Goal: Task Accomplishment & Management: Manage account settings

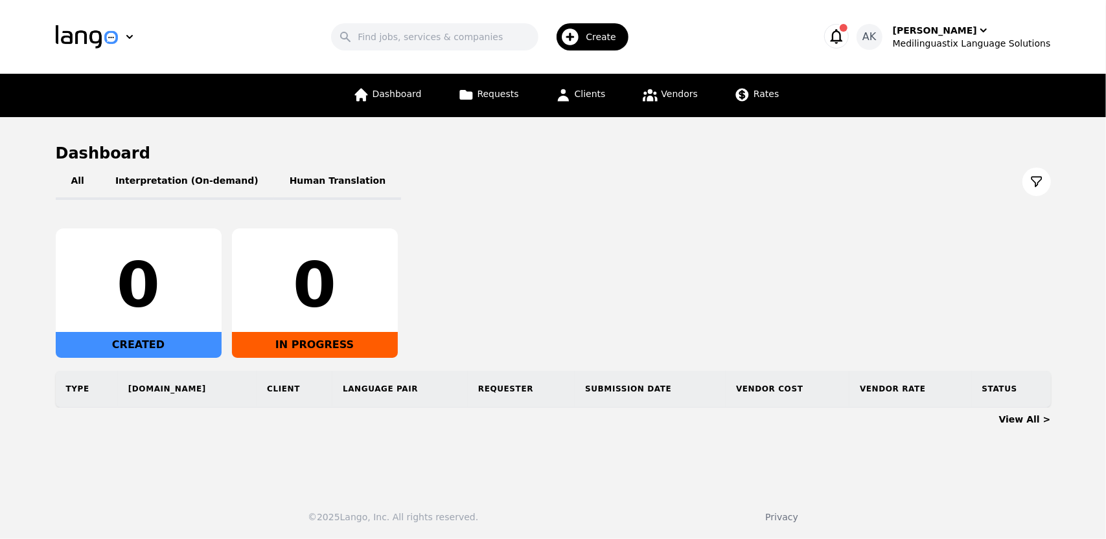
click at [845, 36] on icon "button" at bounding box center [836, 36] width 18 height 18
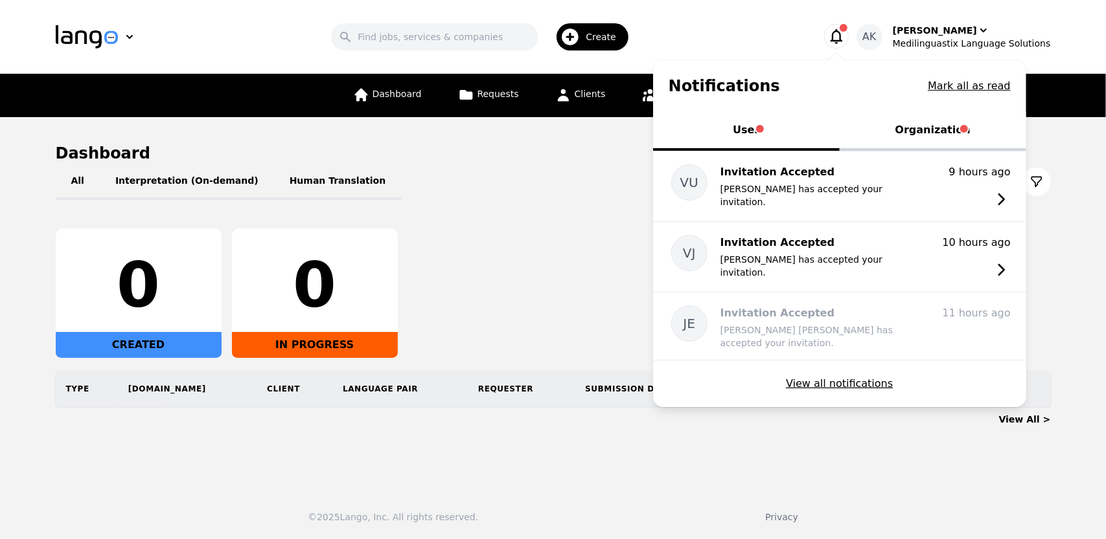
click at [933, 128] on button "Organization" at bounding box center [932, 131] width 187 height 39
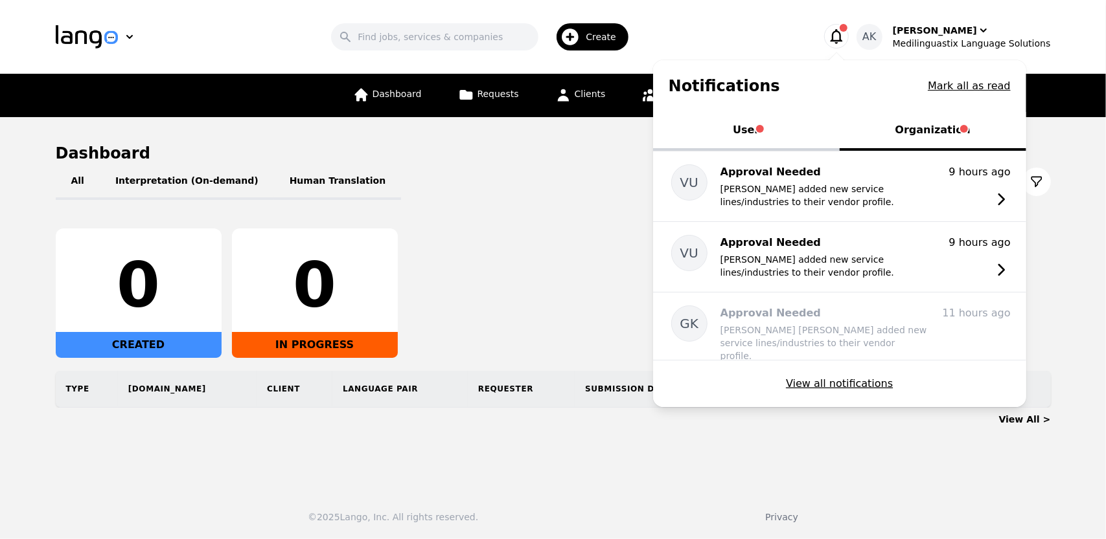
click at [764, 128] on span "Tabs" at bounding box center [760, 129] width 8 height 8
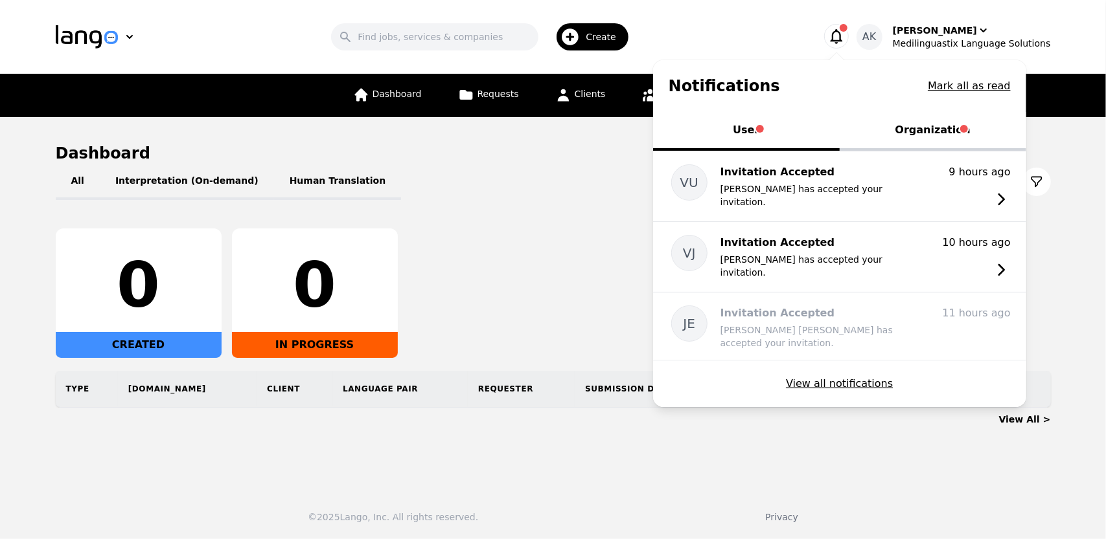
click at [899, 126] on button "Organization" at bounding box center [932, 131] width 187 height 39
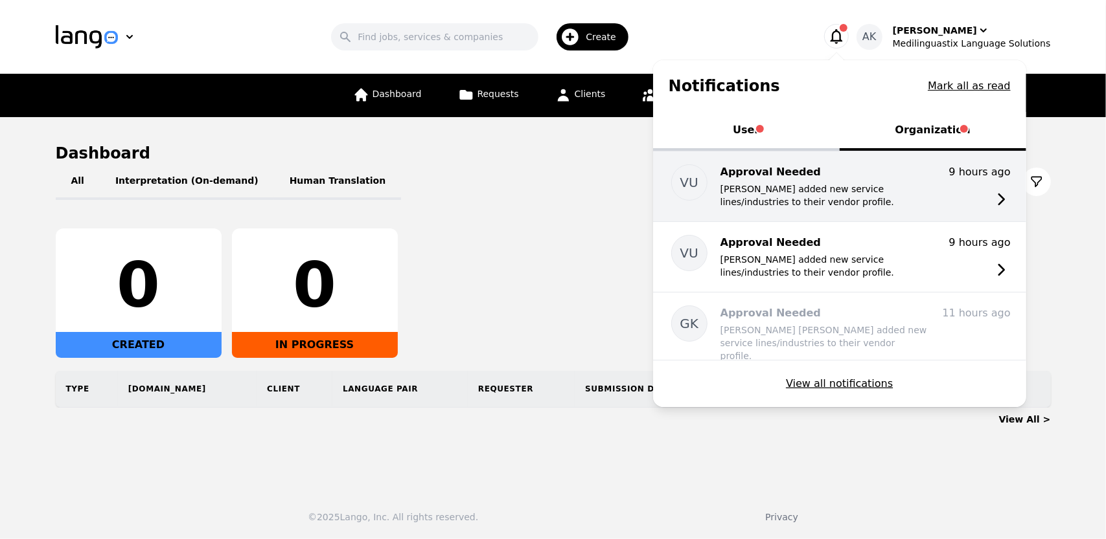
click at [797, 183] on p "[PERSON_NAME] added new service lines/industries to their vendor profile." at bounding box center [823, 196] width 207 height 26
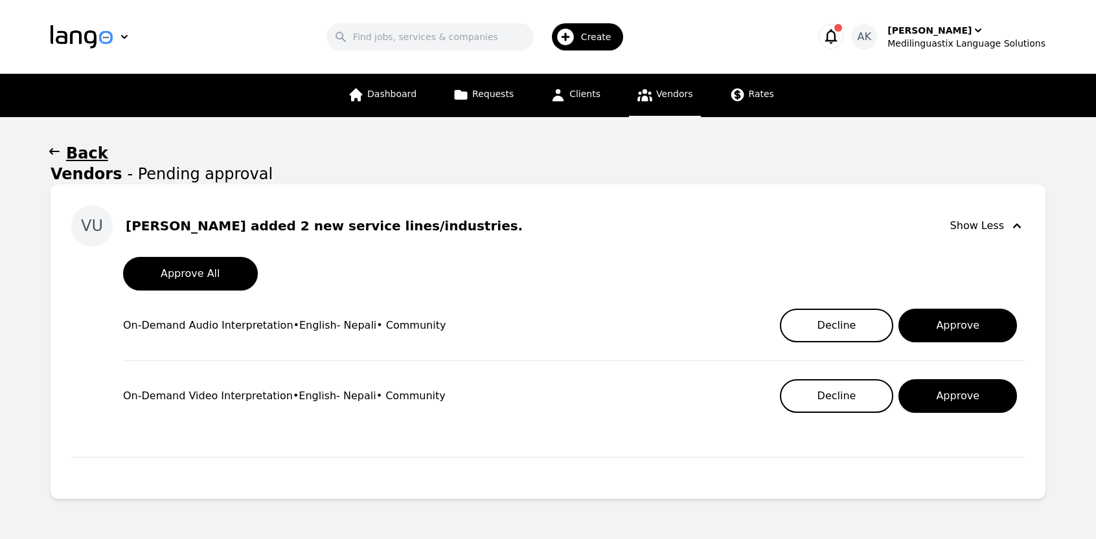
click at [67, 153] on h1 "Back" at bounding box center [87, 153] width 42 height 21
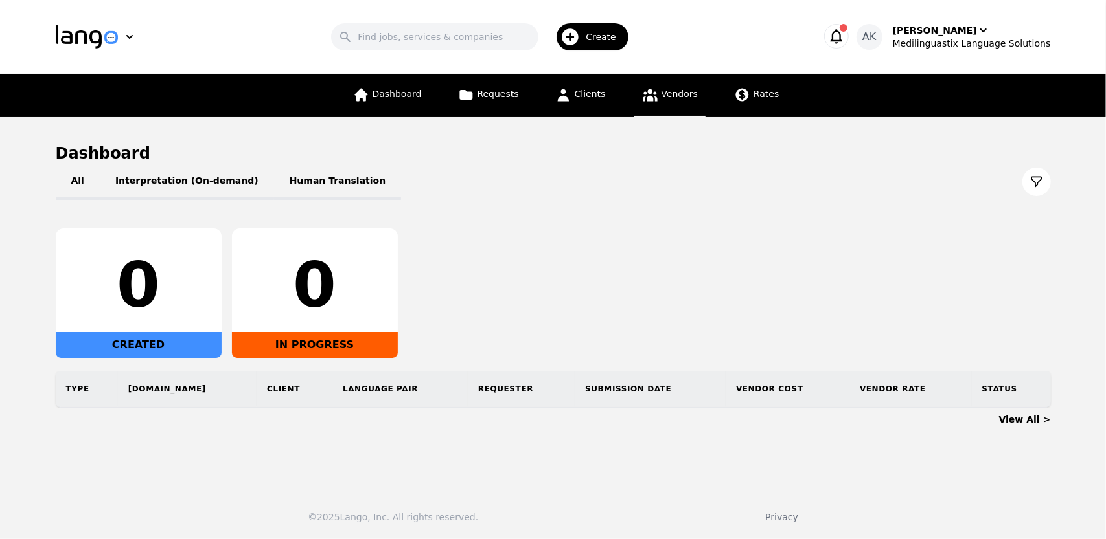
click at [654, 97] on icon at bounding box center [650, 95] width 16 height 16
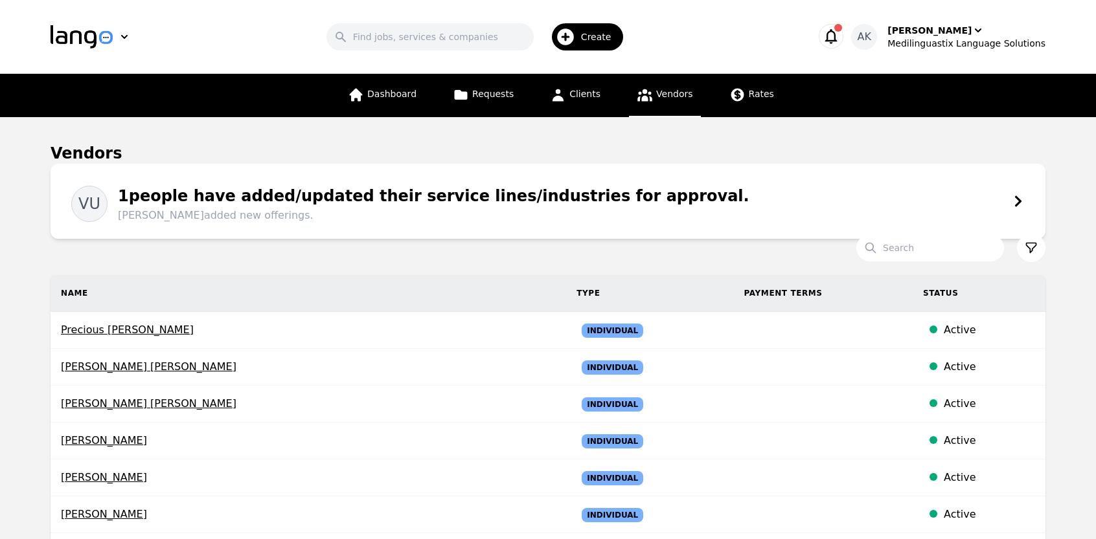
click at [653, 209] on div "VU 1 people have added/updated their service lines/industries for approval. [PE…" at bounding box center [547, 201] width 953 height 44
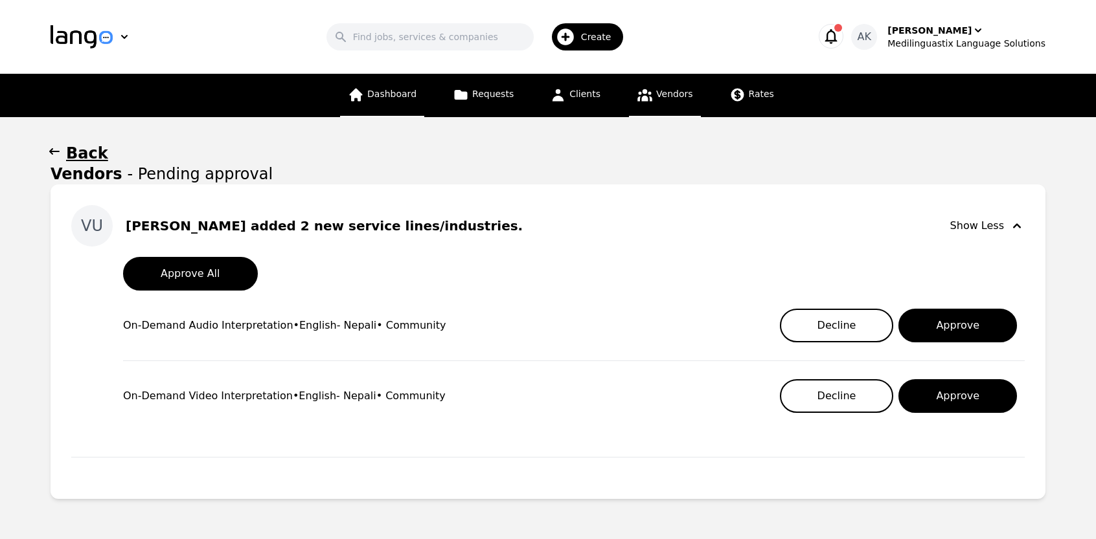
click at [387, 90] on span "Dashboard" at bounding box center [391, 94] width 49 height 10
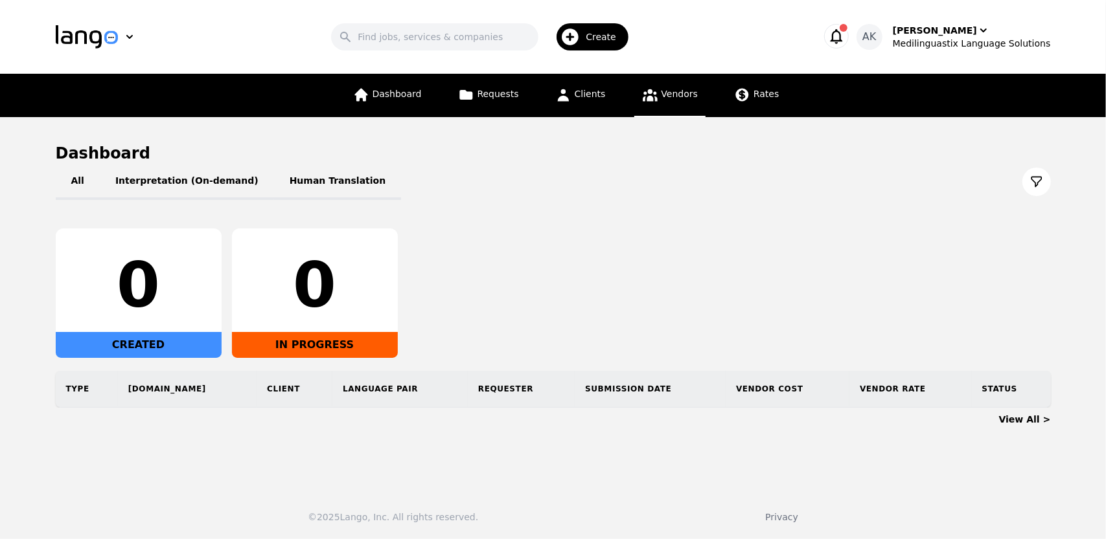
click at [642, 100] on icon at bounding box center [649, 95] width 15 height 12
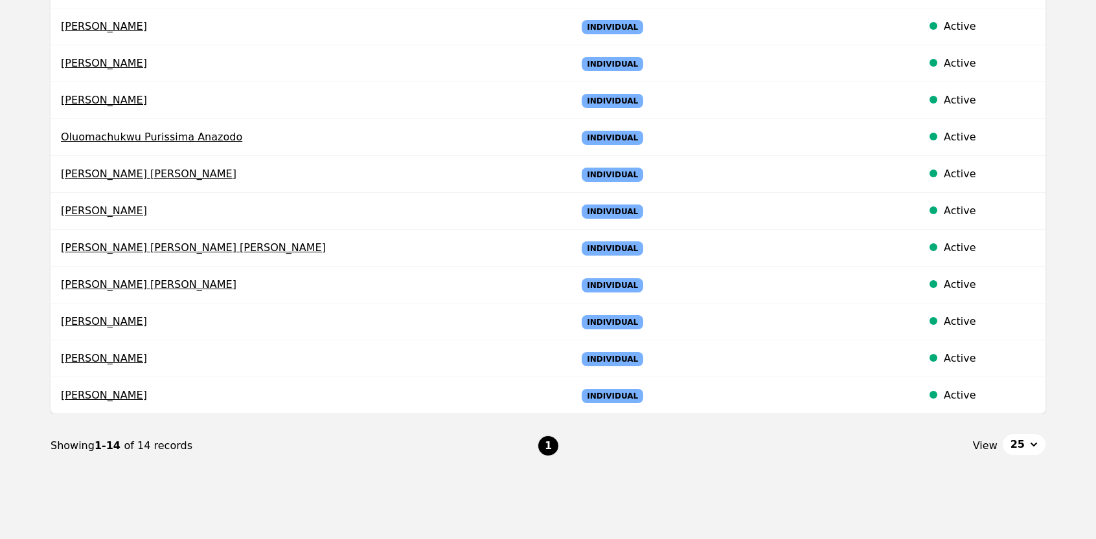
scroll to position [389, 0]
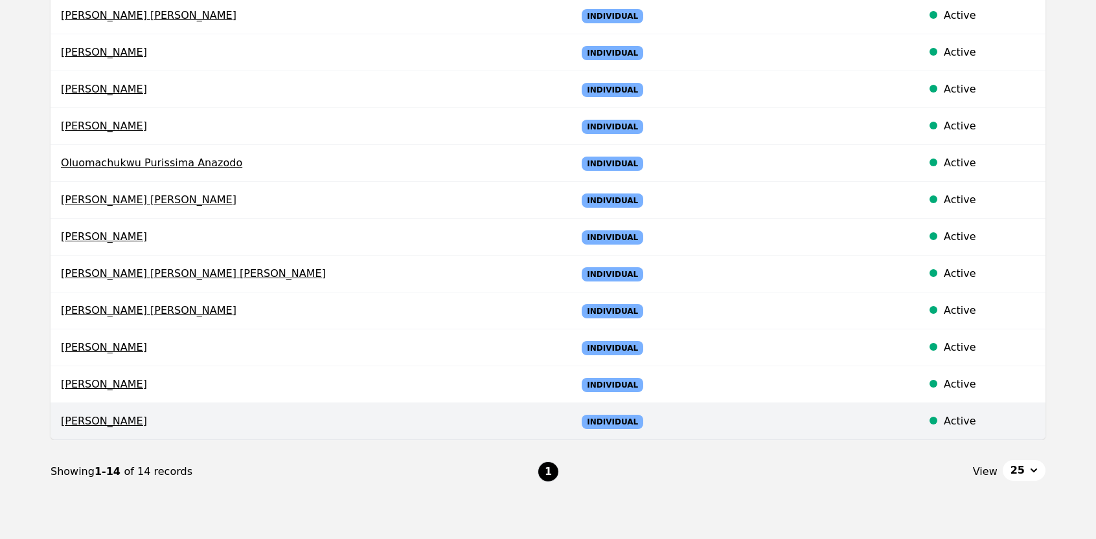
click at [98, 420] on span "[PERSON_NAME]" at bounding box center [308, 422] width 495 height 16
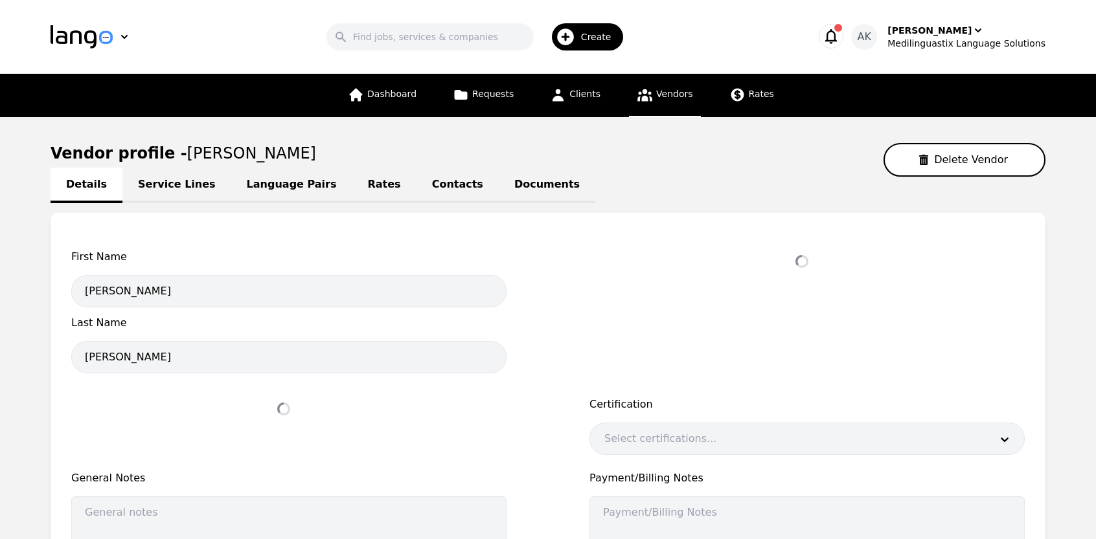
select select "active"
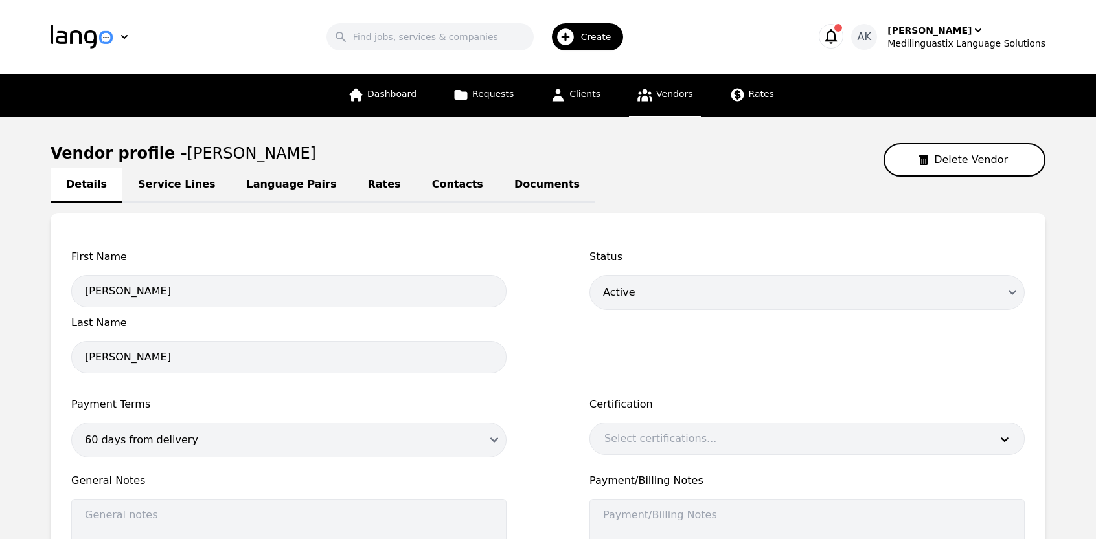
click at [182, 192] on link "Service Lines" at bounding box center [176, 186] width 109 height 36
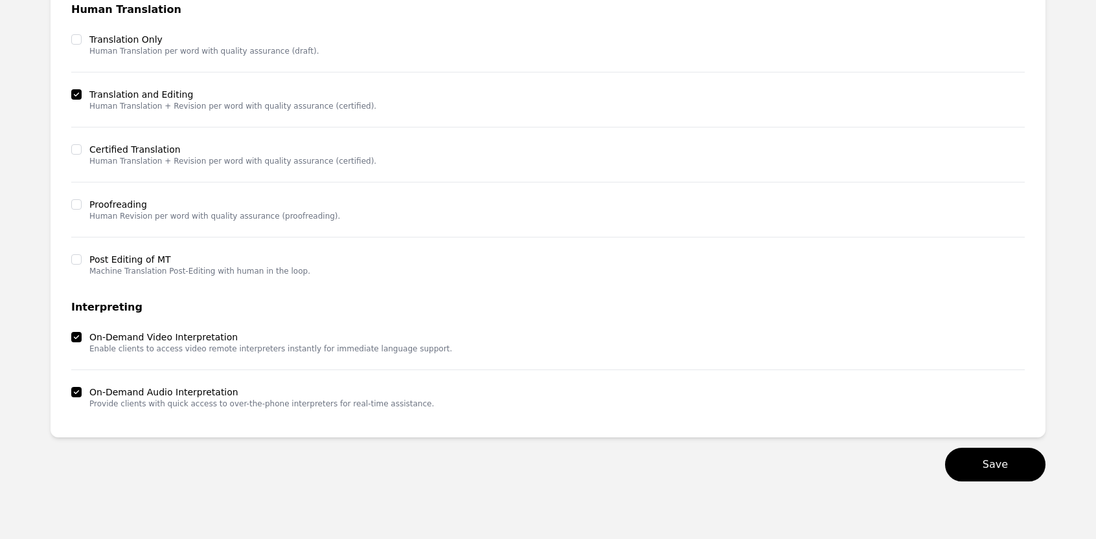
scroll to position [245, 0]
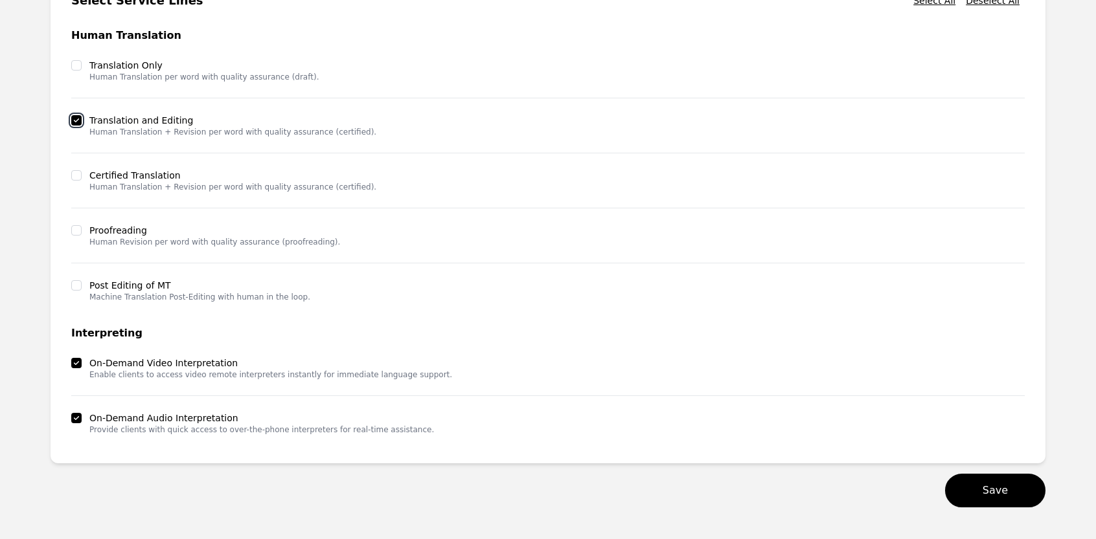
click at [77, 120] on input "checkbox" at bounding box center [76, 120] width 10 height 10
click at [997, 488] on button "Save" at bounding box center [995, 491] width 100 height 34
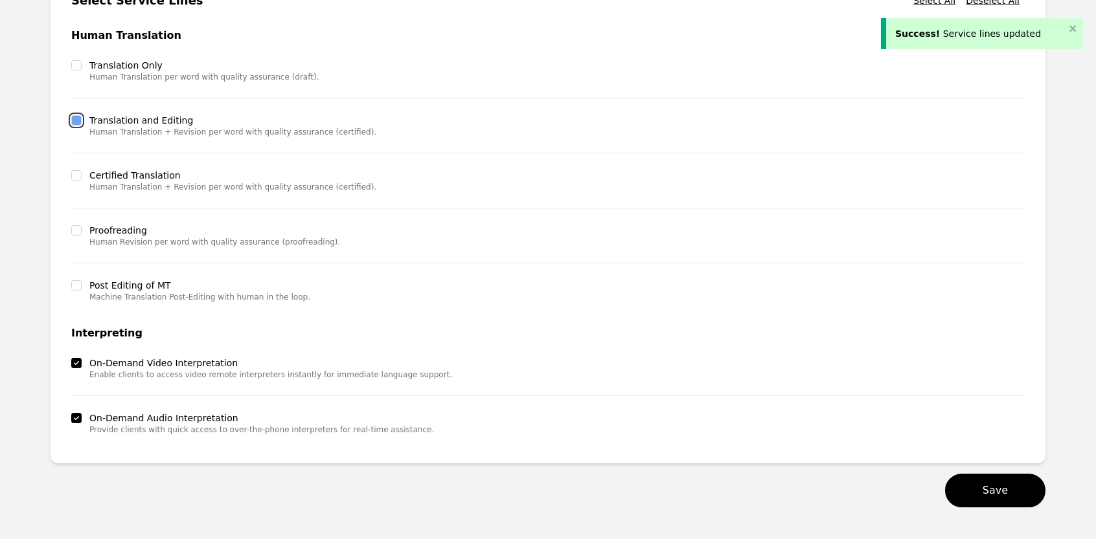
click at [74, 120] on input "checkbox" at bounding box center [76, 120] width 10 height 10
checkbox input "true"
click at [988, 481] on button "Save" at bounding box center [995, 491] width 100 height 34
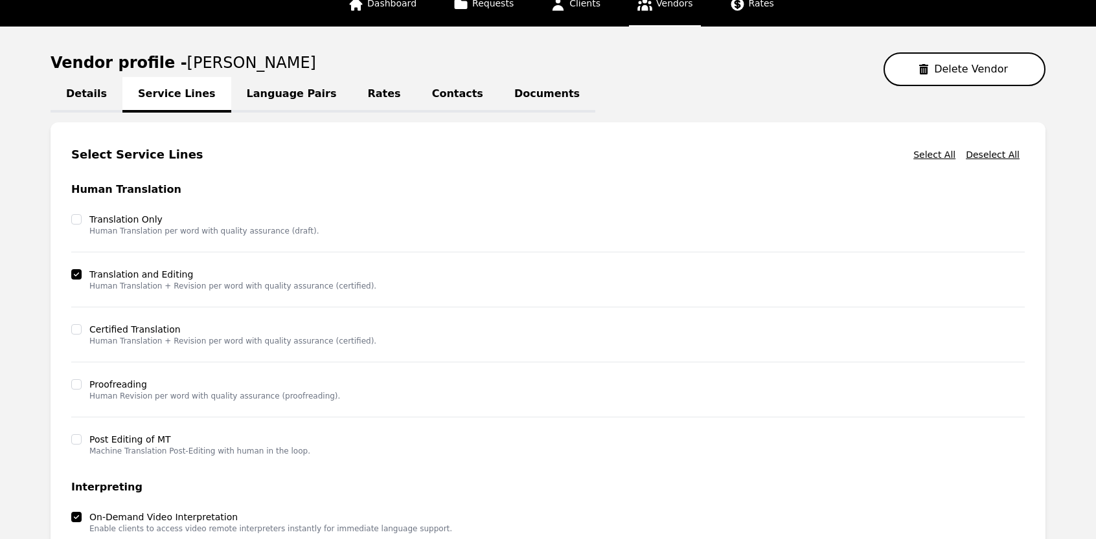
scroll to position [0, 0]
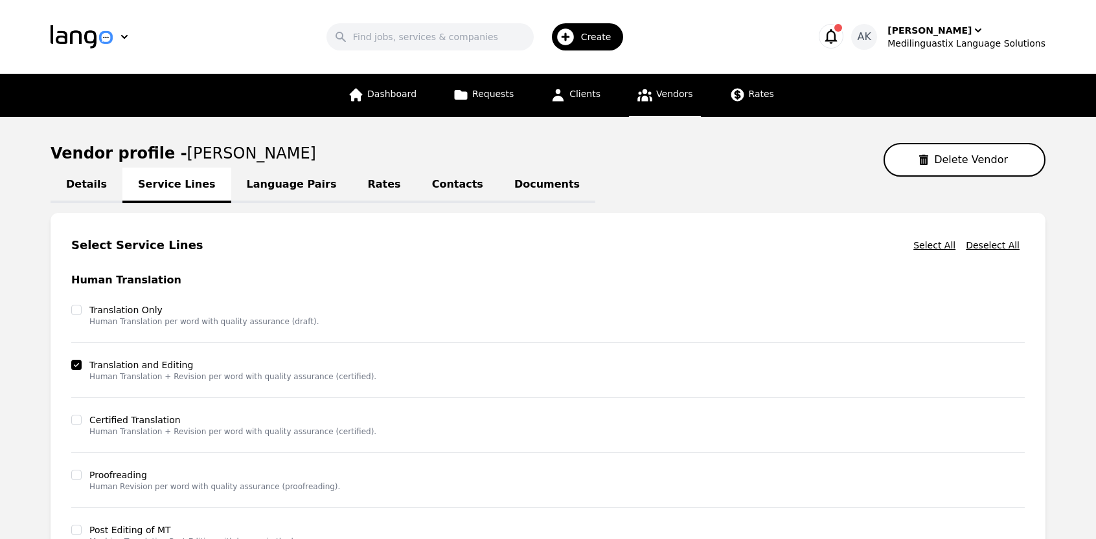
click at [275, 176] on link "Language Pairs" at bounding box center [291, 186] width 121 height 36
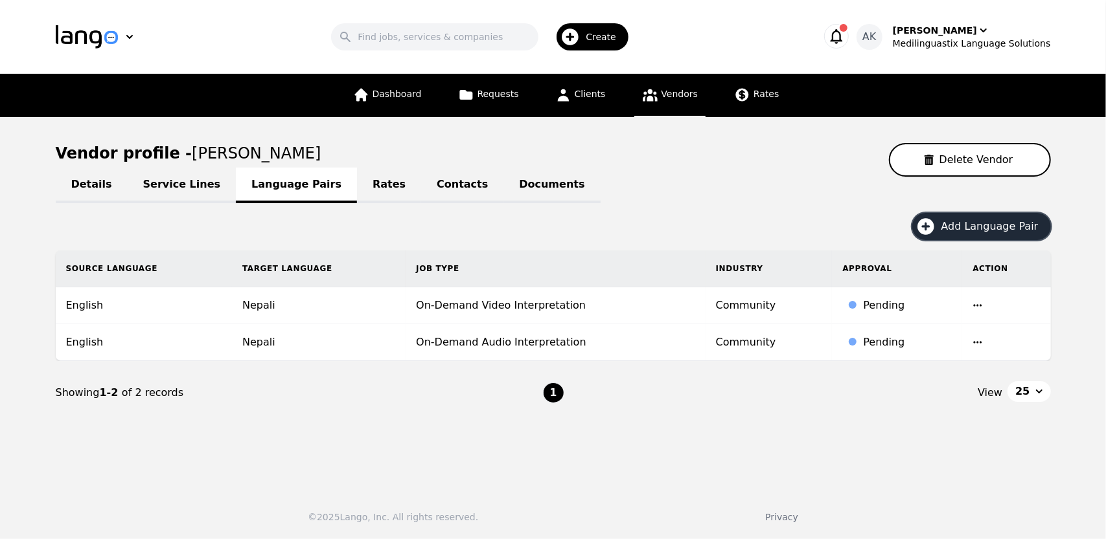
click at [931, 227] on icon "button" at bounding box center [925, 226] width 21 height 21
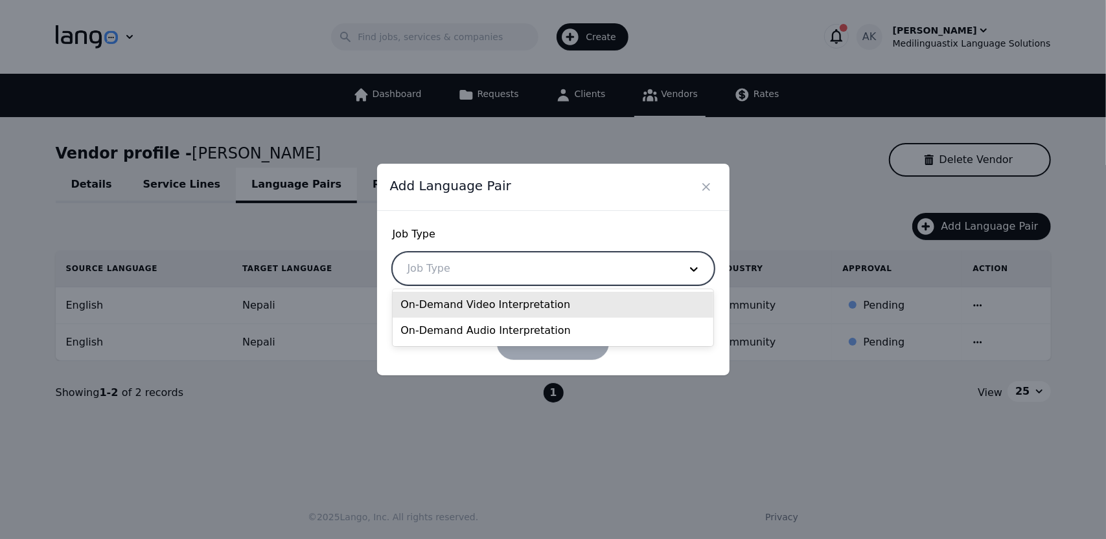
click at [644, 260] on div at bounding box center [533, 268] width 281 height 31
click at [495, 308] on div "On-Demand Video Interpretation" at bounding box center [552, 305] width 321 height 26
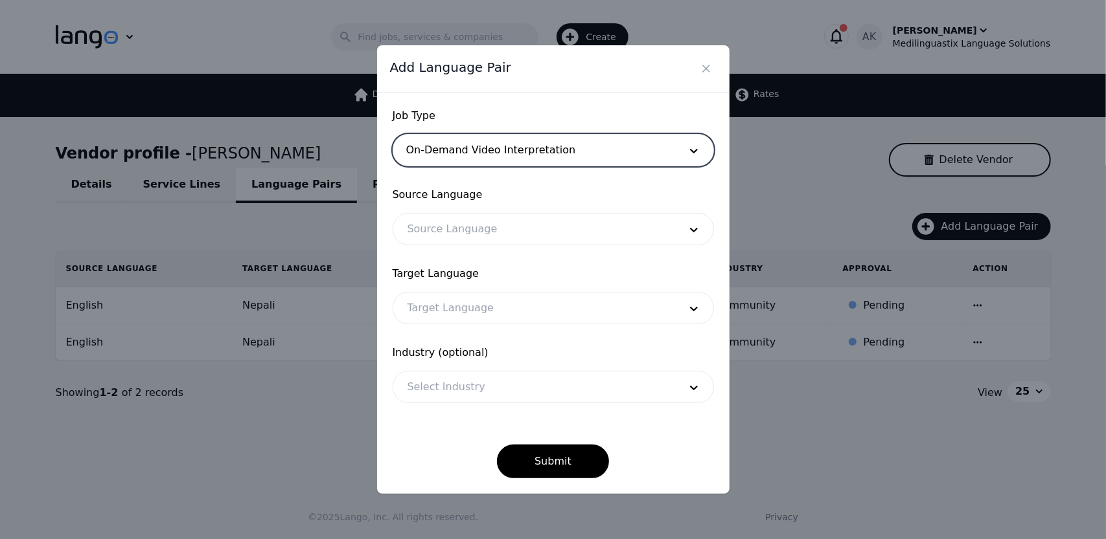
click at [481, 238] on div at bounding box center [533, 229] width 281 height 31
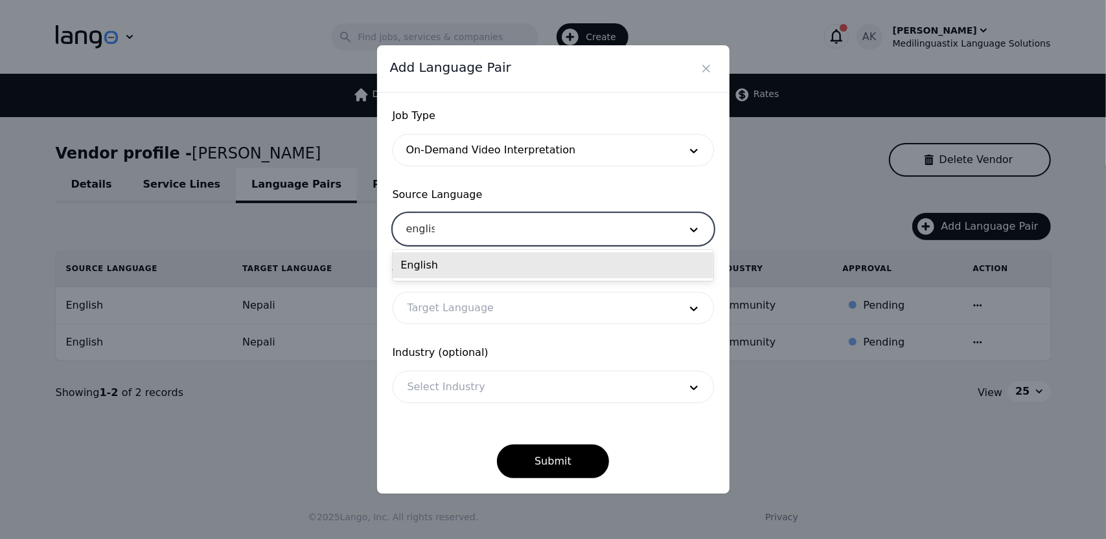
type input "english"
click at [465, 260] on div "English" at bounding box center [552, 266] width 321 height 26
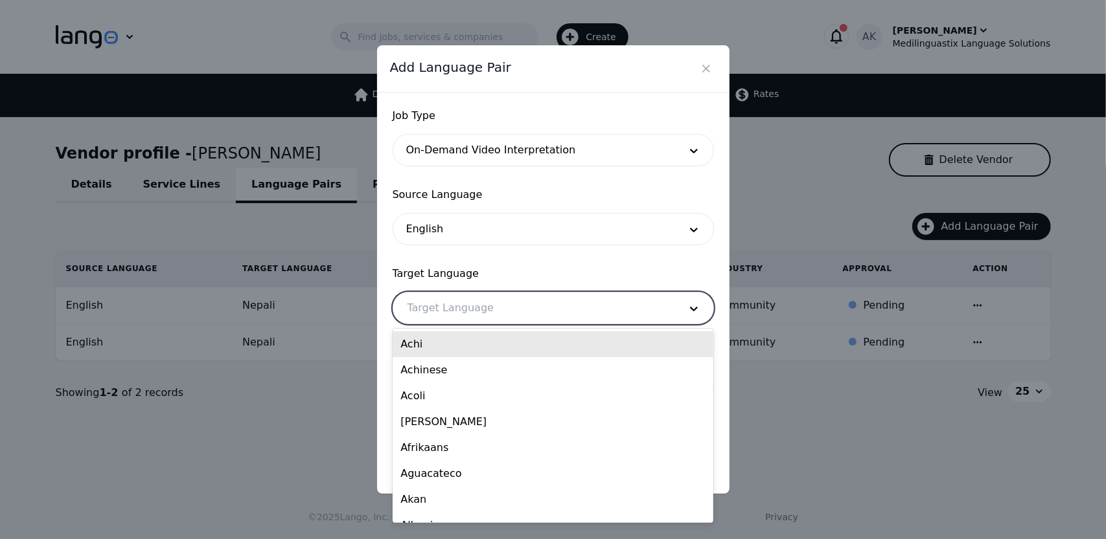
click at [448, 304] on div at bounding box center [533, 308] width 281 height 31
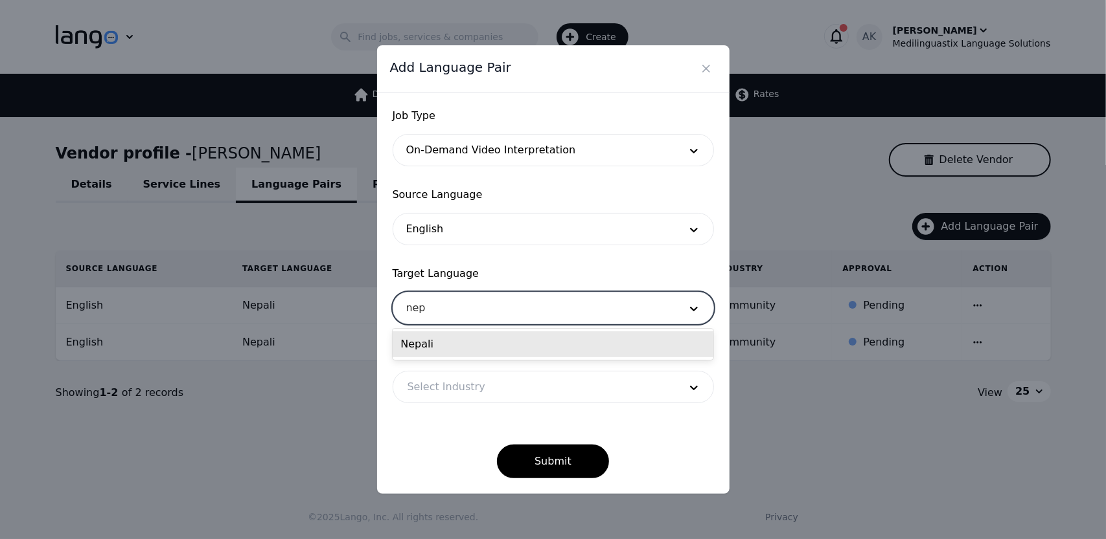
type input "nepa"
click at [403, 348] on div "Nepali" at bounding box center [552, 345] width 321 height 26
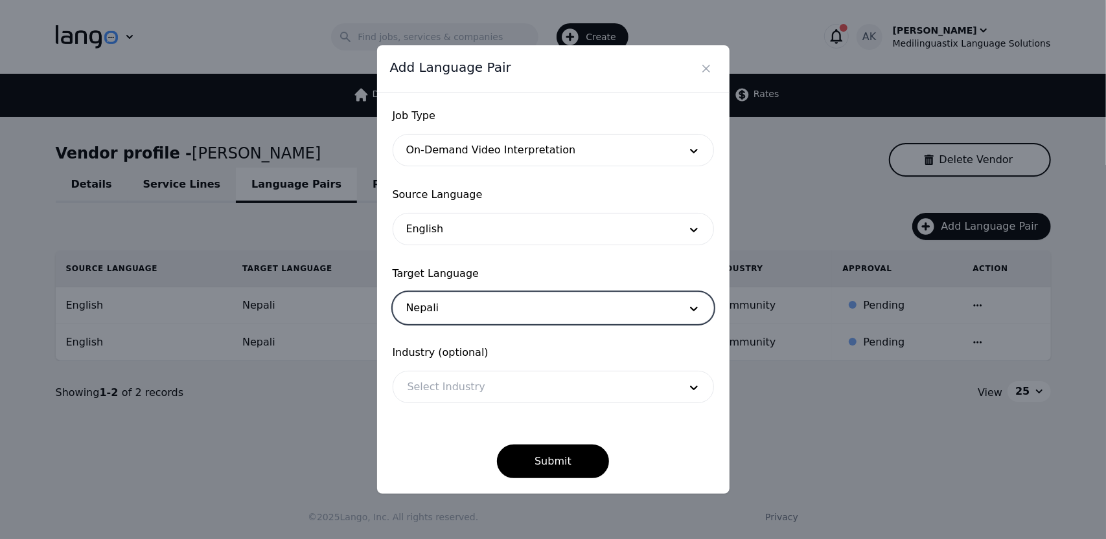
click at [459, 384] on div at bounding box center [533, 387] width 281 height 31
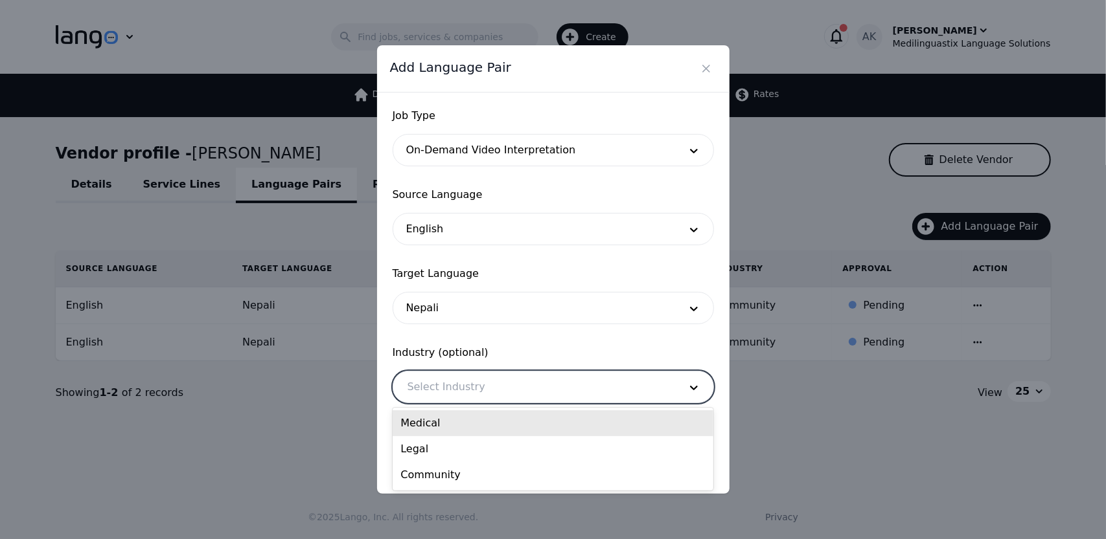
click at [421, 424] on div "Medical" at bounding box center [552, 424] width 321 height 26
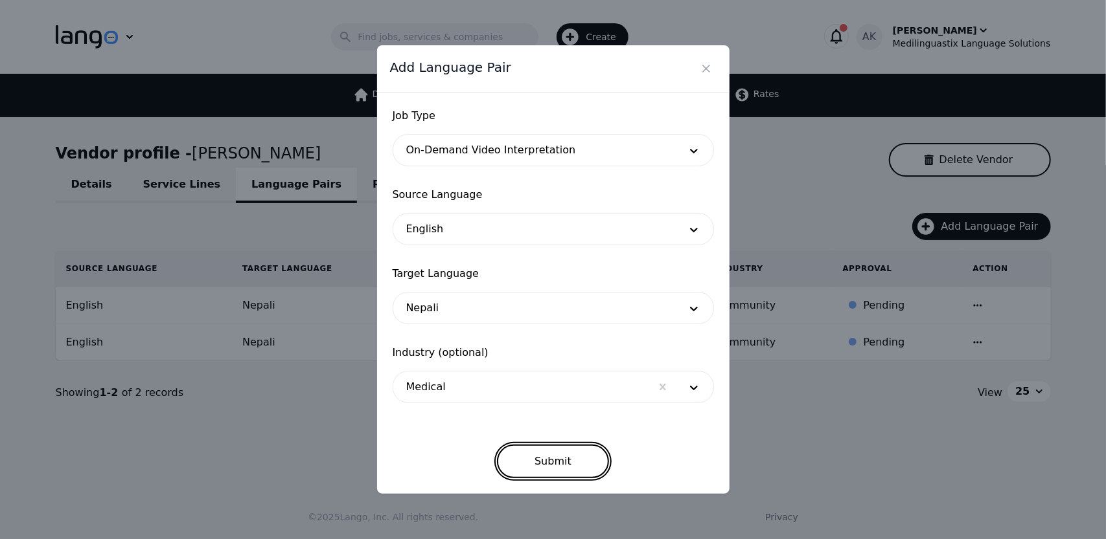
click at [556, 464] on button "Submit" at bounding box center [553, 462] width 112 height 34
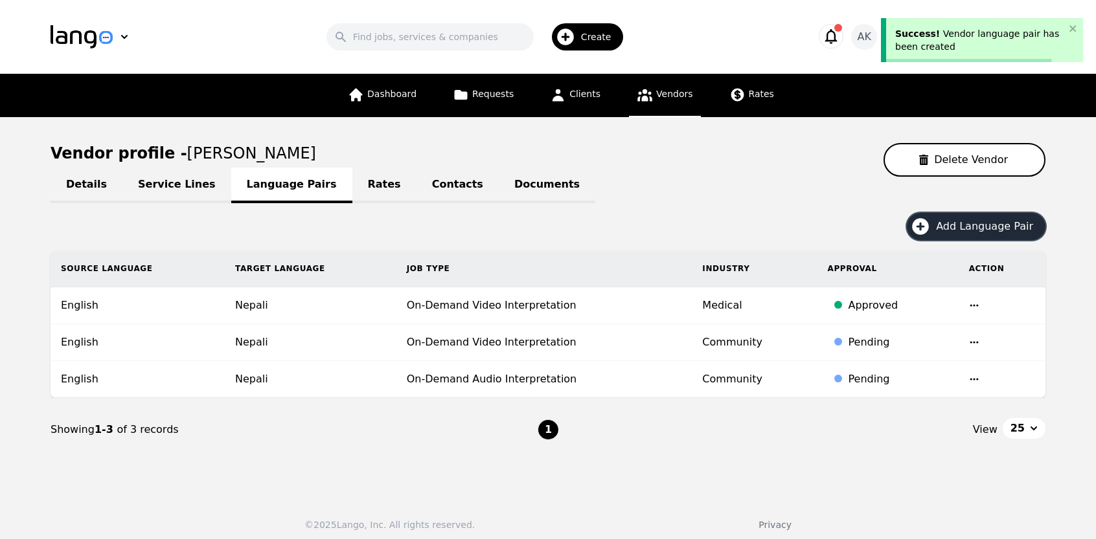
click at [929, 226] on icon "button" at bounding box center [920, 226] width 21 height 21
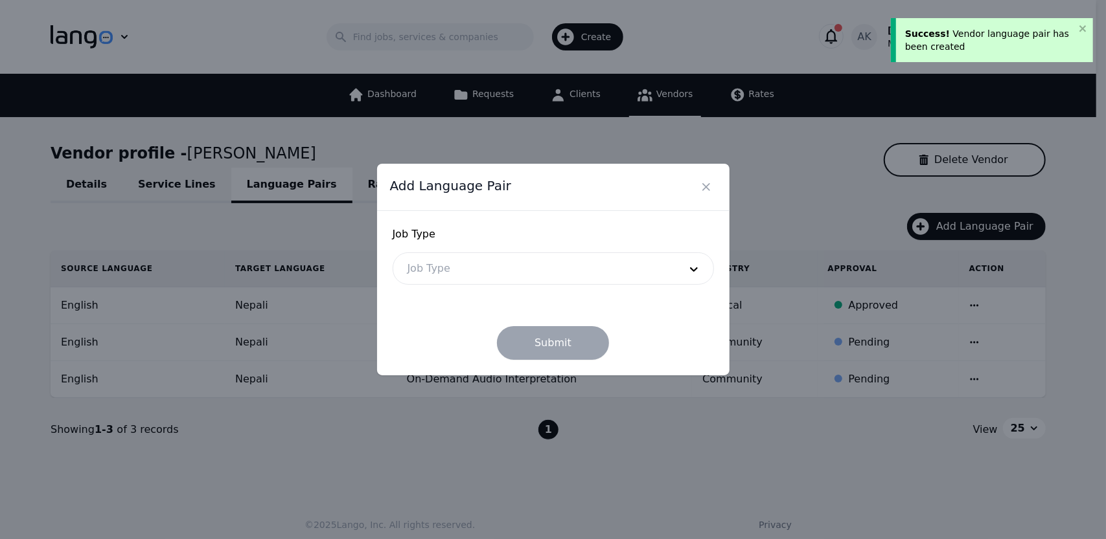
click at [615, 286] on form "Job Type Job Type Submit" at bounding box center [552, 293] width 321 height 133
click at [595, 277] on div at bounding box center [533, 268] width 281 height 31
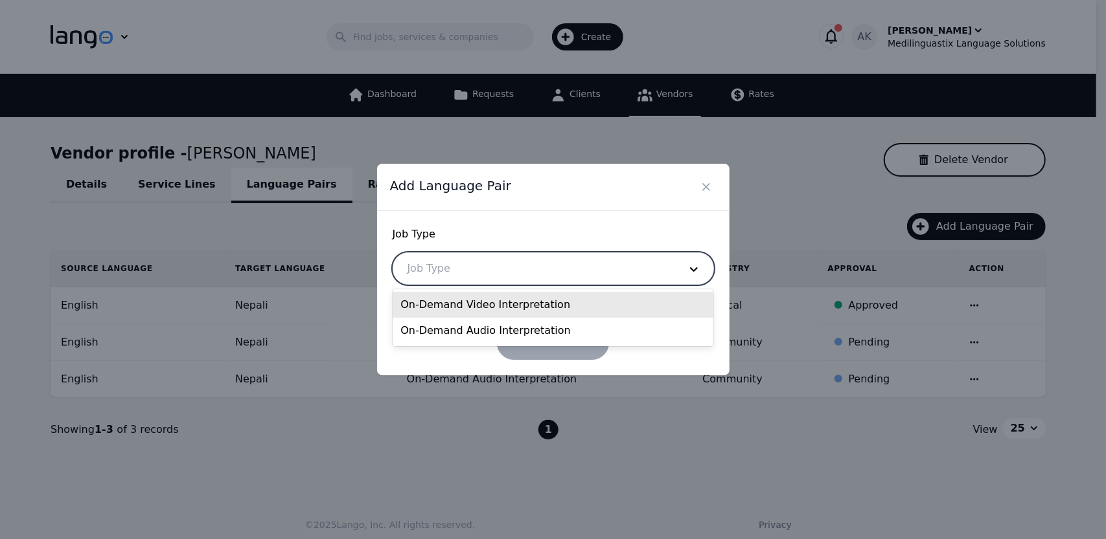
click at [506, 306] on div "On-Demand Video Interpretation" at bounding box center [552, 305] width 321 height 26
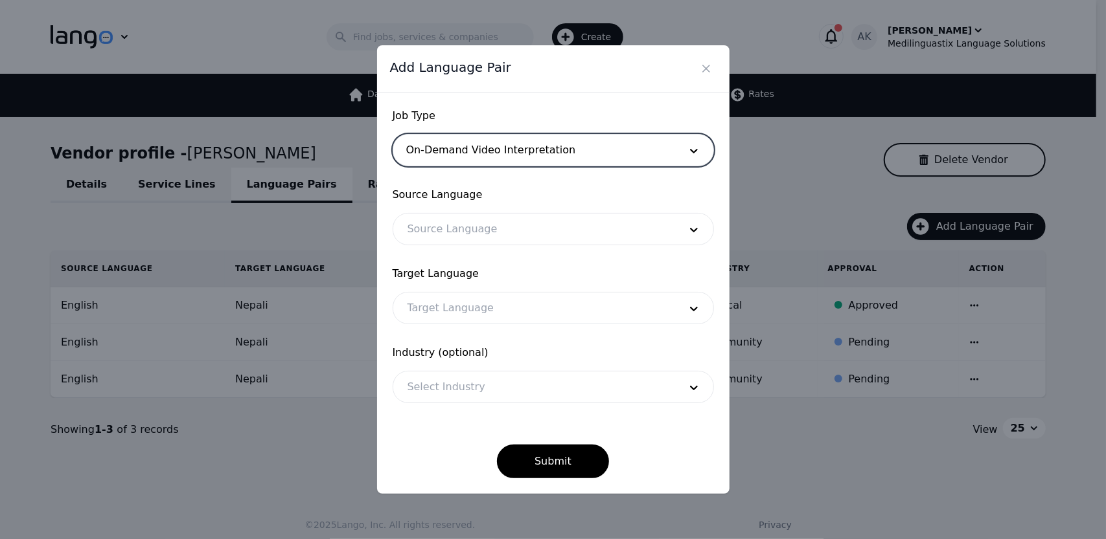
click at [520, 236] on div at bounding box center [533, 229] width 281 height 31
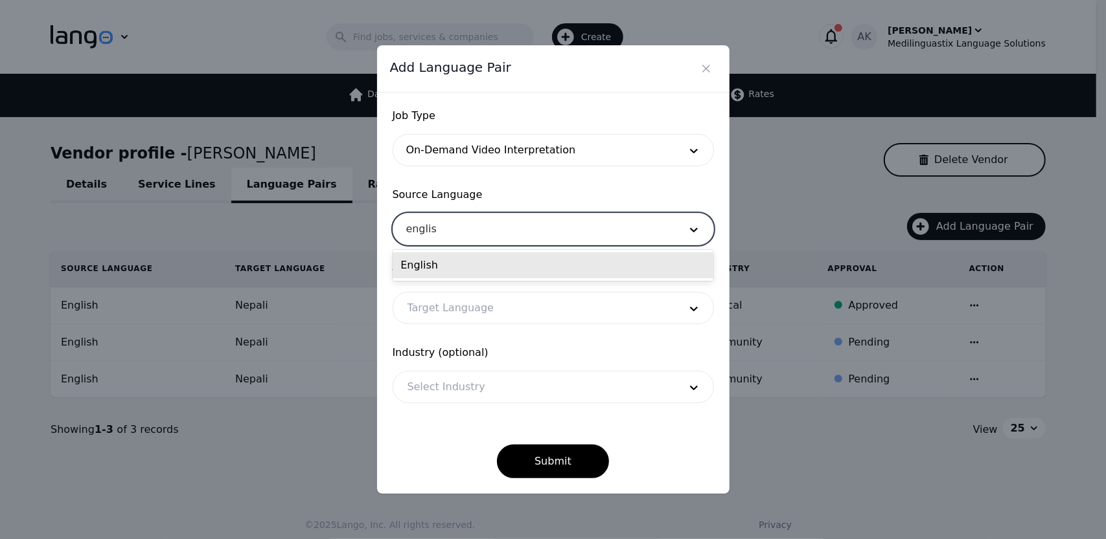
type input "english"
click at [488, 258] on div "English" at bounding box center [552, 266] width 321 height 26
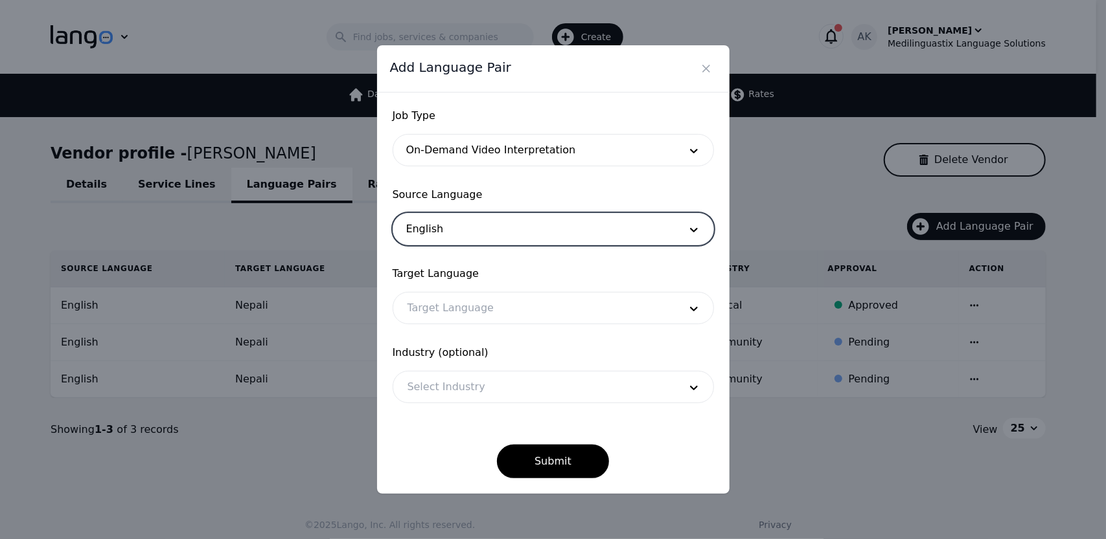
click at [468, 309] on div at bounding box center [533, 308] width 281 height 31
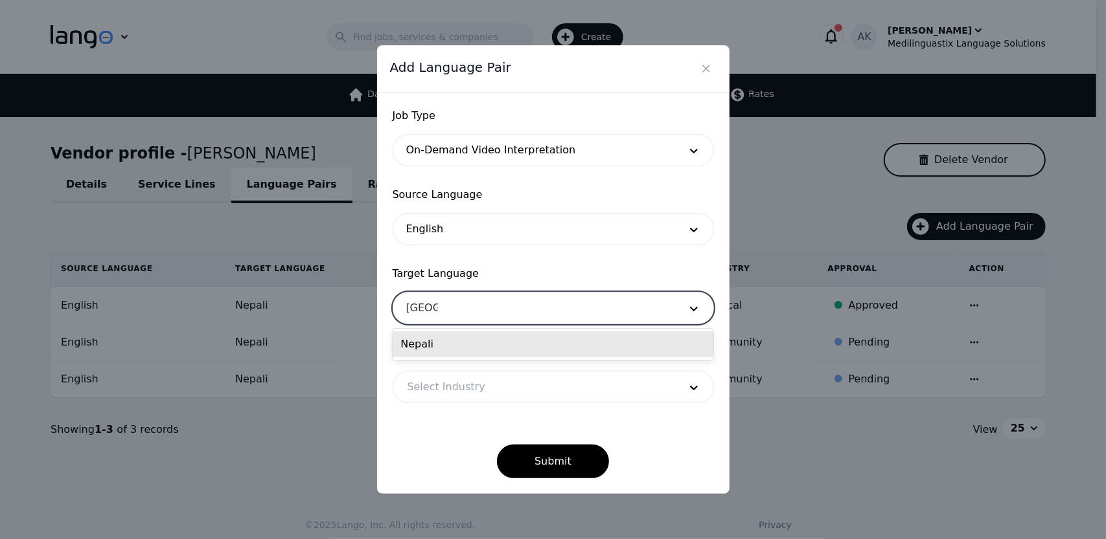
type input "nepali"
click at [442, 343] on div "Nepali" at bounding box center [552, 345] width 321 height 26
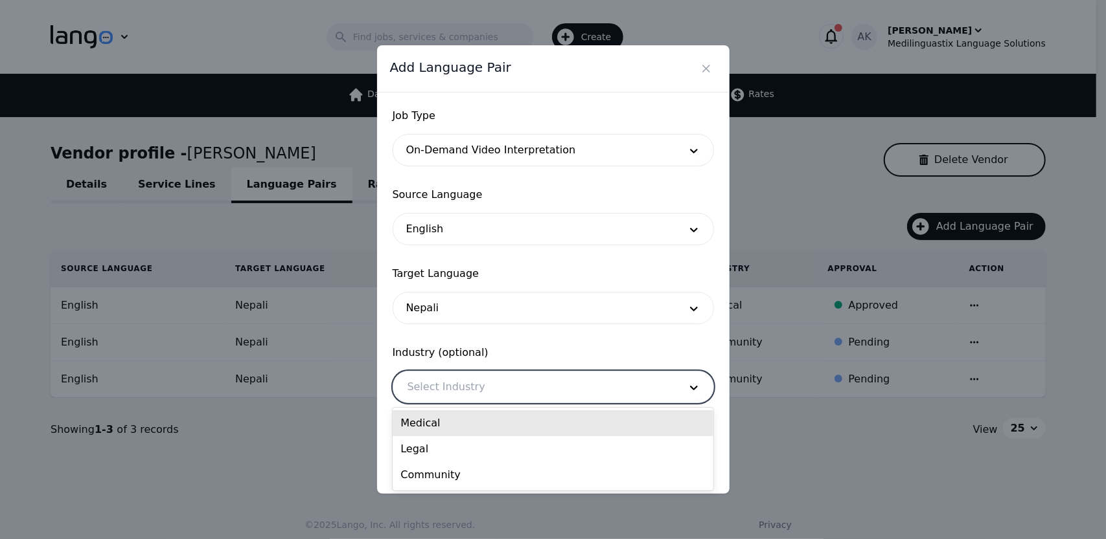
click at [457, 386] on div at bounding box center [533, 387] width 281 height 31
click at [431, 432] on div "Medical" at bounding box center [552, 424] width 321 height 26
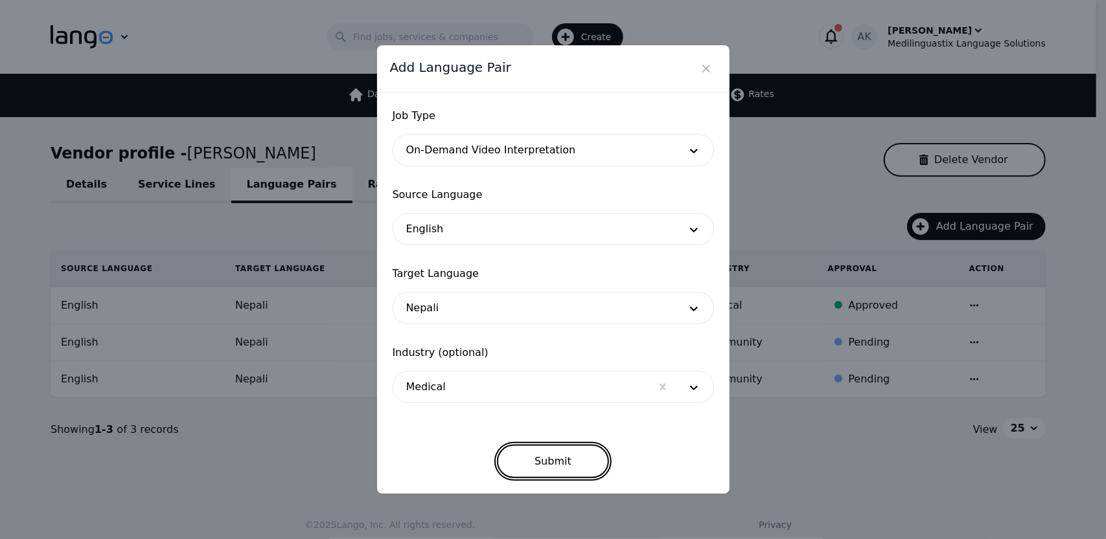
click at [540, 466] on button "Submit" at bounding box center [553, 462] width 112 height 34
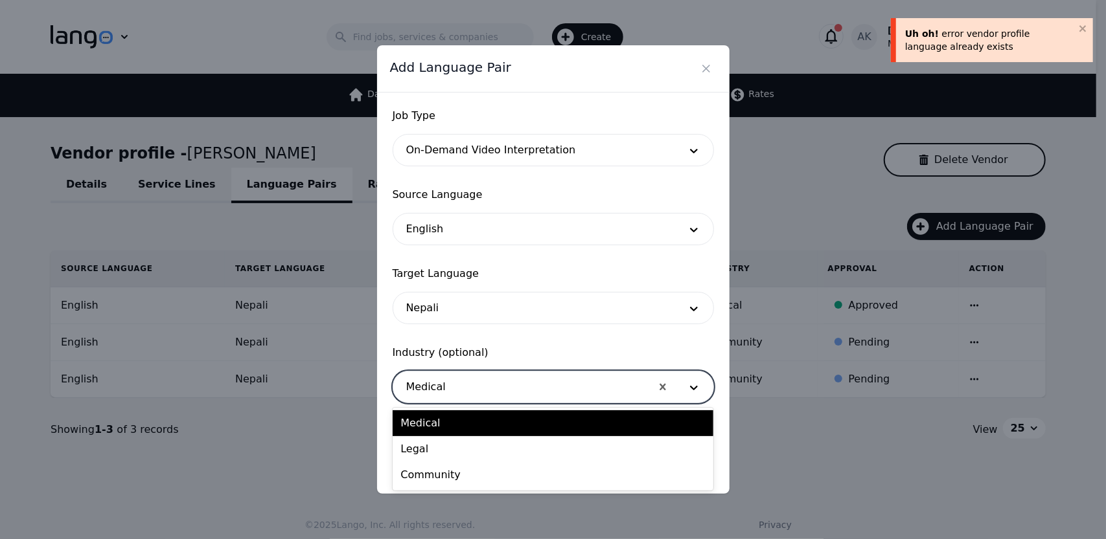
click at [479, 389] on div at bounding box center [522, 387] width 258 height 31
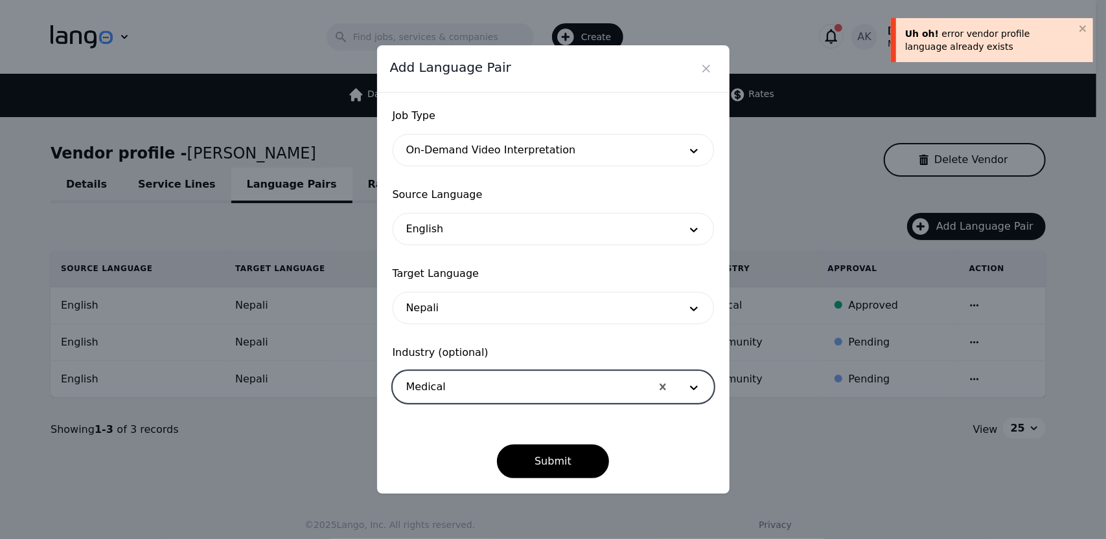
click at [479, 389] on div at bounding box center [522, 387] width 258 height 31
click at [495, 151] on div at bounding box center [533, 150] width 281 height 31
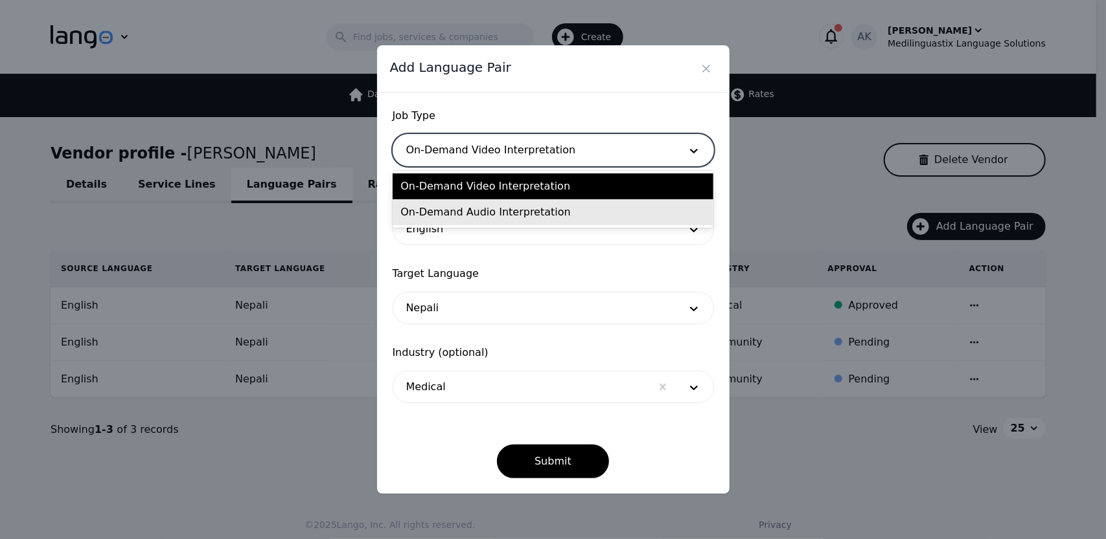
click at [481, 214] on div "On-Demand Audio Interpretation" at bounding box center [552, 212] width 321 height 26
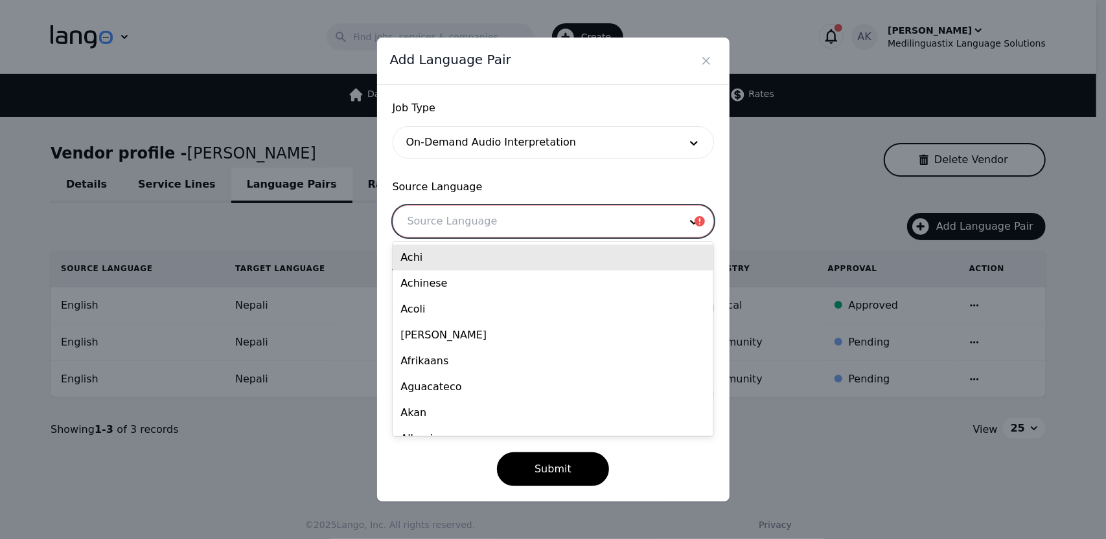
click at [471, 220] on div at bounding box center [533, 221] width 281 height 31
type input "eng"
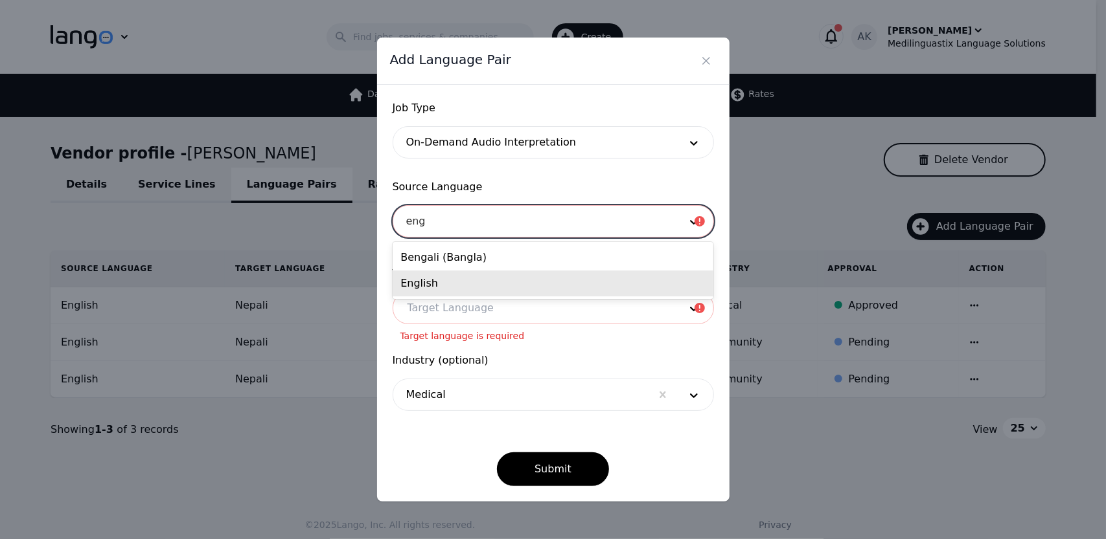
click at [430, 283] on div "English" at bounding box center [552, 284] width 321 height 26
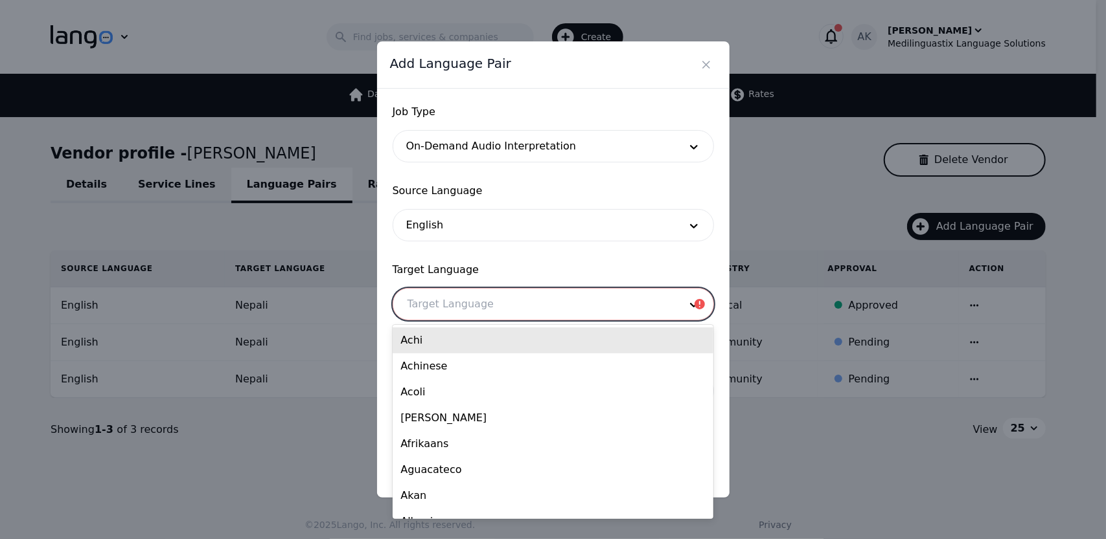
click at [435, 301] on div at bounding box center [533, 304] width 281 height 31
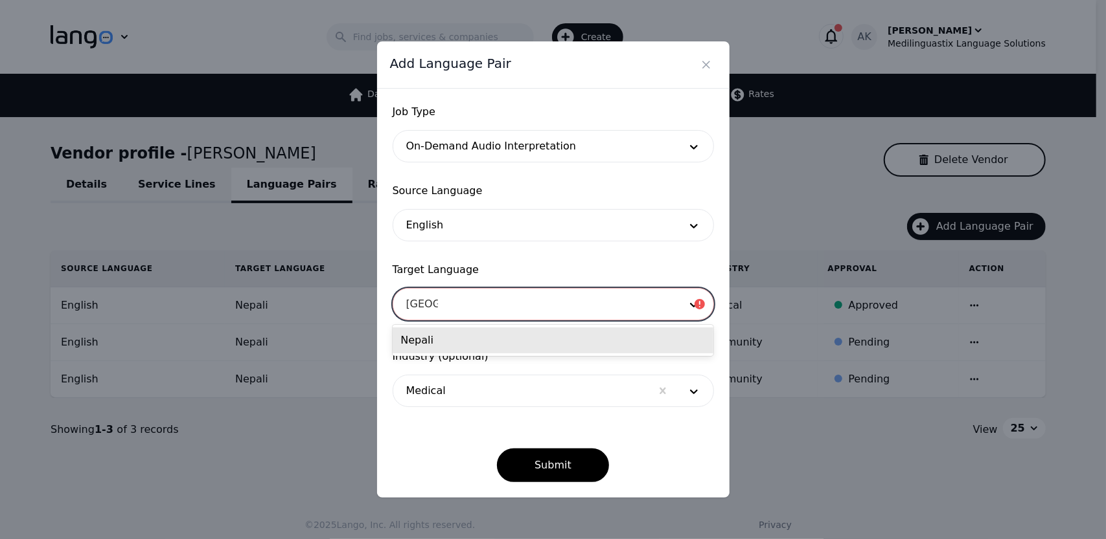
type input "nepali"
click at [429, 341] on div "Nepali" at bounding box center [552, 341] width 321 height 26
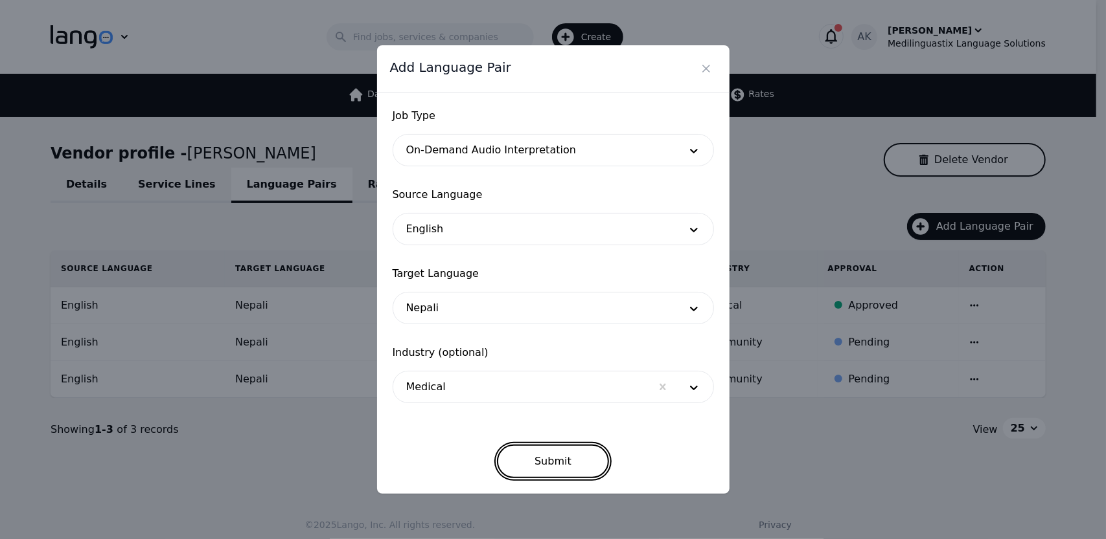
click at [556, 461] on button "Submit" at bounding box center [553, 462] width 112 height 34
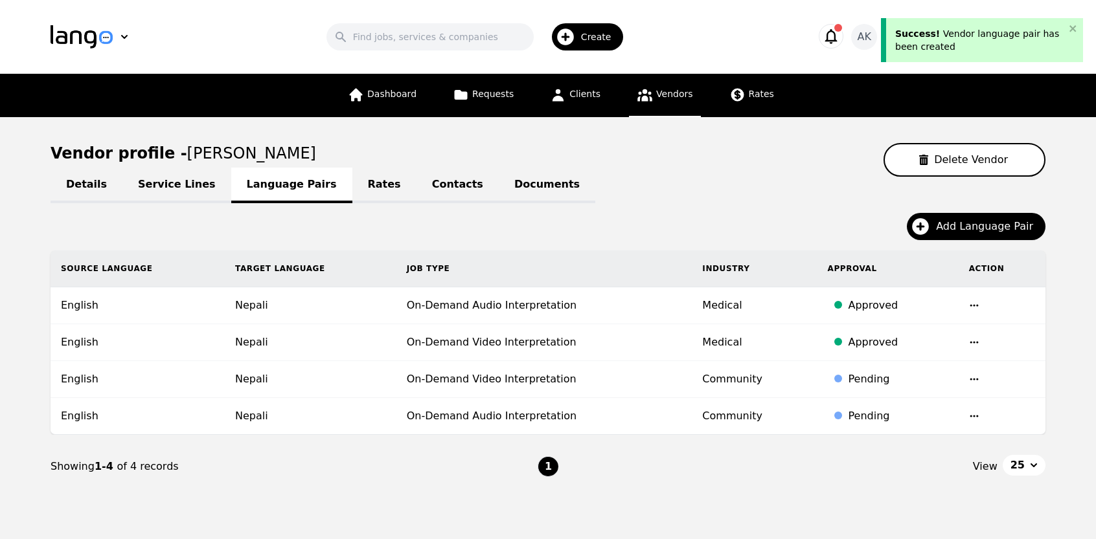
click at [662, 105] on link "Vendors" at bounding box center [664, 95] width 71 height 43
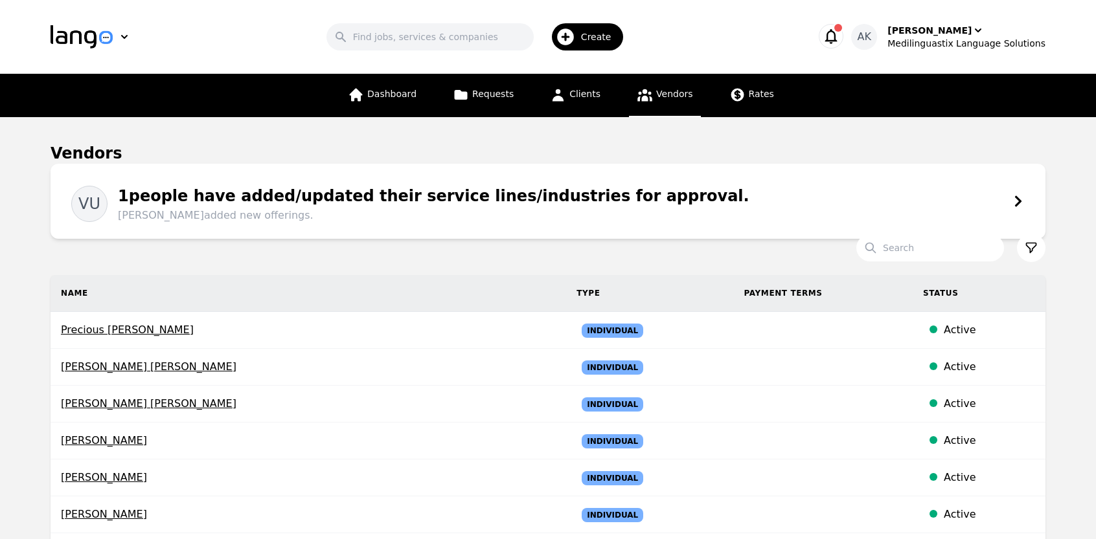
click at [416, 208] on span "[PERSON_NAME] added new offerings." at bounding box center [433, 216] width 631 height 16
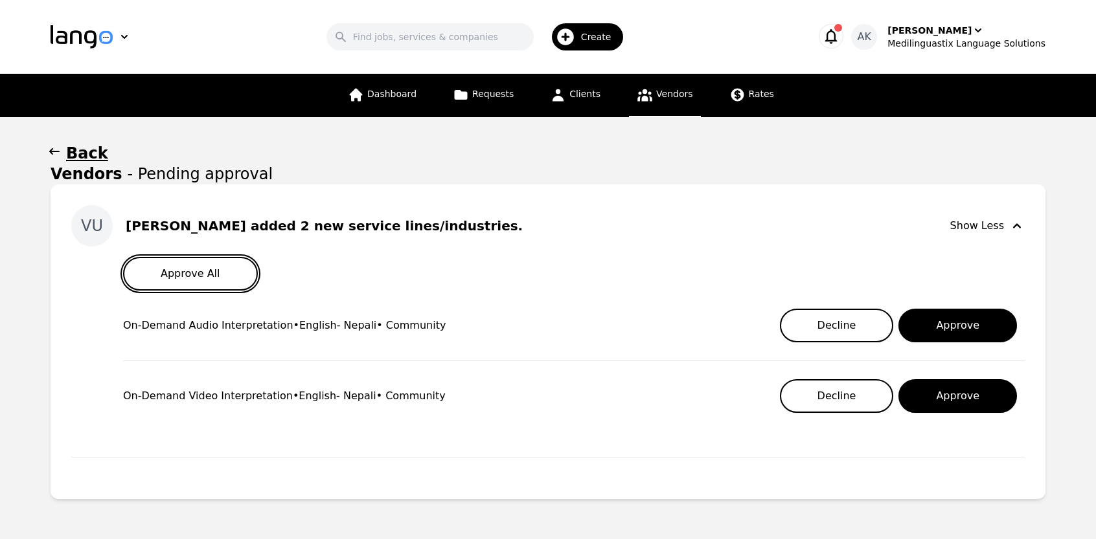
click at [196, 284] on button "Approve All" at bounding box center [190, 274] width 135 height 34
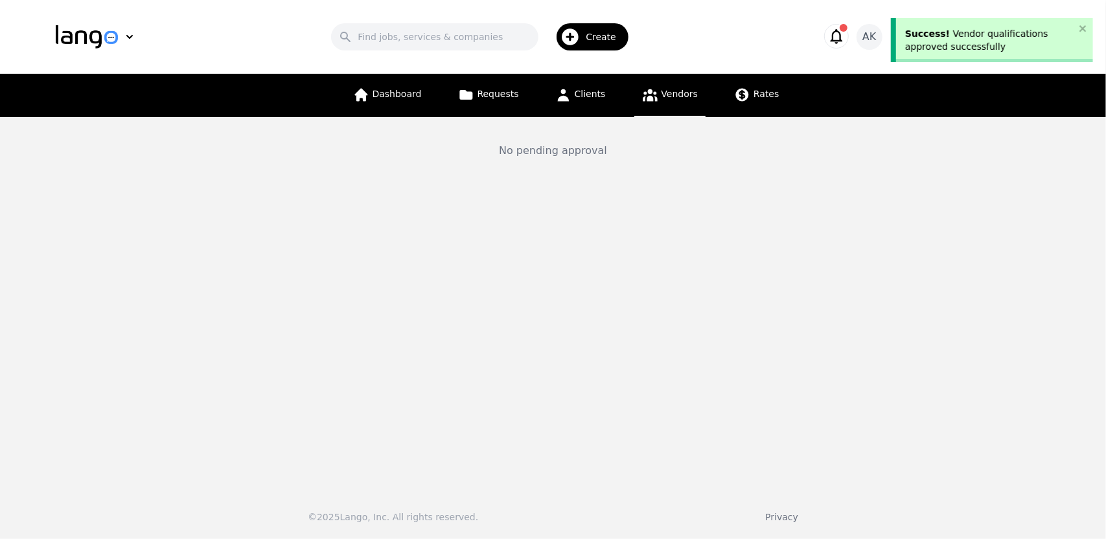
click at [649, 87] on icon at bounding box center [650, 95] width 16 height 16
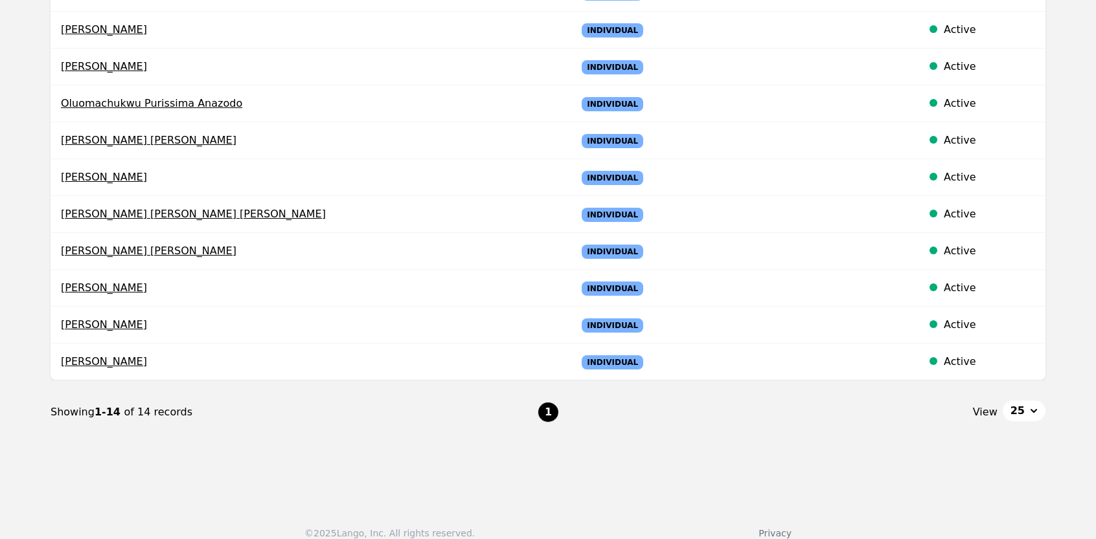
scroll to position [337, 0]
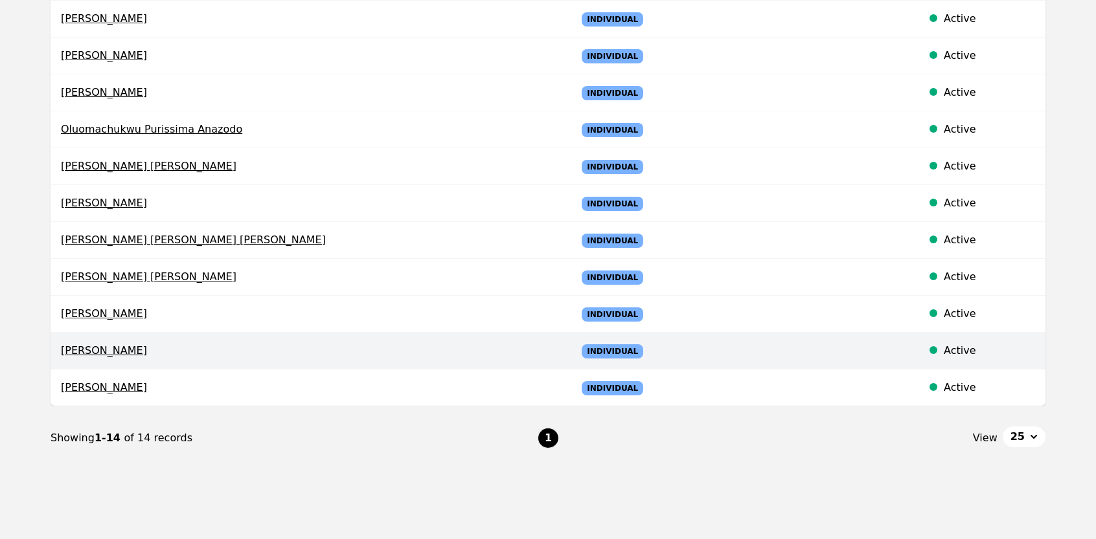
click at [95, 345] on span "[PERSON_NAME]" at bounding box center [308, 351] width 495 height 16
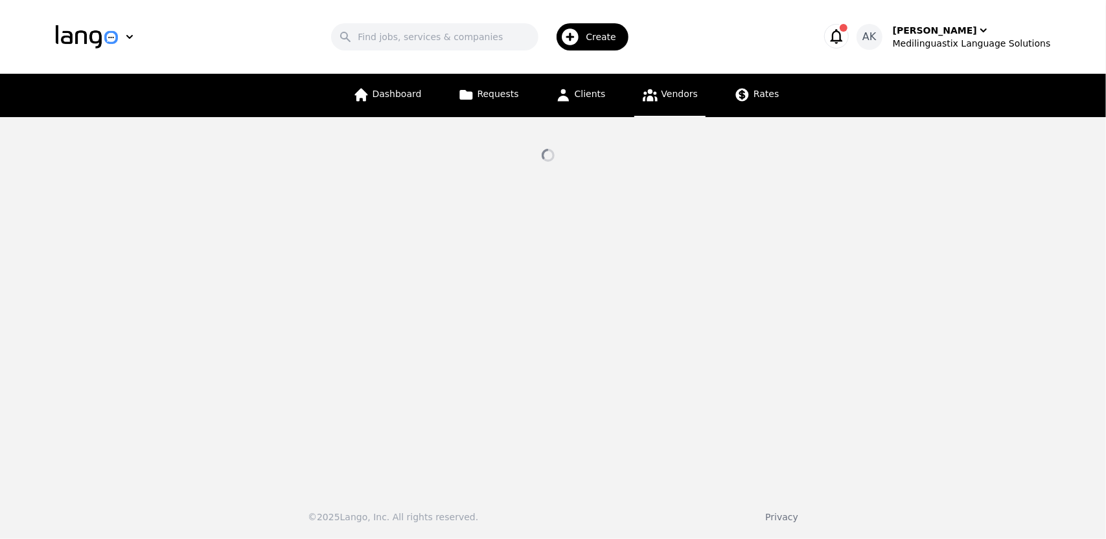
select select "active"
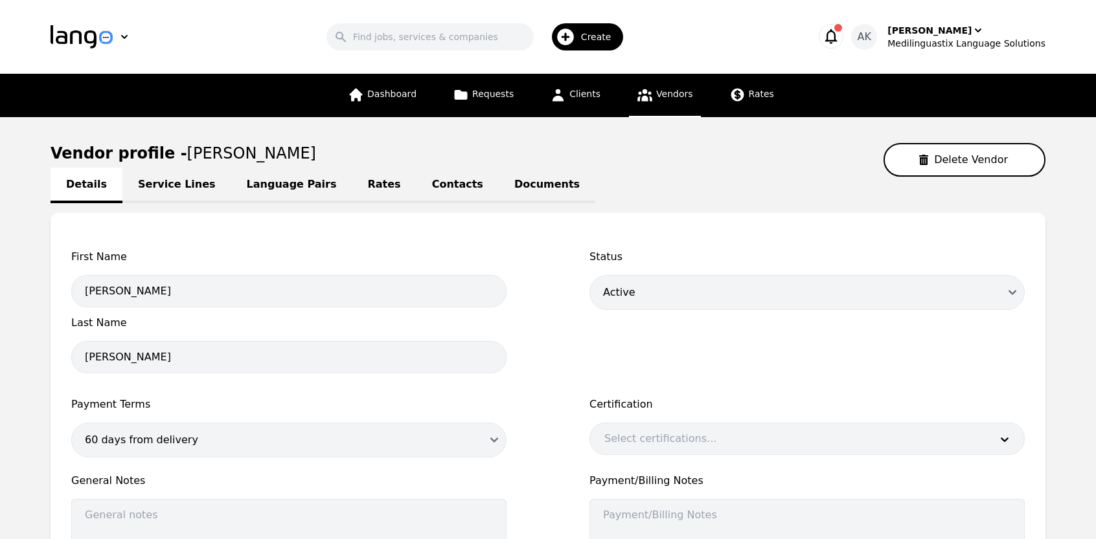
click at [153, 189] on link "Service Lines" at bounding box center [176, 186] width 109 height 36
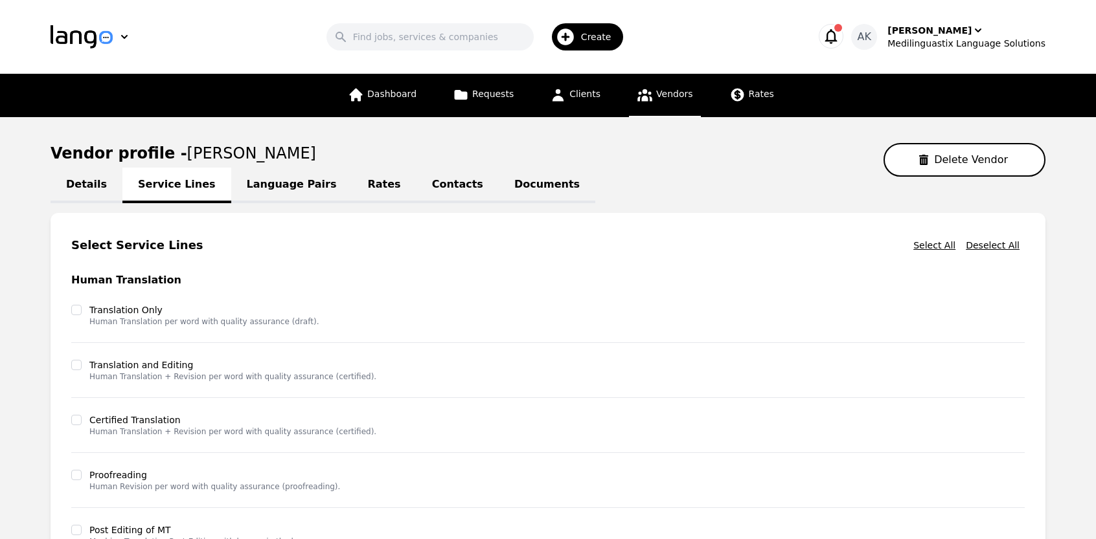
click at [261, 187] on link "Language Pairs" at bounding box center [291, 186] width 121 height 36
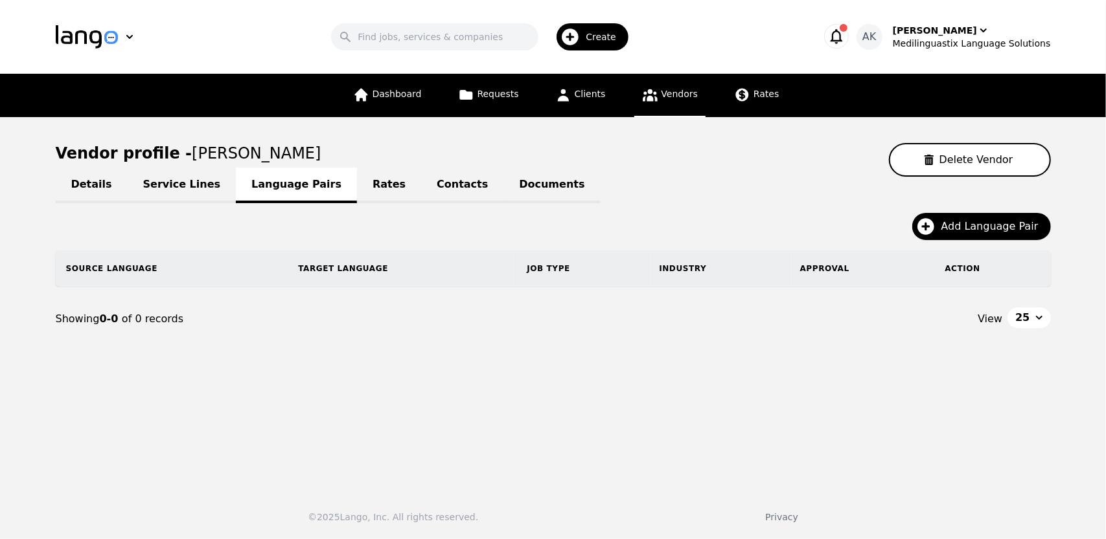
click at [167, 181] on link "Service Lines" at bounding box center [182, 186] width 109 height 36
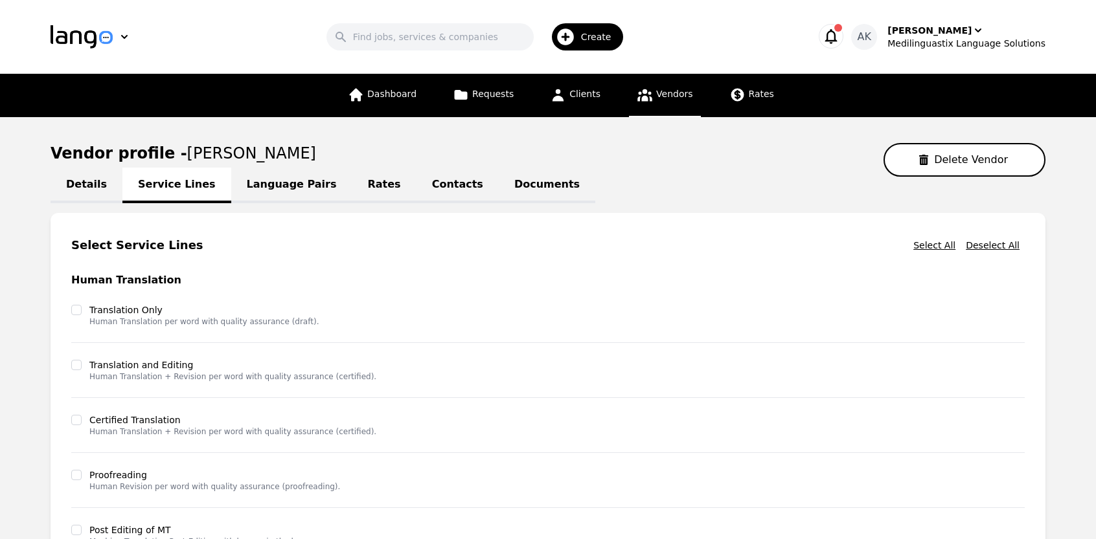
click at [277, 187] on link "Language Pairs" at bounding box center [291, 186] width 121 height 36
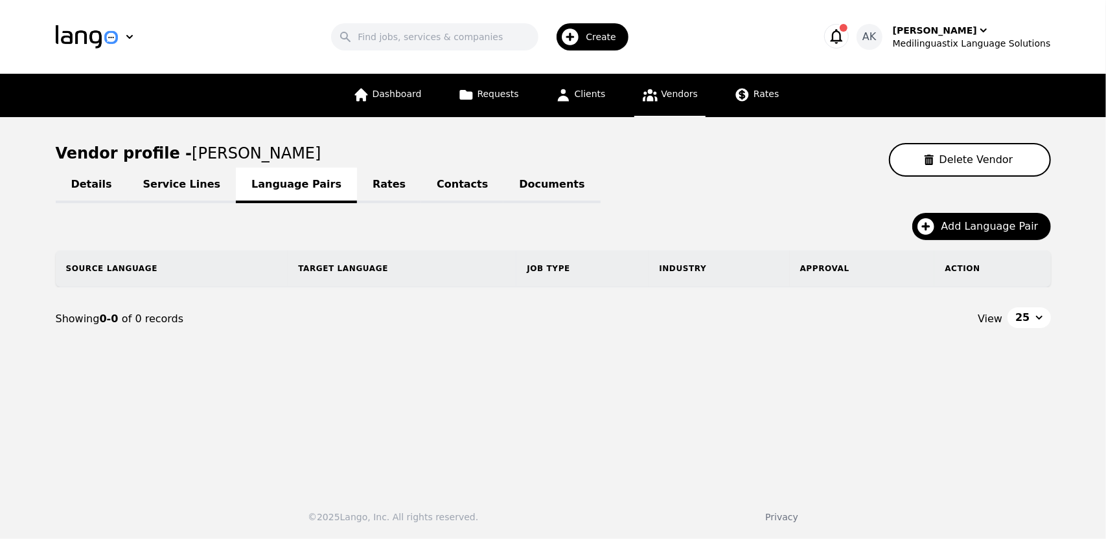
click at [357, 187] on link "Rates" at bounding box center [389, 186] width 64 height 36
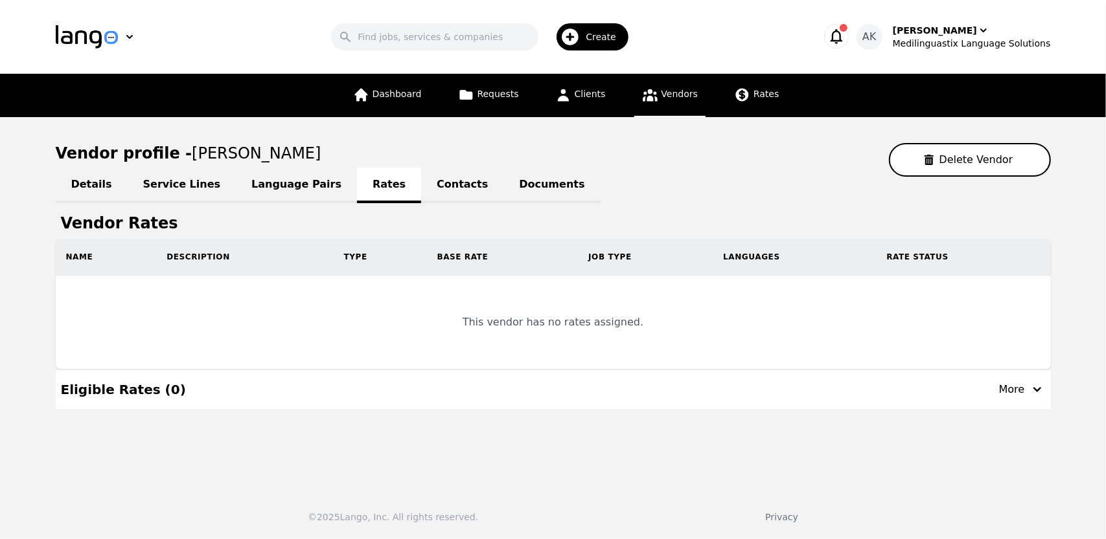
click at [430, 183] on link "Contacts" at bounding box center [462, 186] width 82 height 36
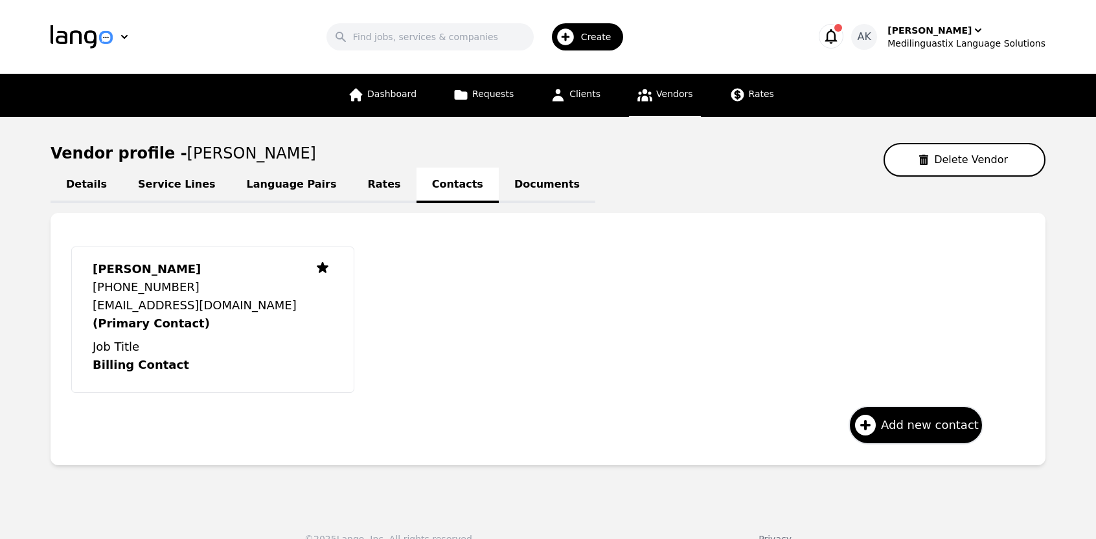
click at [499, 185] on link "Documents" at bounding box center [547, 186] width 96 height 36
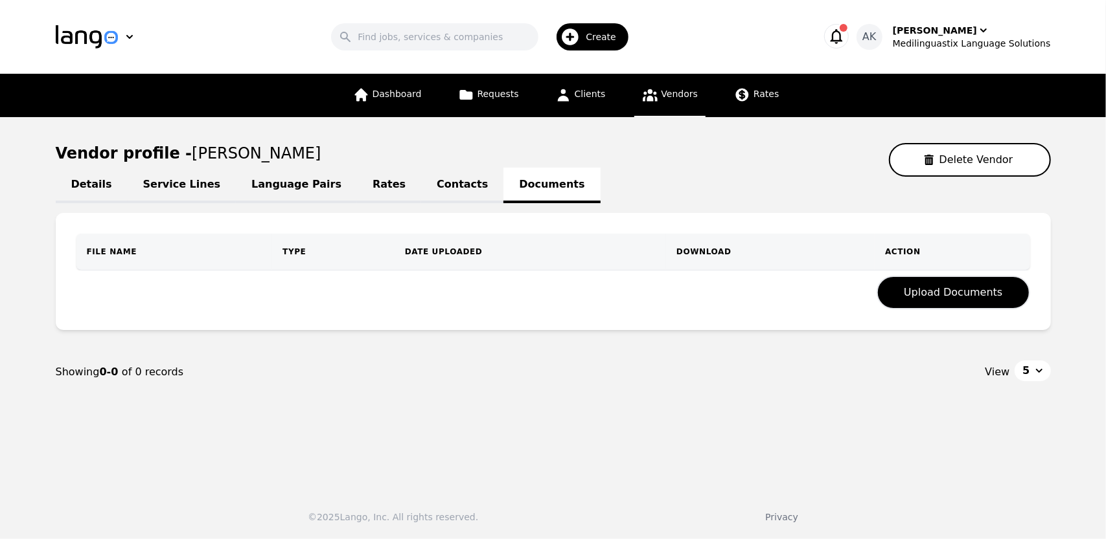
click at [357, 181] on link "Rates" at bounding box center [389, 186] width 64 height 36
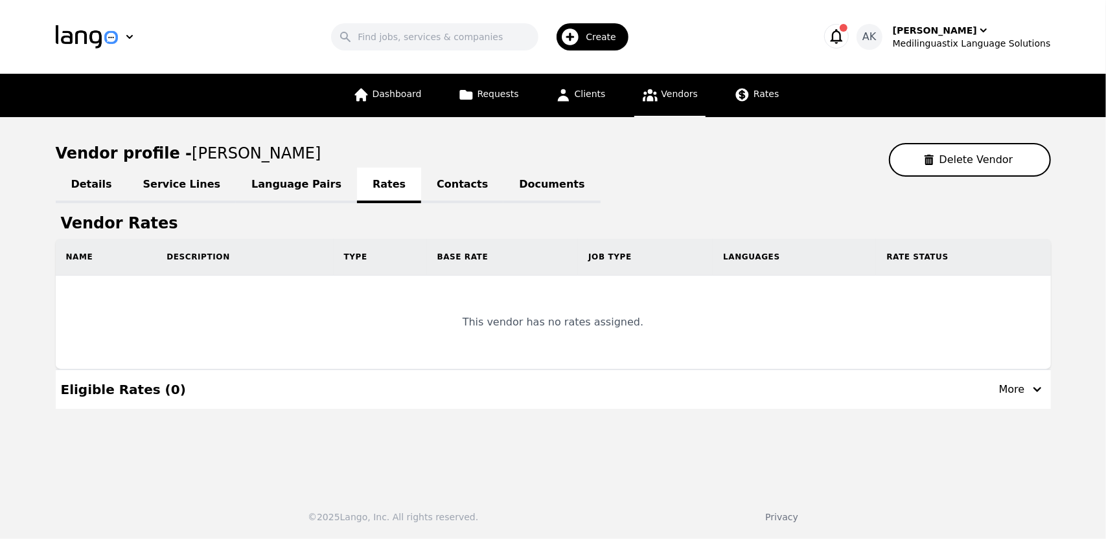
click at [266, 192] on link "Language Pairs" at bounding box center [296, 186] width 121 height 36
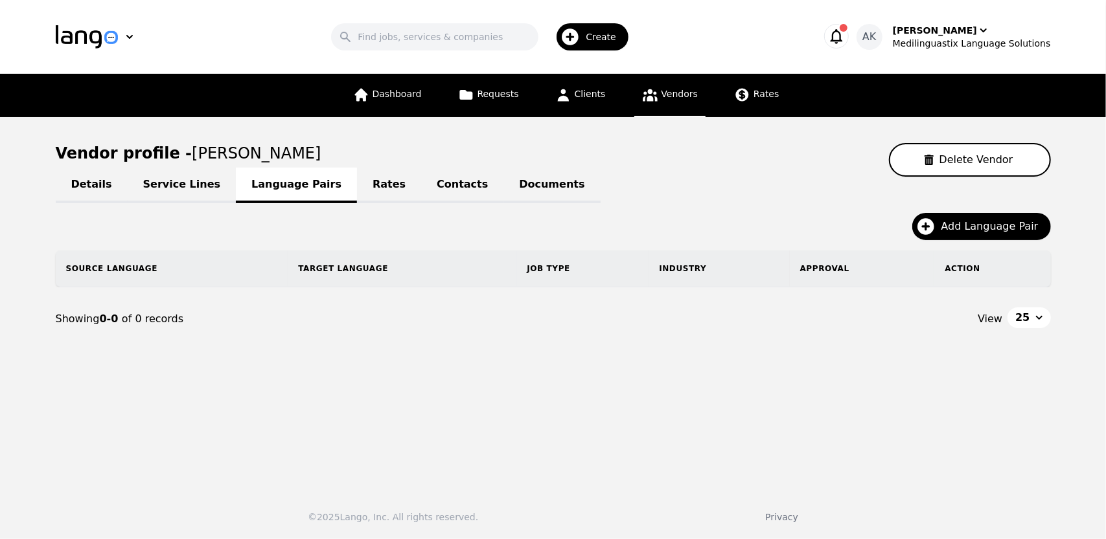
click at [152, 188] on link "Service Lines" at bounding box center [182, 186] width 109 height 36
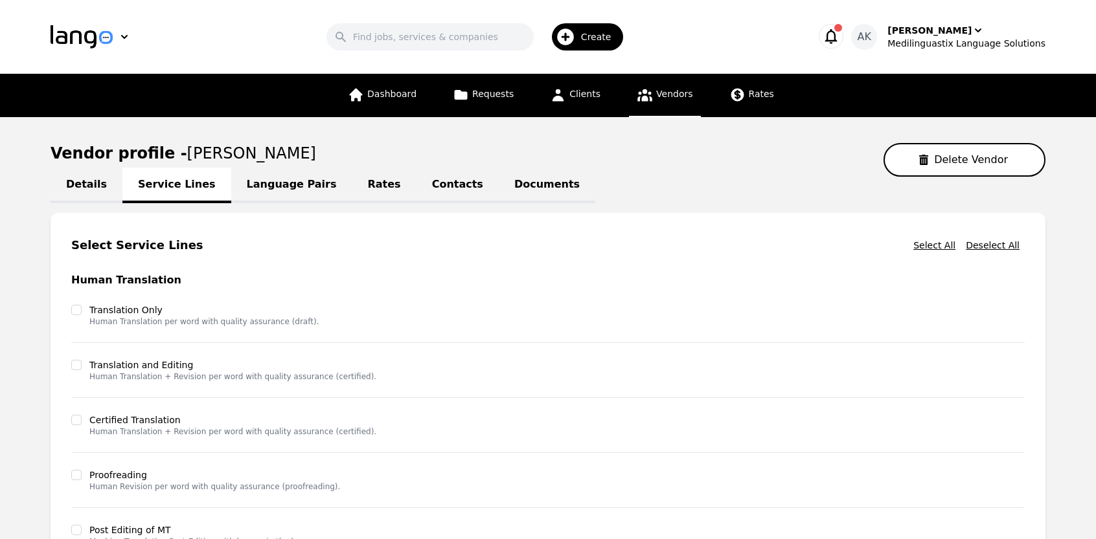
click at [0, 286] on main "Vendor profile - [PERSON_NAME] Delete Vendor Details Service Lines Language Pai…" at bounding box center [548, 447] width 1096 height 661
click at [259, 175] on link "Language Pairs" at bounding box center [291, 186] width 121 height 36
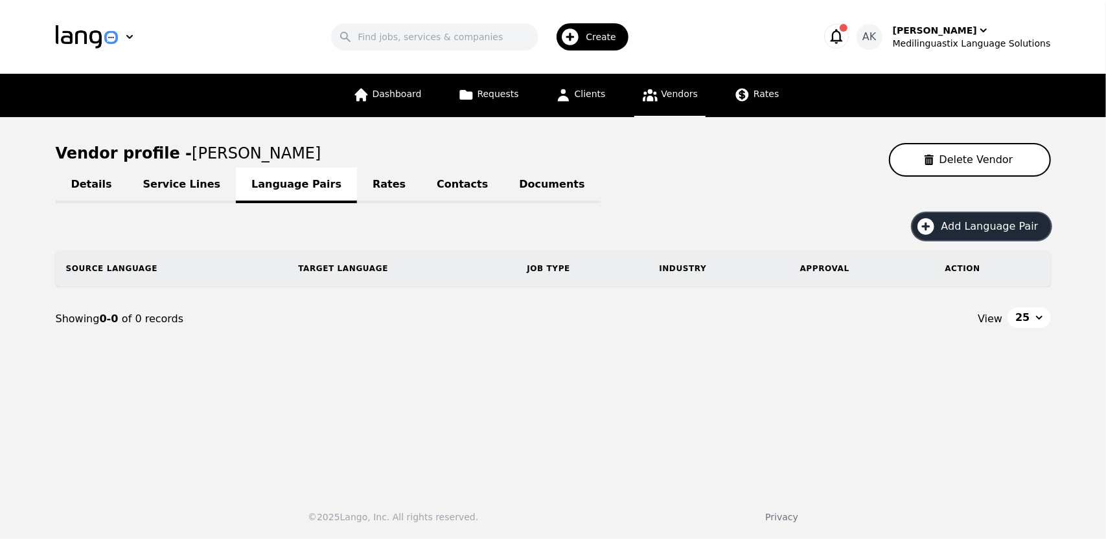
click at [934, 229] on icon "button" at bounding box center [925, 226] width 17 height 17
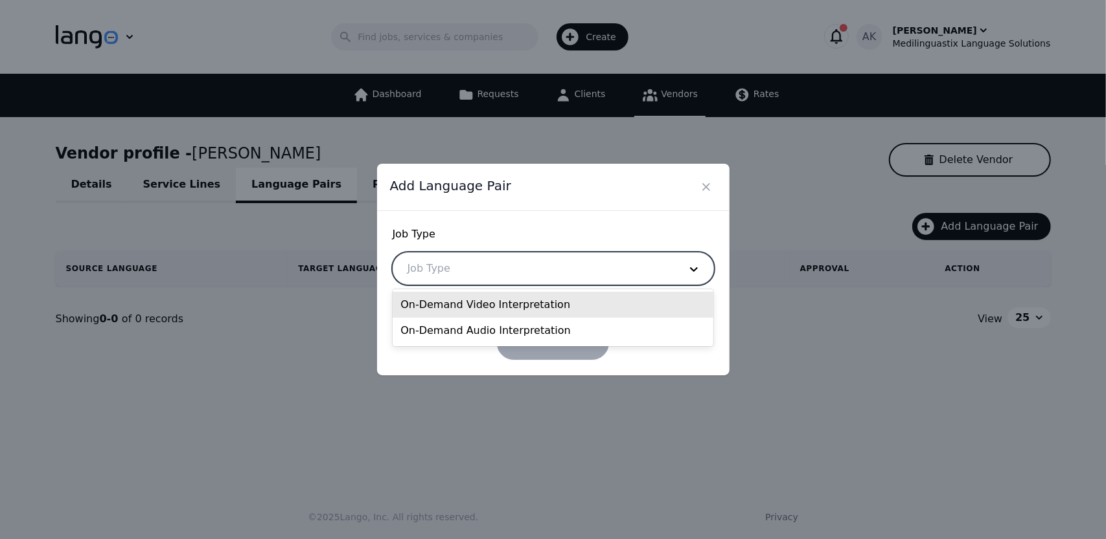
click at [545, 270] on div at bounding box center [533, 268] width 281 height 31
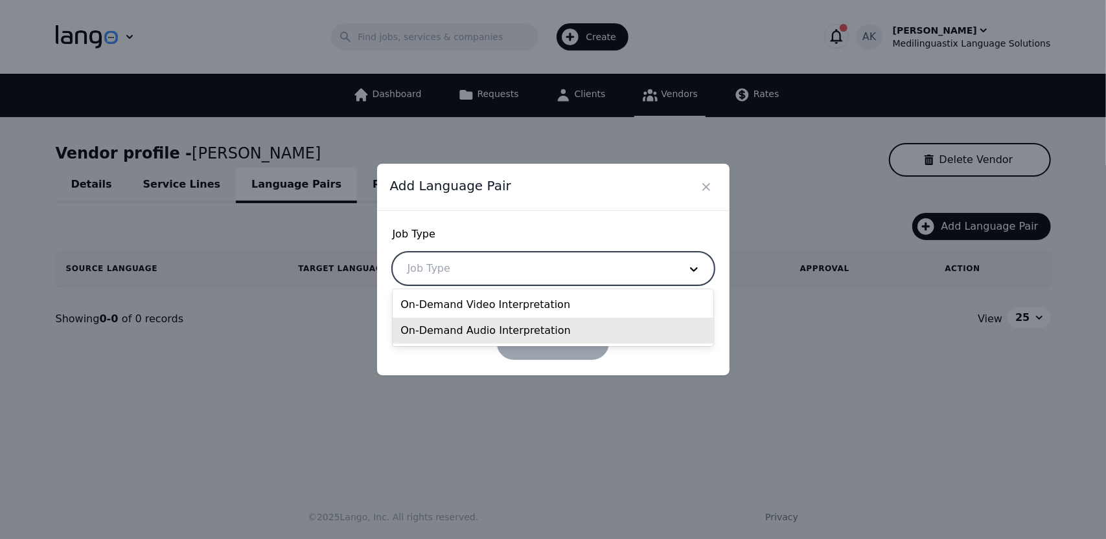
click at [482, 327] on div "On-Demand Audio Interpretation" at bounding box center [552, 331] width 321 height 26
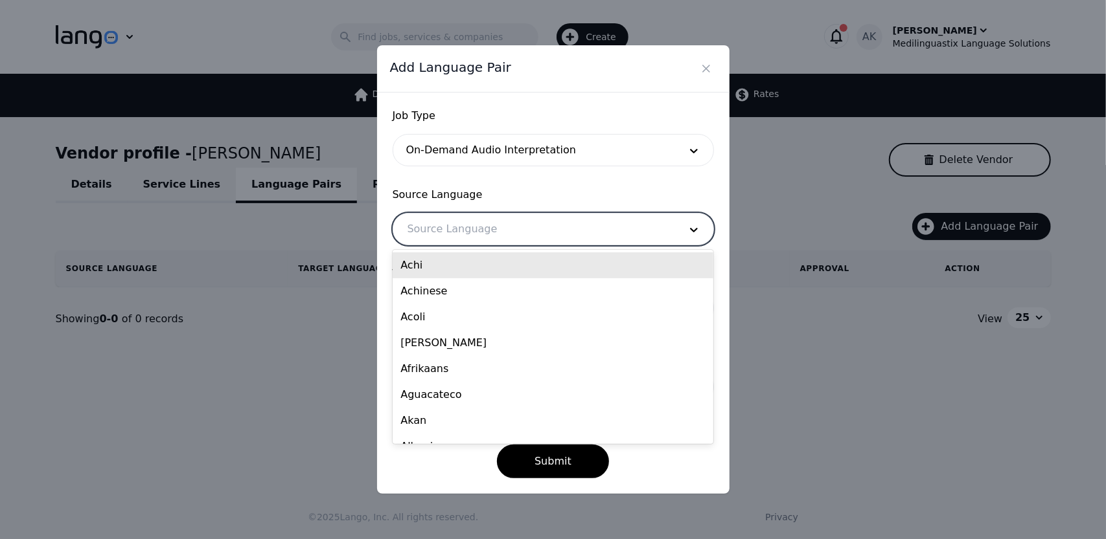
click at [504, 230] on div at bounding box center [533, 229] width 281 height 31
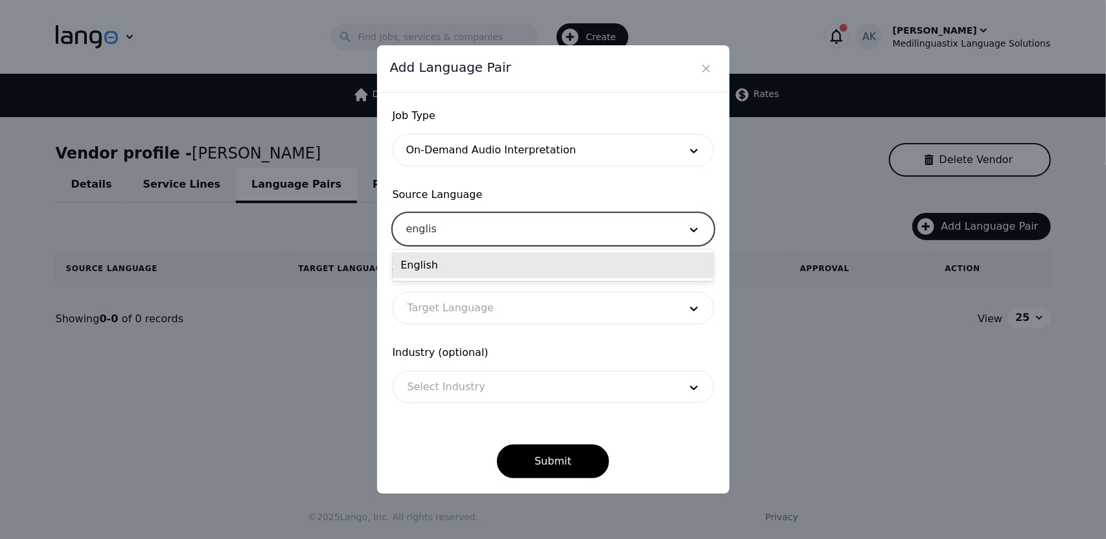
type input "english"
click at [474, 271] on div "English" at bounding box center [552, 266] width 321 height 26
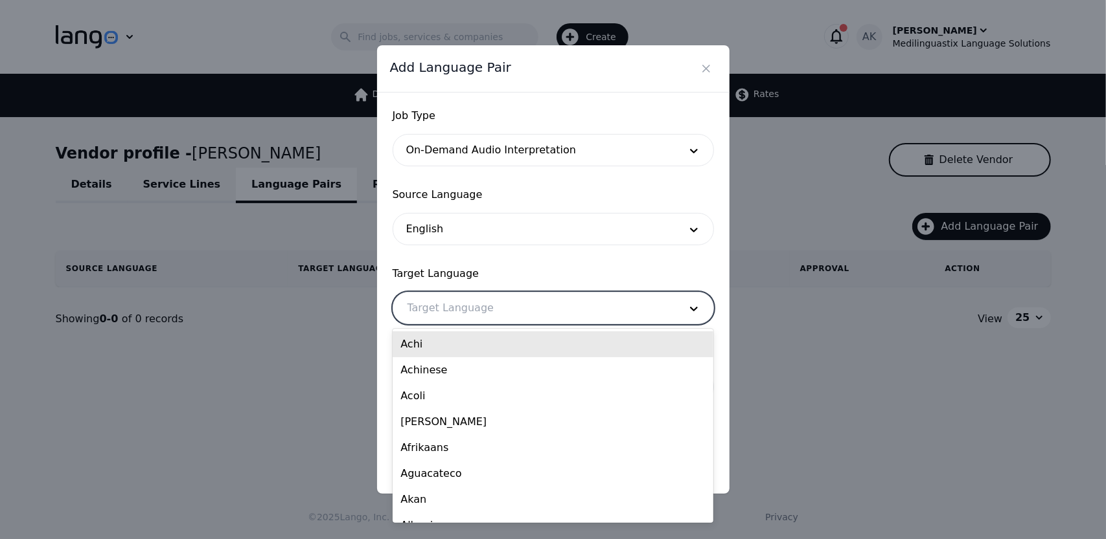
click at [465, 312] on div at bounding box center [533, 308] width 281 height 31
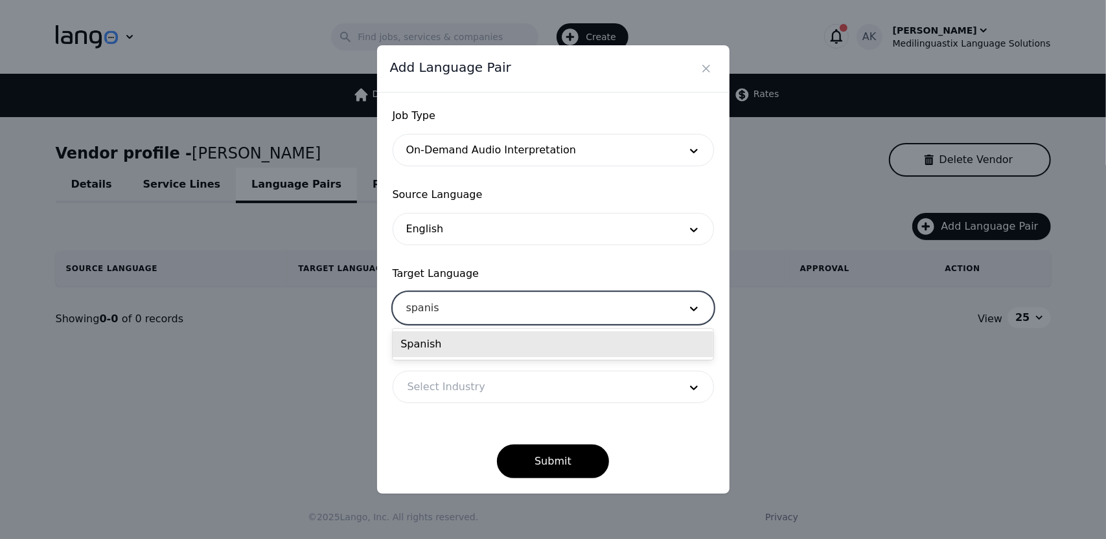
type input "spanish"
click at [437, 348] on div "Spanish" at bounding box center [552, 345] width 321 height 26
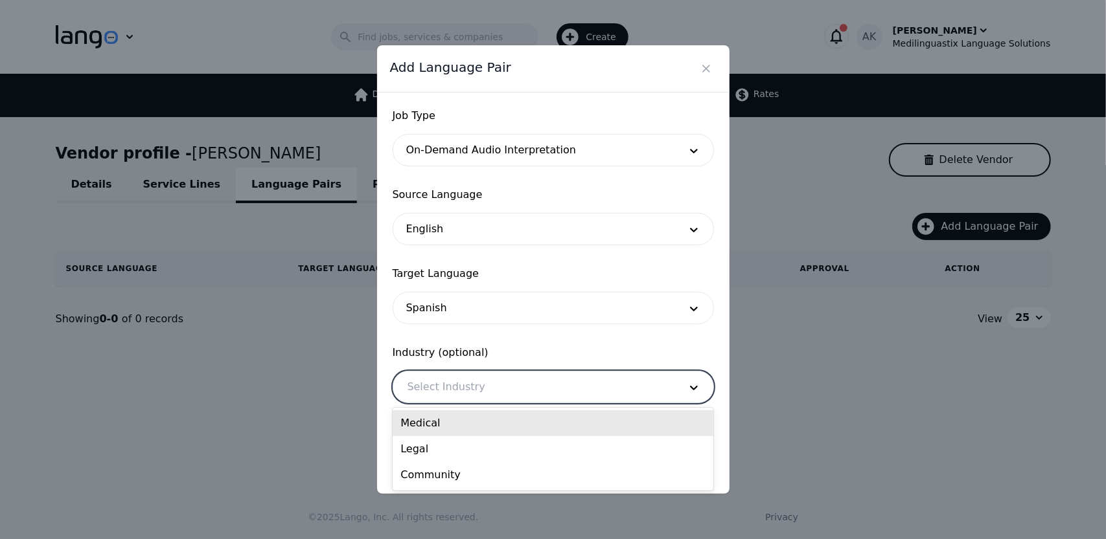
click at [460, 388] on div at bounding box center [533, 387] width 281 height 31
click at [448, 420] on div "Medical" at bounding box center [552, 424] width 321 height 26
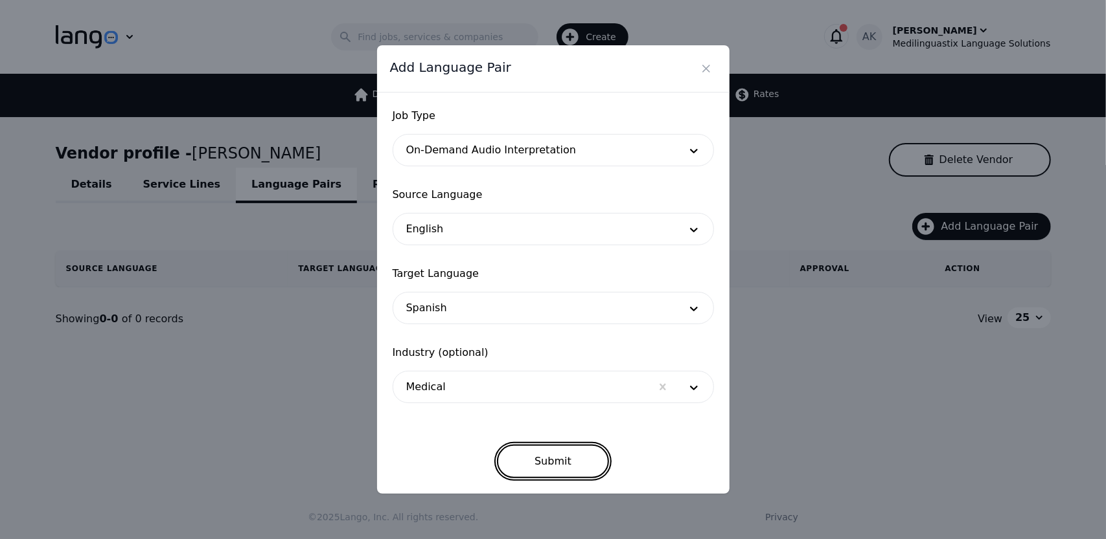
click at [543, 453] on button "Submit" at bounding box center [553, 462] width 112 height 34
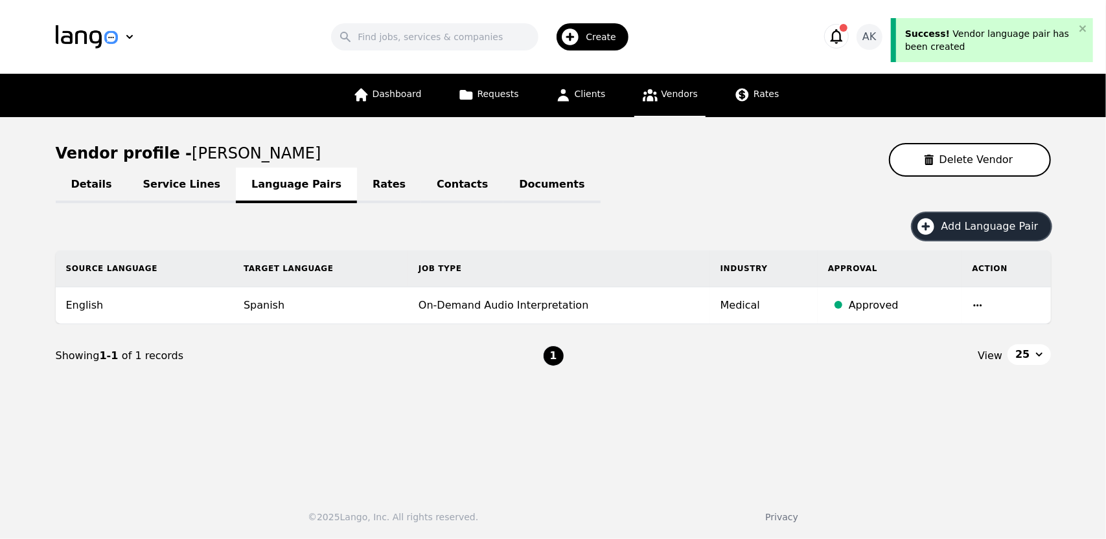
click at [936, 217] on icon "button" at bounding box center [925, 226] width 21 height 21
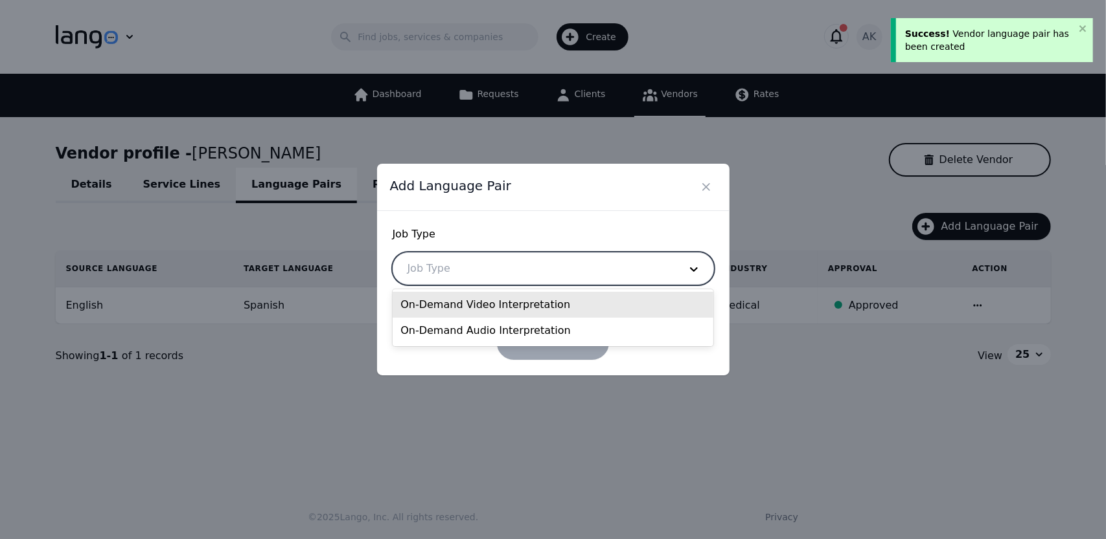
click at [539, 275] on div at bounding box center [533, 268] width 281 height 31
click at [482, 305] on div "On-Demand Video Interpretation" at bounding box center [552, 305] width 321 height 26
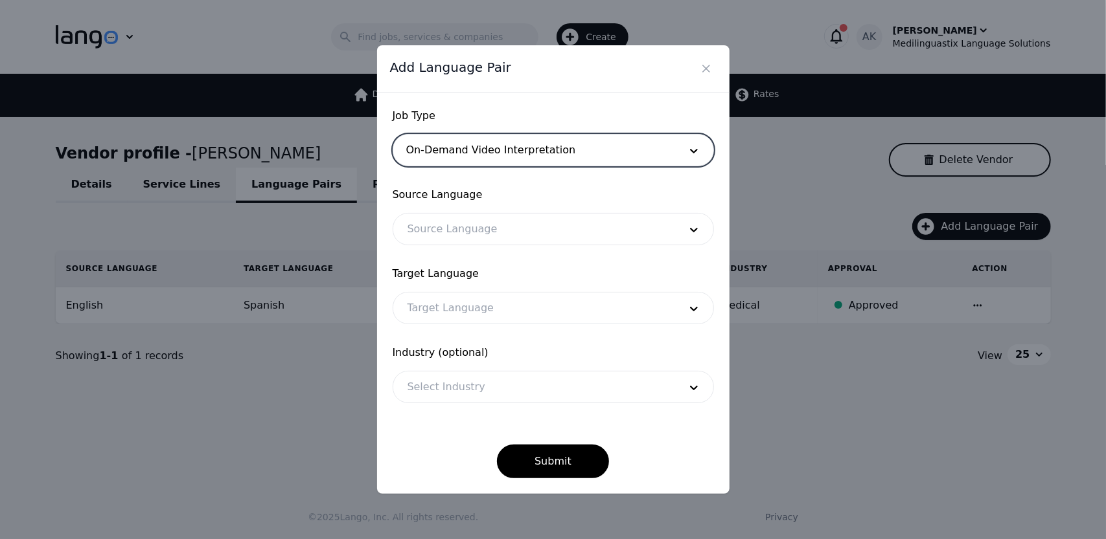
click at [490, 231] on div at bounding box center [533, 229] width 281 height 31
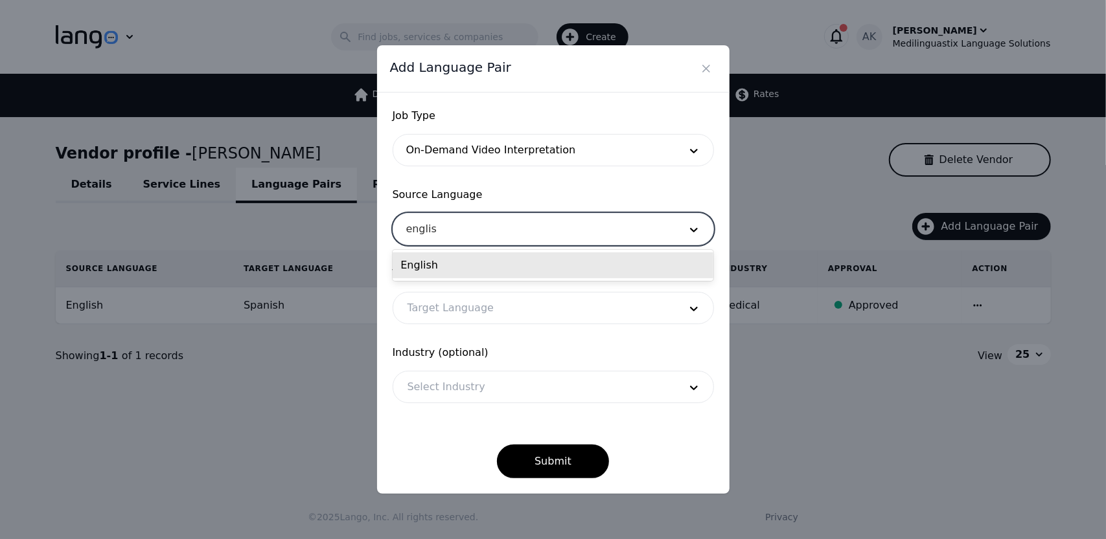
type input "english"
click at [455, 273] on div "English" at bounding box center [552, 266] width 321 height 26
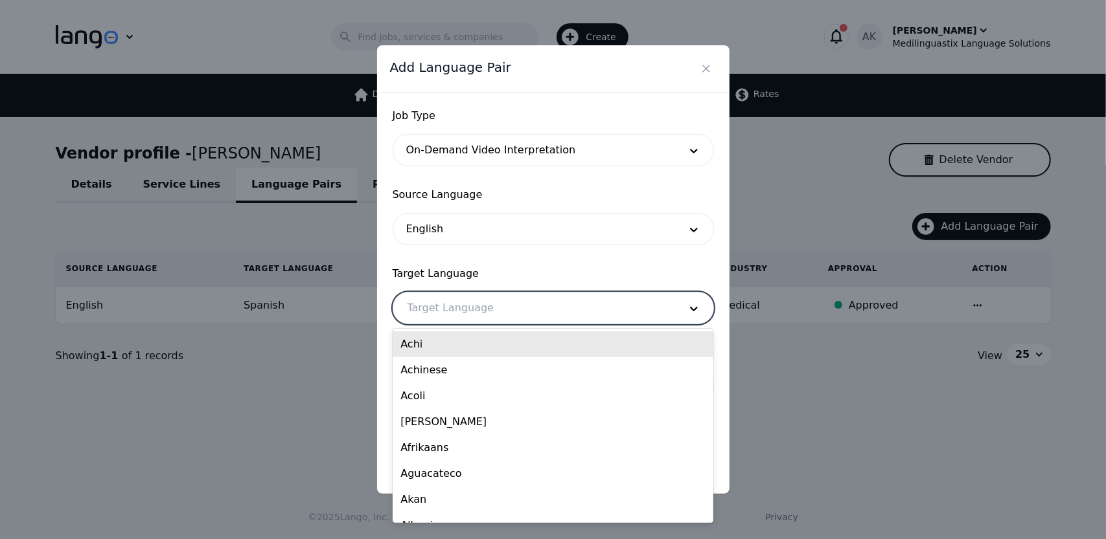
click at [453, 306] on div at bounding box center [533, 308] width 281 height 31
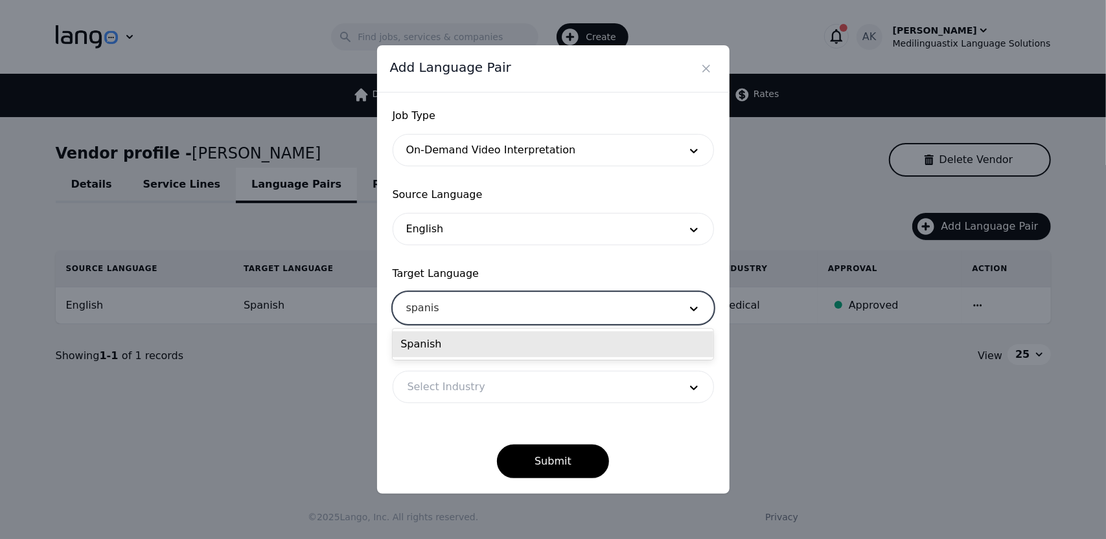
type input "spanish"
click at [446, 342] on div "Spanish" at bounding box center [552, 345] width 321 height 26
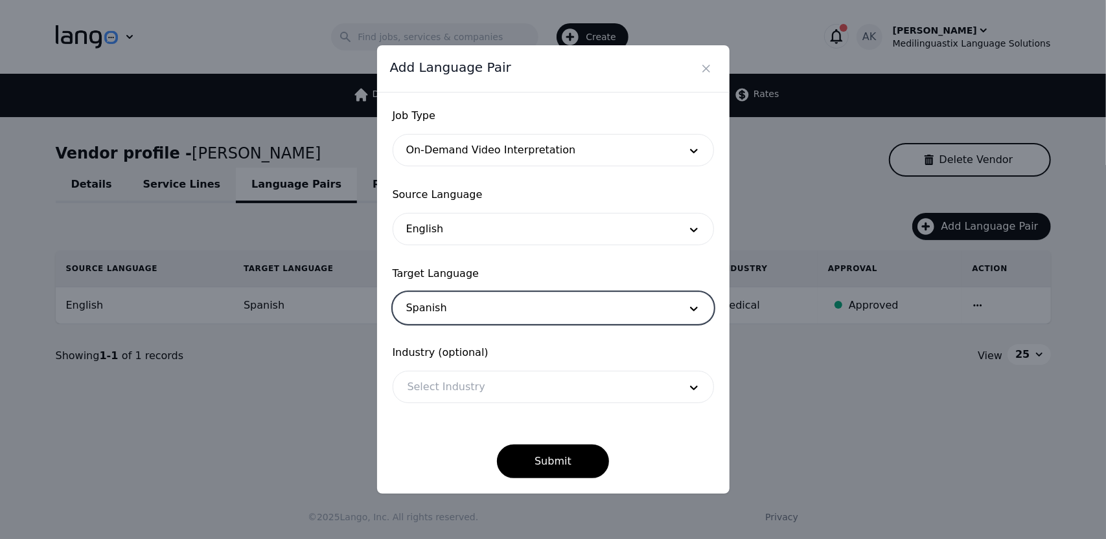
click at [447, 392] on div at bounding box center [533, 387] width 281 height 31
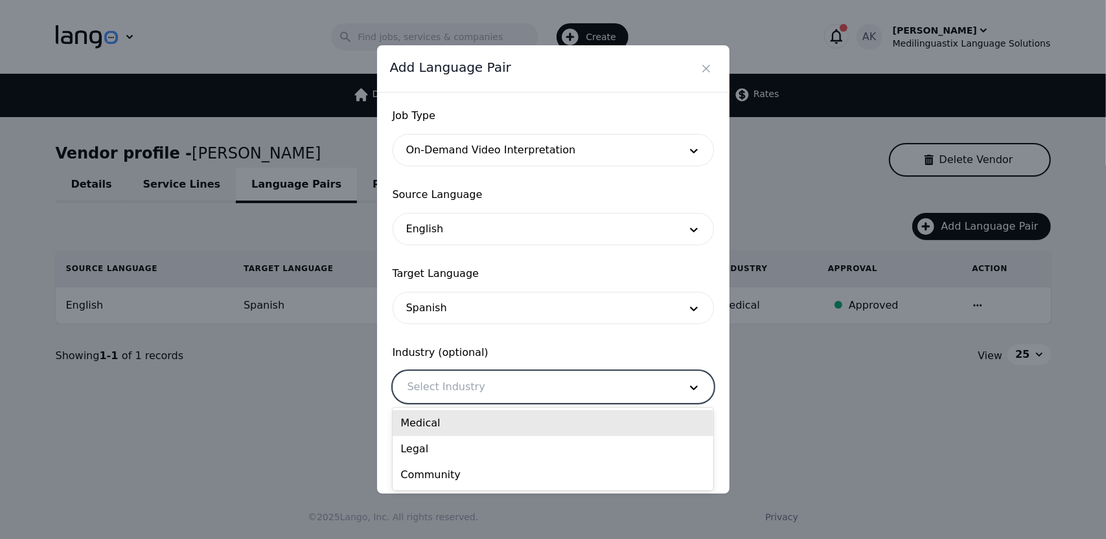
click at [434, 425] on div "Medical" at bounding box center [552, 424] width 321 height 26
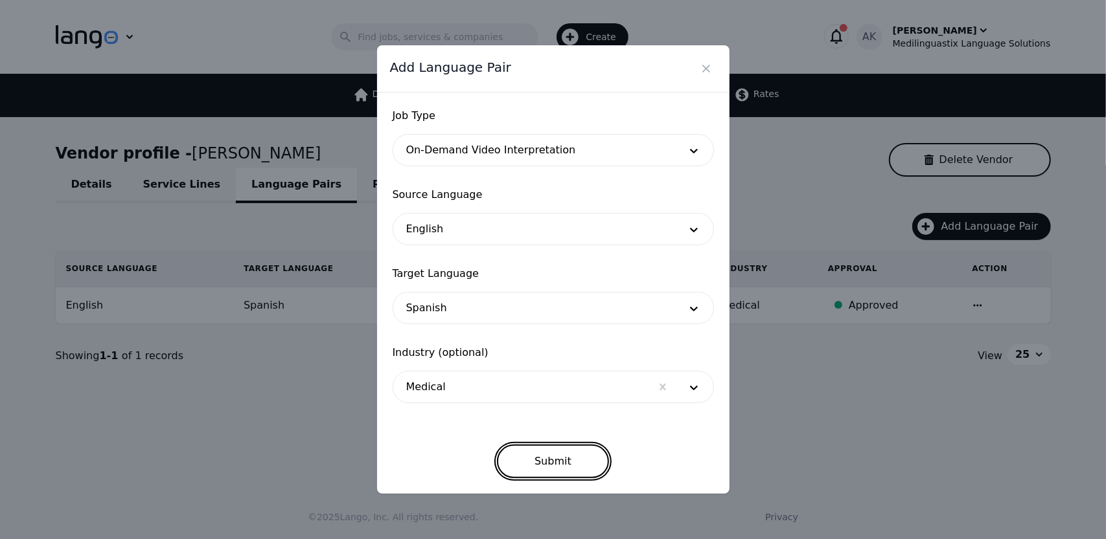
click at [551, 462] on button "Submit" at bounding box center [553, 462] width 112 height 34
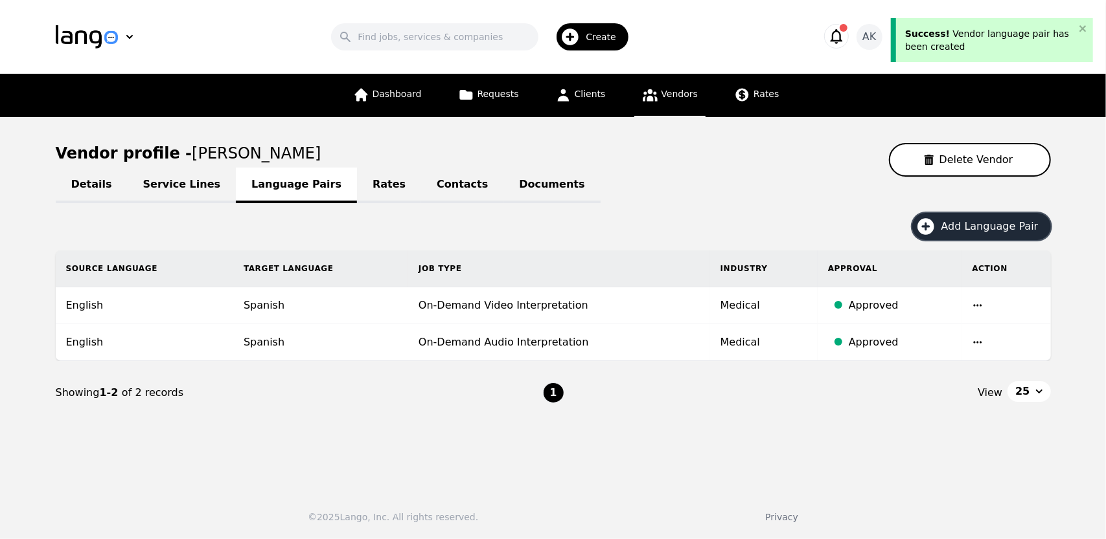
click at [931, 227] on icon "button" at bounding box center [925, 226] width 21 height 21
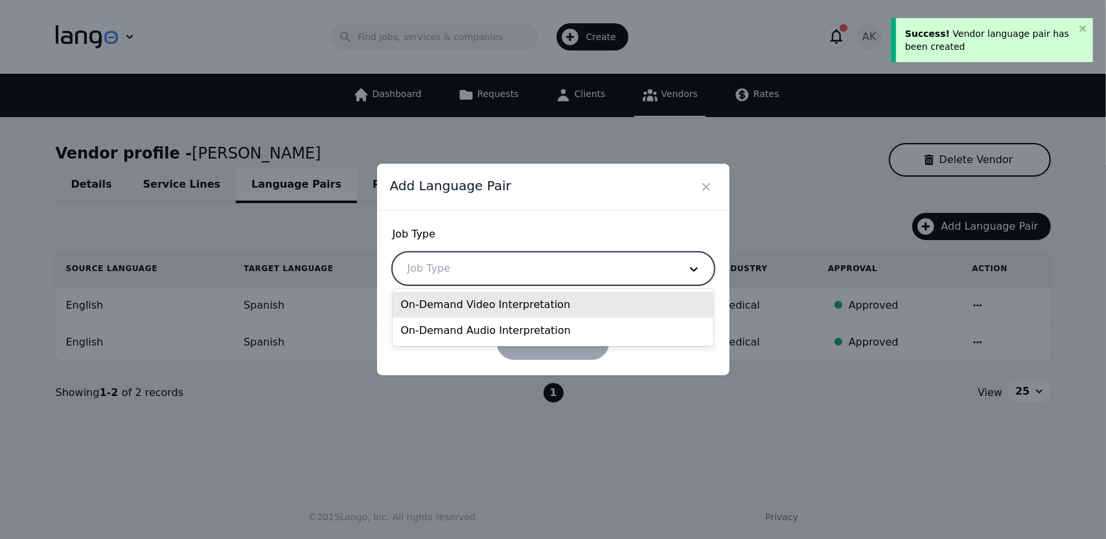
click at [630, 261] on div at bounding box center [533, 268] width 281 height 31
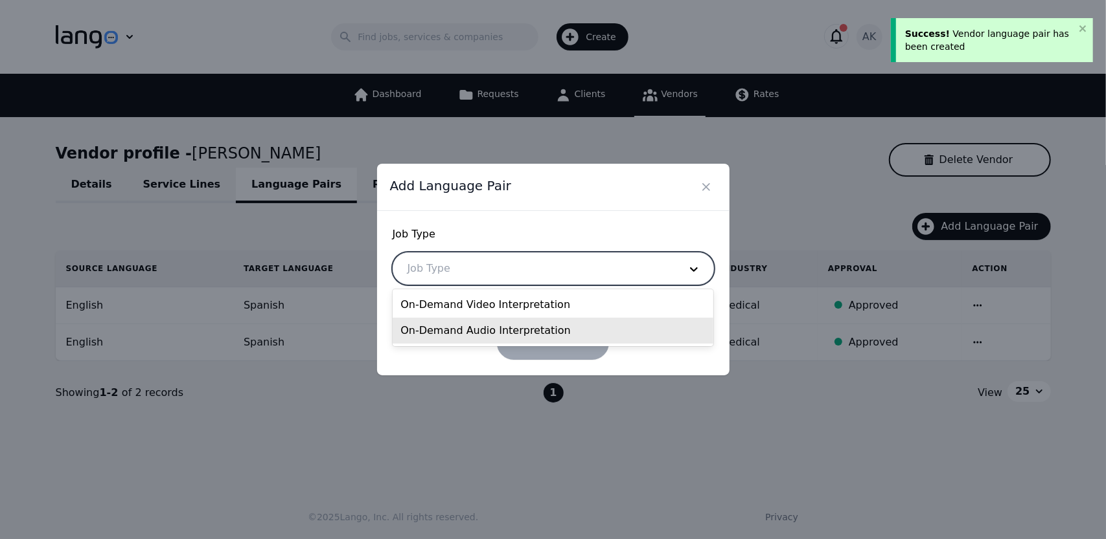
click at [481, 336] on div "On-Demand Audio Interpretation" at bounding box center [552, 331] width 321 height 26
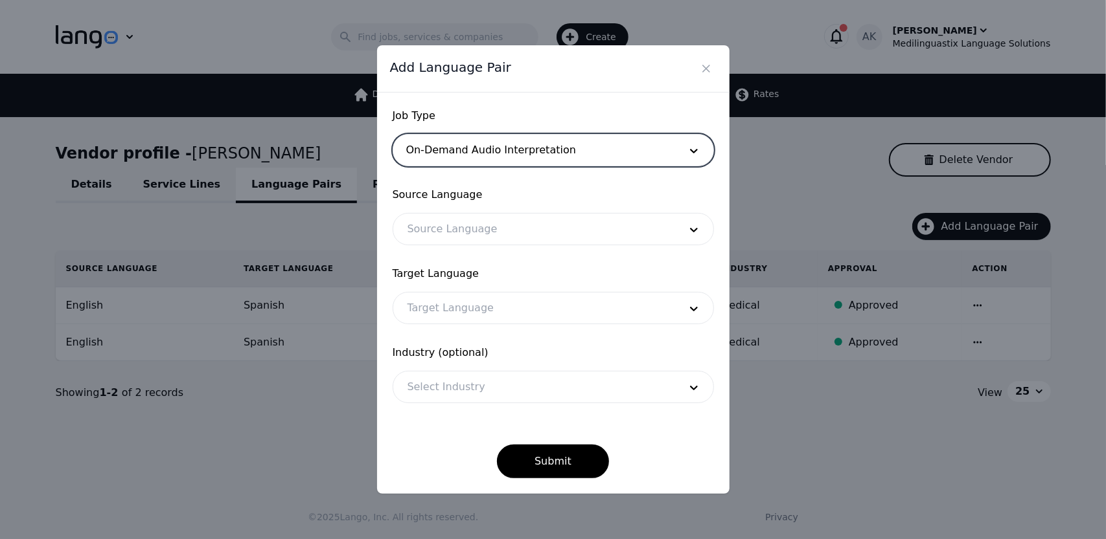
click at [499, 236] on div at bounding box center [533, 229] width 281 height 31
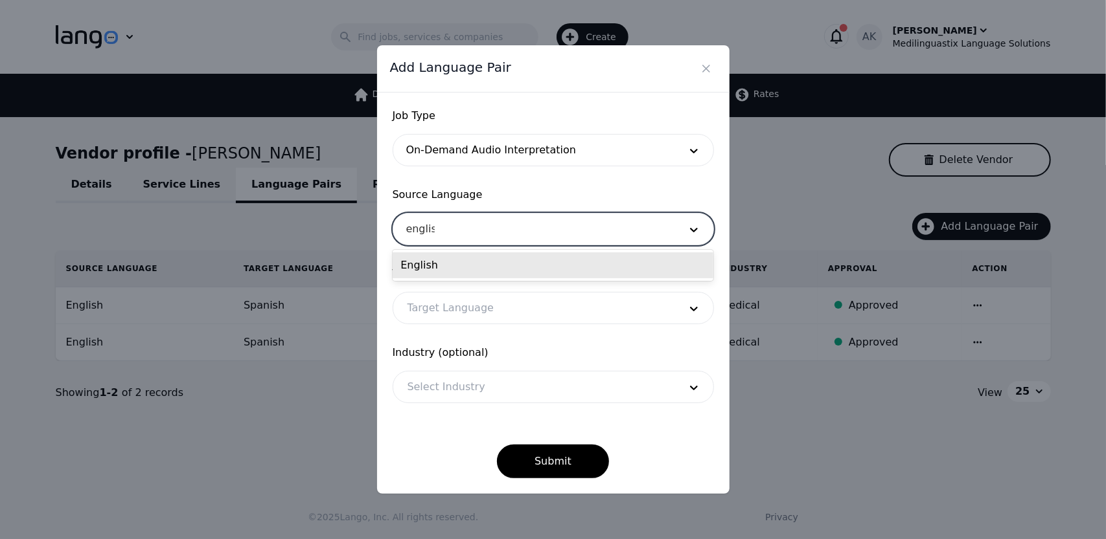
type input "english"
click at [460, 269] on div "English" at bounding box center [552, 266] width 321 height 26
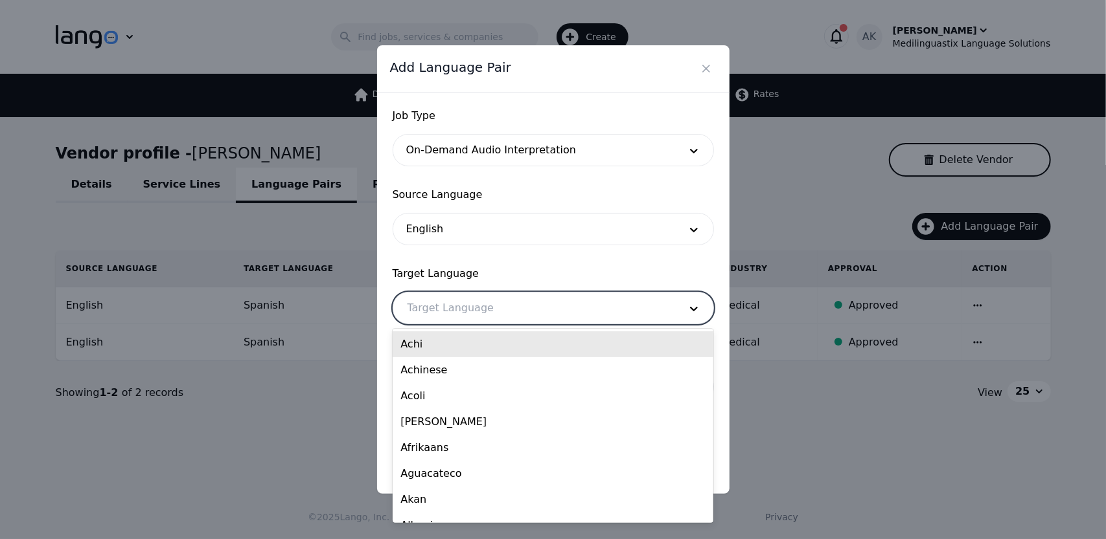
click at [455, 306] on div at bounding box center [533, 308] width 281 height 31
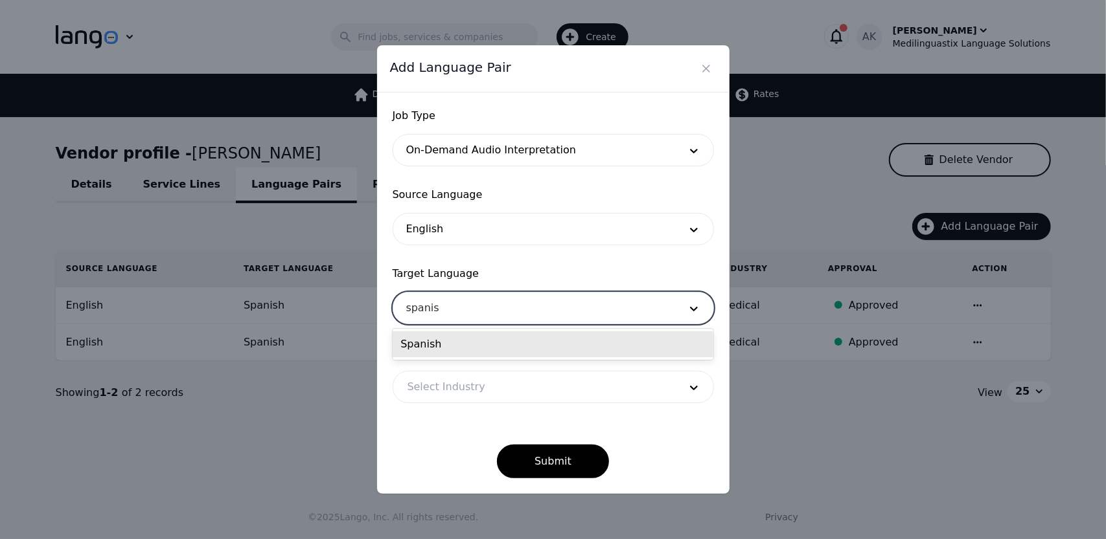
type input "spanish"
click at [440, 341] on div "Spanish" at bounding box center [552, 345] width 321 height 26
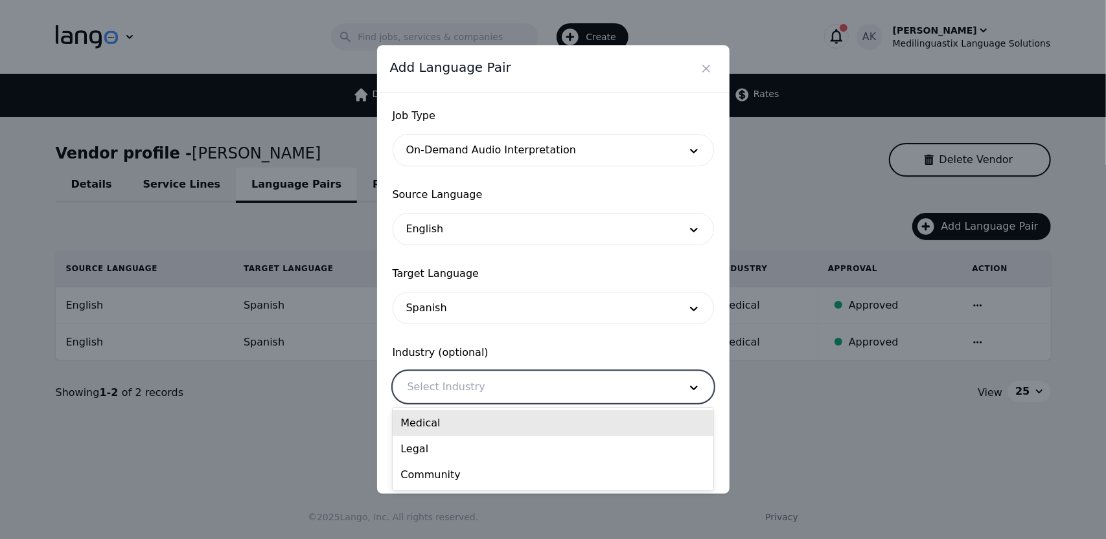
click at [458, 393] on div at bounding box center [533, 387] width 281 height 31
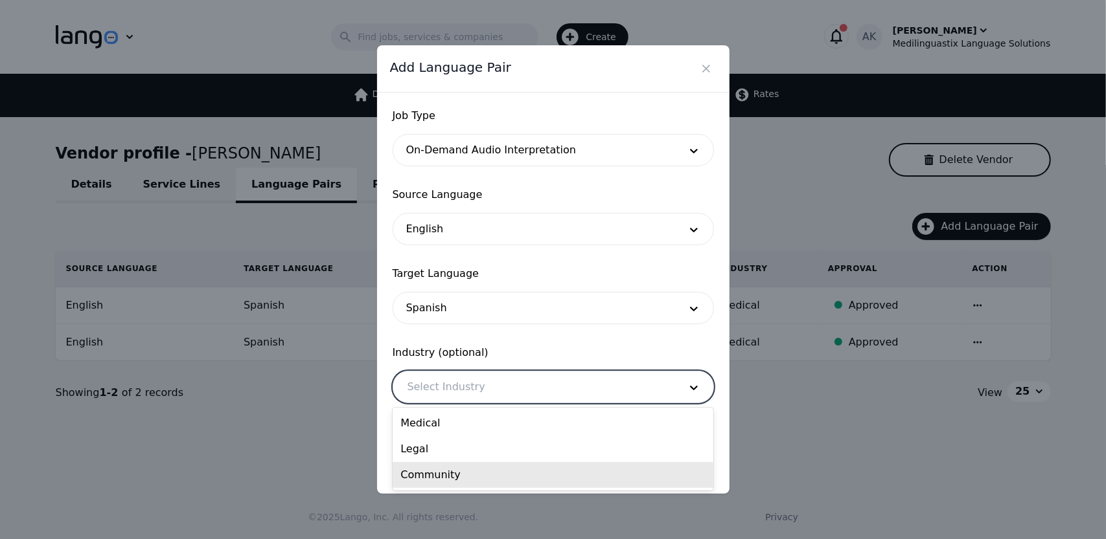
click at [439, 472] on div "Community" at bounding box center [552, 475] width 321 height 26
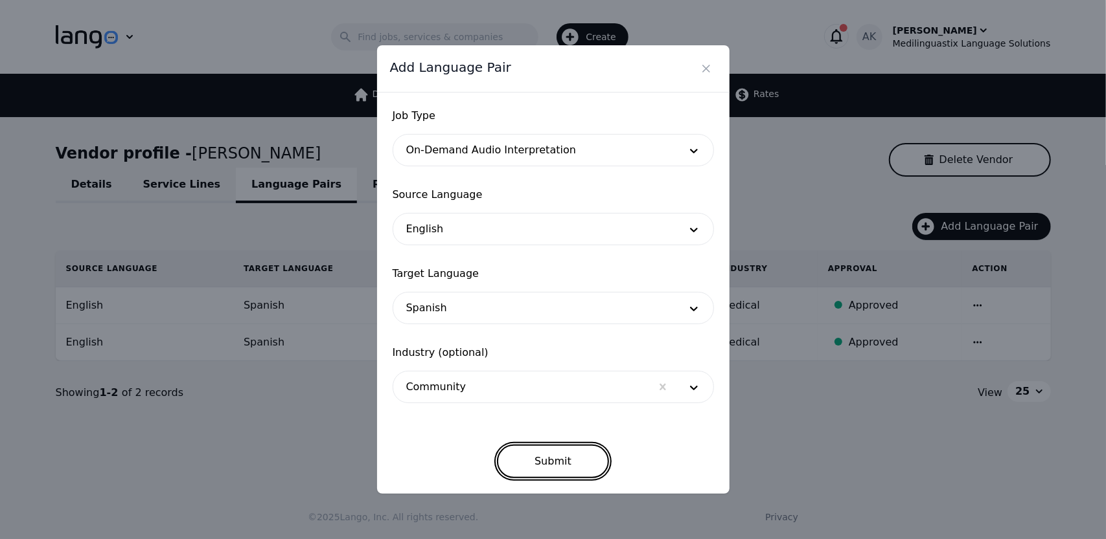
click at [551, 457] on button "Submit" at bounding box center [553, 462] width 112 height 34
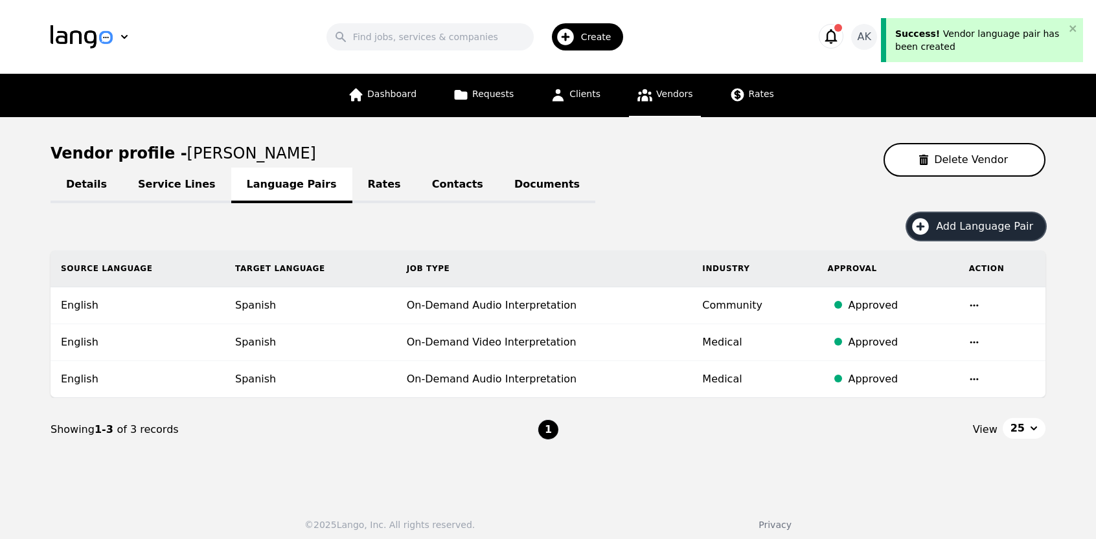
click at [929, 226] on icon "button" at bounding box center [920, 226] width 17 height 17
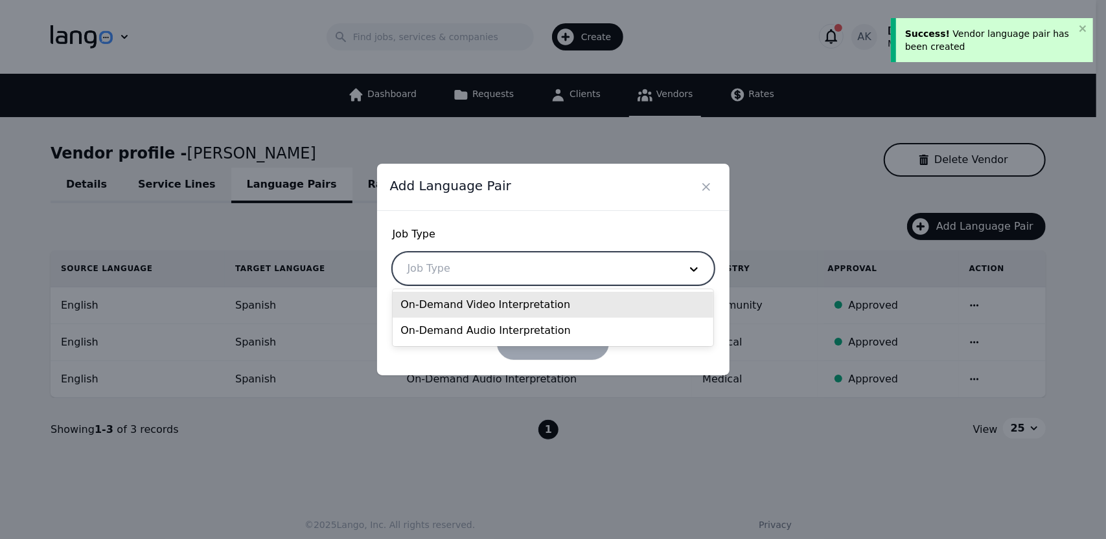
click at [610, 266] on div at bounding box center [533, 268] width 281 height 31
click at [478, 306] on div "On-Demand Video Interpretation" at bounding box center [552, 305] width 321 height 26
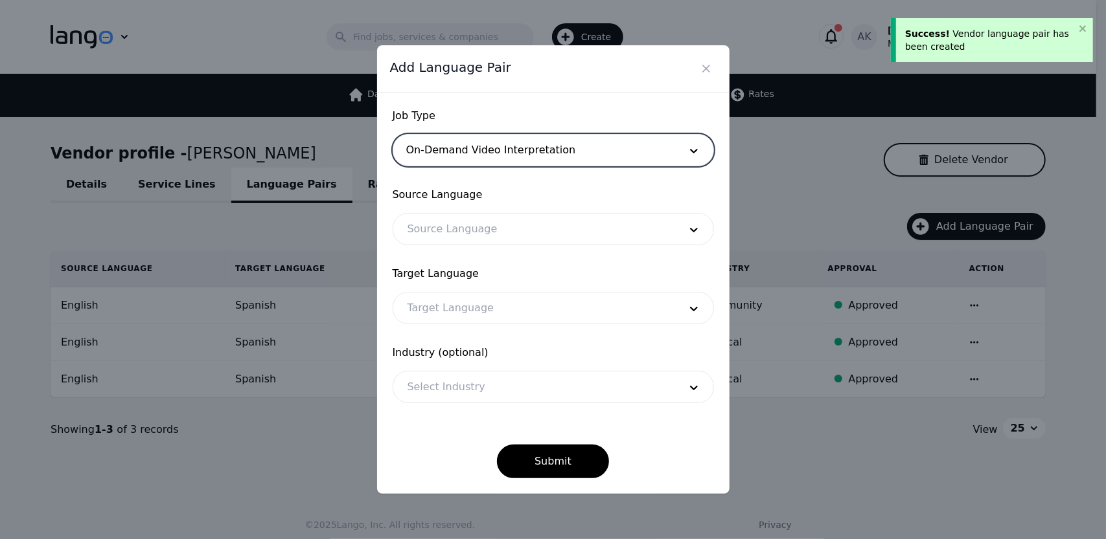
click at [461, 237] on div at bounding box center [533, 229] width 281 height 31
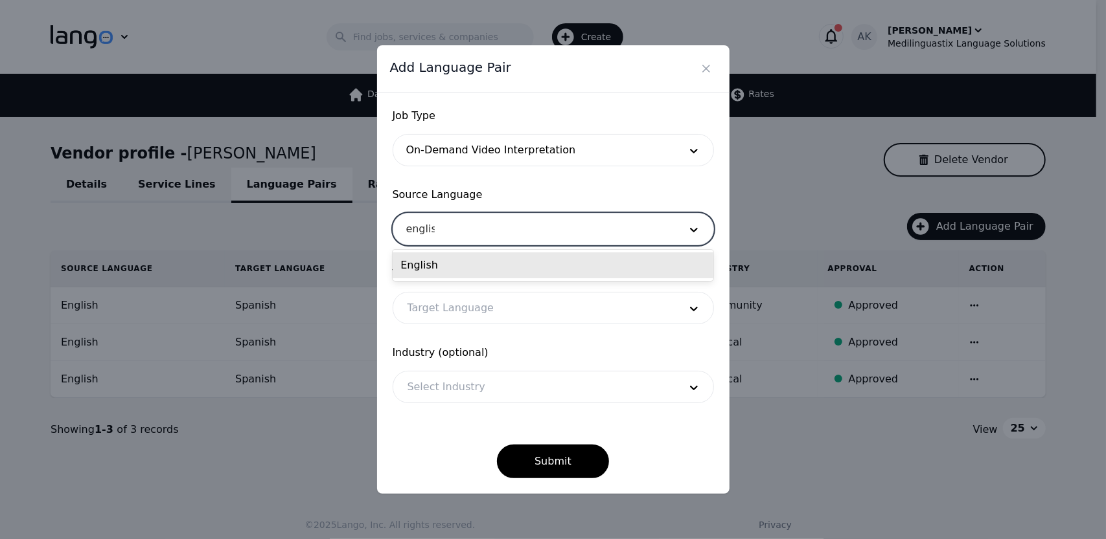
type input "english"
click at [448, 255] on div "English" at bounding box center [552, 266] width 321 height 26
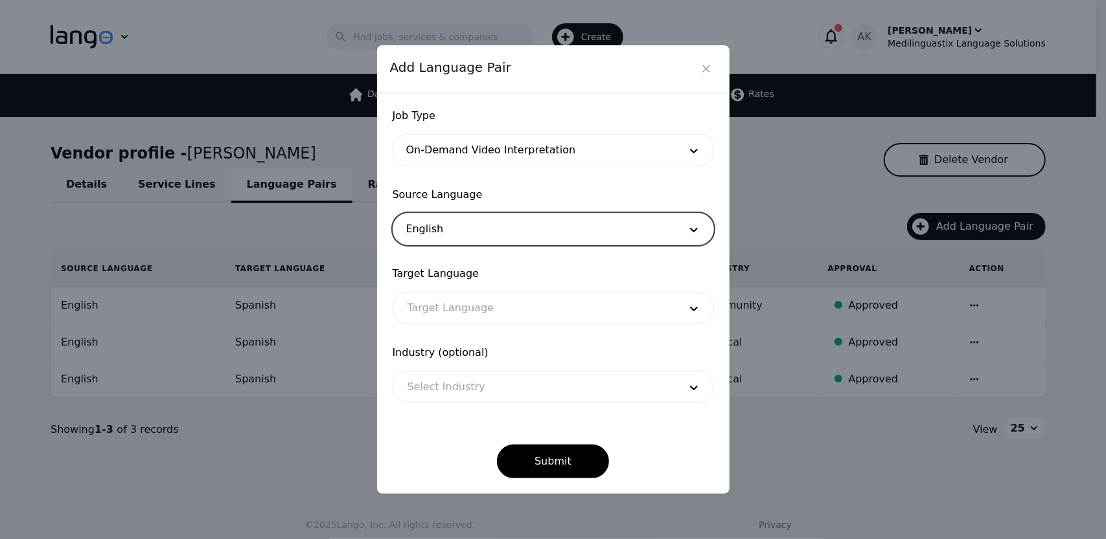
click at [453, 305] on div at bounding box center [533, 308] width 281 height 31
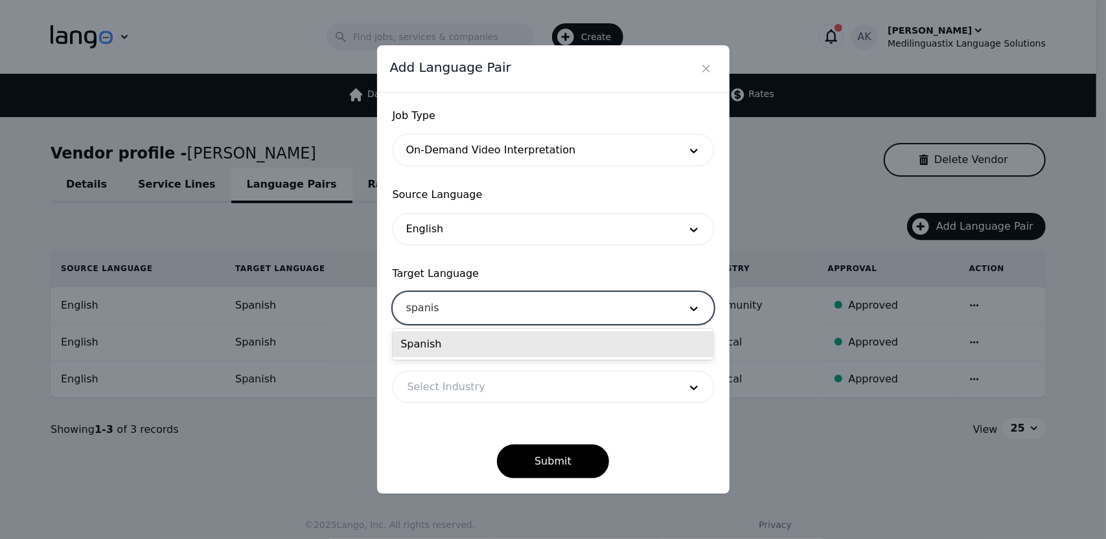
type input "spanish"
click at [442, 344] on div "Spanish" at bounding box center [552, 345] width 321 height 26
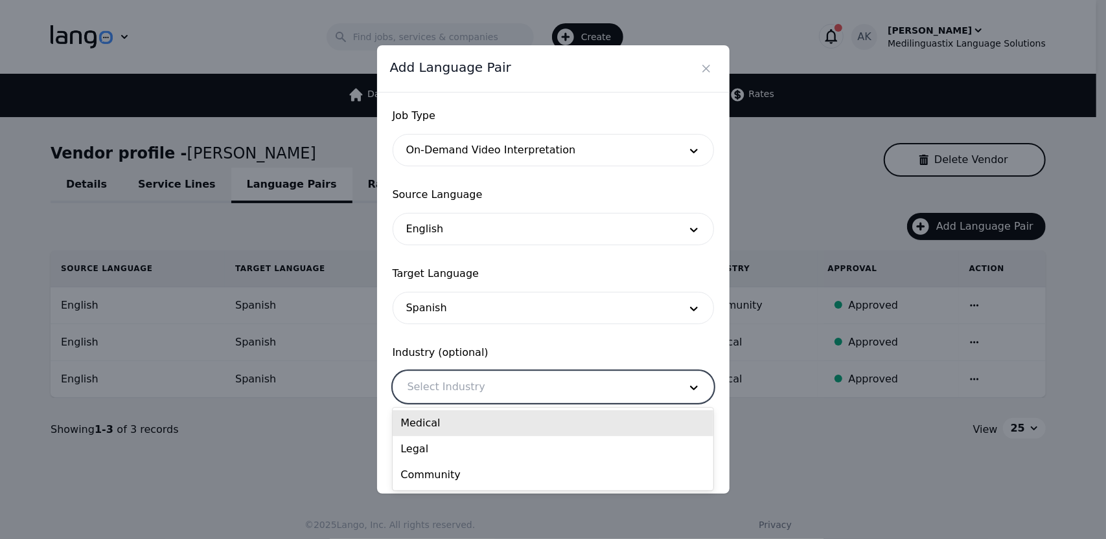
click at [446, 392] on div at bounding box center [533, 387] width 281 height 31
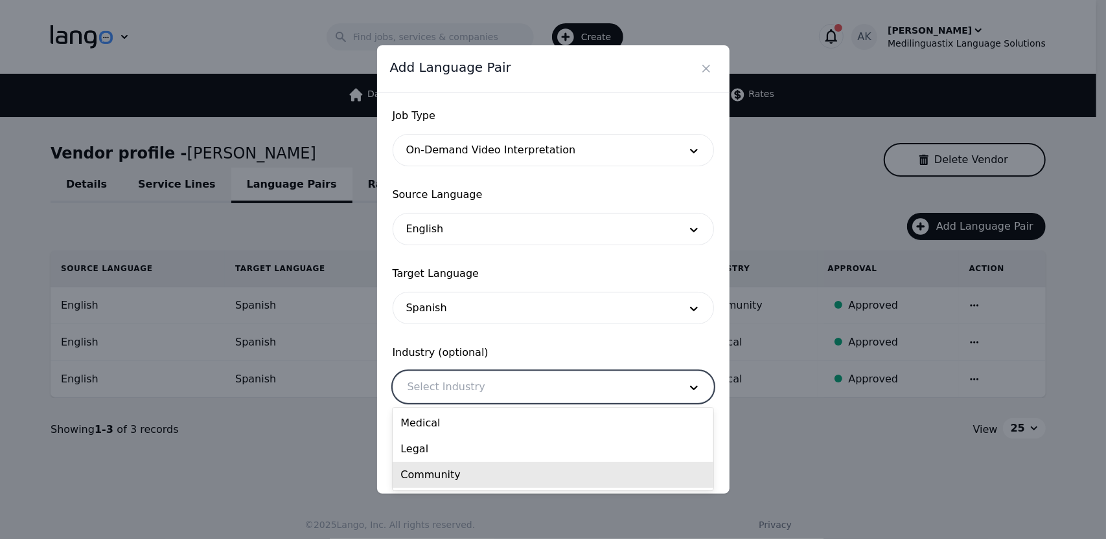
click at [437, 476] on div "Community" at bounding box center [552, 475] width 321 height 26
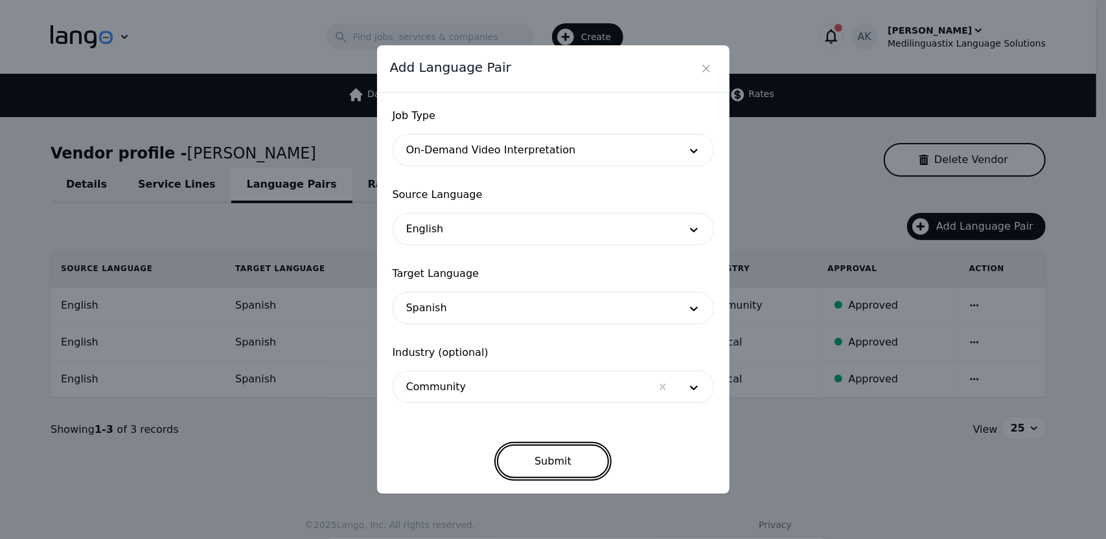
click at [569, 470] on button "Submit" at bounding box center [553, 462] width 112 height 34
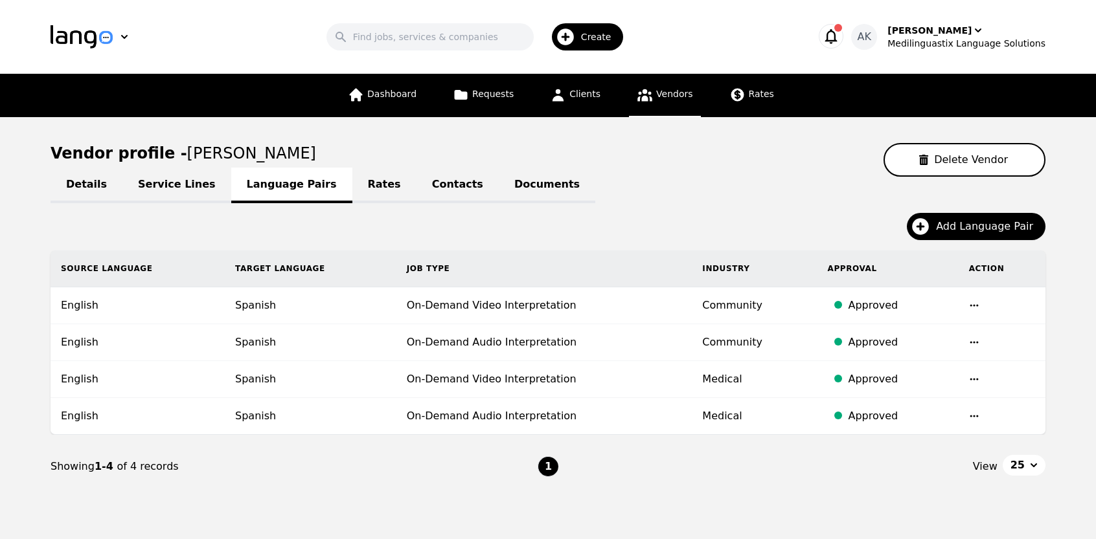
click at [162, 181] on link "Service Lines" at bounding box center [176, 186] width 109 height 36
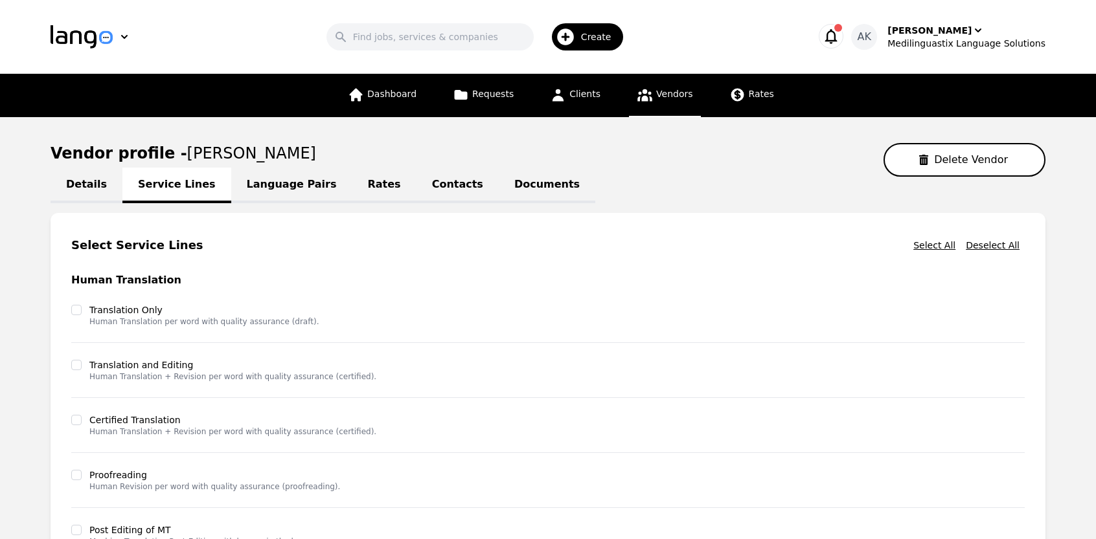
click at [75, 190] on link "Details" at bounding box center [87, 186] width 72 height 36
select select "active"
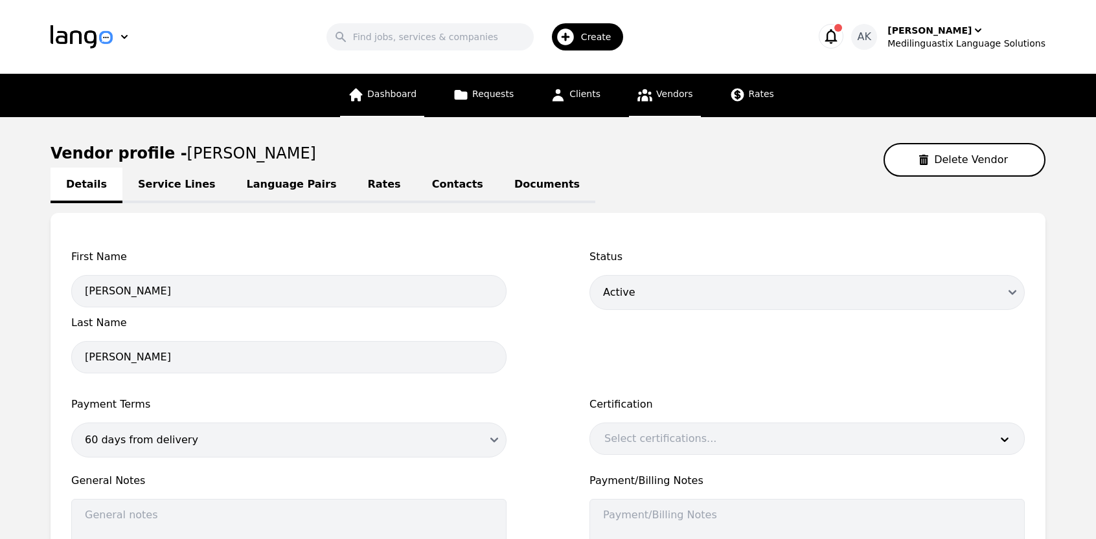
click at [391, 103] on link "Dashboard" at bounding box center [382, 95] width 84 height 43
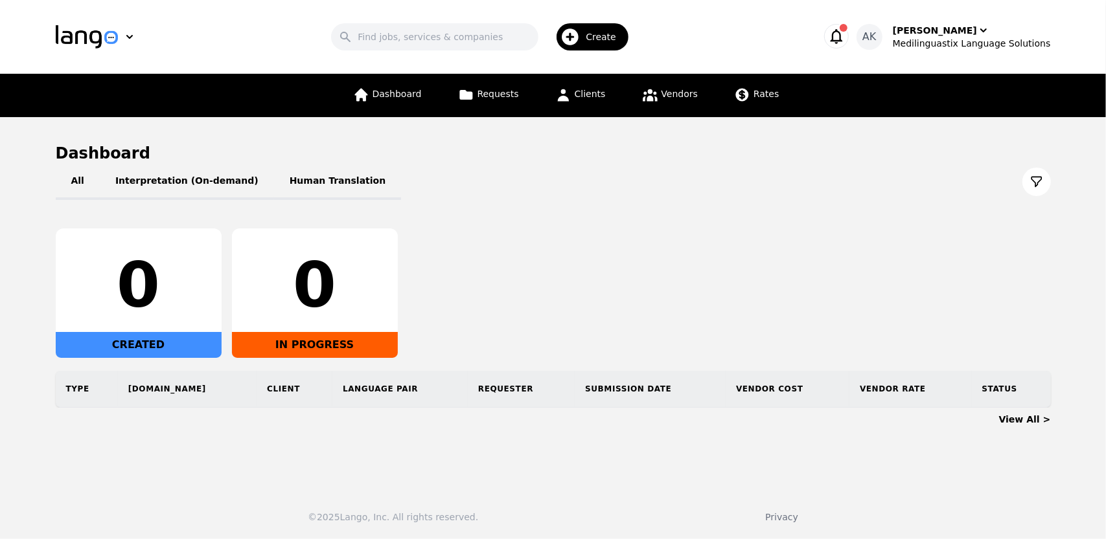
click at [842, 37] on icon "button" at bounding box center [836, 36] width 12 height 15
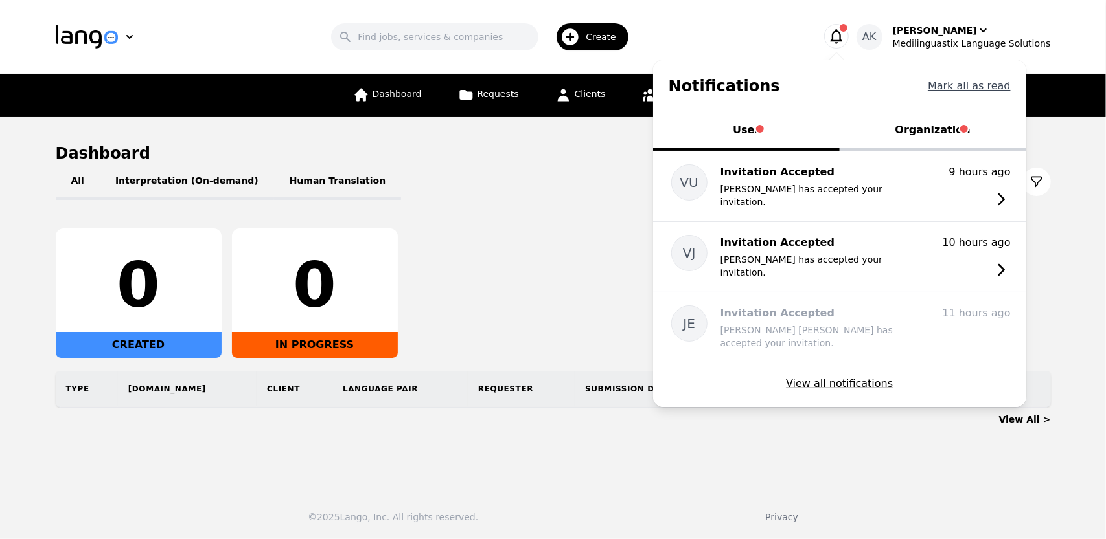
click at [966, 85] on button "Mark all as read" at bounding box center [968, 86] width 83 height 16
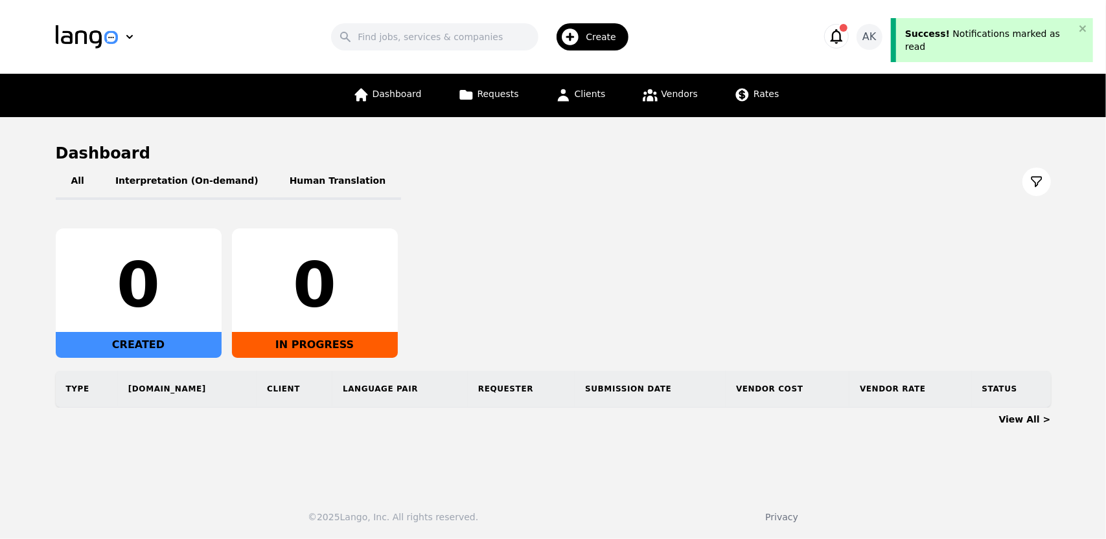
click at [842, 42] on icon "button" at bounding box center [836, 36] width 12 height 15
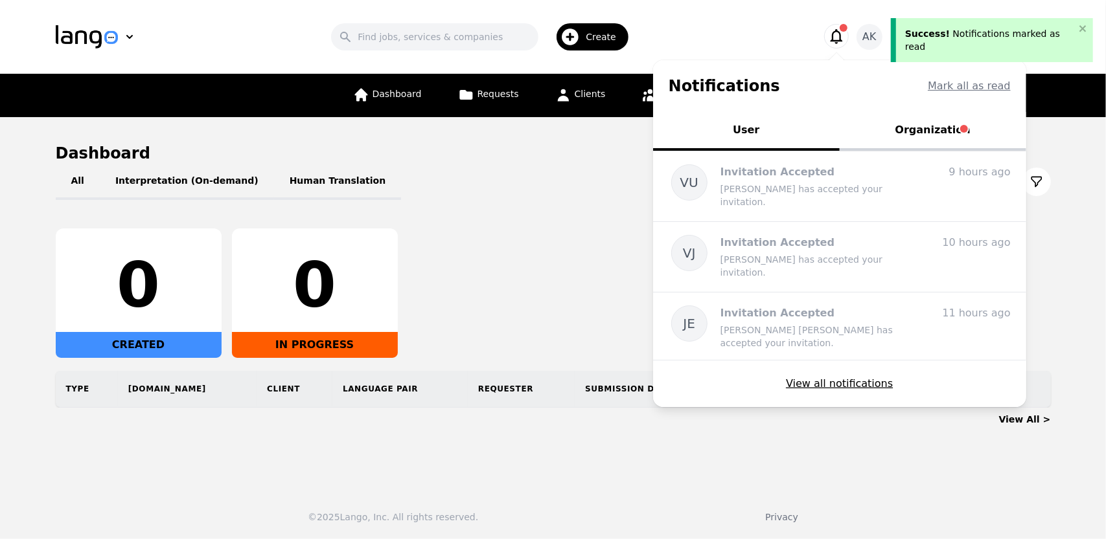
click at [924, 142] on button "Organization" at bounding box center [932, 131] width 187 height 39
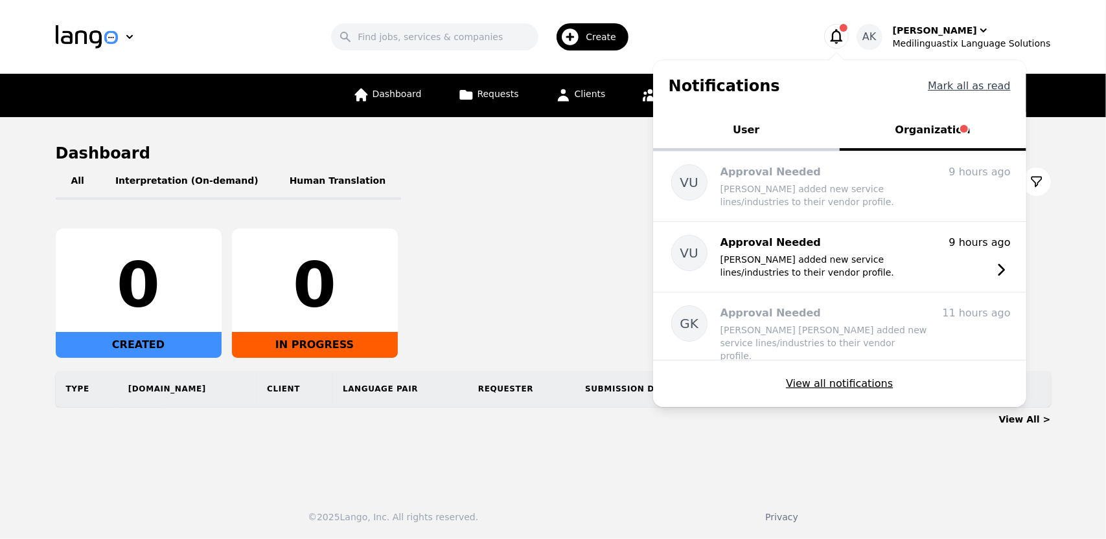
click at [968, 84] on button "Mark all as read" at bounding box center [968, 86] width 83 height 16
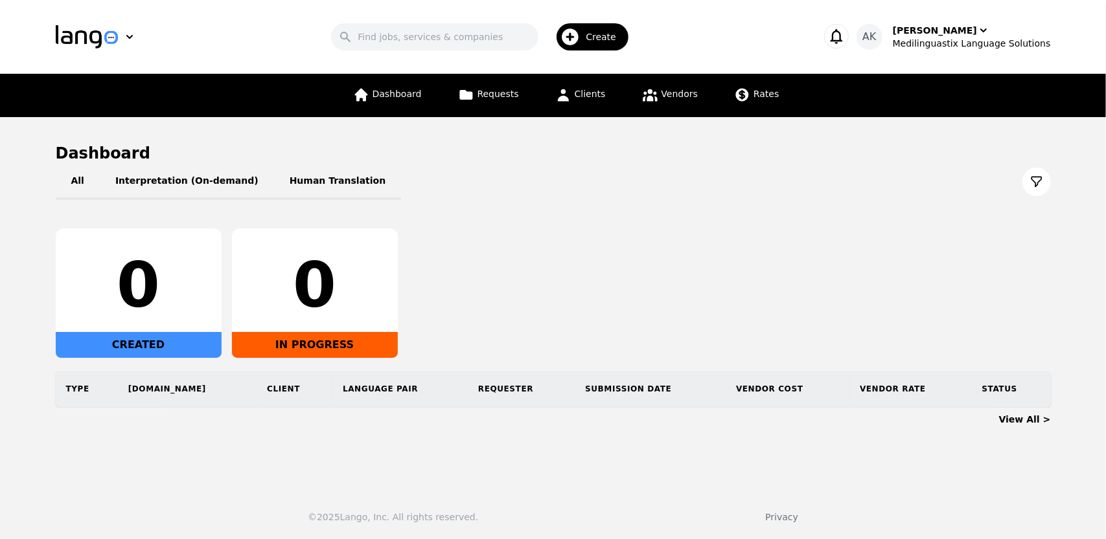
click at [631, 193] on div "All Interpretation (On-demand) Human Translation" at bounding box center [553, 182] width 995 height 36
click at [398, 96] on span "Dashboard" at bounding box center [396, 94] width 49 height 10
click at [675, 93] on span "Vendors" at bounding box center [679, 94] width 36 height 10
click at [655, 92] on link "Vendors" at bounding box center [669, 95] width 71 height 43
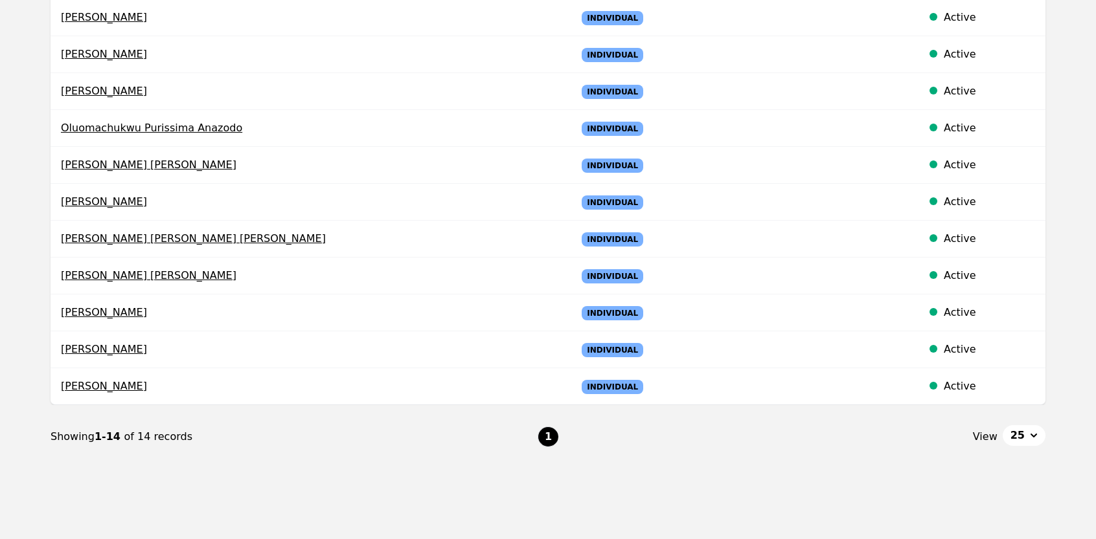
scroll to position [374, 0]
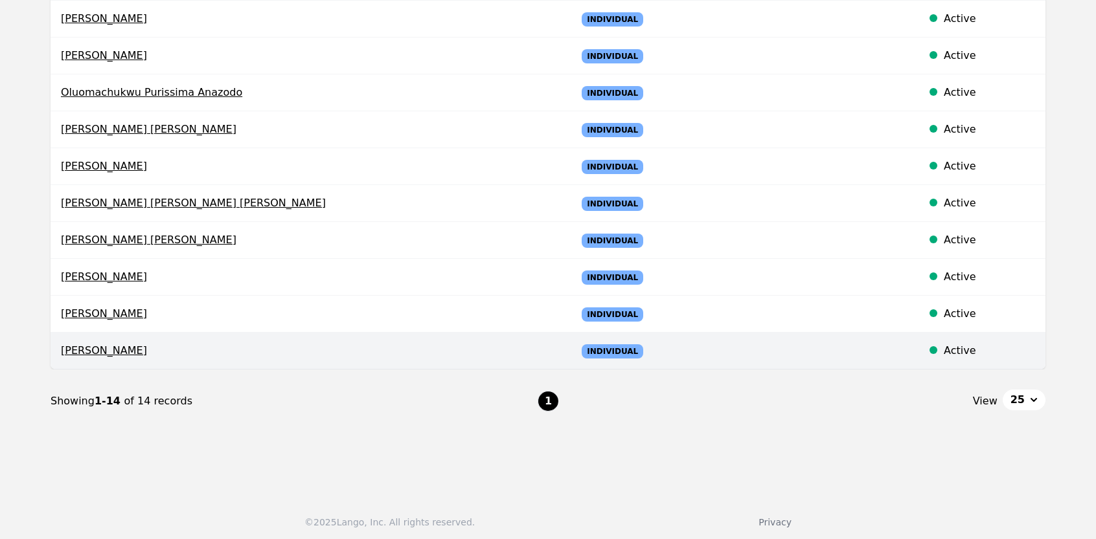
click at [100, 350] on span "Vikash Upadhaya" at bounding box center [308, 351] width 495 height 16
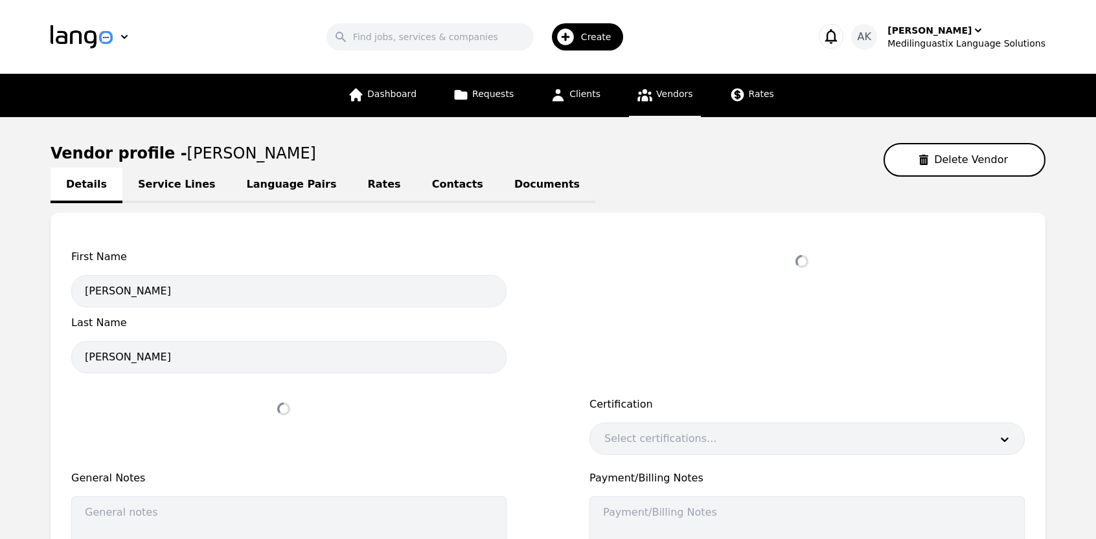
select select "active"
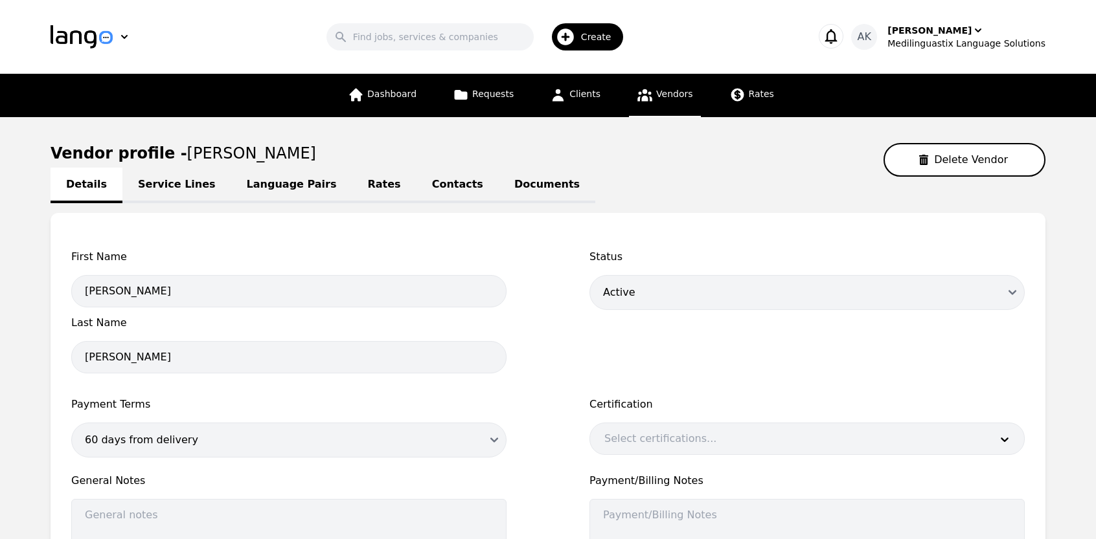
click at [499, 179] on link "Documents" at bounding box center [547, 186] width 96 height 36
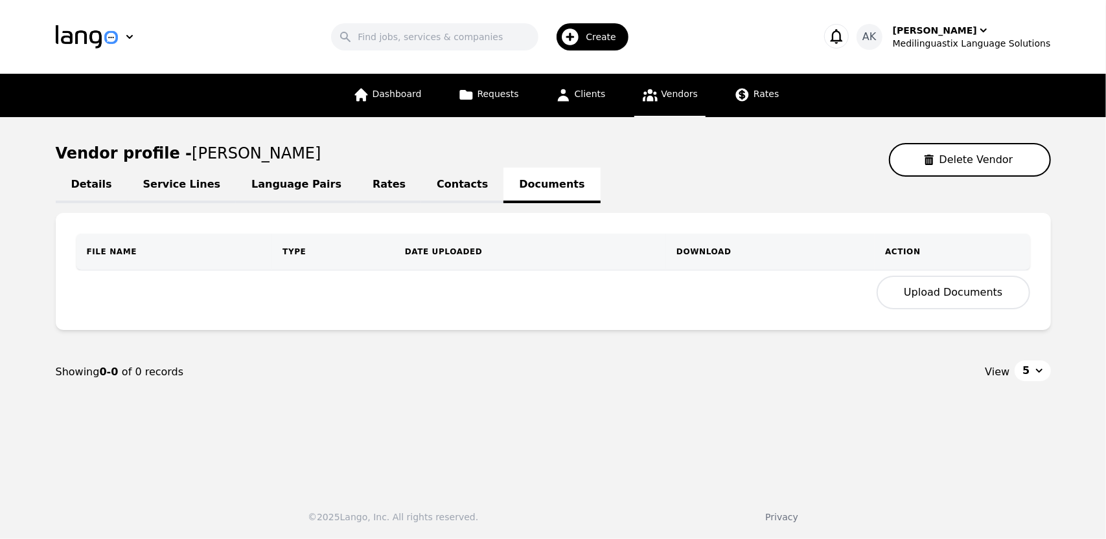
click at [923, 293] on button "Upload Documents" at bounding box center [952, 293] width 153 height 34
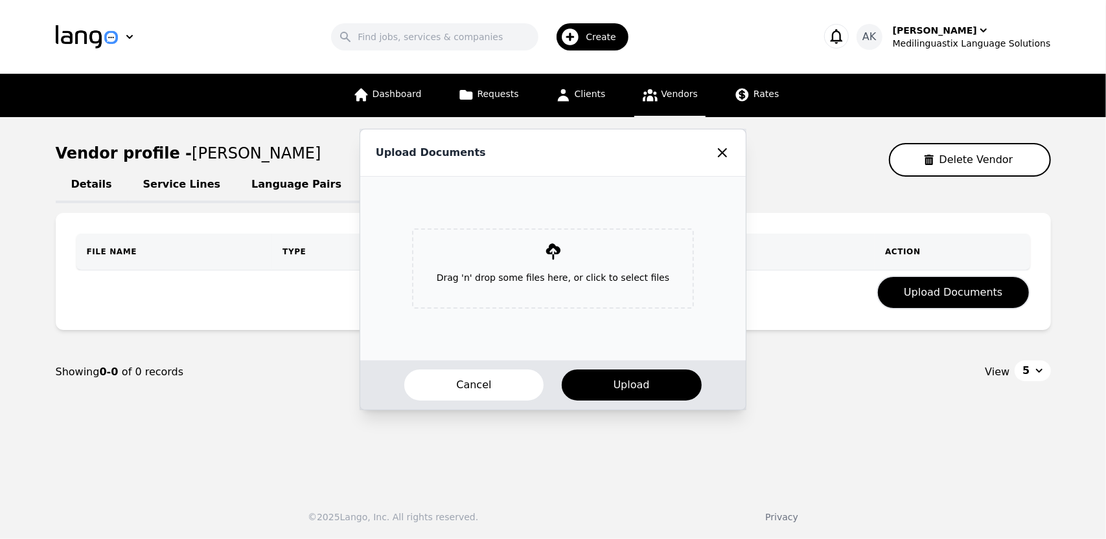
click at [548, 258] on icon at bounding box center [553, 252] width 18 height 18
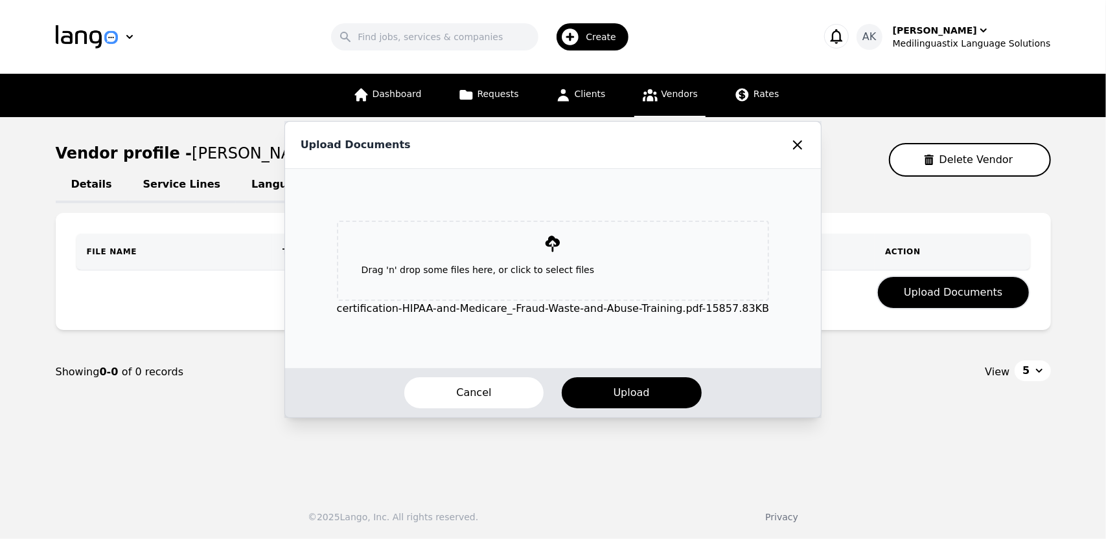
click at [549, 235] on icon at bounding box center [552, 244] width 18 height 18
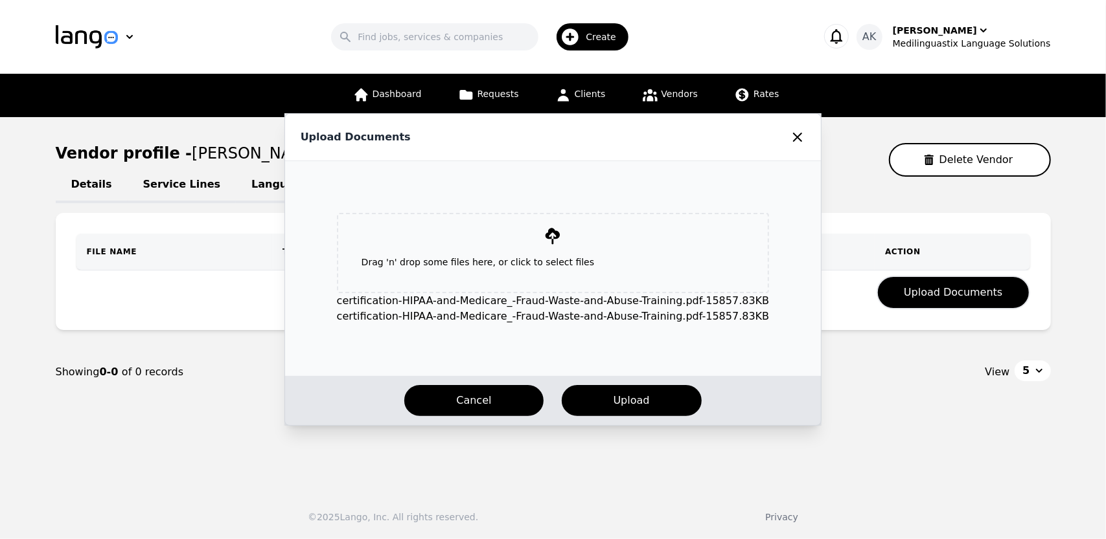
click at [491, 394] on button "Cancel" at bounding box center [473, 401] width 141 height 34
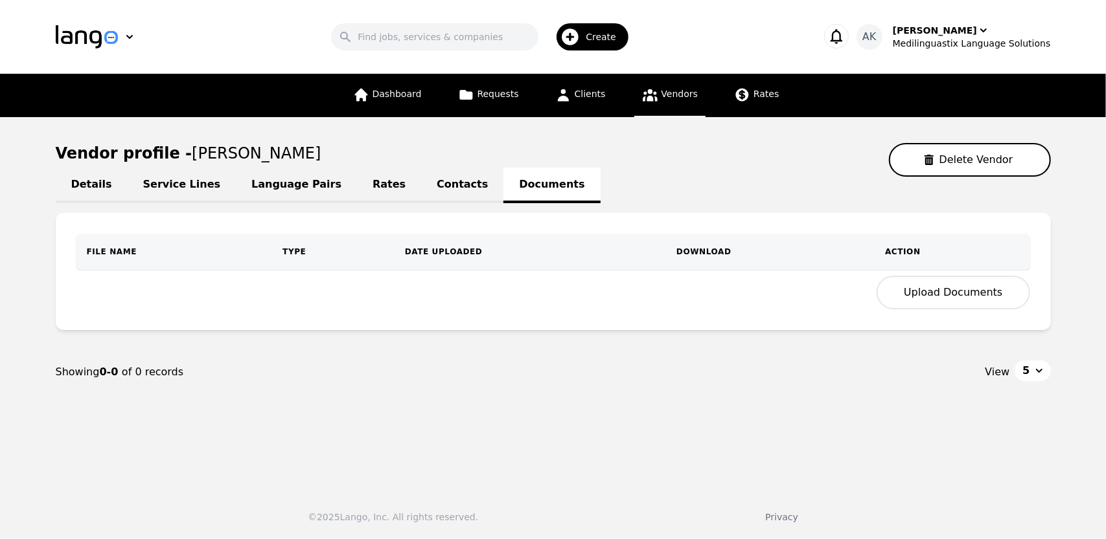
click at [938, 293] on button "Upload Documents" at bounding box center [952, 293] width 153 height 34
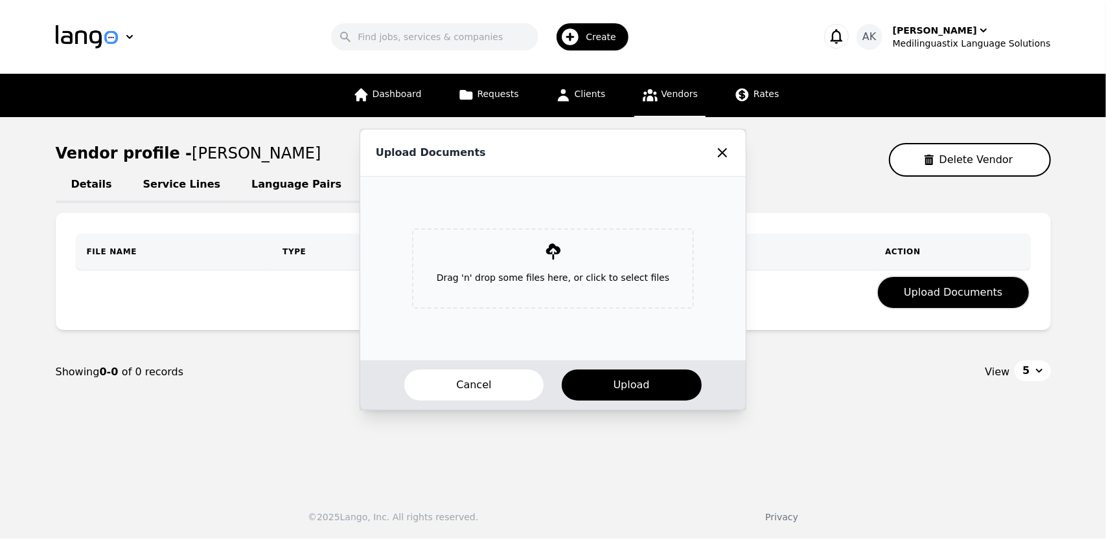
click at [574, 274] on p "Drag 'n' drop some files here, or click to select files" at bounding box center [552, 278] width 253 height 34
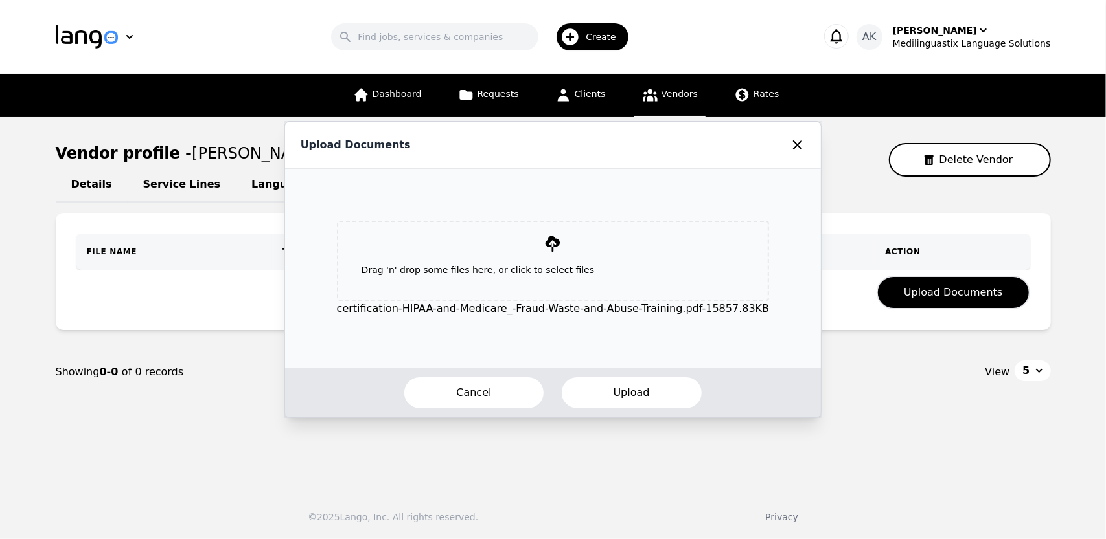
click at [613, 394] on button "Upload" at bounding box center [631, 393] width 142 height 34
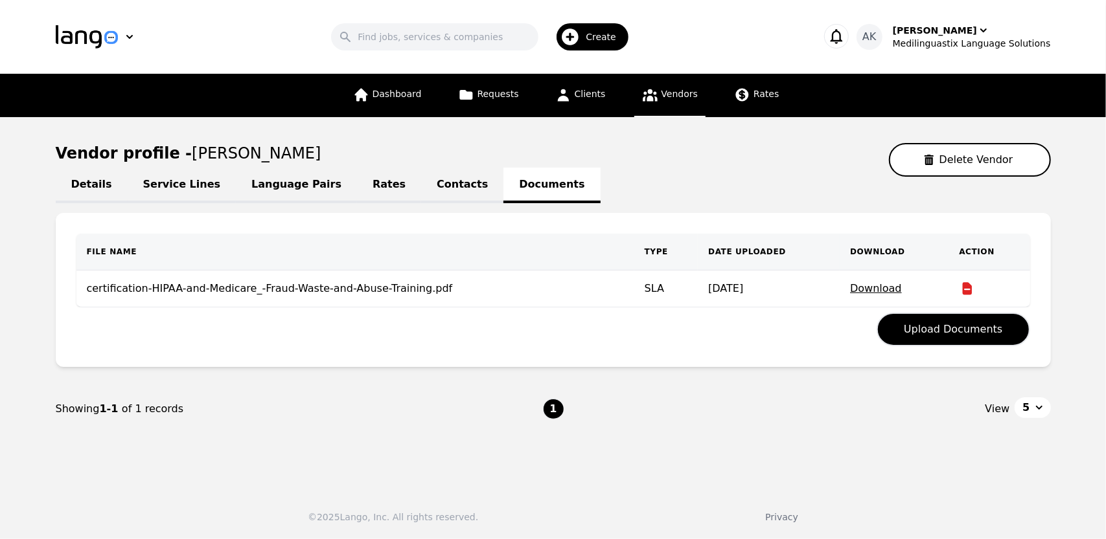
click at [661, 99] on span "Vendors" at bounding box center [679, 94] width 36 height 10
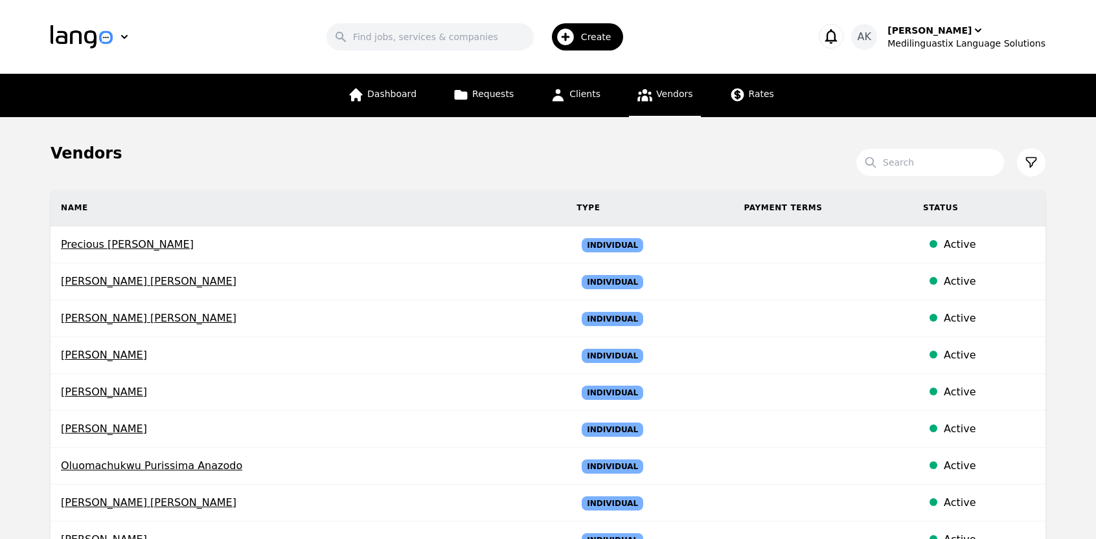
click at [0, 405] on main "Vendors Search Name Type Payment Terms Status Precious Chidinma Nwosu Individua…" at bounding box center [548, 488] width 1096 height 742
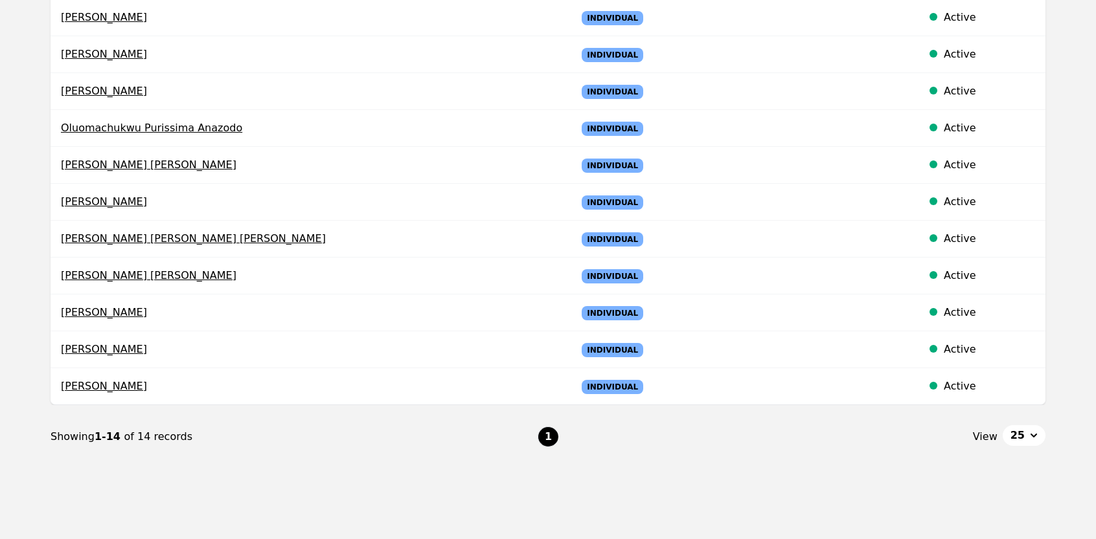
scroll to position [374, 0]
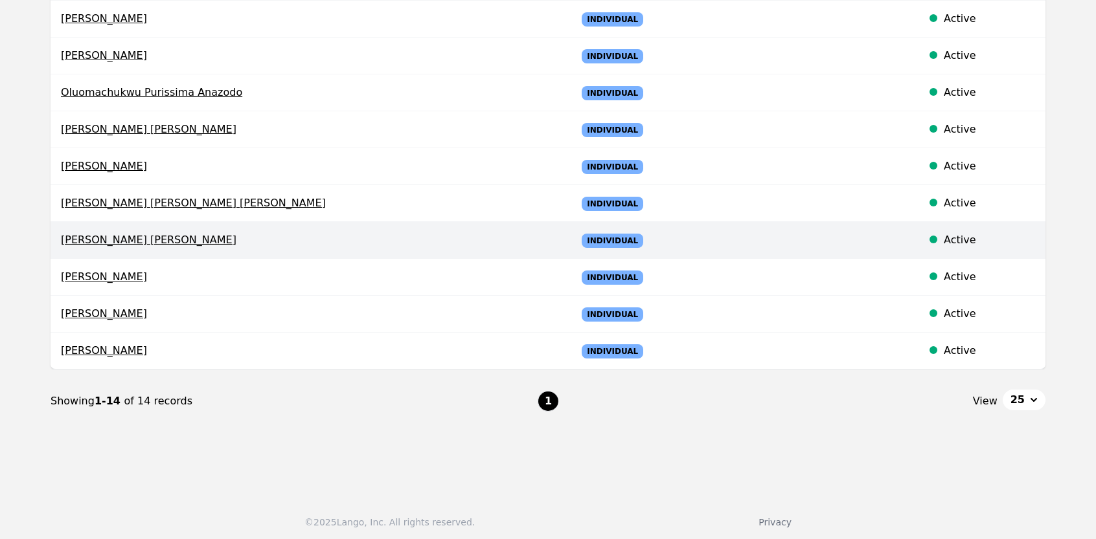
click at [142, 239] on span "[PERSON_NAME] [PERSON_NAME]" at bounding box center [308, 241] width 495 height 16
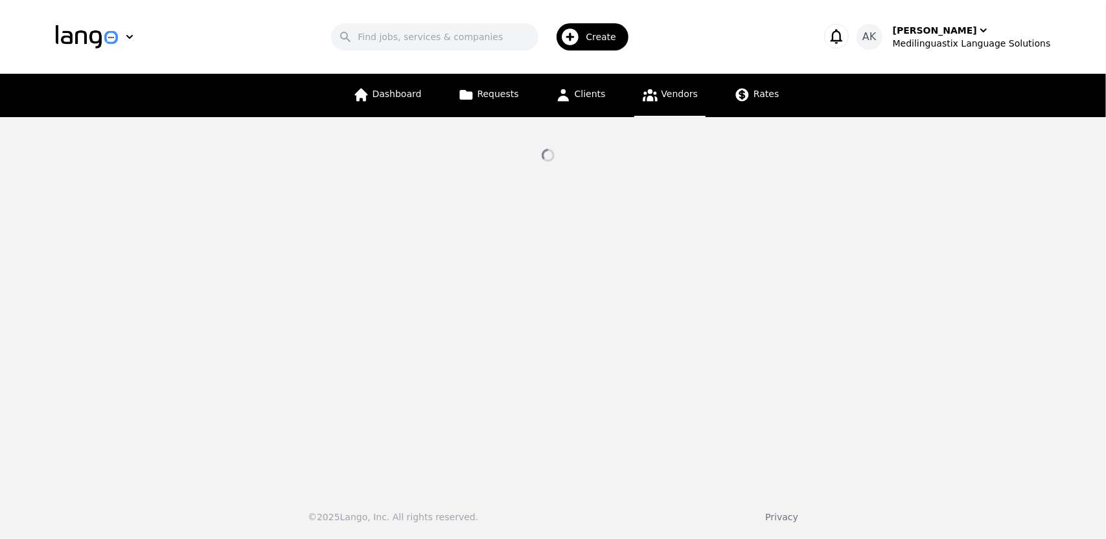
select select "active"
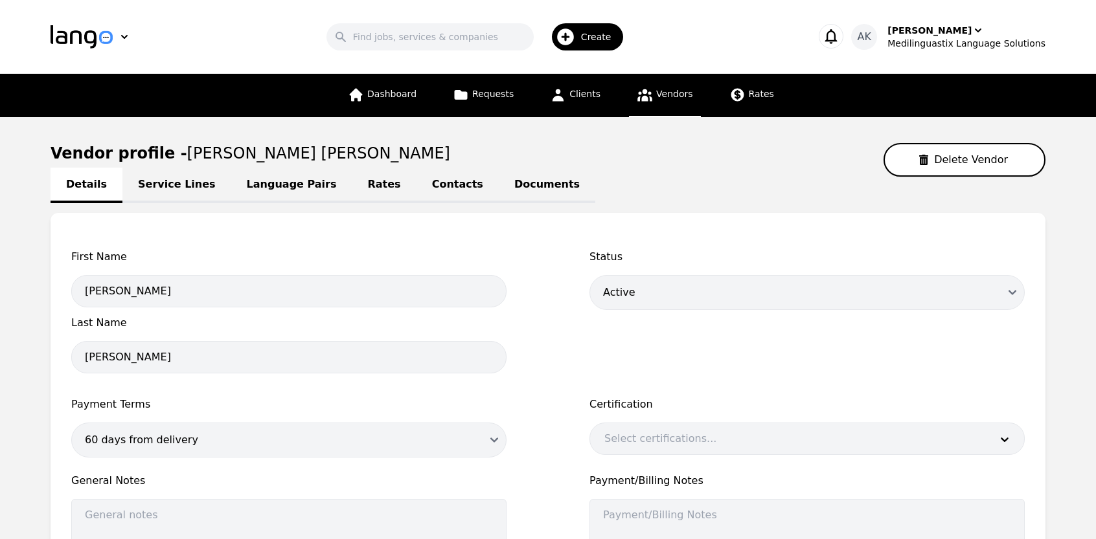
click at [499, 190] on link "Documents" at bounding box center [547, 186] width 96 height 36
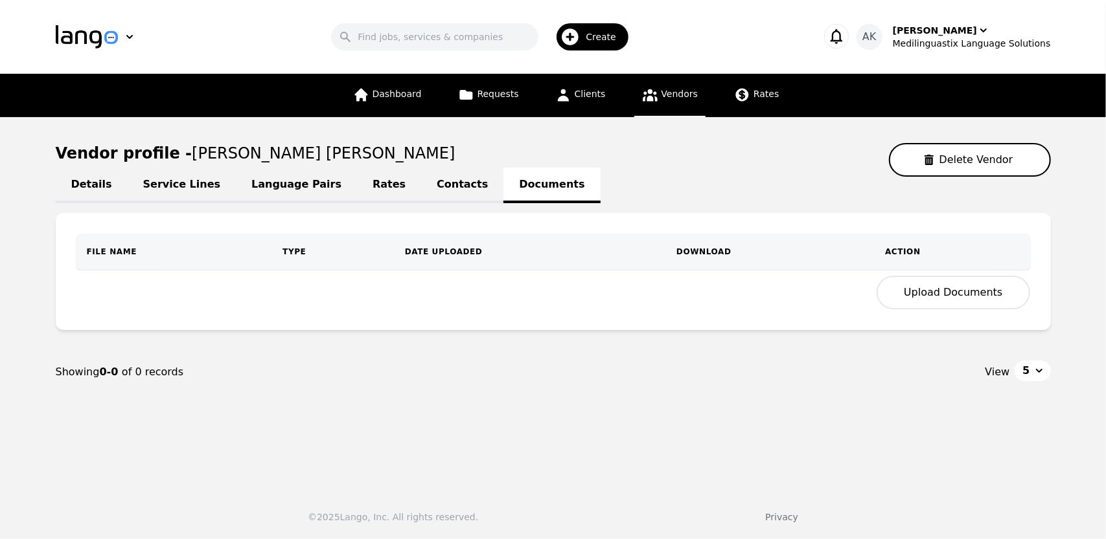
click at [936, 292] on button "Upload Documents" at bounding box center [952, 293] width 153 height 34
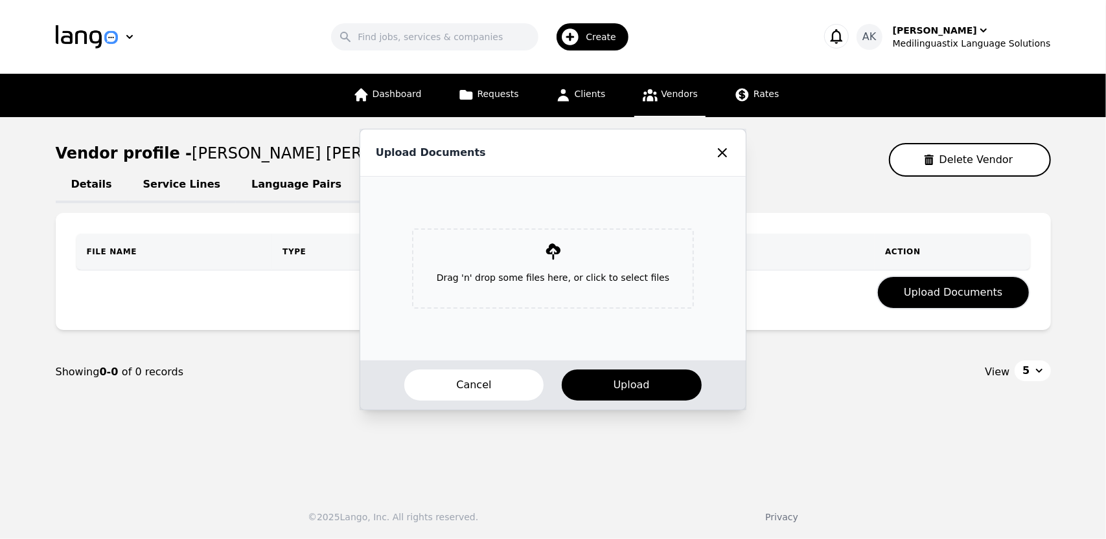
click at [576, 260] on div "Drag 'n' drop some files here, or click to select files" at bounding box center [553, 269] width 282 height 80
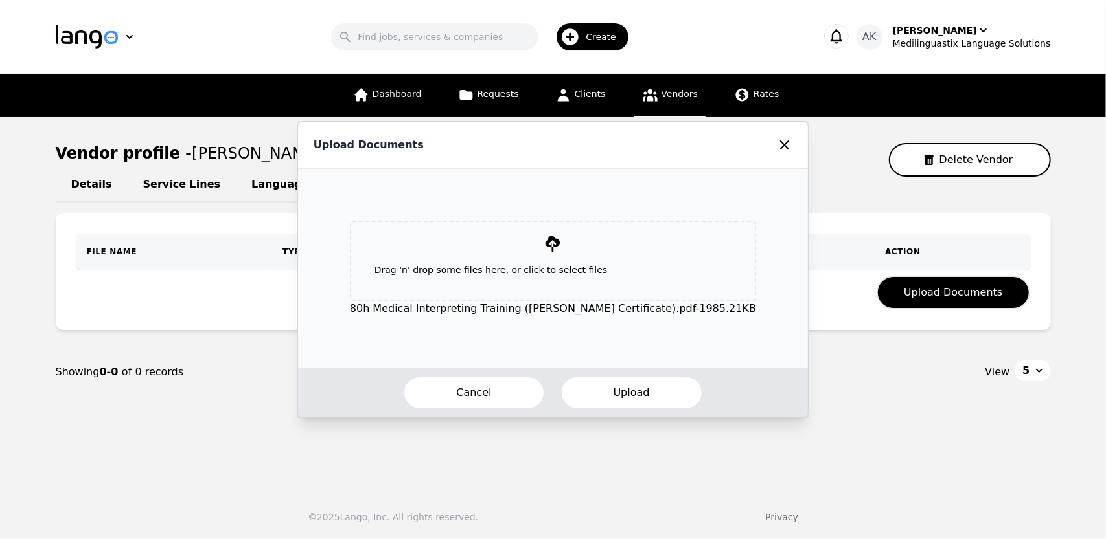
click at [598, 390] on button "Upload" at bounding box center [631, 393] width 142 height 34
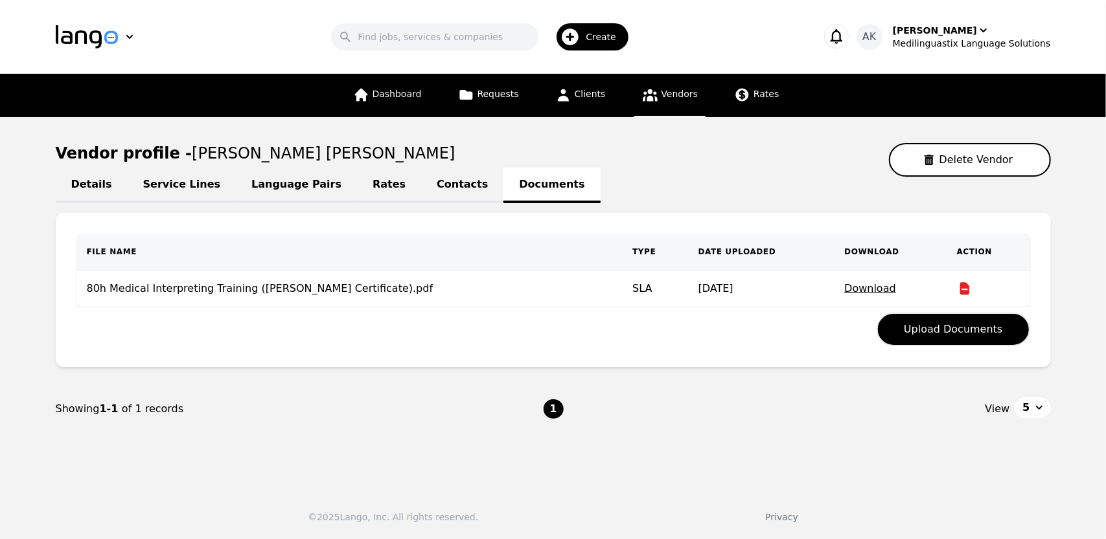
click at [652, 106] on link "Vendors" at bounding box center [669, 95] width 71 height 43
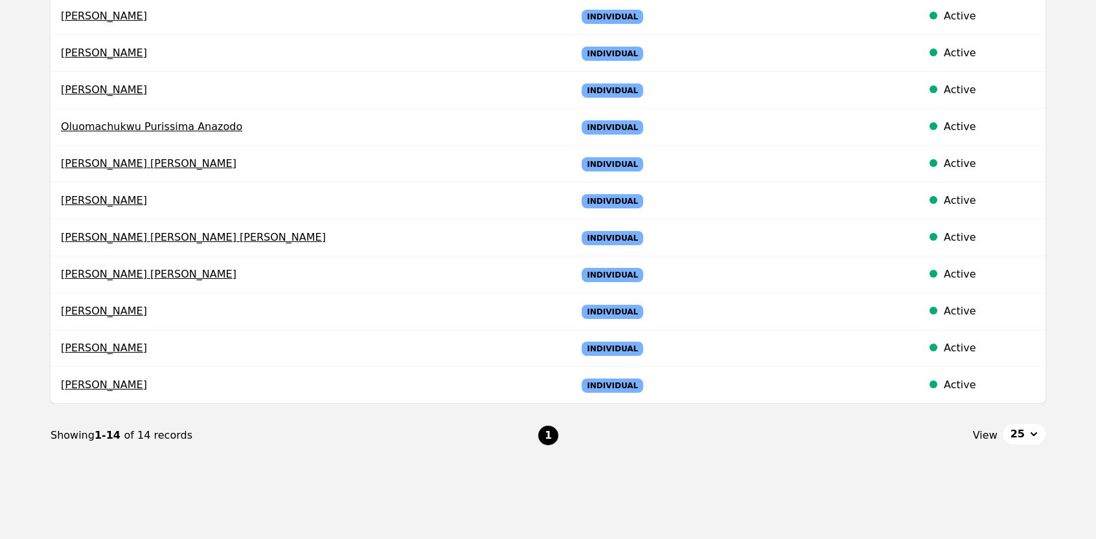
scroll to position [374, 0]
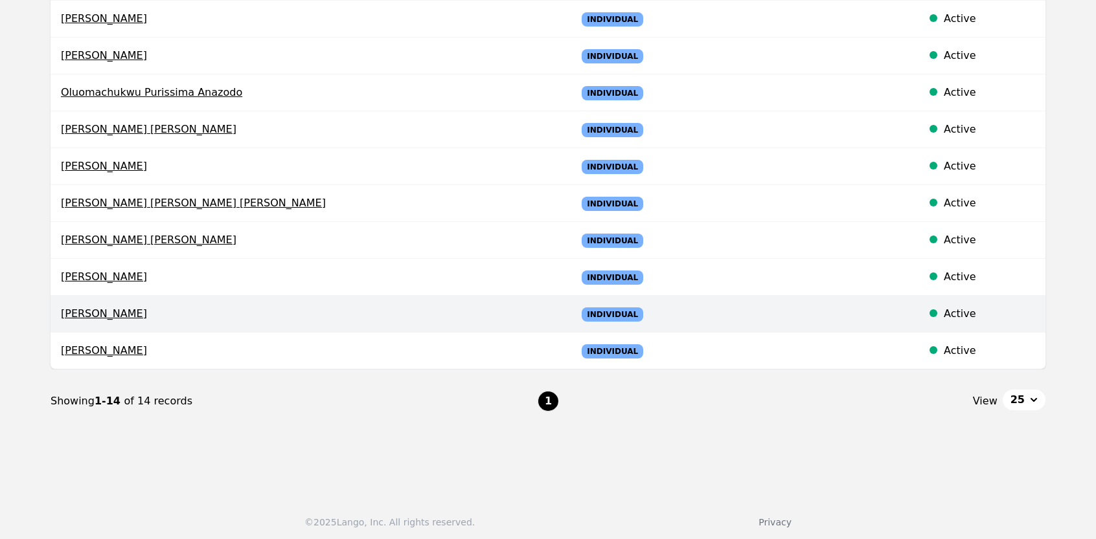
click at [98, 310] on span "[PERSON_NAME]" at bounding box center [308, 314] width 495 height 16
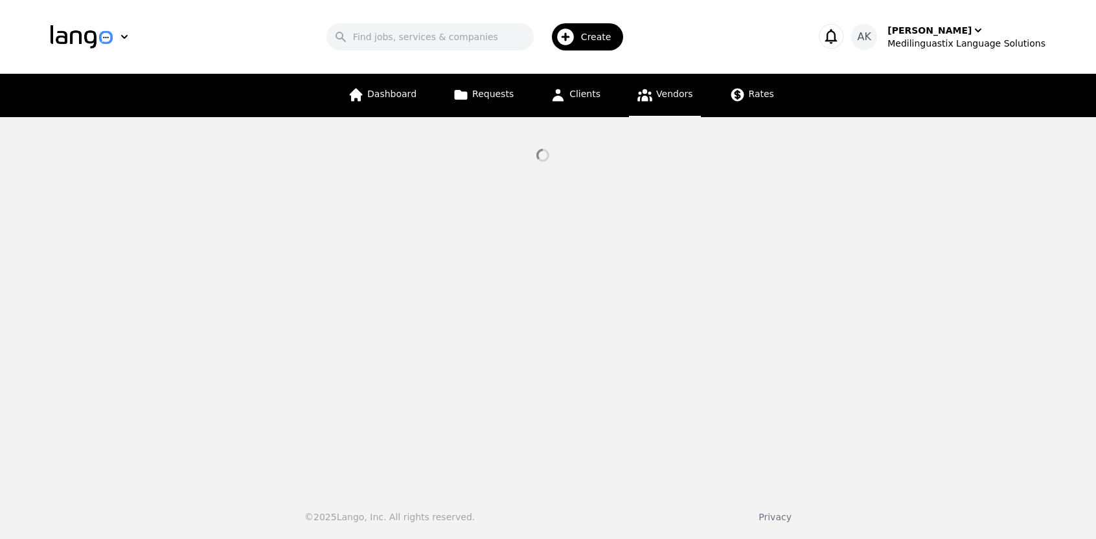
select select "active"
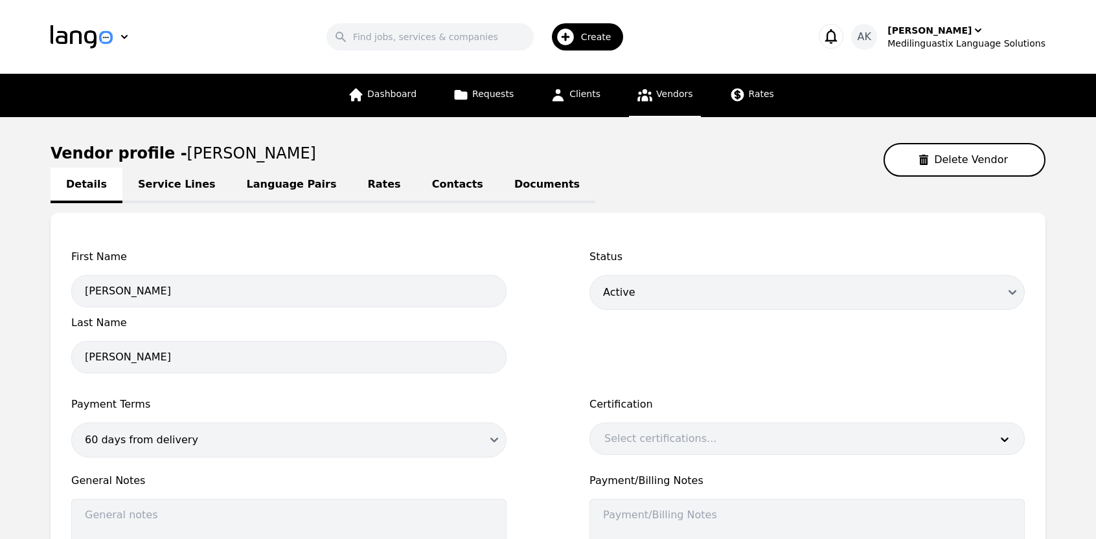
click at [499, 181] on link "Documents" at bounding box center [547, 186] width 96 height 36
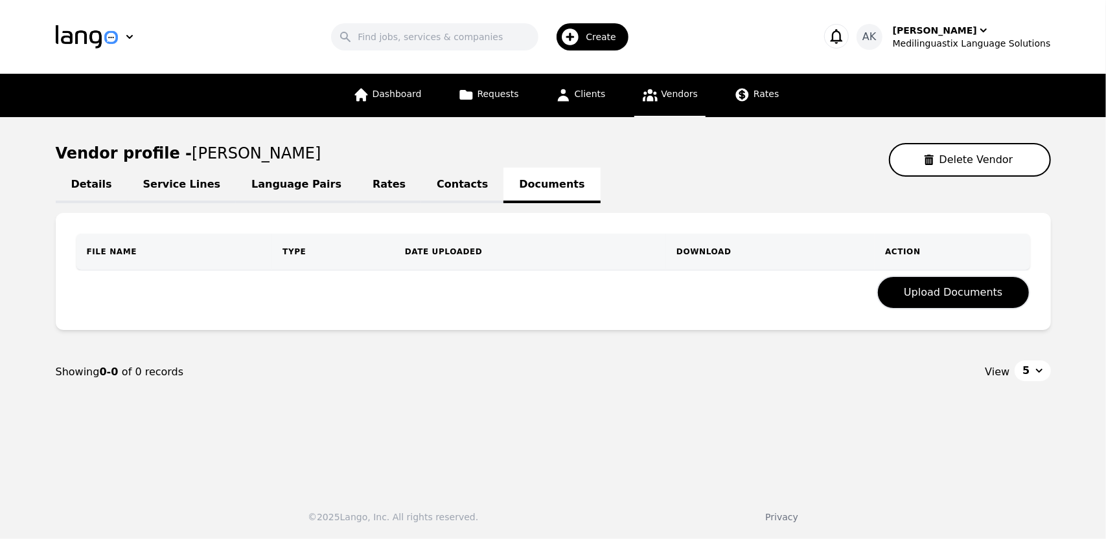
click at [150, 175] on link "Service Lines" at bounding box center [182, 186] width 109 height 36
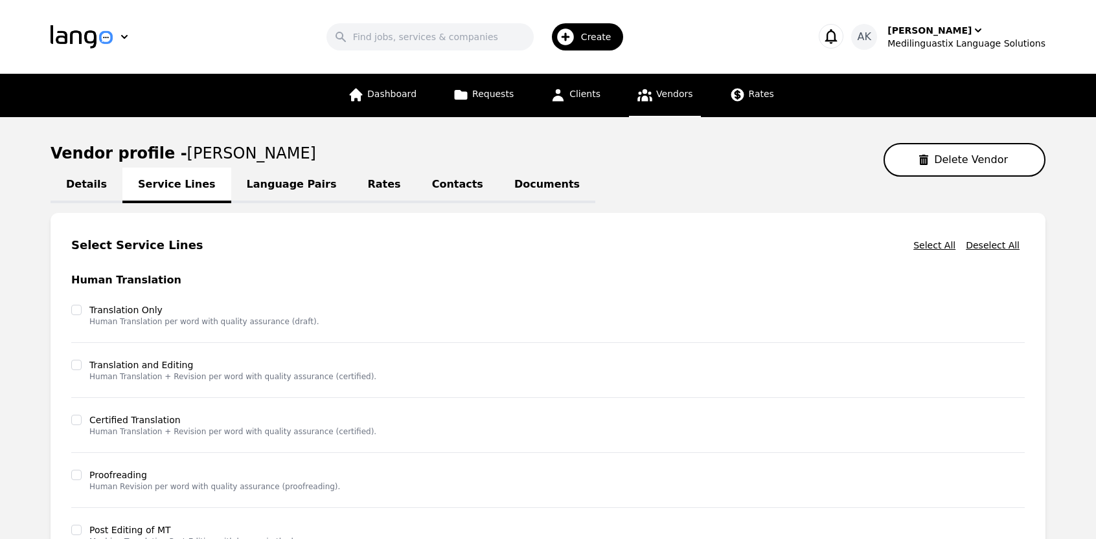
click at [499, 182] on link "Documents" at bounding box center [547, 186] width 96 height 36
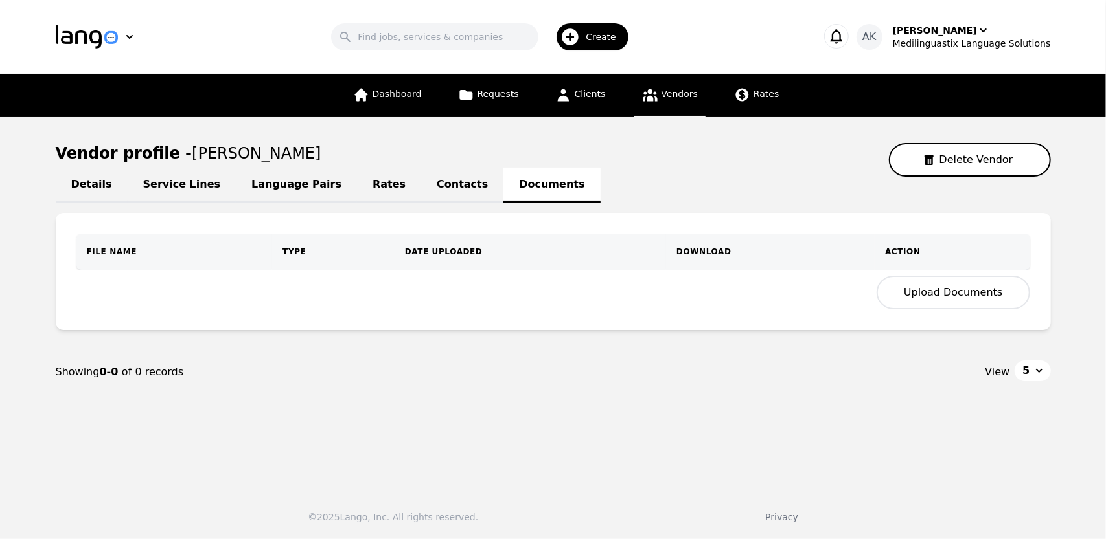
click at [917, 293] on button "Upload Documents" at bounding box center [952, 293] width 153 height 34
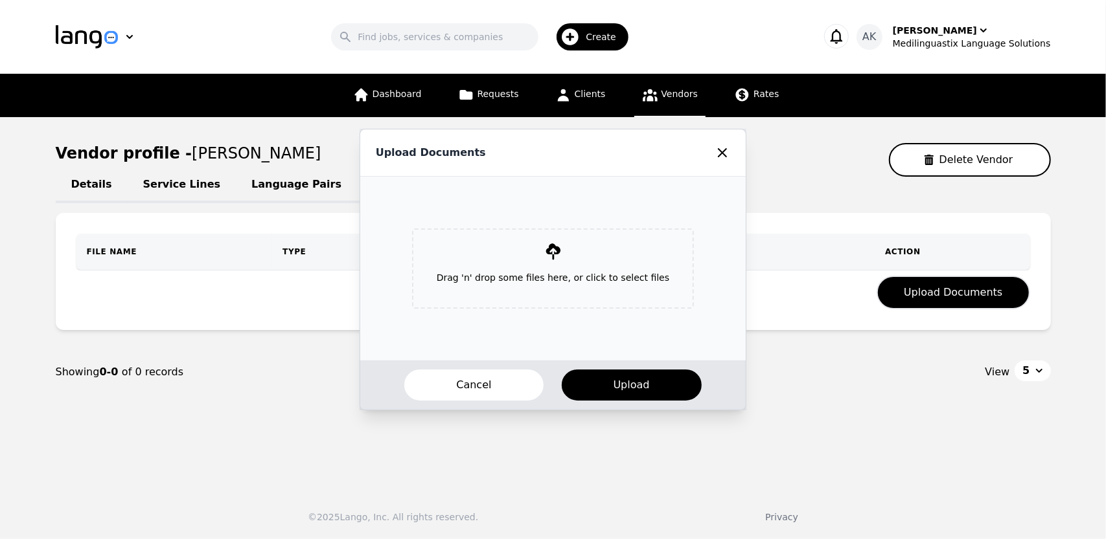
click at [519, 267] on p "Drag 'n' drop some files here, or click to select files" at bounding box center [552, 278] width 253 height 34
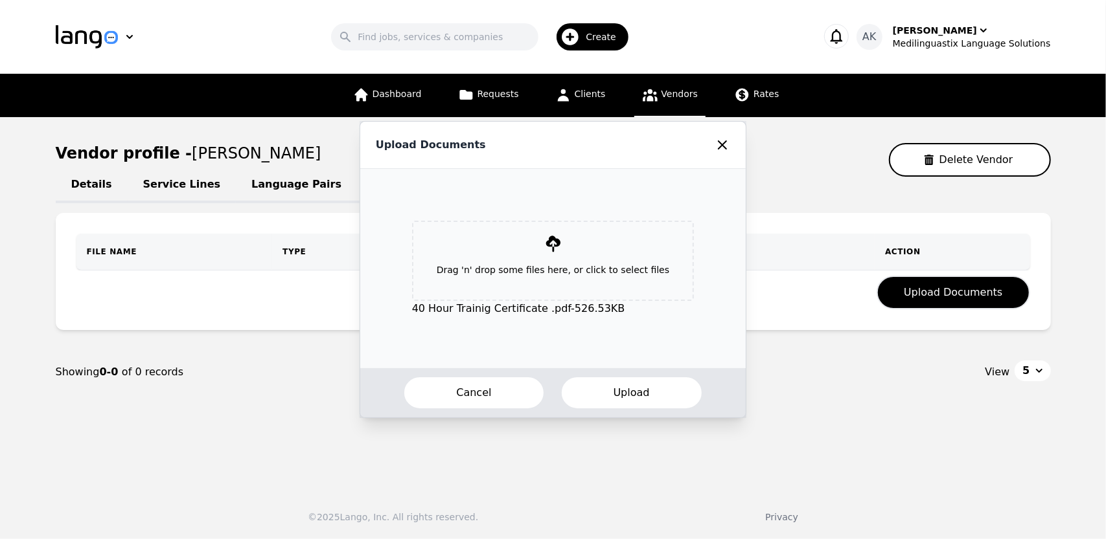
click at [600, 388] on button "Upload" at bounding box center [631, 393] width 142 height 34
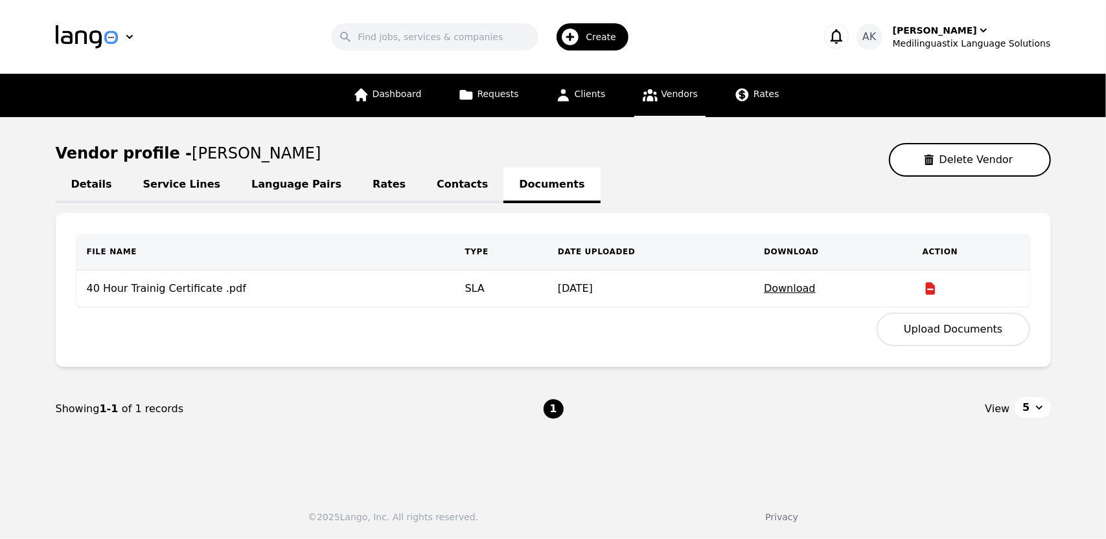
click at [933, 328] on button "Upload Documents" at bounding box center [952, 330] width 153 height 34
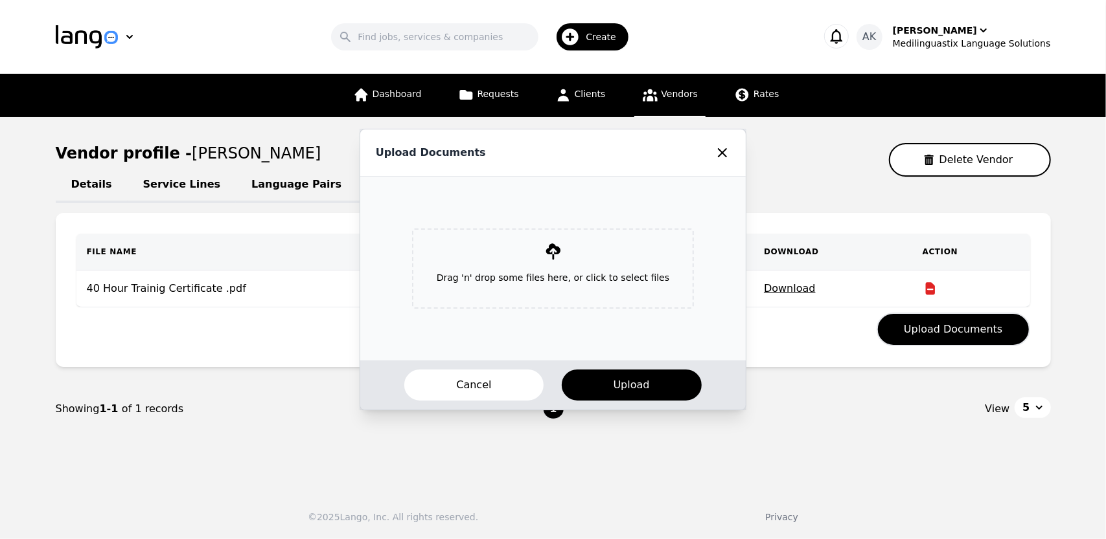
click at [566, 277] on p "Drag 'n' drop some files here, or click to select files" at bounding box center [552, 278] width 253 height 34
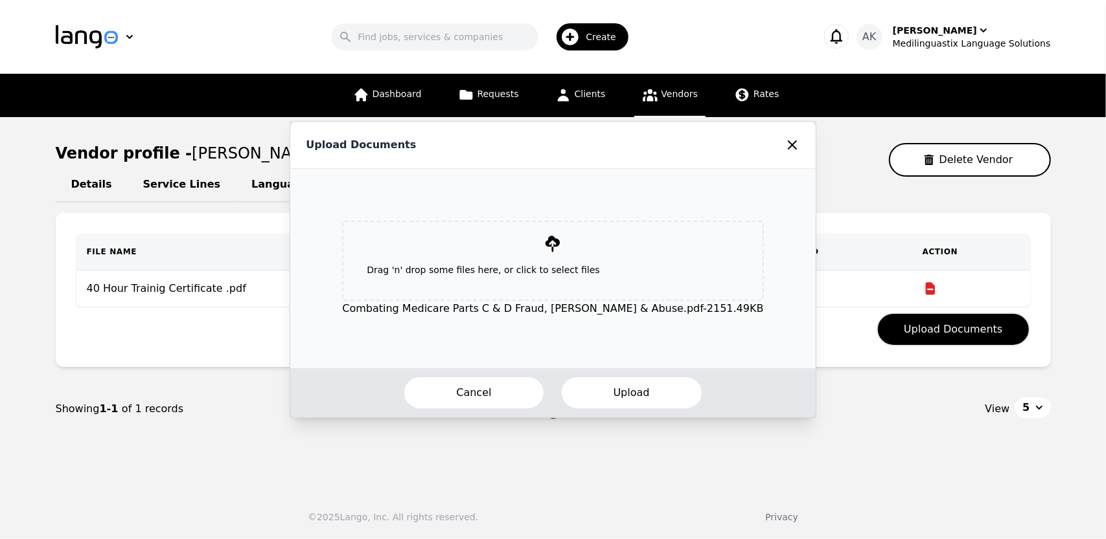
click at [618, 398] on button "Upload" at bounding box center [631, 393] width 142 height 34
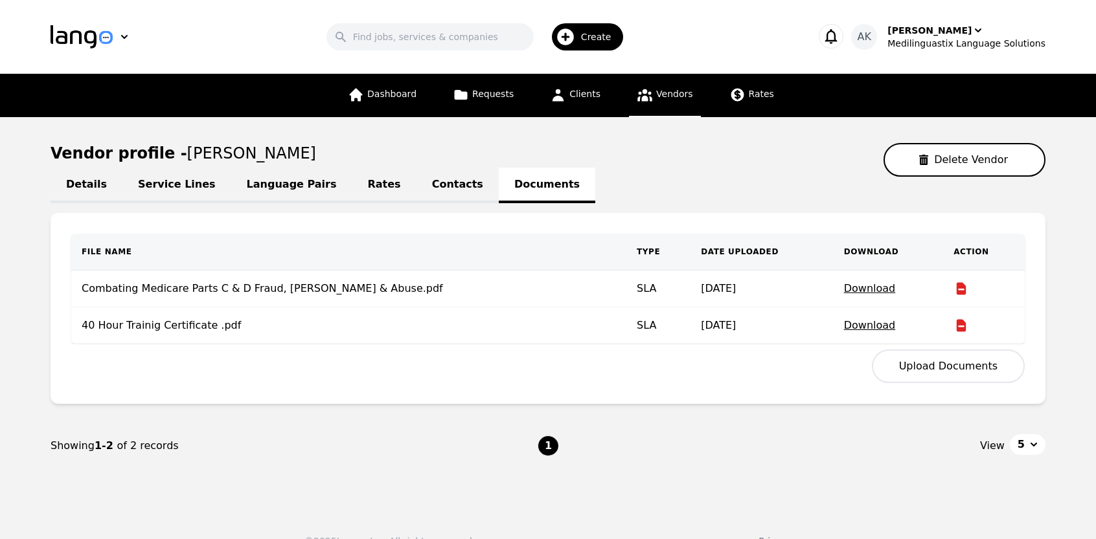
click at [928, 369] on button "Upload Documents" at bounding box center [948, 367] width 153 height 34
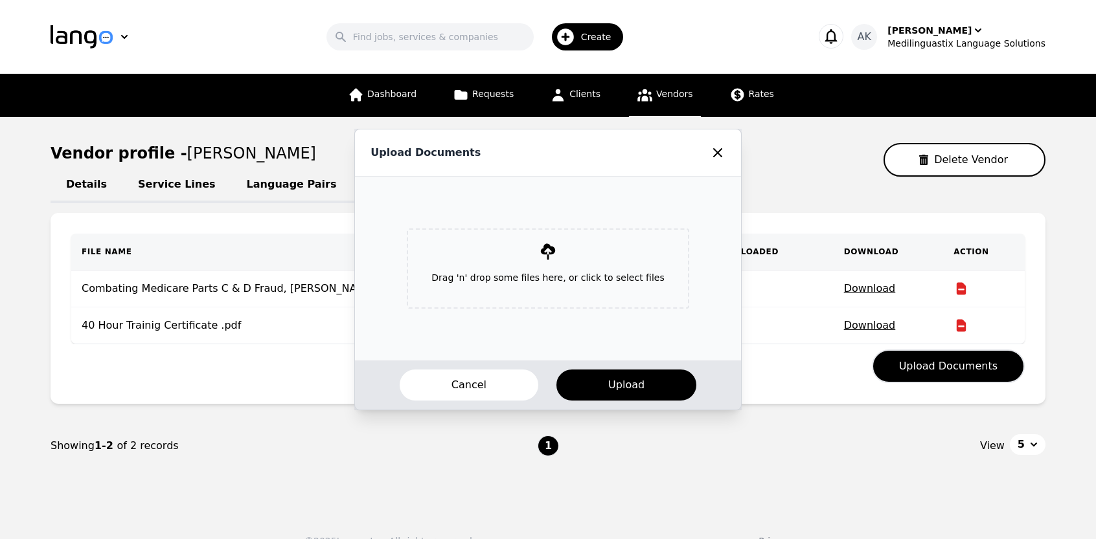
click at [519, 261] on p "Drag 'n' drop some files here, or click to select files" at bounding box center [547, 278] width 253 height 34
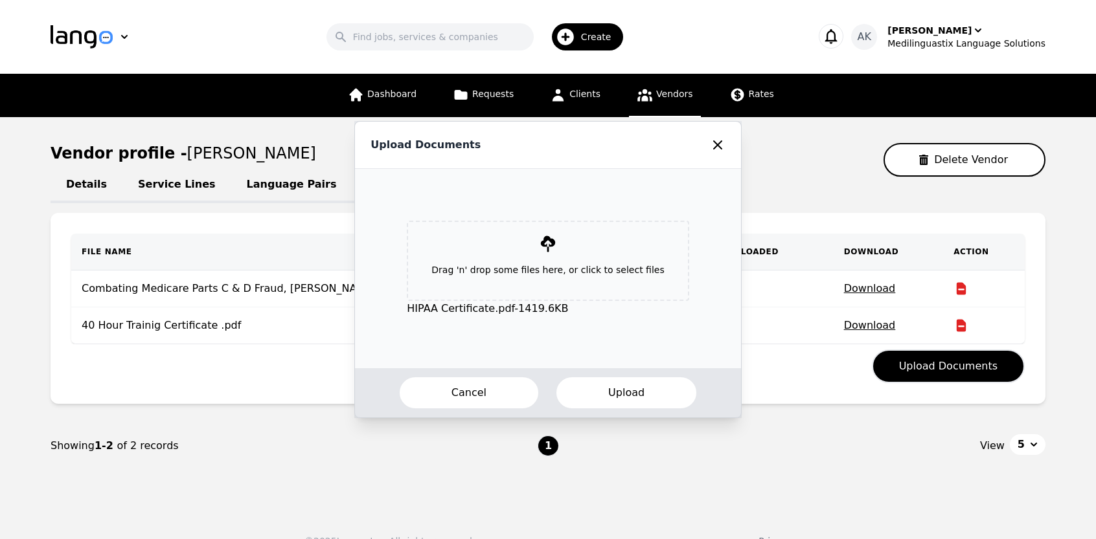
click at [611, 385] on button "Upload" at bounding box center [626, 393] width 142 height 34
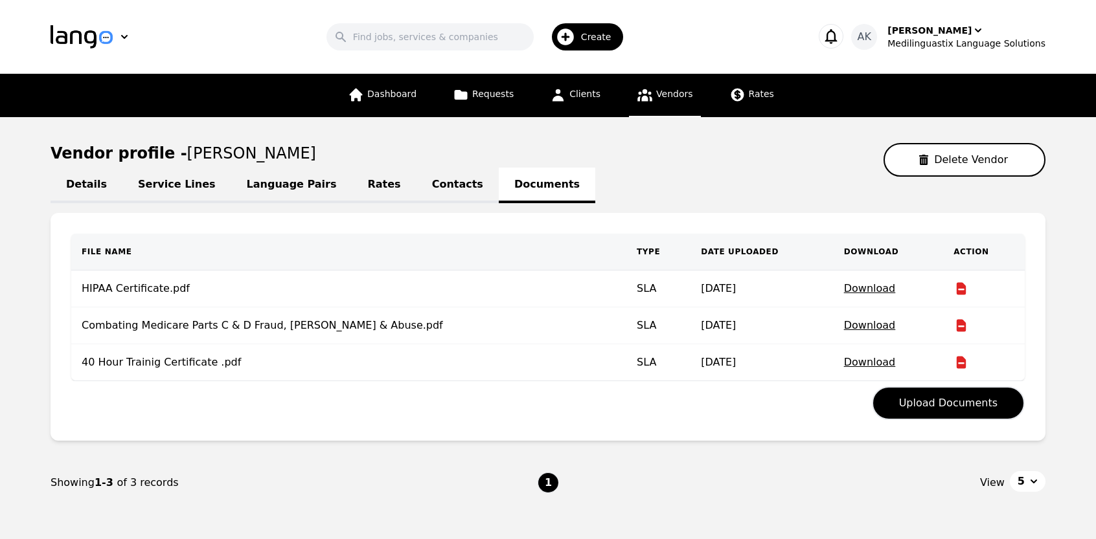
click at [271, 190] on link "Language Pairs" at bounding box center [291, 186] width 121 height 36
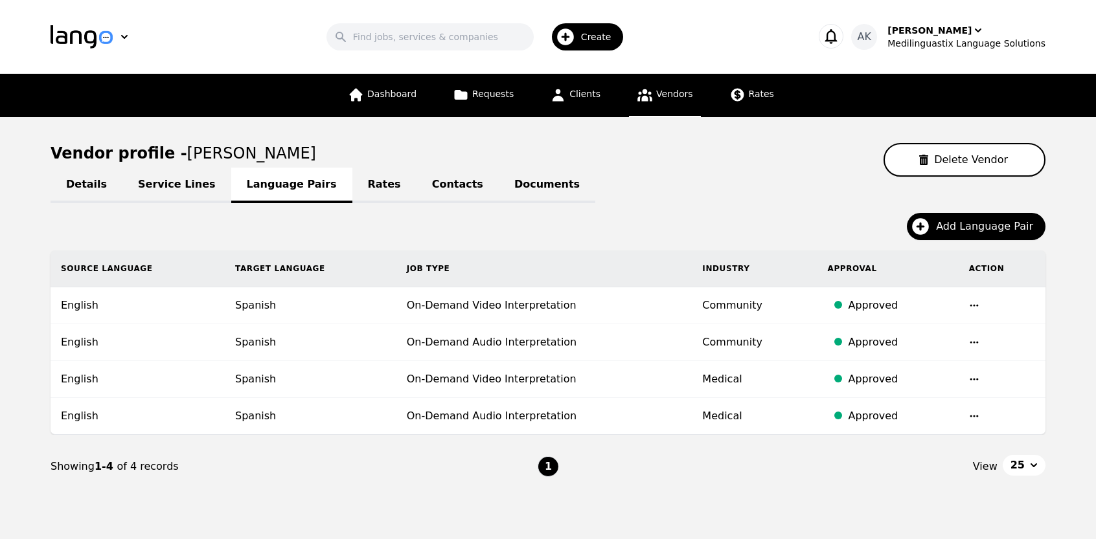
click at [656, 98] on span "Vendors" at bounding box center [674, 94] width 36 height 10
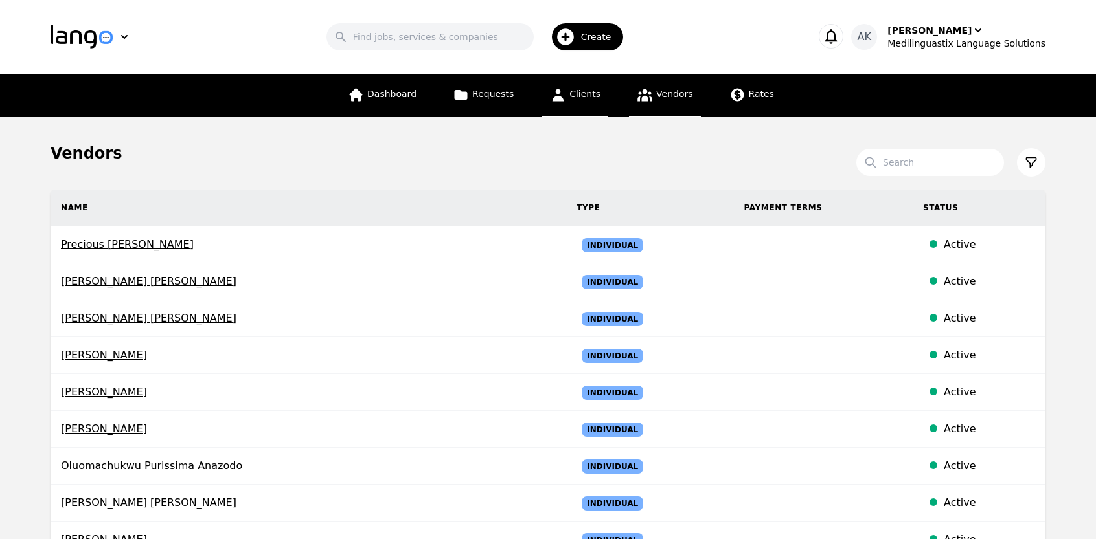
click at [554, 101] on icon at bounding box center [558, 95] width 16 height 16
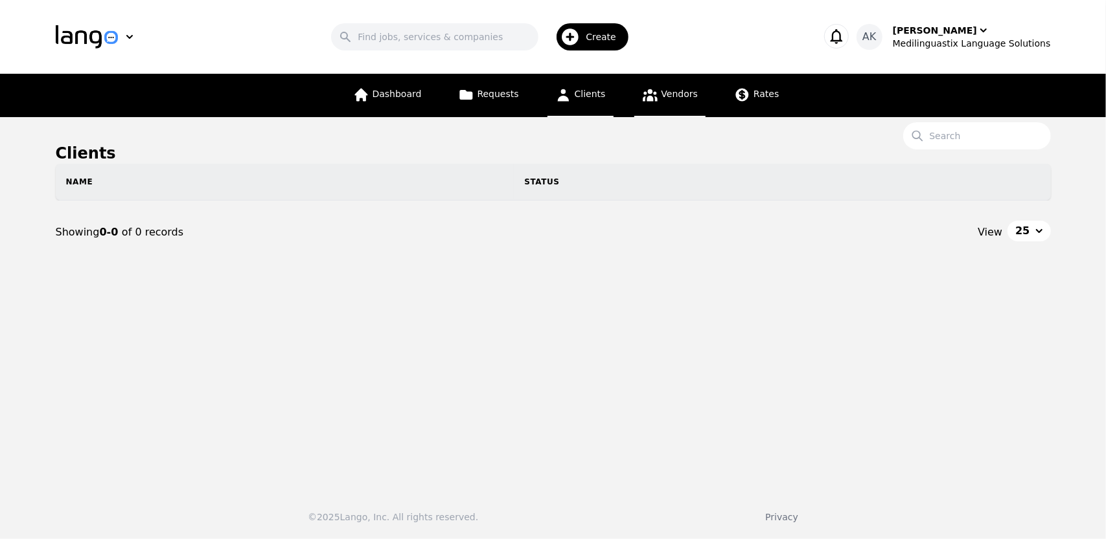
click at [661, 98] on span "Vendors" at bounding box center [679, 94] width 36 height 10
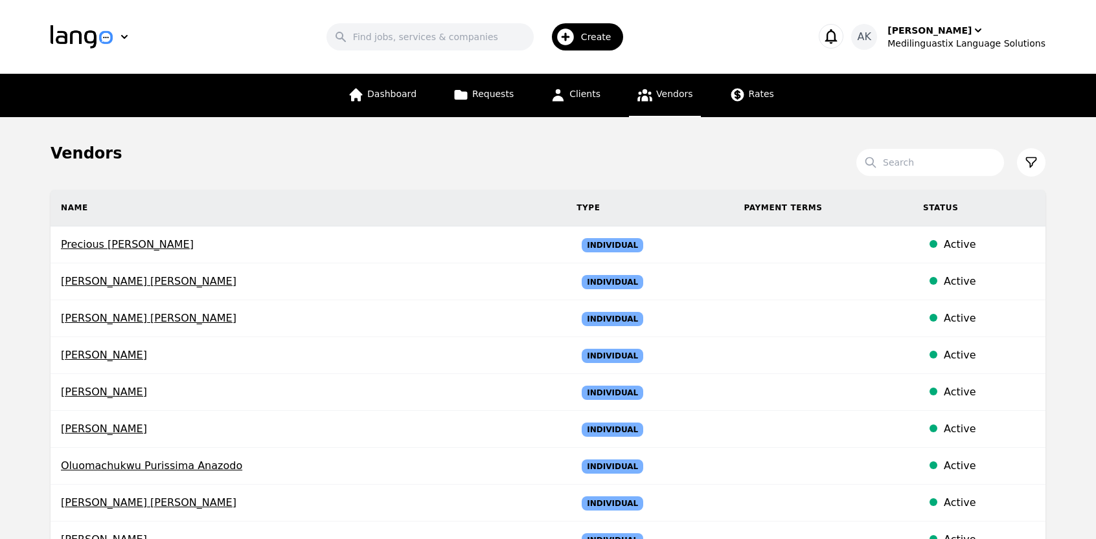
click at [0, 402] on main "Vendors Search Name Type Payment Terms Status Precious Chidinma Nwosu Individua…" at bounding box center [548, 488] width 1096 height 742
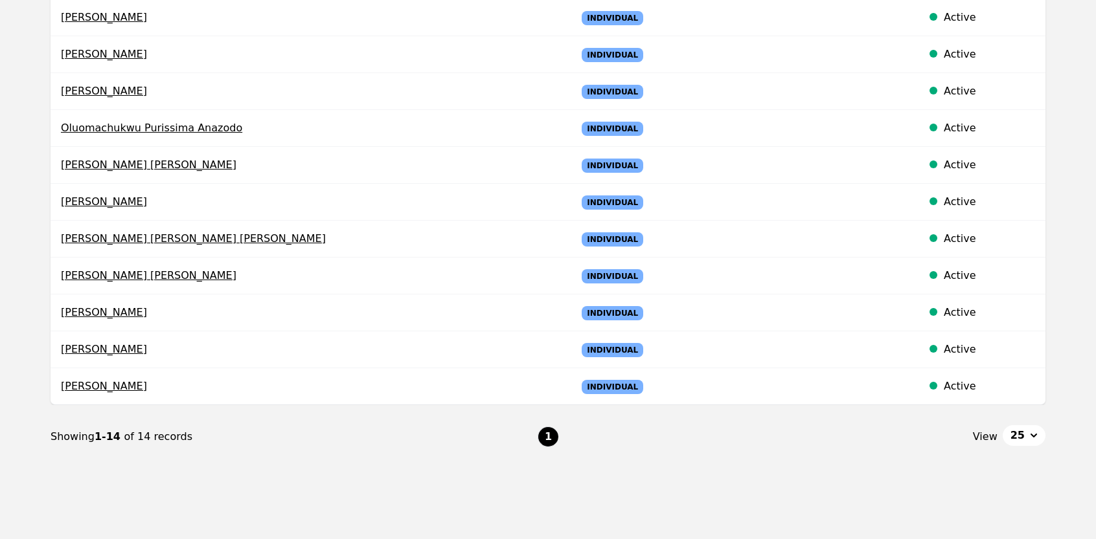
scroll to position [374, 0]
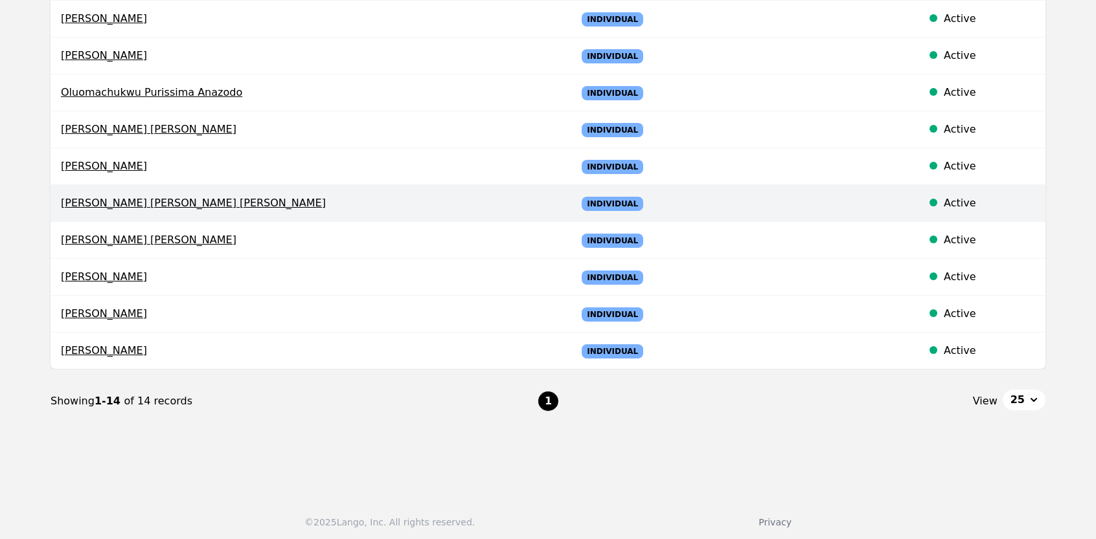
click at [167, 210] on td "[PERSON_NAME] [PERSON_NAME] [PERSON_NAME]" at bounding box center [309, 203] width 516 height 37
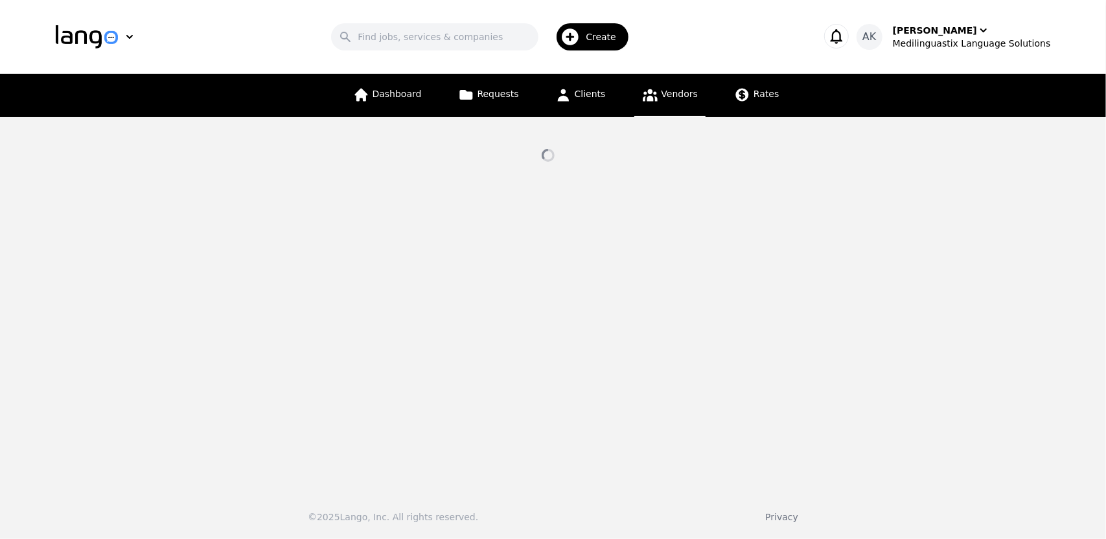
select select "active"
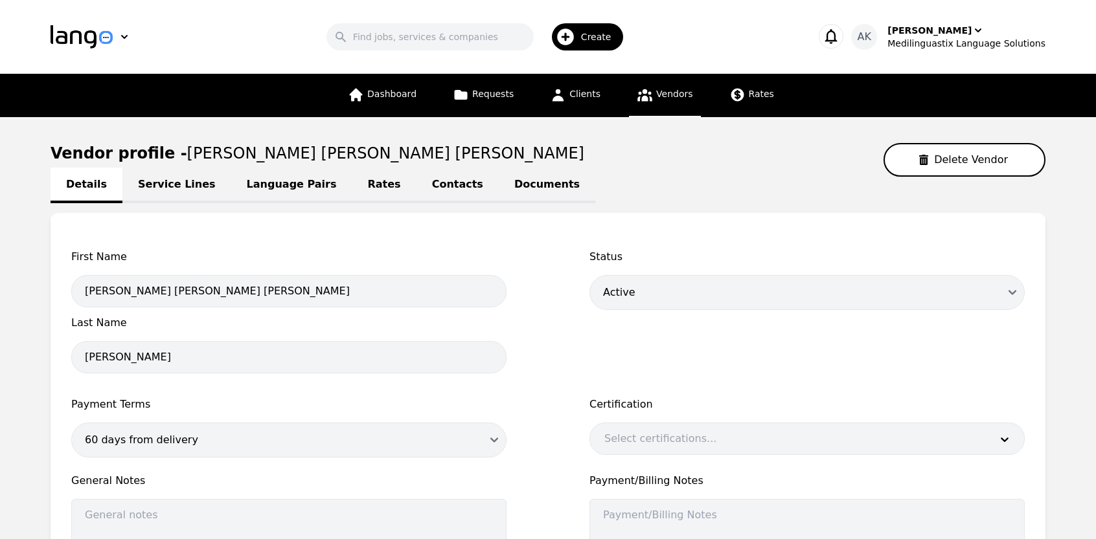
click at [156, 185] on link "Service Lines" at bounding box center [176, 186] width 109 height 36
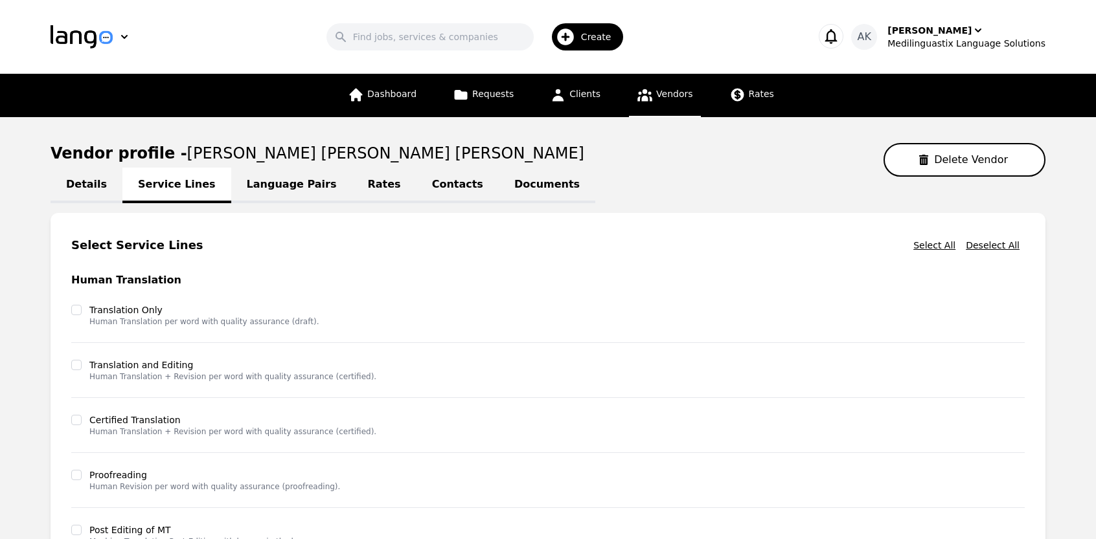
click at [0, 276] on main "Vendor profile - Takwa Ebrahim Elsaid Ebrahim Mohamed Delete Vendor Details Ser…" at bounding box center [548, 447] width 1096 height 661
click at [251, 182] on link "Language Pairs" at bounding box center [291, 186] width 121 height 36
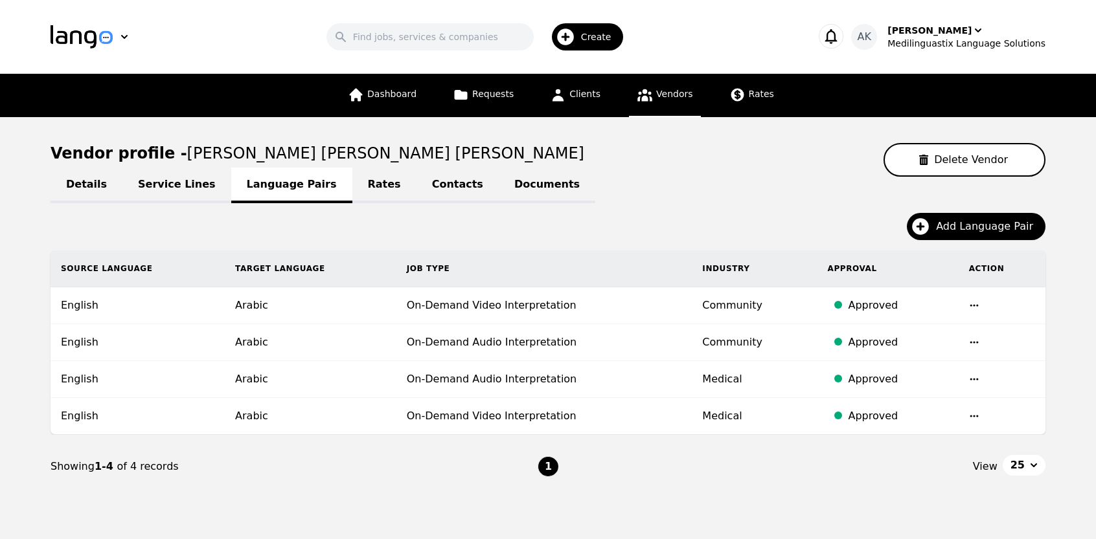
click at [499, 188] on link "Documents" at bounding box center [547, 186] width 96 height 36
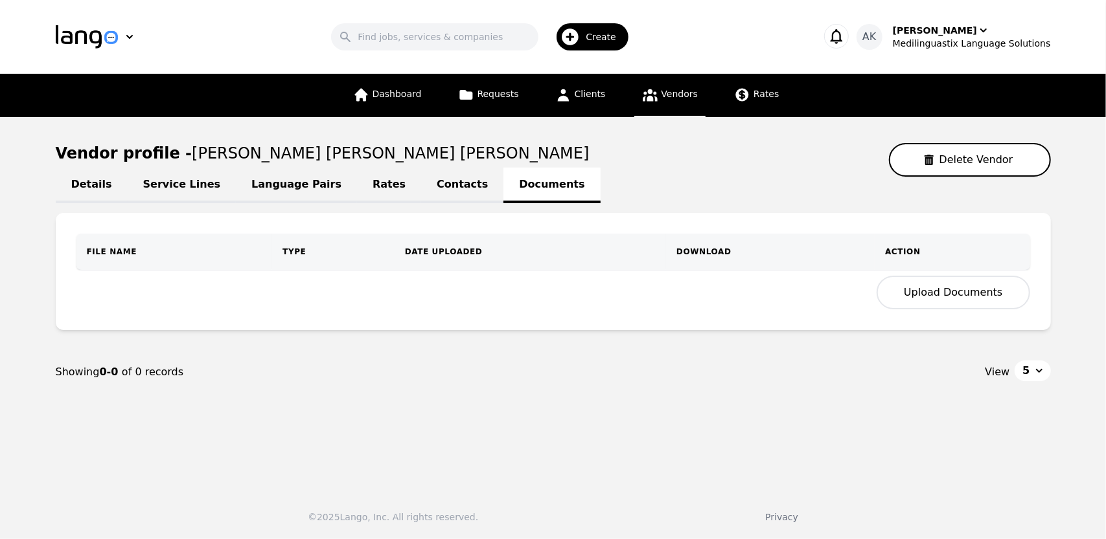
click at [944, 286] on button "Upload Documents" at bounding box center [952, 293] width 153 height 34
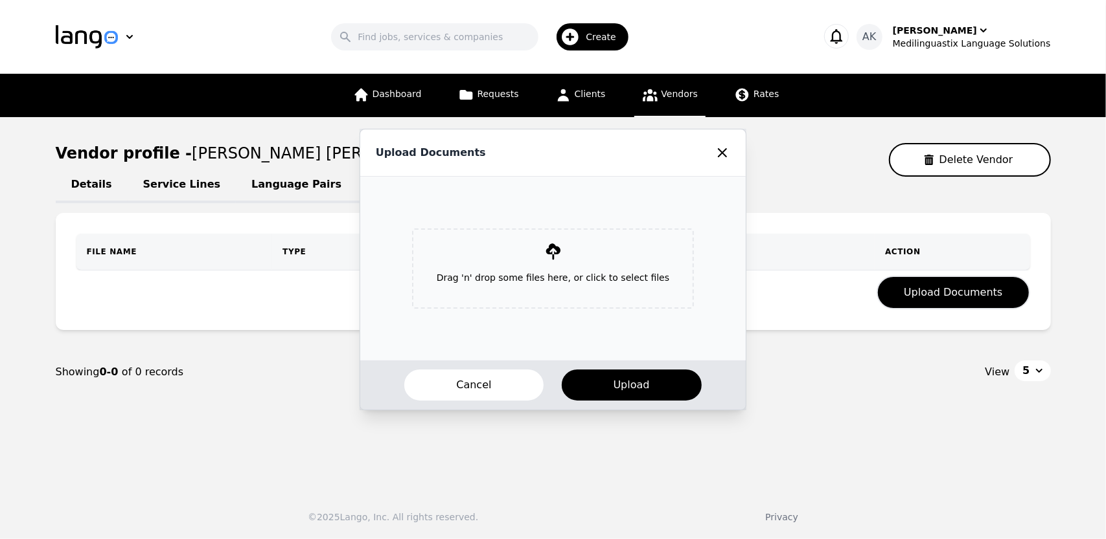
click at [537, 293] on p "Drag 'n' drop some files here, or click to select files" at bounding box center [552, 278] width 253 height 34
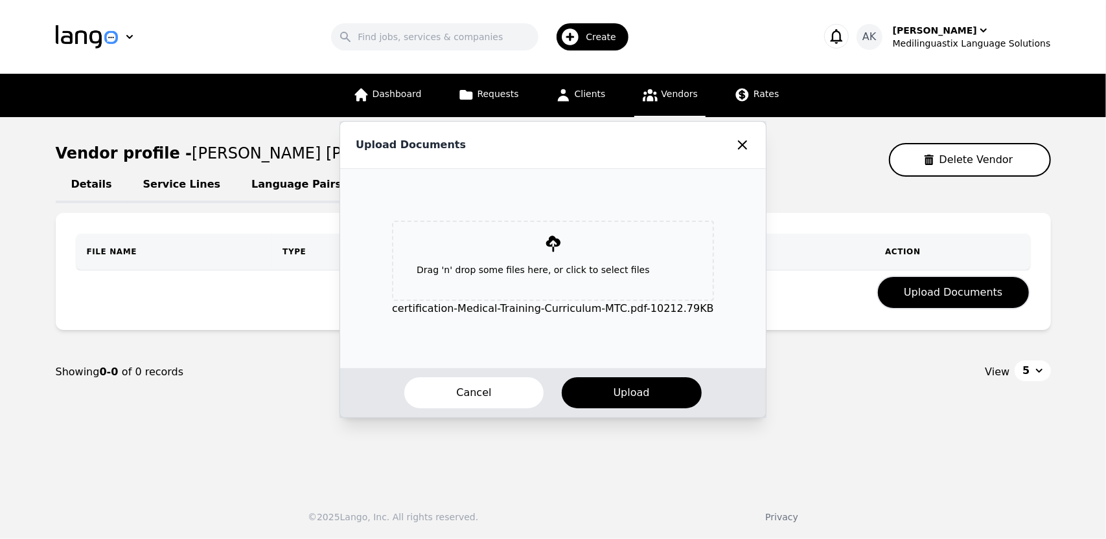
click at [543, 258] on p "Drag 'n' drop some files here, or click to select files" at bounding box center [552, 270] width 293 height 34
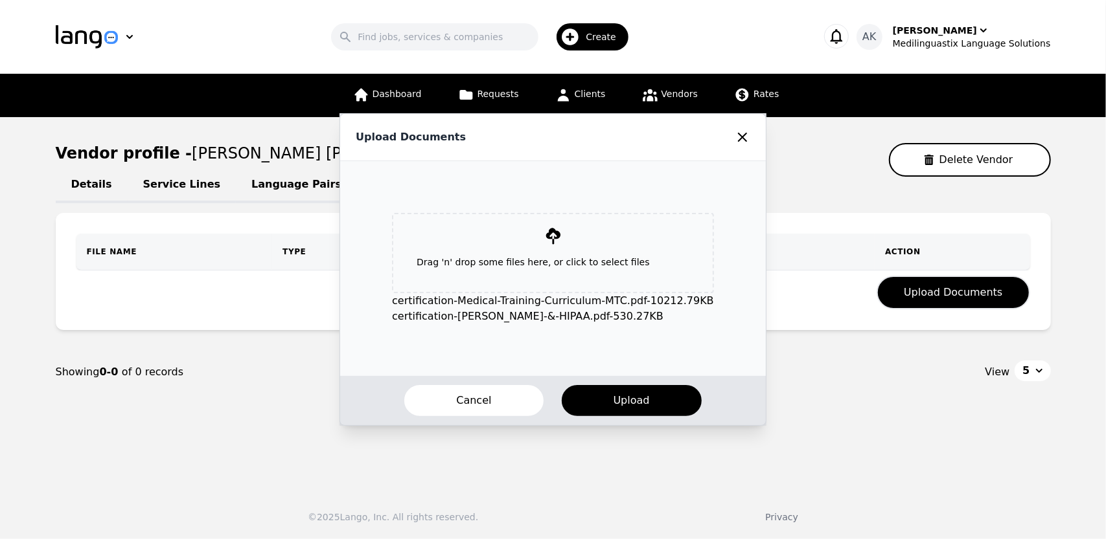
click at [510, 249] on p "Drag 'n' drop some files here, or click to select files" at bounding box center [552, 262] width 293 height 34
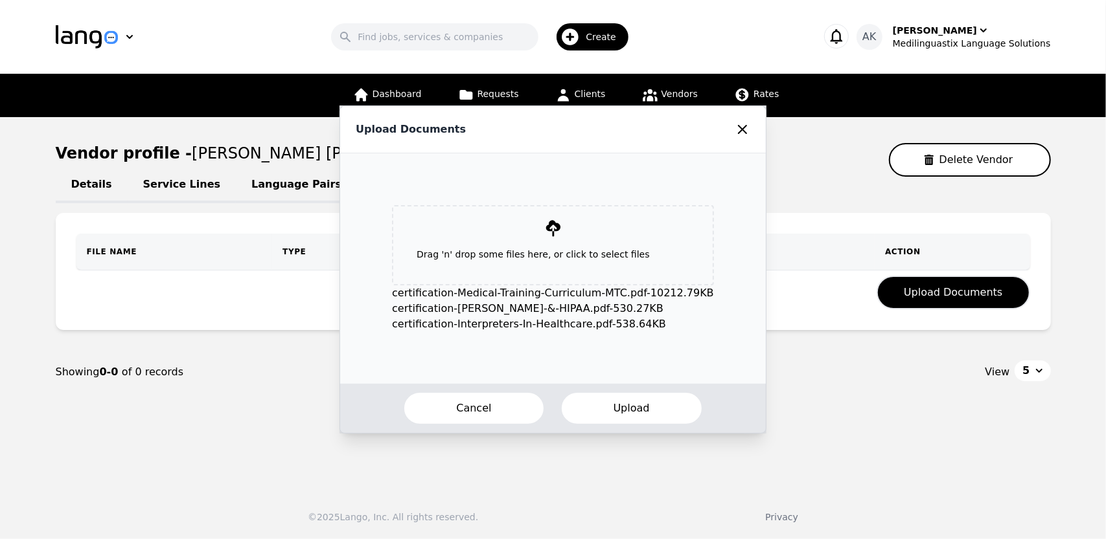
click at [627, 418] on button "Upload" at bounding box center [631, 409] width 142 height 34
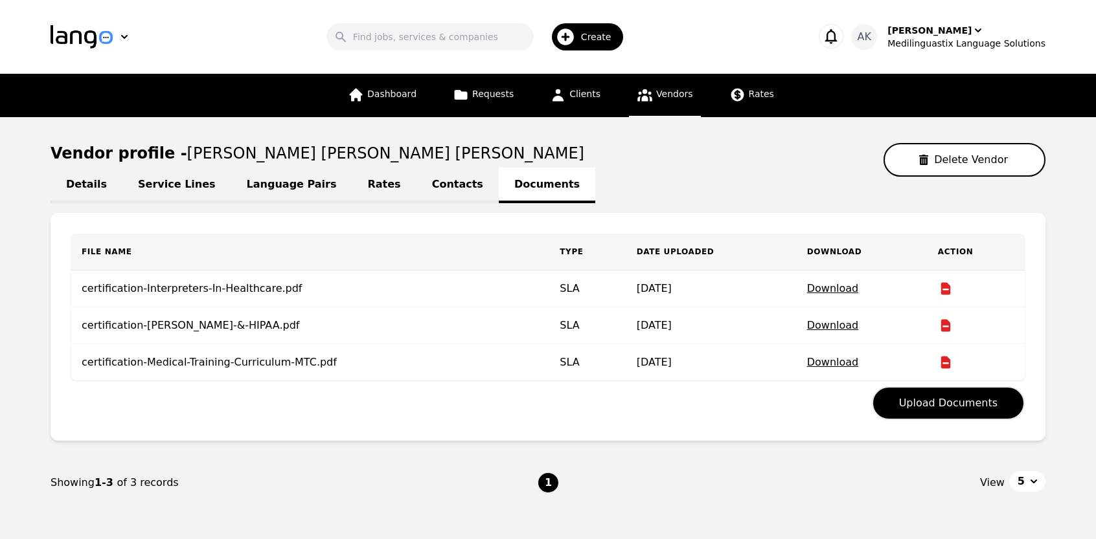
click at [644, 91] on icon at bounding box center [645, 95] width 16 height 16
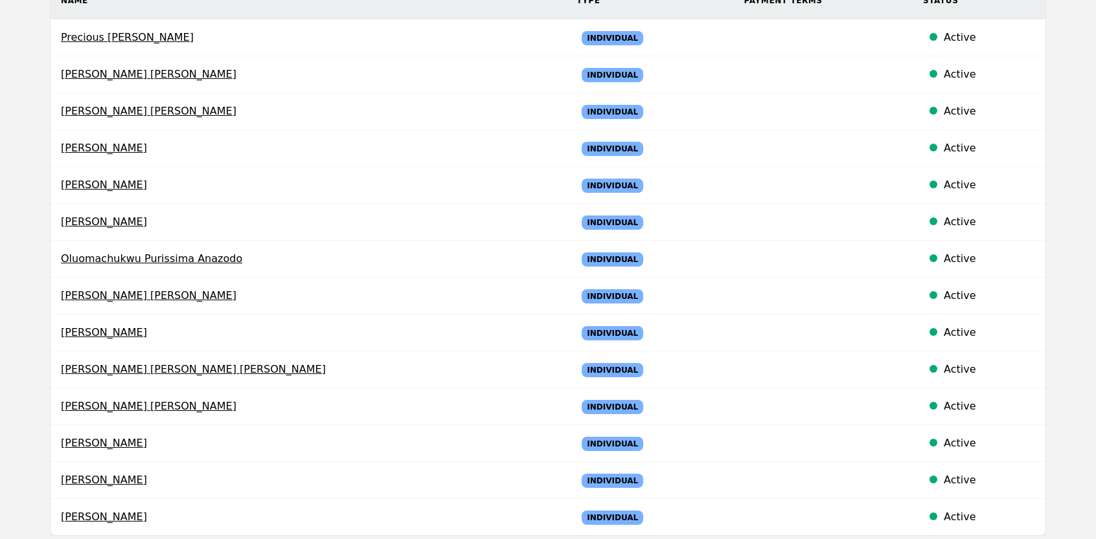
scroll to position [181, 0]
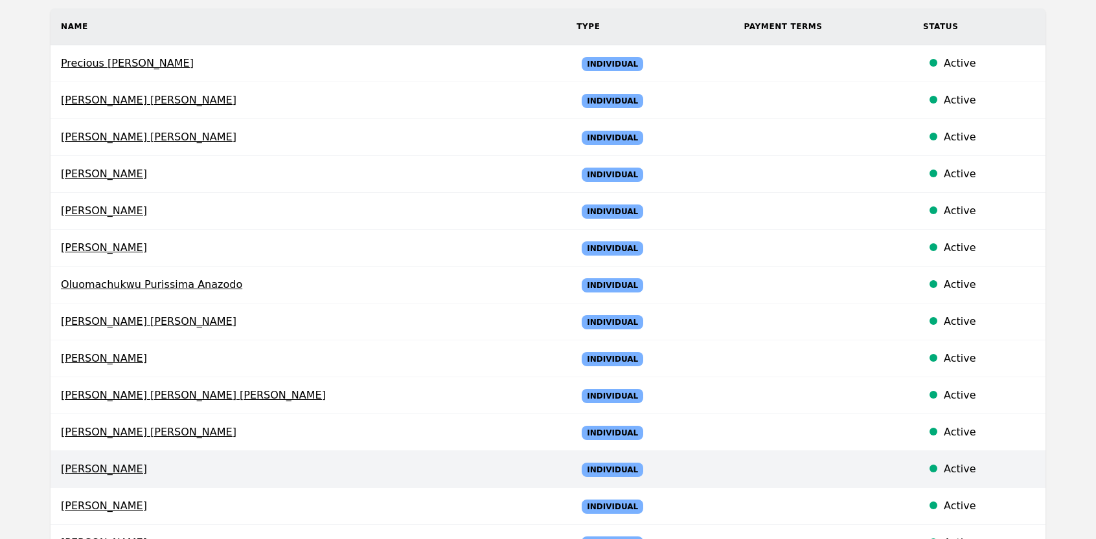
click at [85, 469] on span "[PERSON_NAME]" at bounding box center [308, 470] width 495 height 16
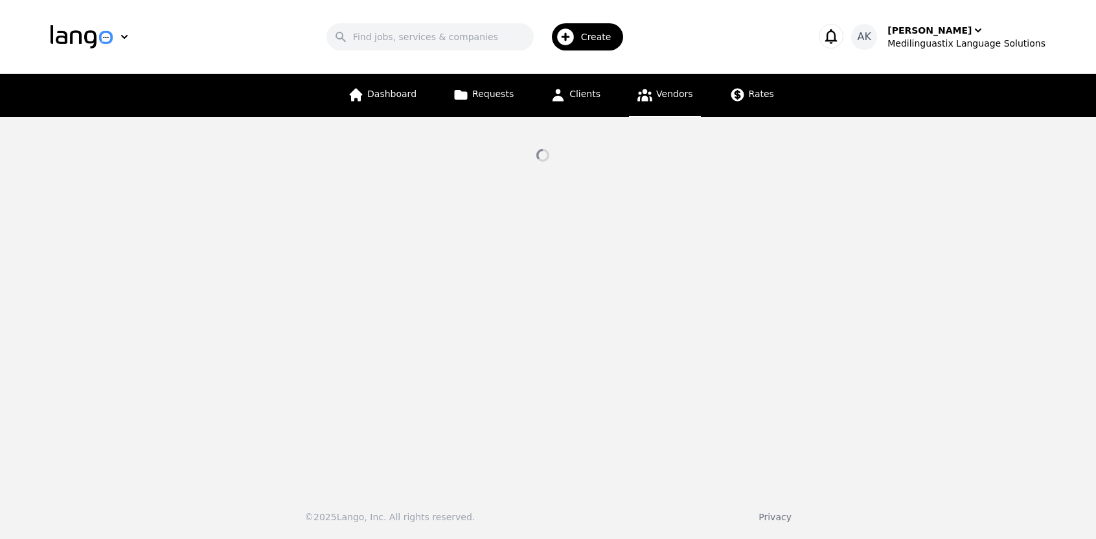
select select "active"
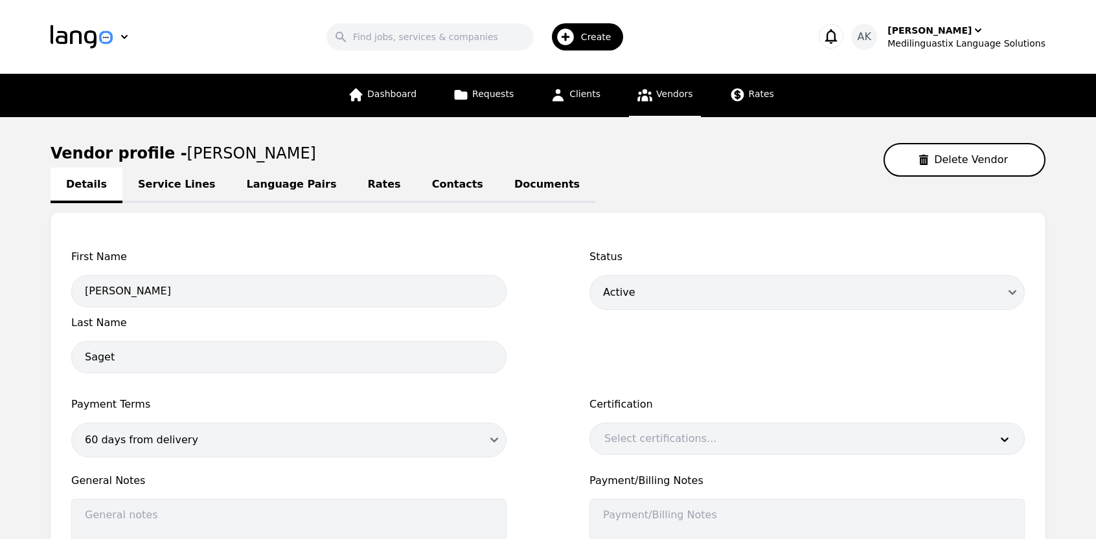
click at [499, 172] on link "Documents" at bounding box center [547, 186] width 96 height 36
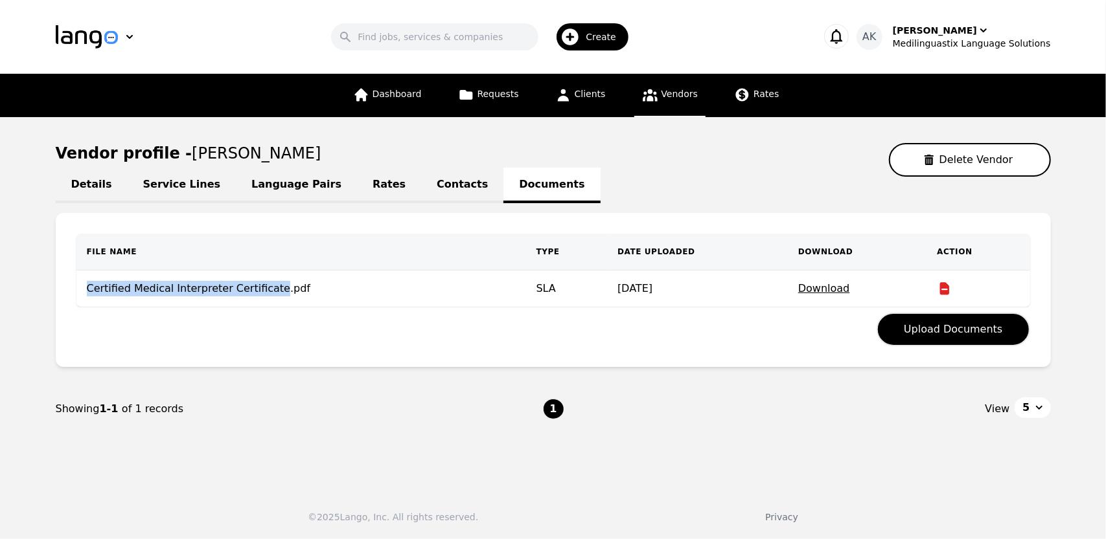
drag, startPoint x: 87, startPoint y: 289, endPoint x: 262, endPoint y: 296, distance: 175.0
click at [262, 296] on td "Certified Medical Interpreter Certificate.pdf" at bounding box center [300, 289] width 449 height 37
copy td "Certified Medical Interpreter Certificate"
click at [666, 91] on span "Vendors" at bounding box center [679, 94] width 36 height 10
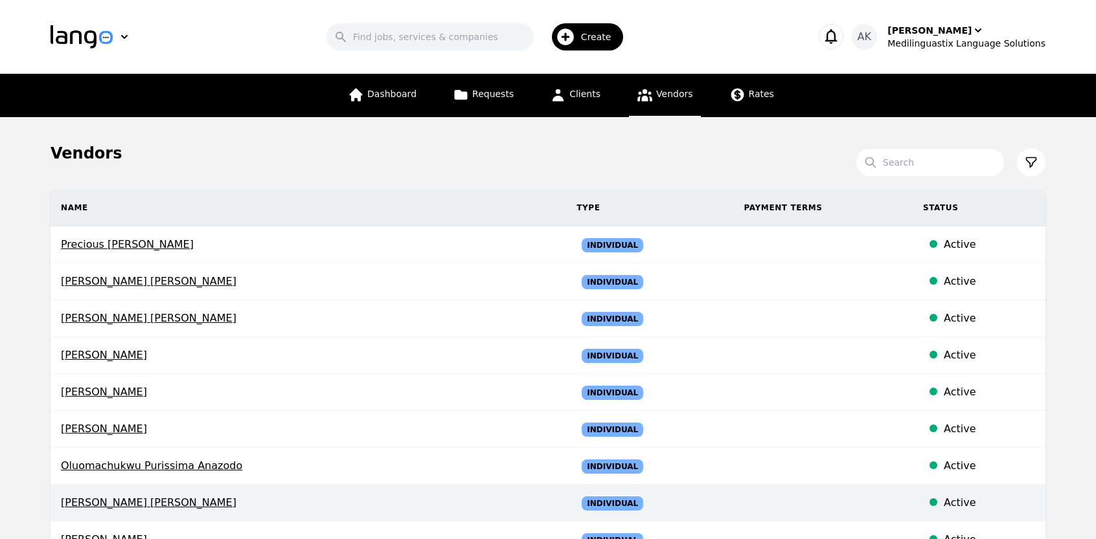
click at [87, 495] on span "[PERSON_NAME] [PERSON_NAME]" at bounding box center [308, 503] width 495 height 16
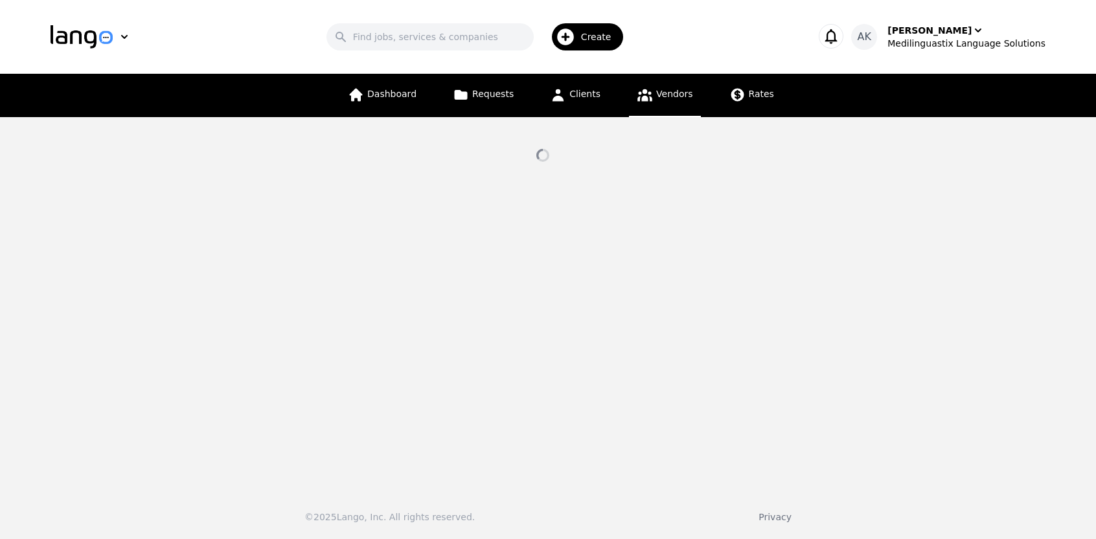
select select "active"
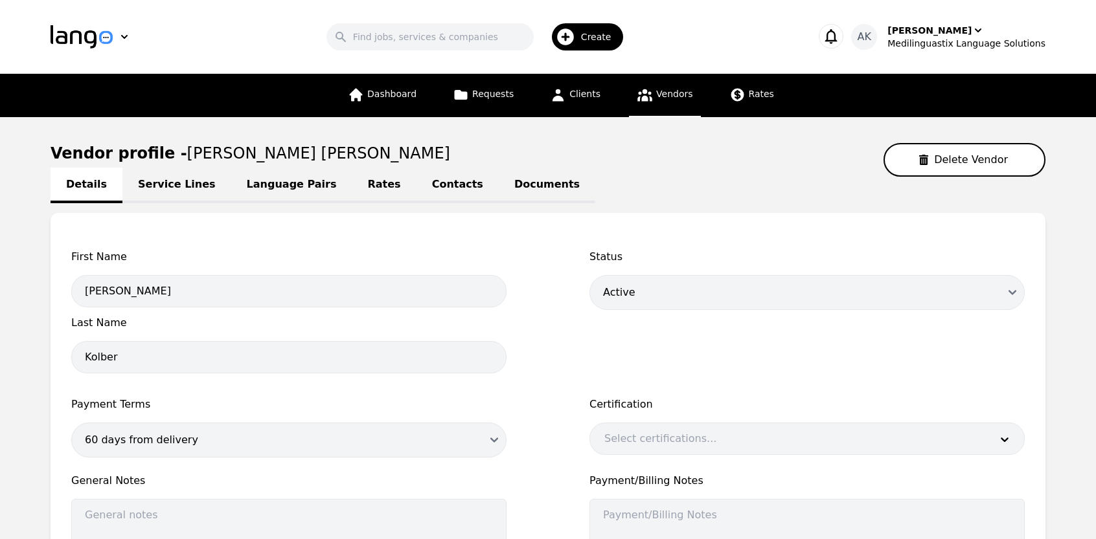
click at [256, 186] on link "Language Pairs" at bounding box center [291, 186] width 121 height 36
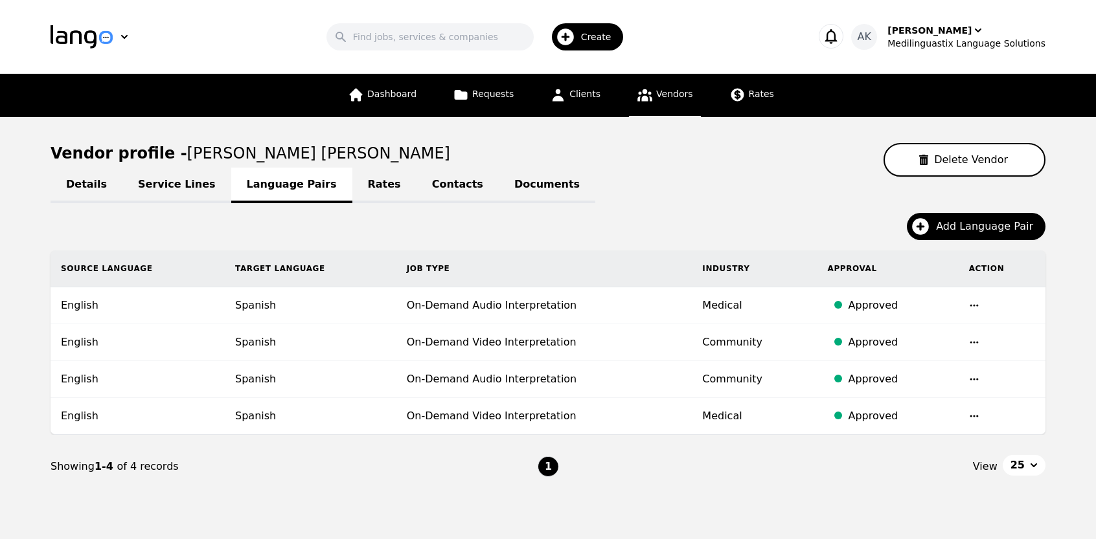
click at [168, 188] on link "Service Lines" at bounding box center [176, 186] width 109 height 36
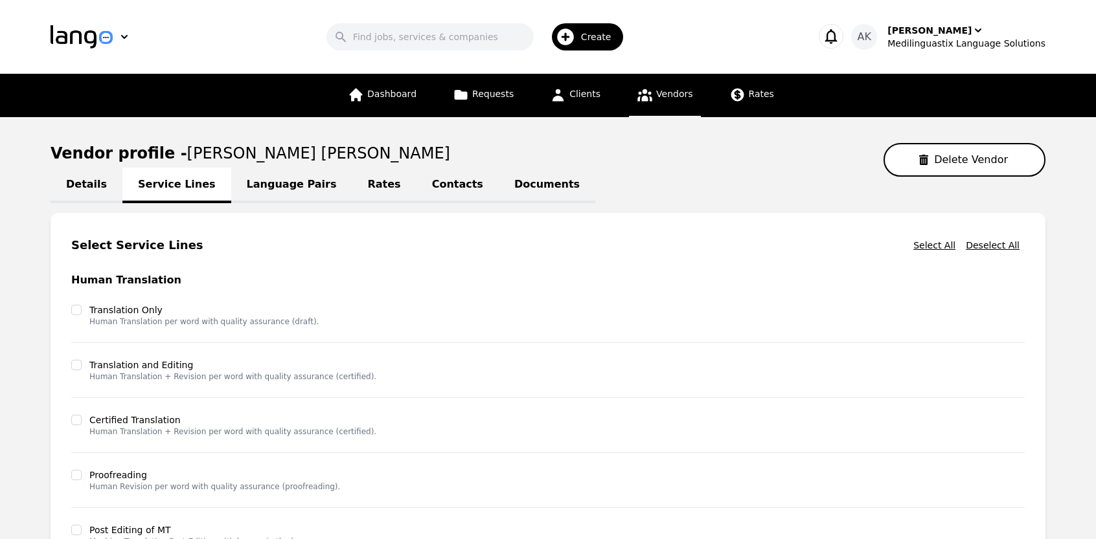
click at [499, 190] on link "Documents" at bounding box center [547, 186] width 96 height 36
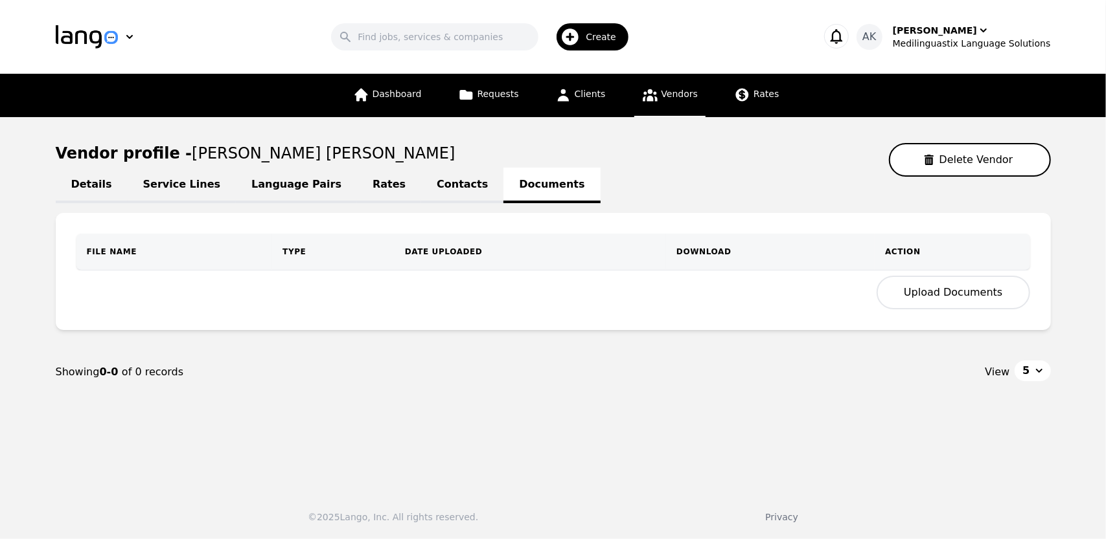
click at [937, 301] on button "Upload Documents" at bounding box center [952, 293] width 153 height 34
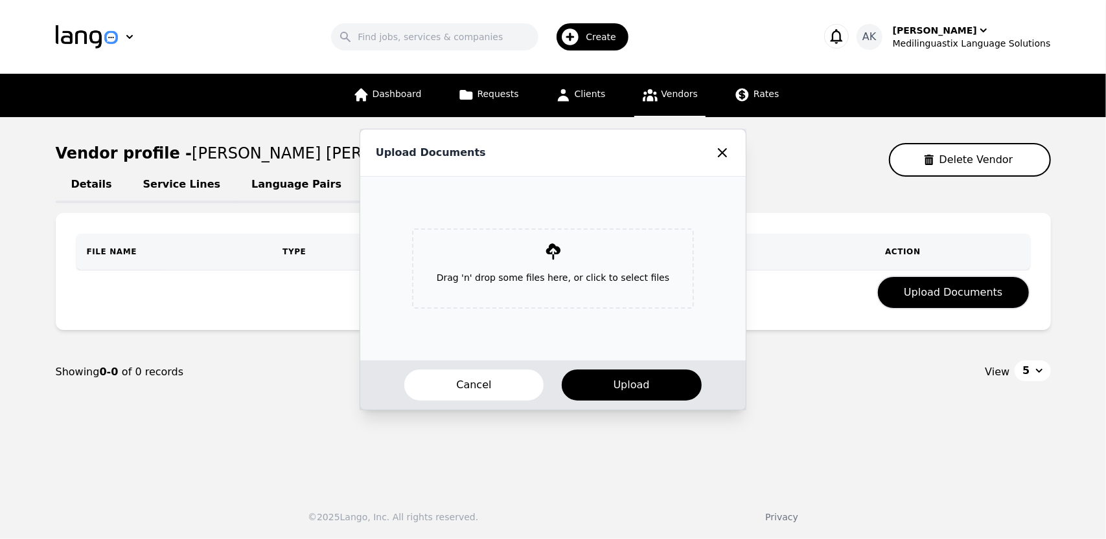
click at [554, 269] on p "Drag 'n' drop some files here, or click to select files" at bounding box center [552, 278] width 253 height 34
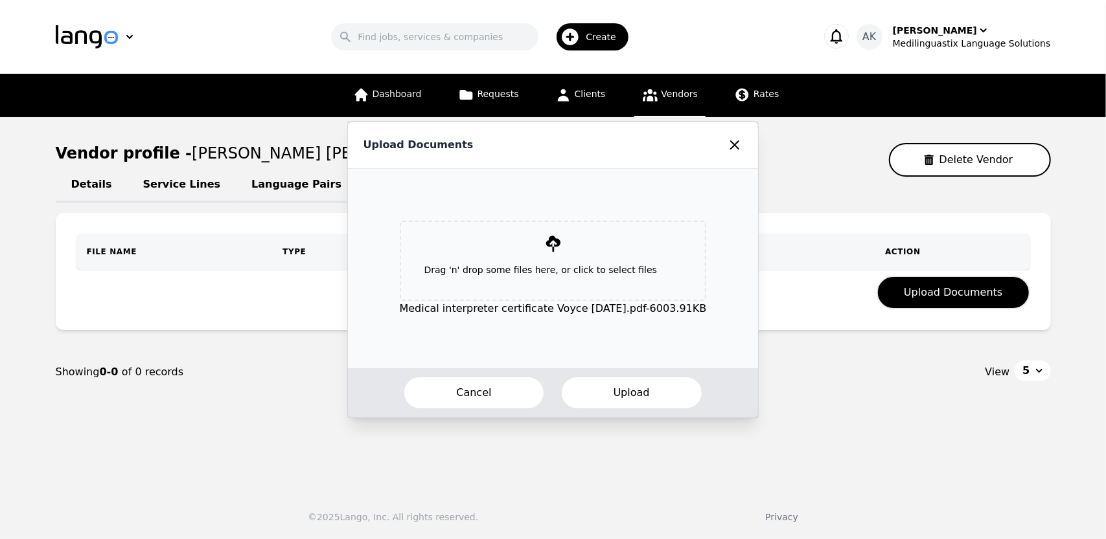
click at [610, 391] on button "Upload" at bounding box center [631, 393] width 142 height 34
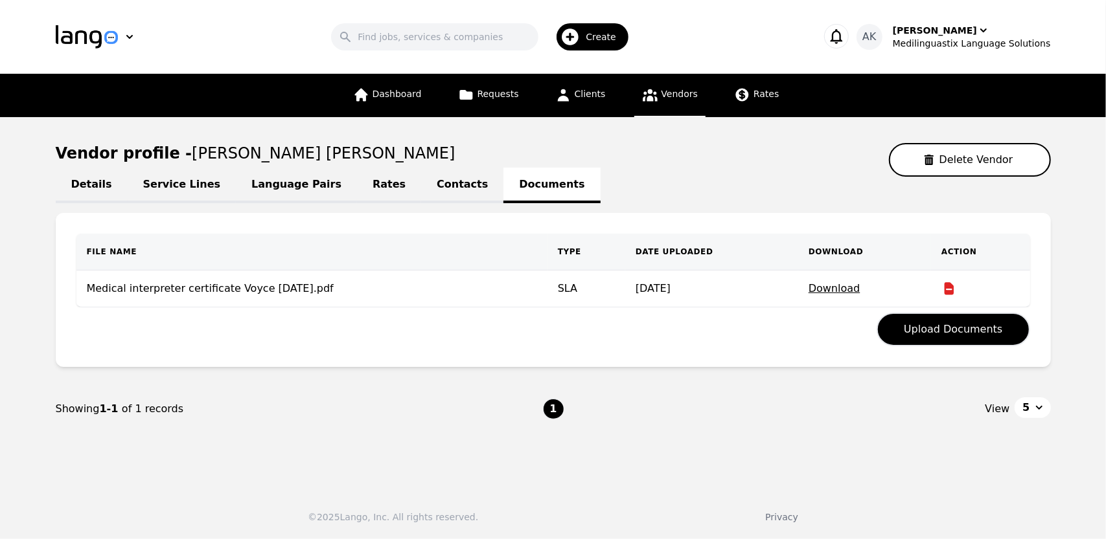
click at [289, 437] on nav "Showing 1-1 of 1 records 1 View 5" at bounding box center [553, 409] width 995 height 63
click at [661, 98] on span "Vendors" at bounding box center [679, 94] width 36 height 10
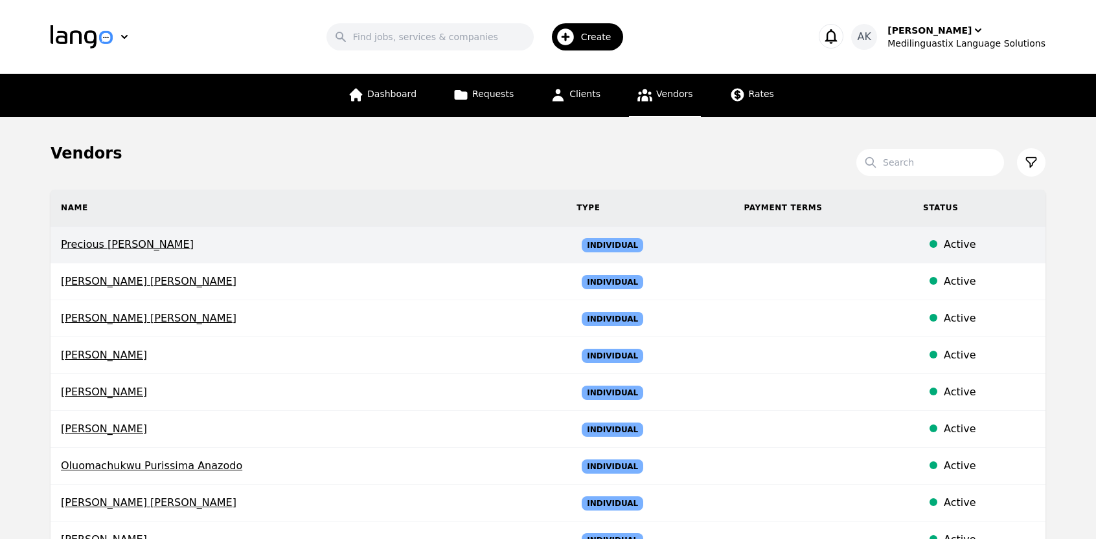
click at [115, 240] on span "Precious [PERSON_NAME]" at bounding box center [308, 245] width 495 height 16
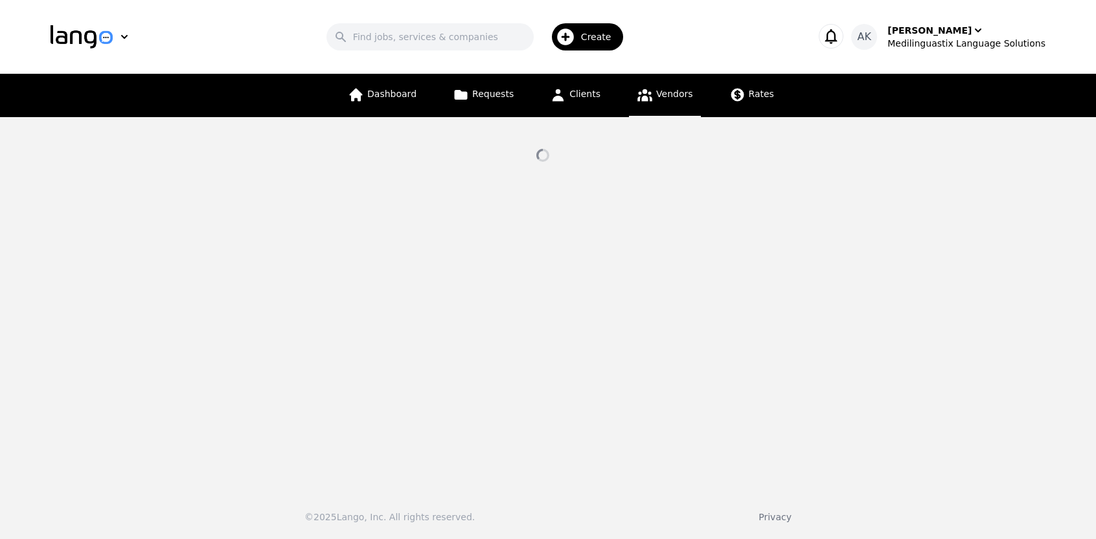
select select "active"
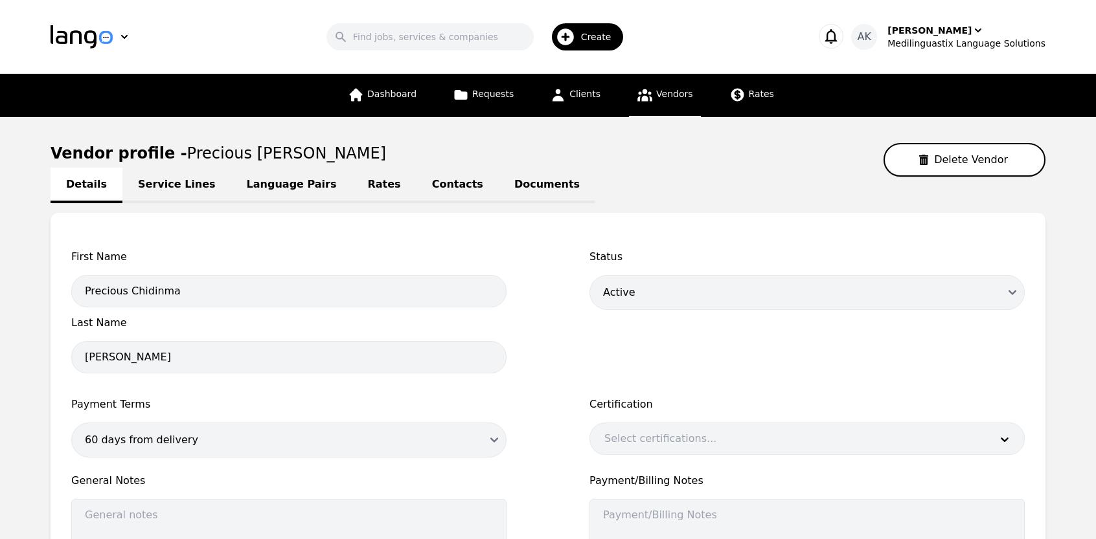
click at [499, 184] on link "Documents" at bounding box center [547, 186] width 96 height 36
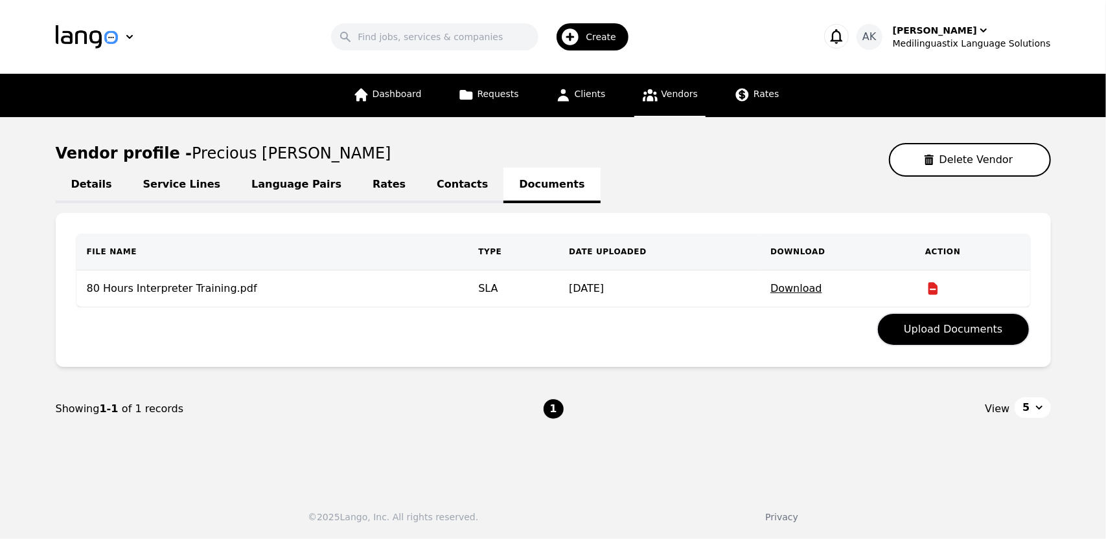
click at [652, 100] on icon at bounding box center [649, 95] width 15 height 12
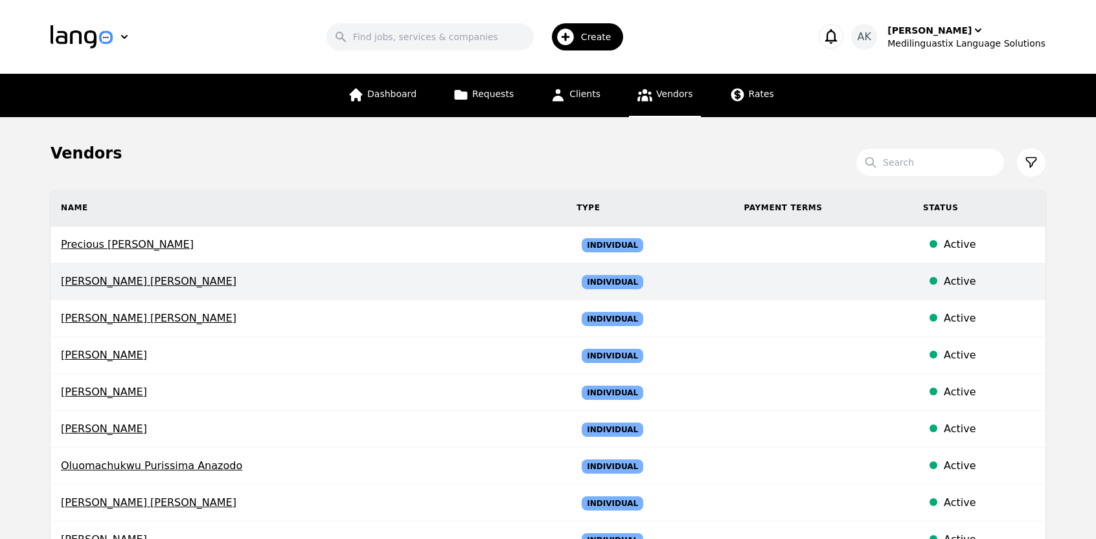
click at [105, 291] on td "[PERSON_NAME] [PERSON_NAME]" at bounding box center [309, 282] width 516 height 37
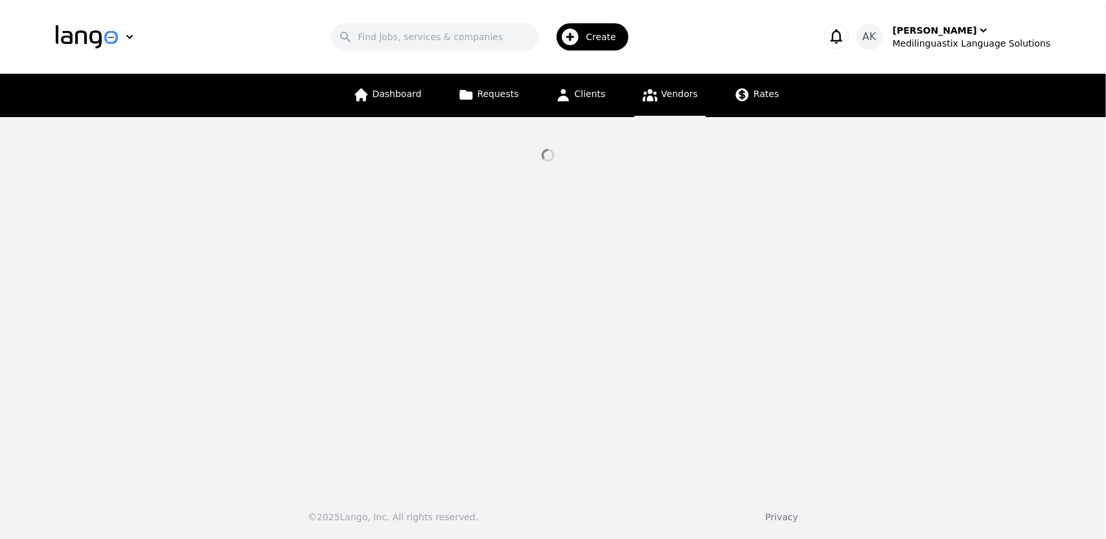
select select "active"
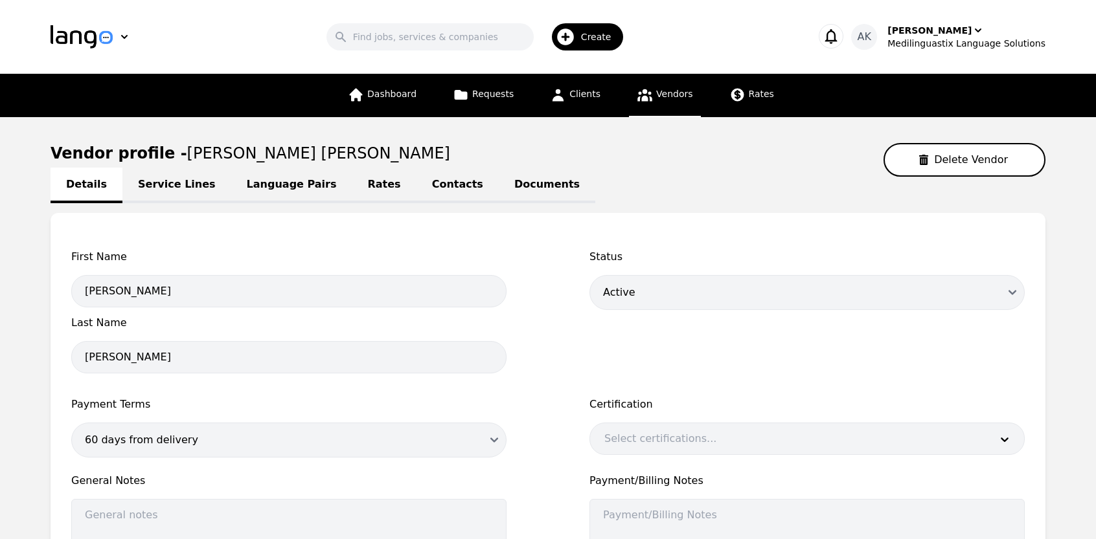
click at [499, 194] on link "Documents" at bounding box center [547, 186] width 96 height 36
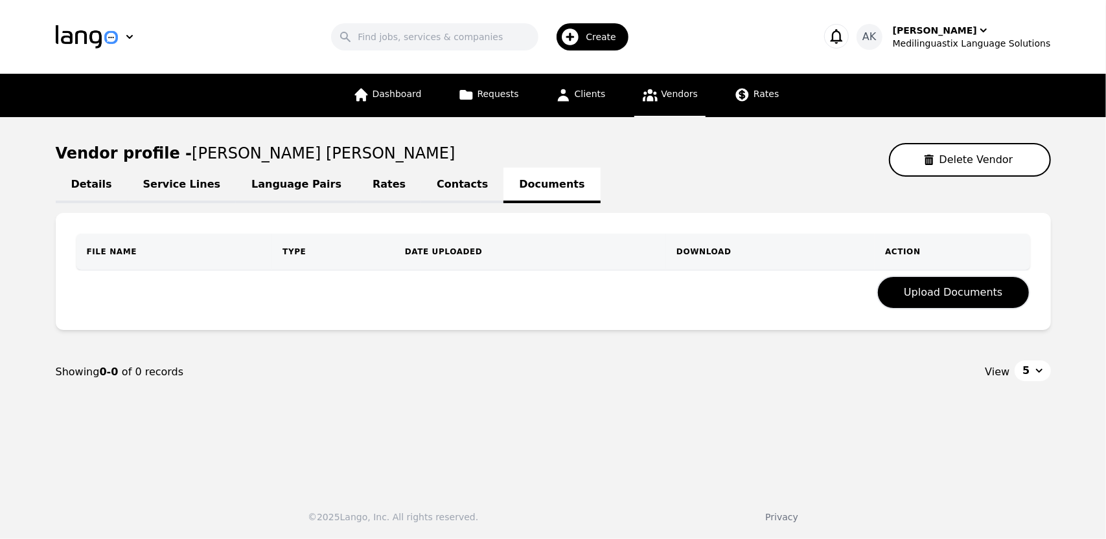
click at [652, 99] on icon at bounding box center [649, 95] width 15 height 12
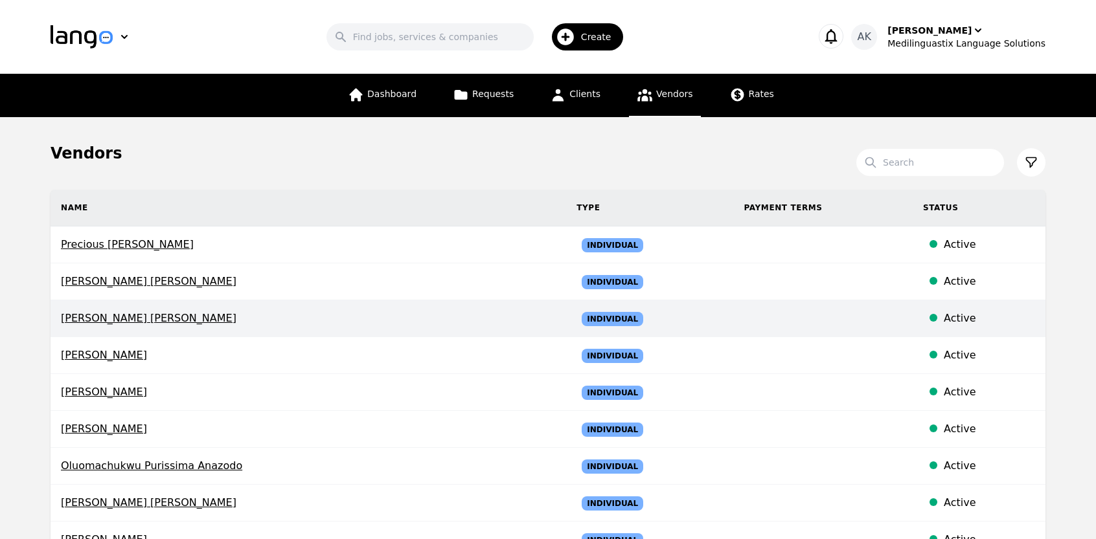
click at [124, 324] on span "[PERSON_NAME] [PERSON_NAME]" at bounding box center [308, 319] width 495 height 16
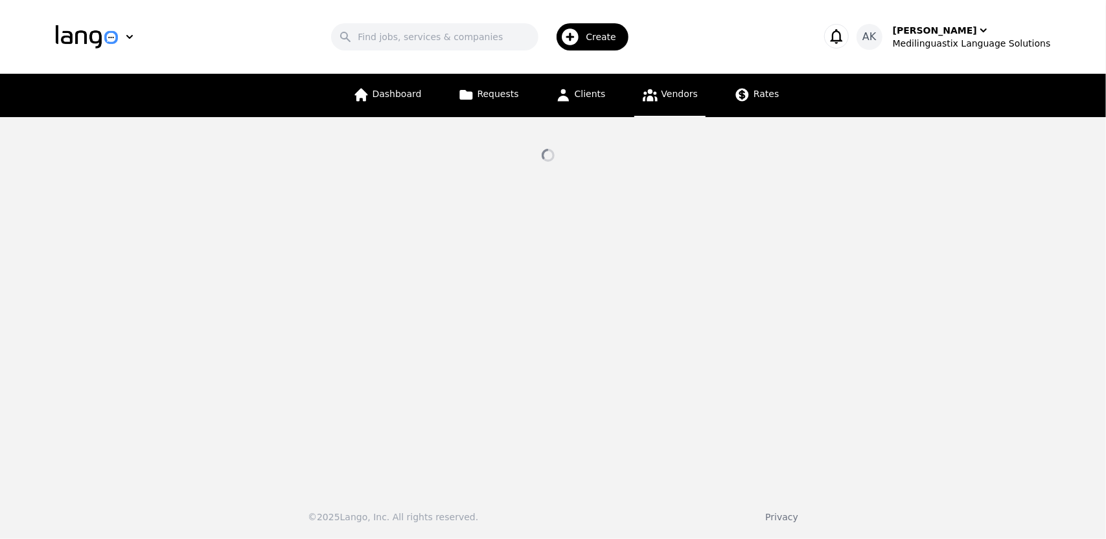
select select "active"
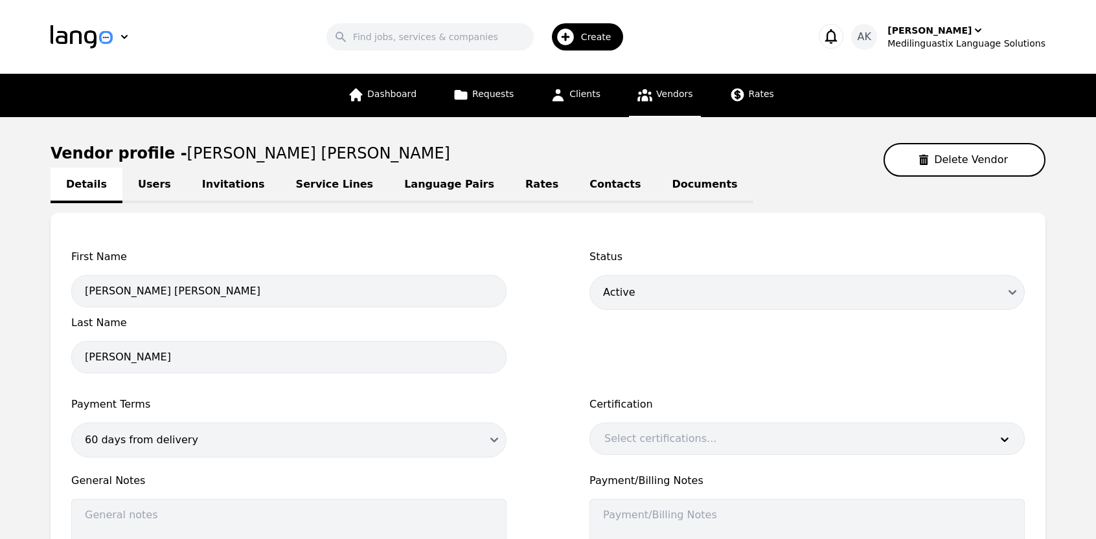
click at [212, 187] on link "Invitations" at bounding box center [234, 186] width 94 height 36
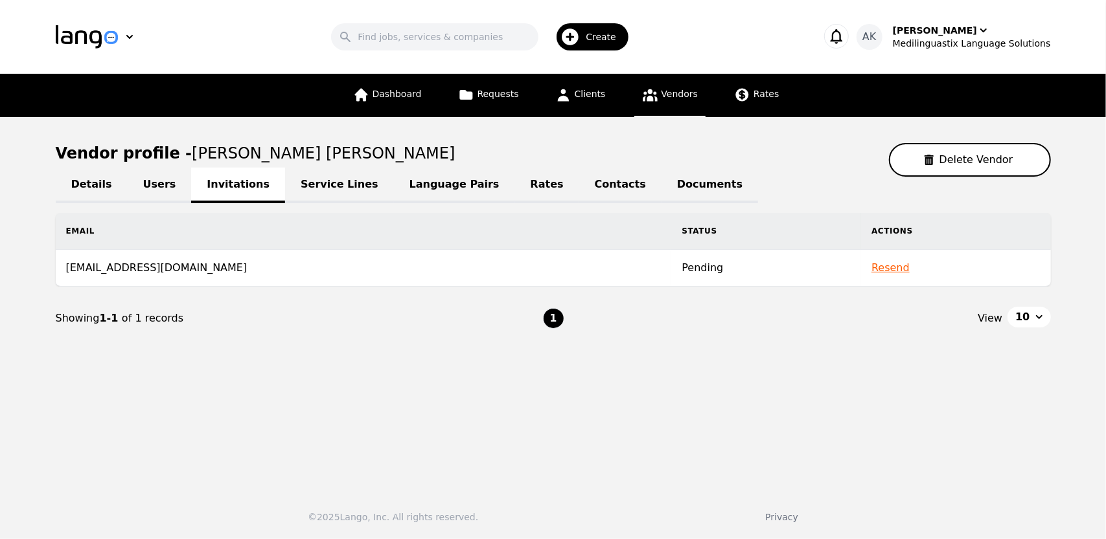
click at [661, 96] on span "Vendors" at bounding box center [679, 94] width 36 height 10
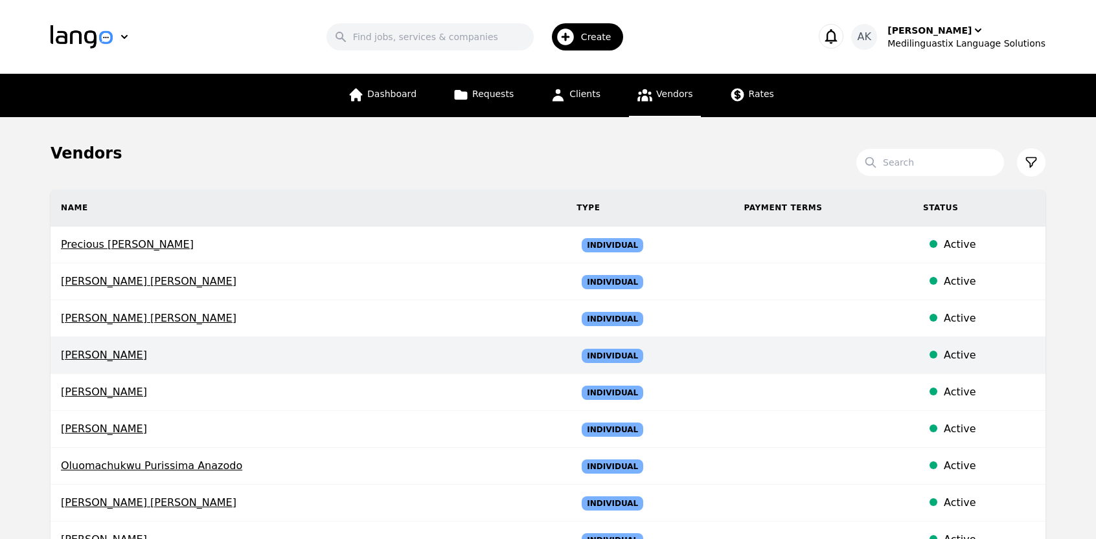
click at [131, 349] on span "[PERSON_NAME]" at bounding box center [308, 356] width 495 height 16
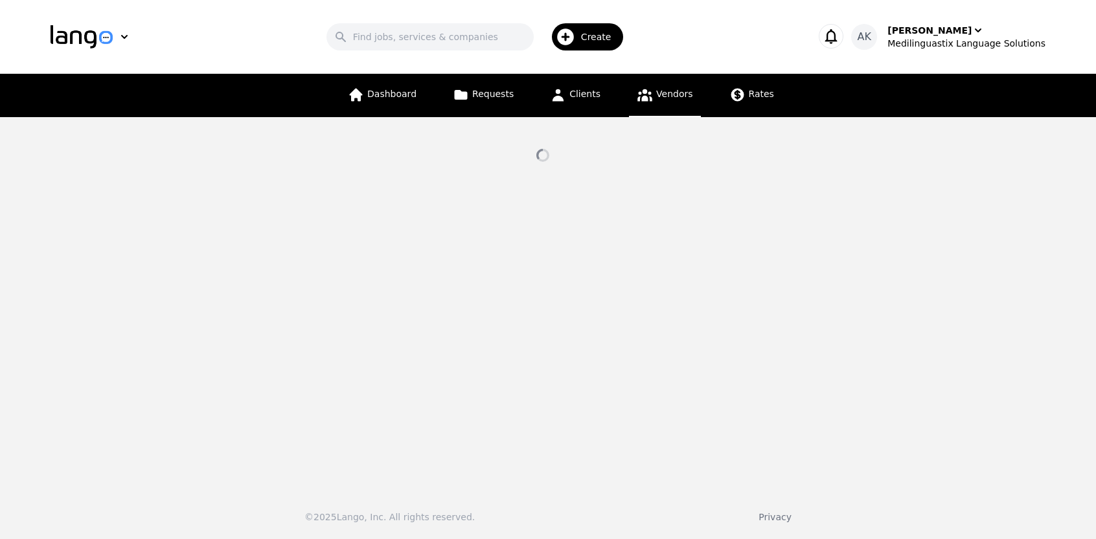
select select "active"
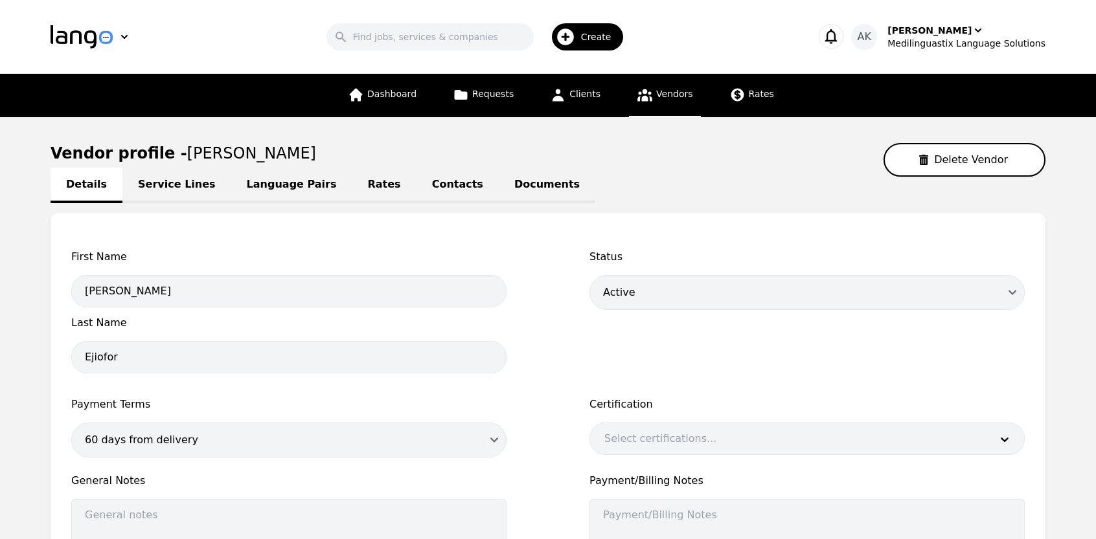
click at [499, 186] on link "Documents" at bounding box center [547, 186] width 96 height 36
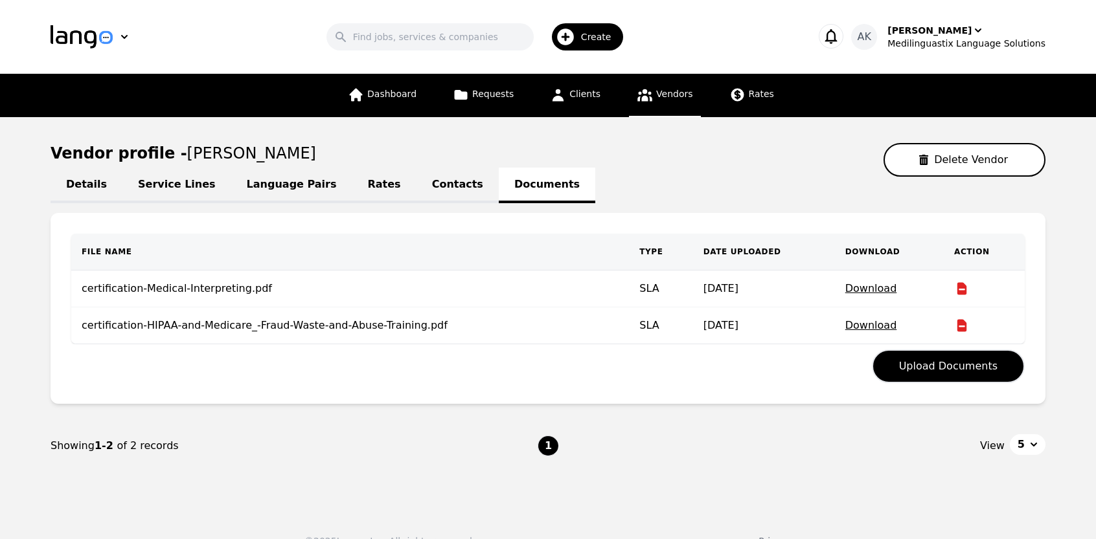
click at [661, 100] on link "Vendors" at bounding box center [664, 95] width 71 height 43
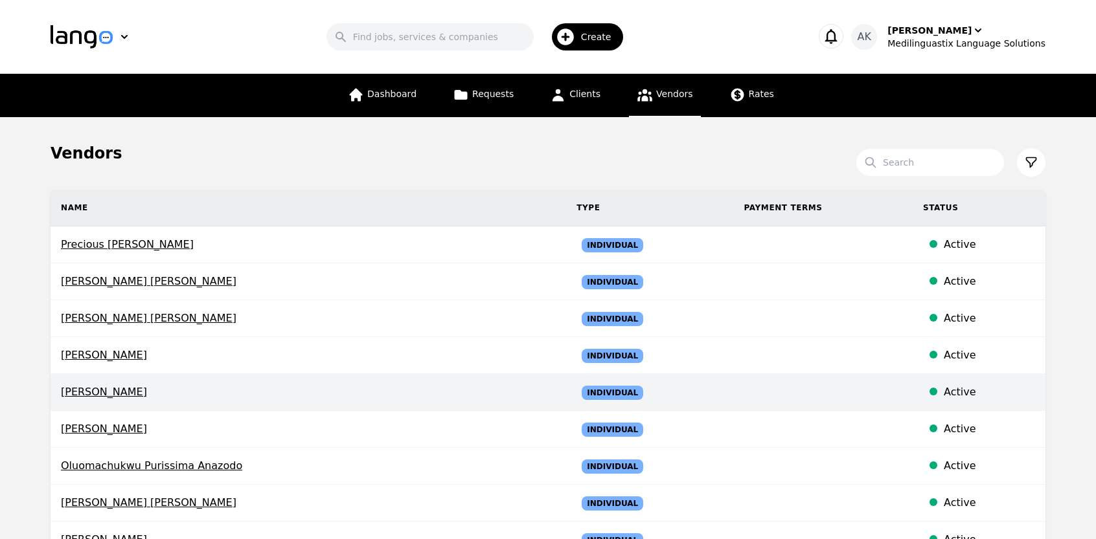
click at [101, 393] on span "[PERSON_NAME]" at bounding box center [308, 393] width 495 height 16
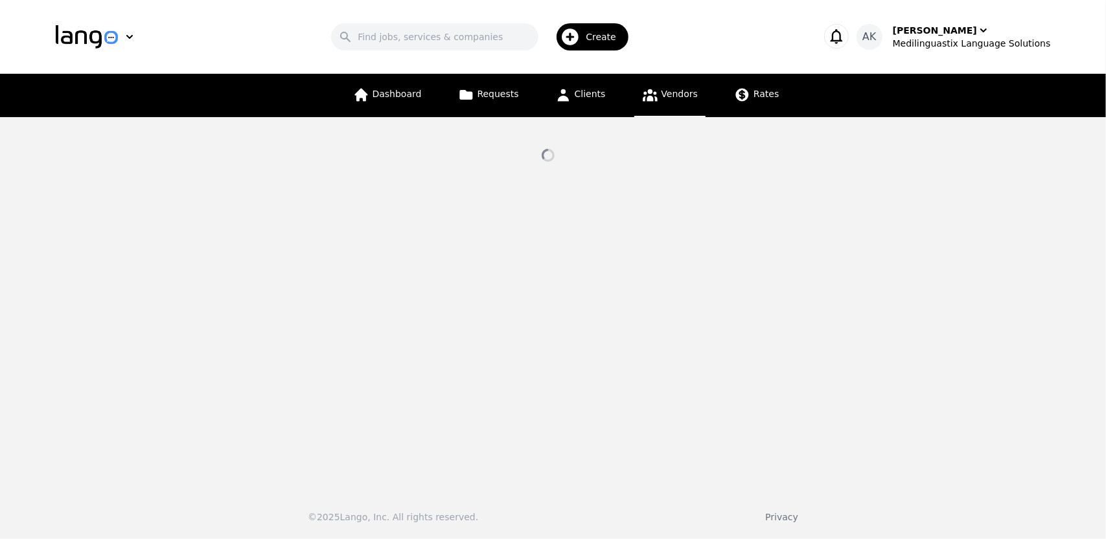
select select "active"
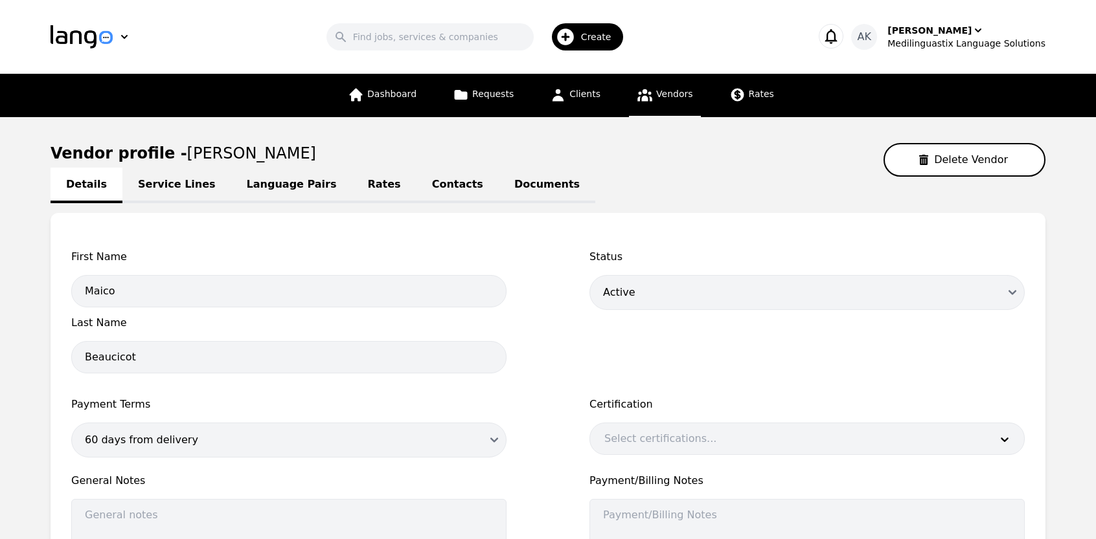
click at [499, 190] on link "Documents" at bounding box center [547, 186] width 96 height 36
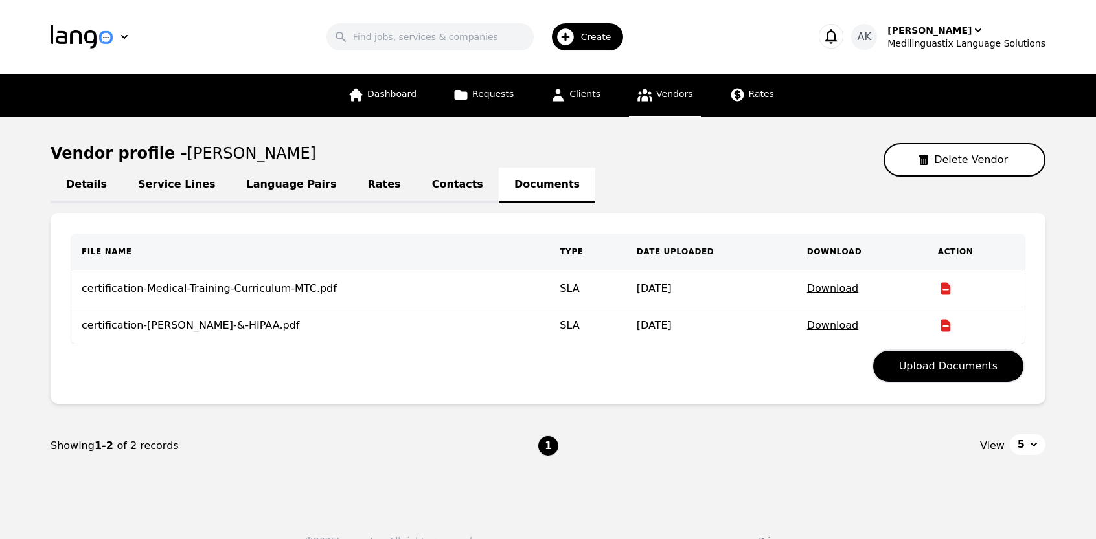
click at [670, 99] on span "Vendors" at bounding box center [674, 94] width 36 height 10
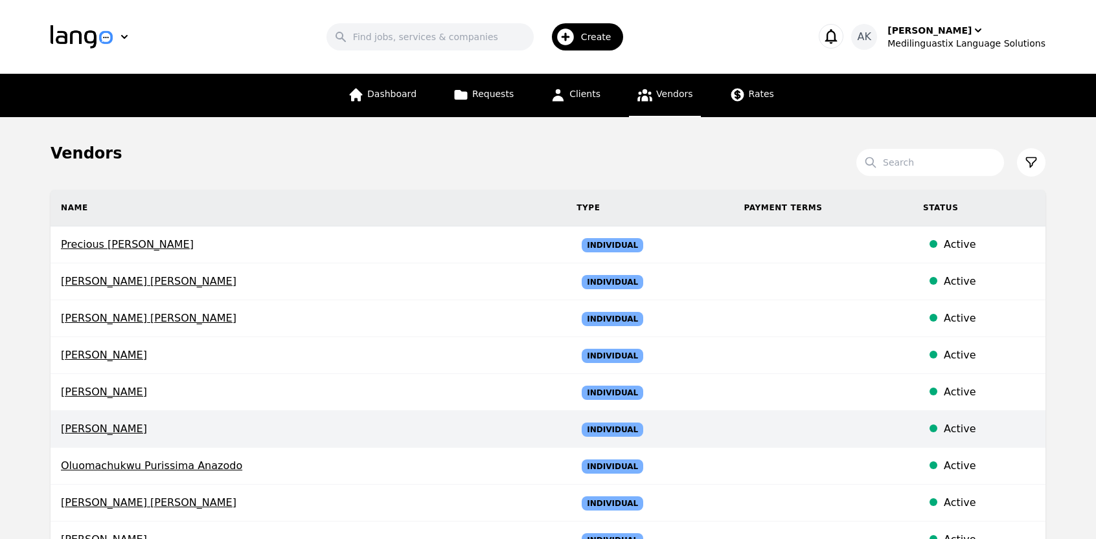
click at [124, 437] on td "[PERSON_NAME]" at bounding box center [309, 429] width 516 height 37
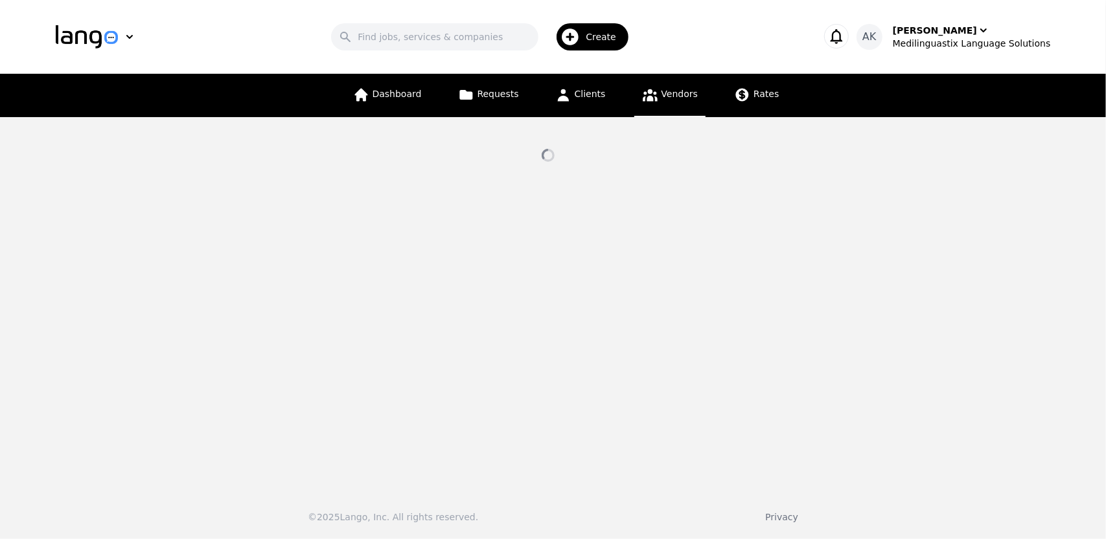
select select "active"
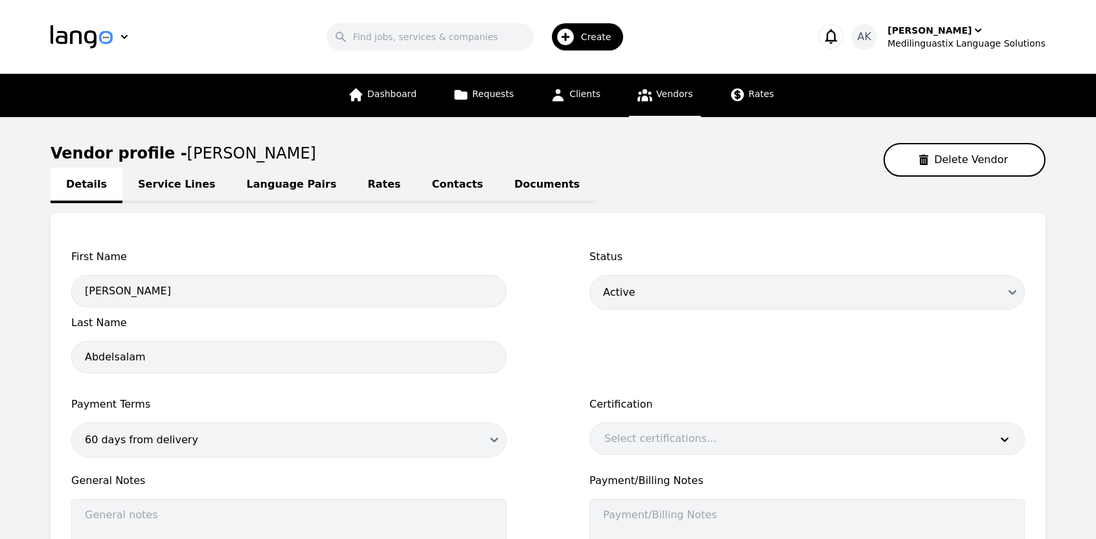
click at [510, 179] on link "Documents" at bounding box center [547, 186] width 96 height 36
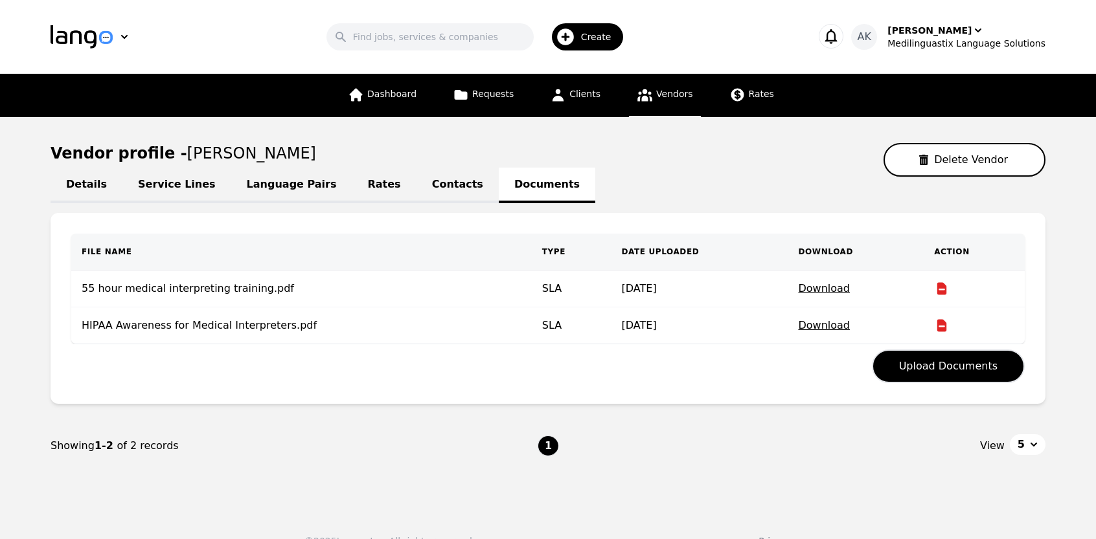
click at [629, 109] on link "Vendors" at bounding box center [664, 95] width 71 height 43
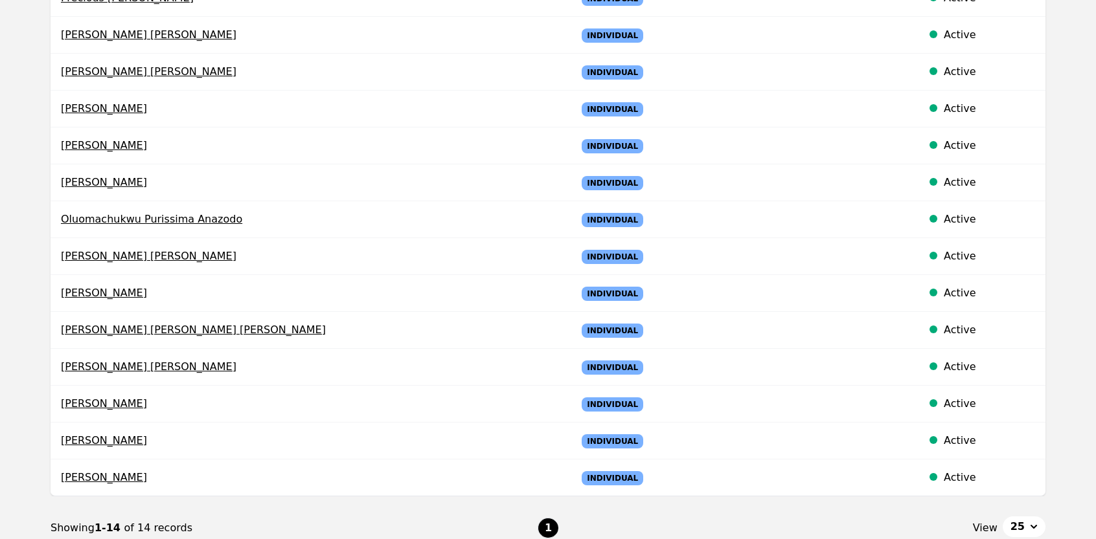
scroll to position [259, 0]
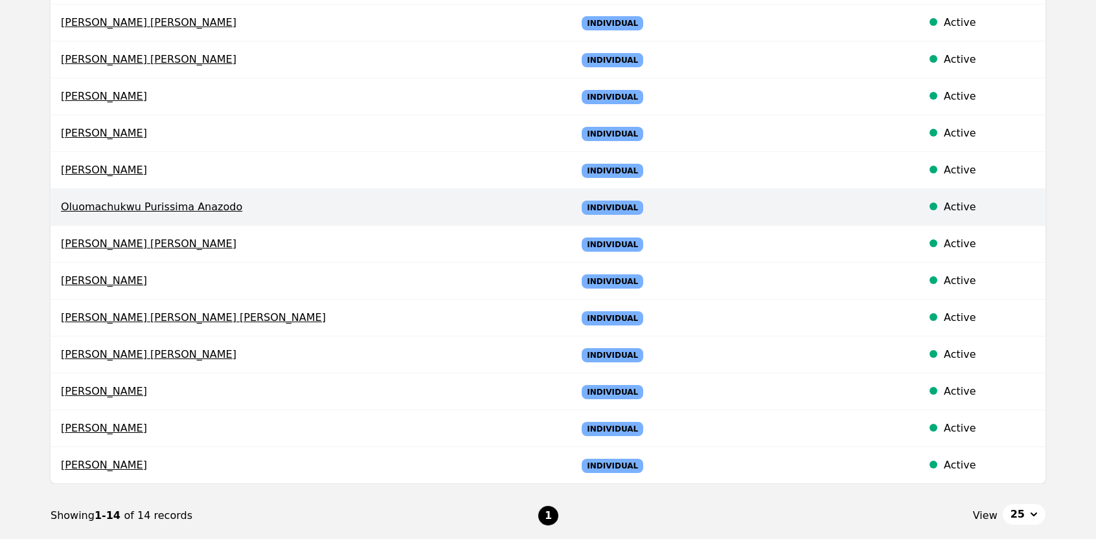
click at [152, 216] on td "Oluomachukwu Purissima Anazodo" at bounding box center [309, 207] width 516 height 37
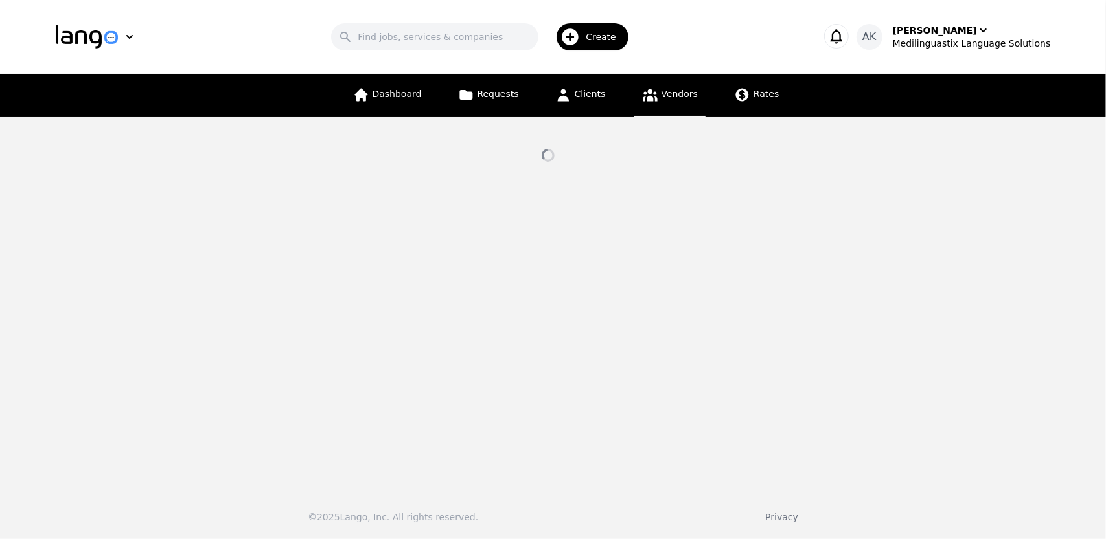
select select "active"
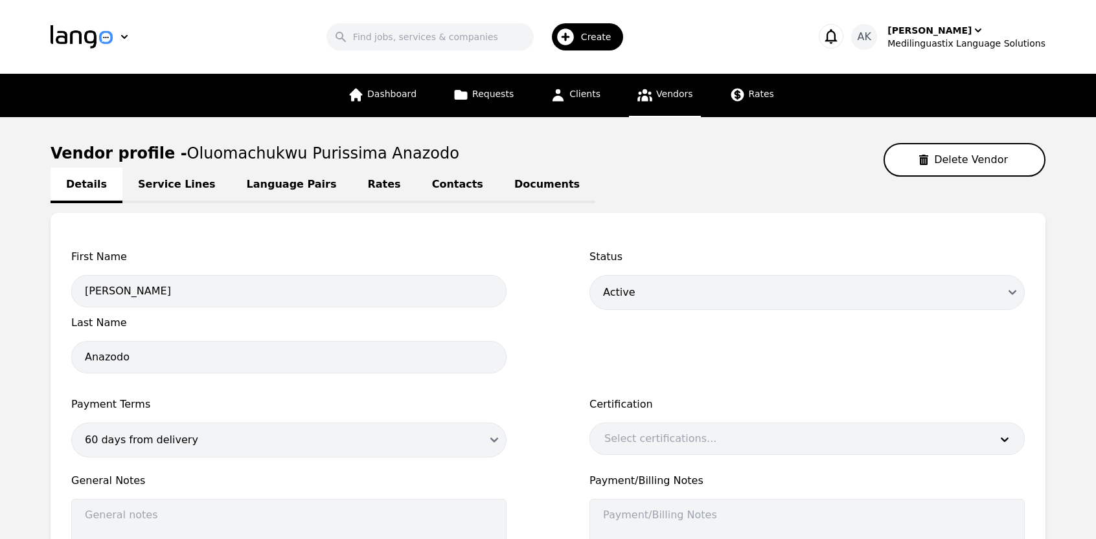
click at [499, 182] on link "Documents" at bounding box center [547, 186] width 96 height 36
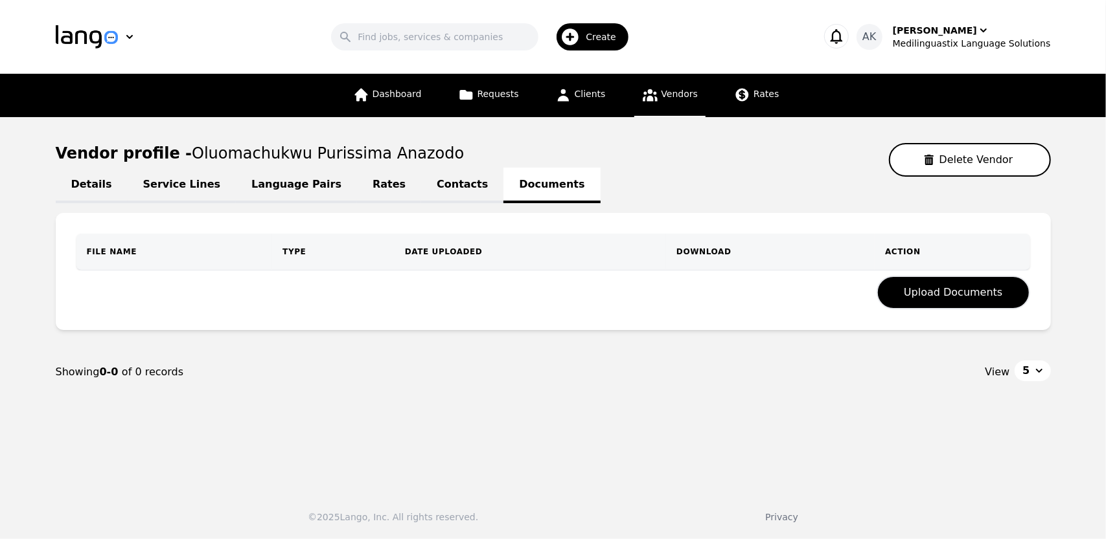
click at [648, 105] on link "Vendors" at bounding box center [669, 95] width 71 height 43
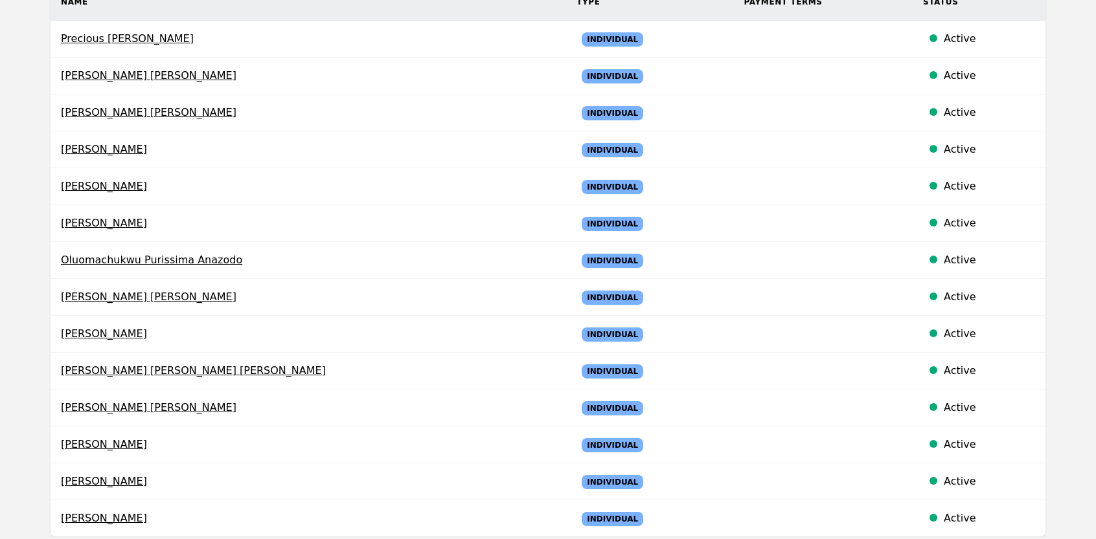
scroll to position [207, 0]
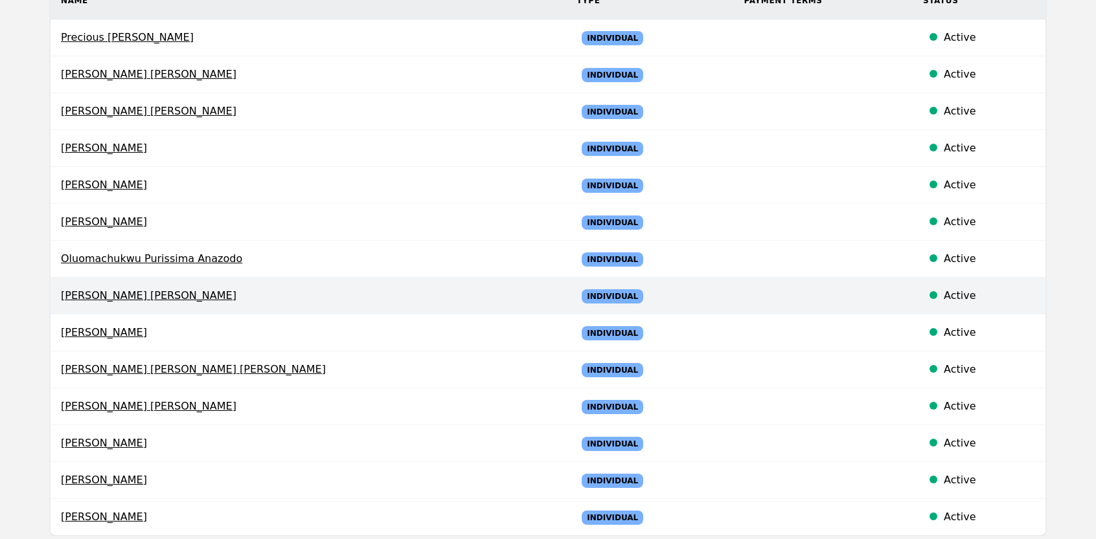
click at [119, 294] on span "[PERSON_NAME] [PERSON_NAME]" at bounding box center [308, 296] width 495 height 16
select select "active"
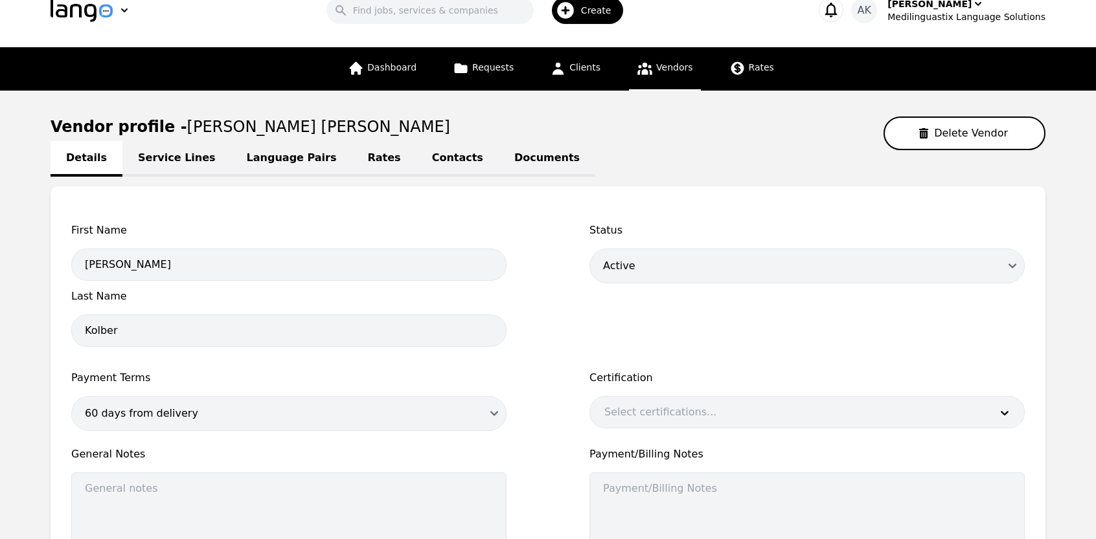
scroll to position [26, 0]
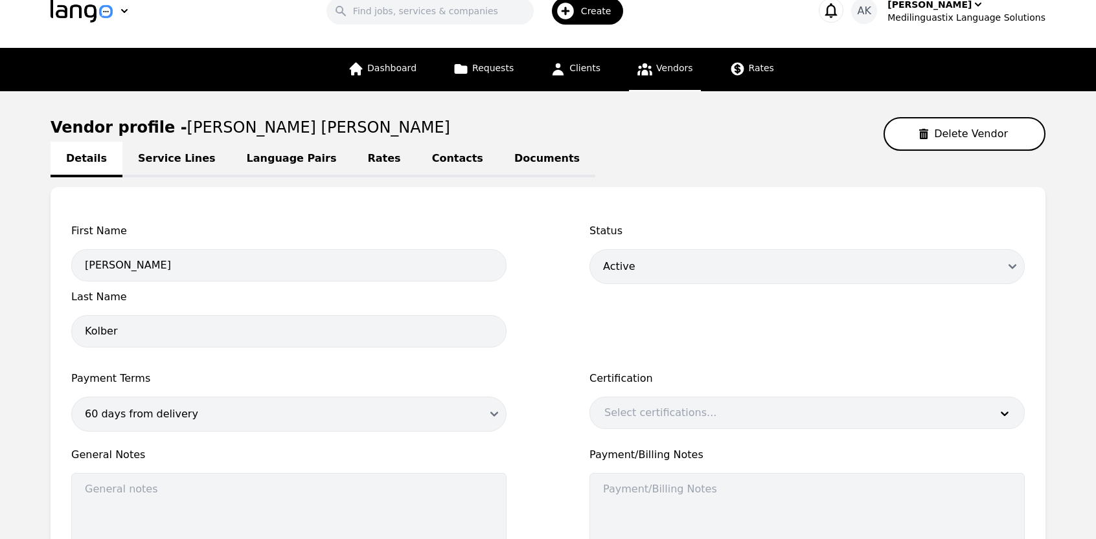
click at [499, 160] on link "Documents" at bounding box center [547, 160] width 96 height 36
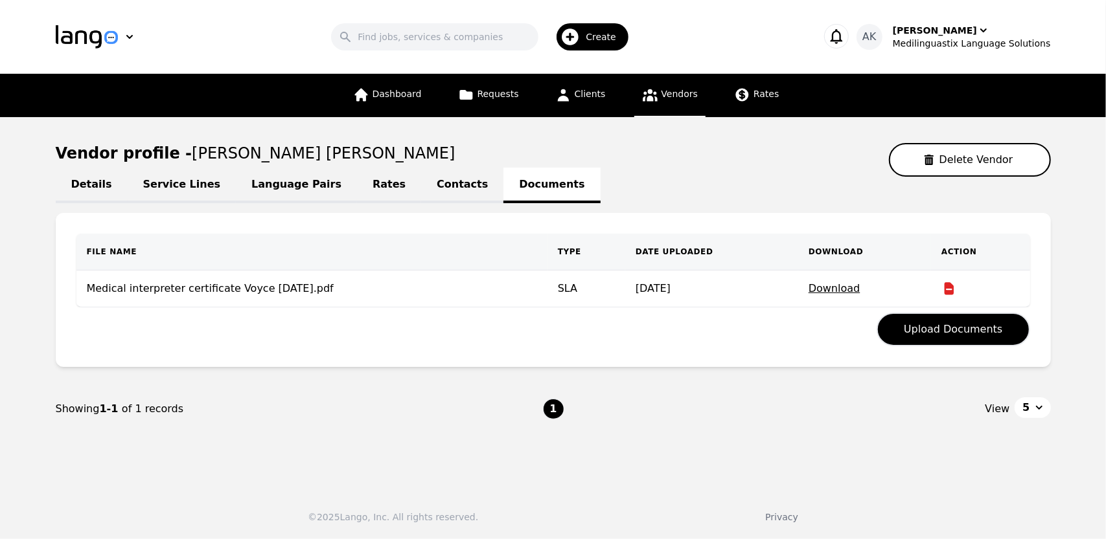
click at [673, 95] on span "Vendors" at bounding box center [679, 94] width 36 height 10
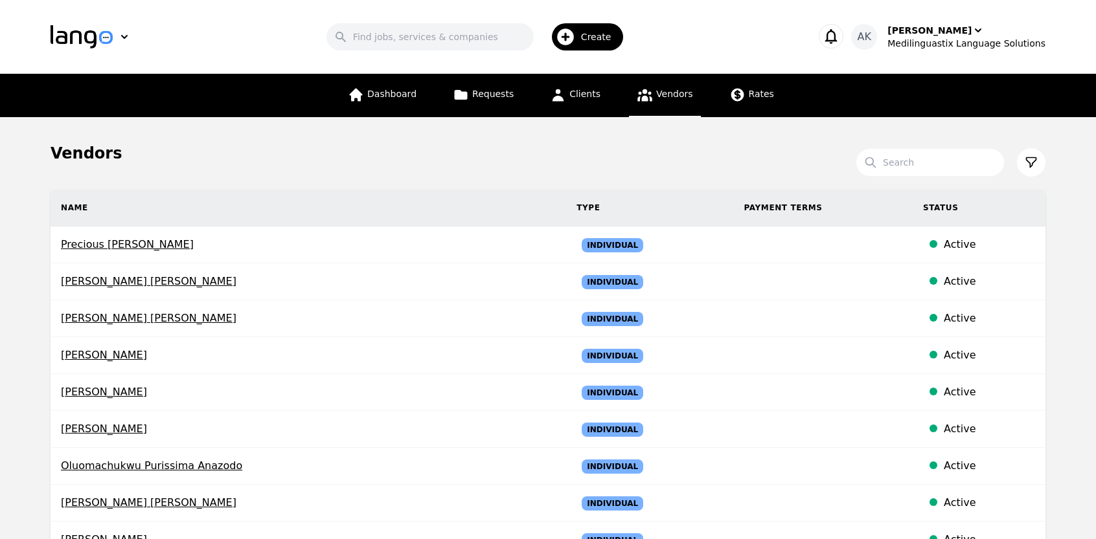
click at [0, 361] on main "Vendors Search Name Type Payment Terms Status Precious Chidinma Nwosu Individua…" at bounding box center [548, 488] width 1096 height 742
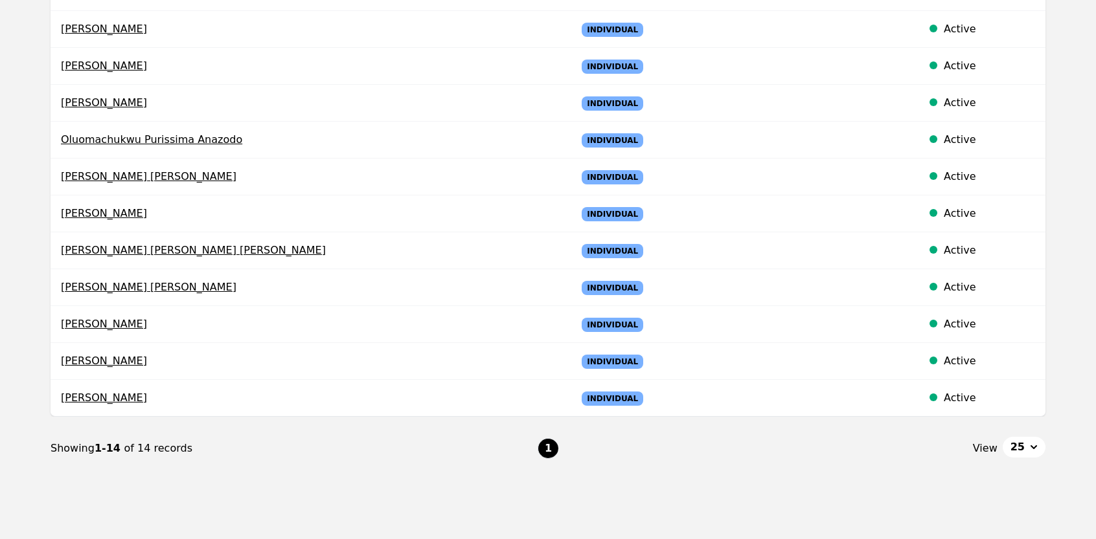
scroll to position [363, 0]
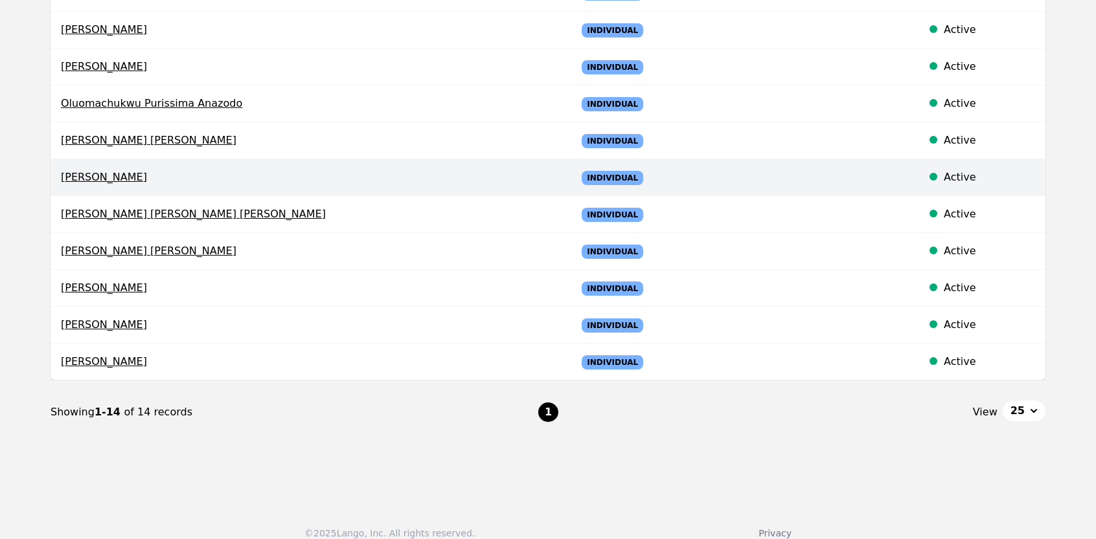
click at [109, 174] on span "[PERSON_NAME]" at bounding box center [308, 178] width 495 height 16
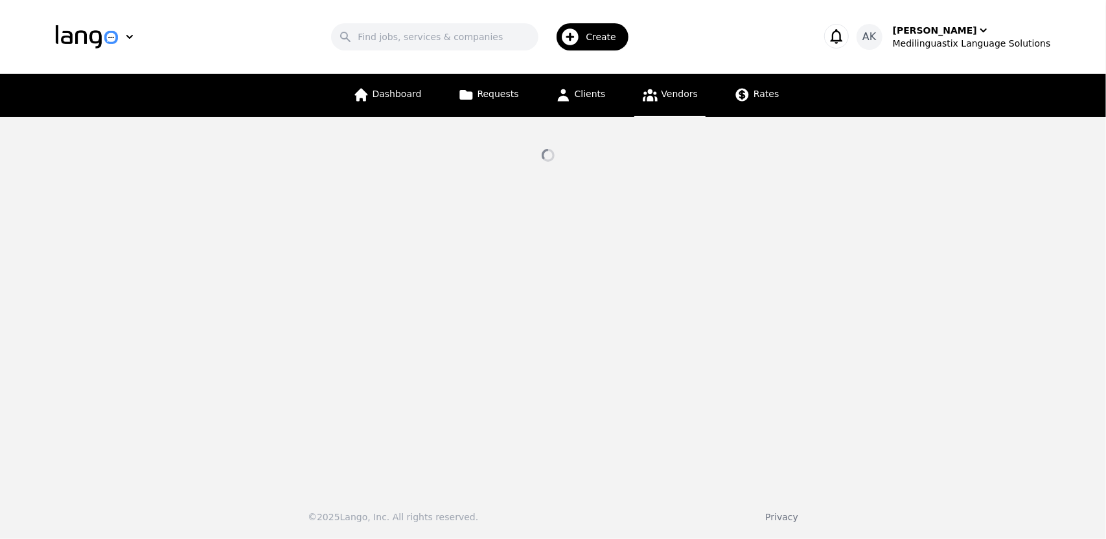
select select "active"
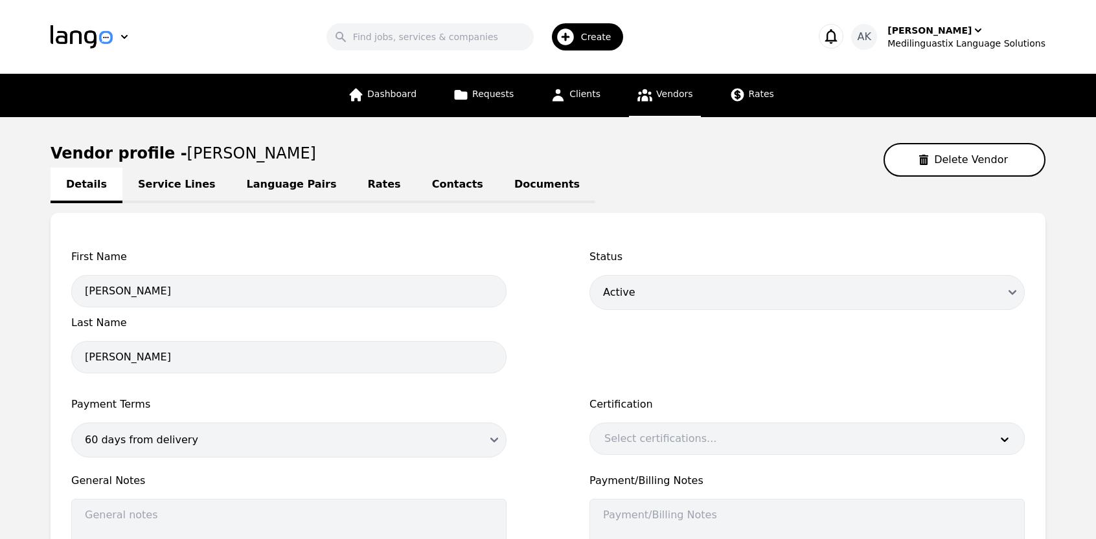
click at [499, 193] on link "Documents" at bounding box center [547, 186] width 96 height 36
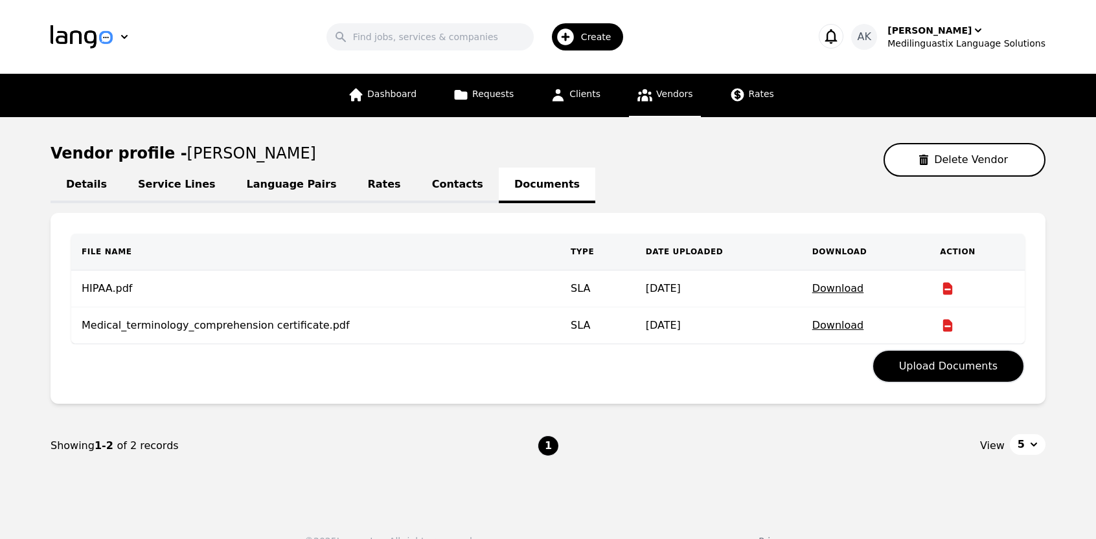
click at [657, 100] on link "Vendors" at bounding box center [664, 95] width 71 height 43
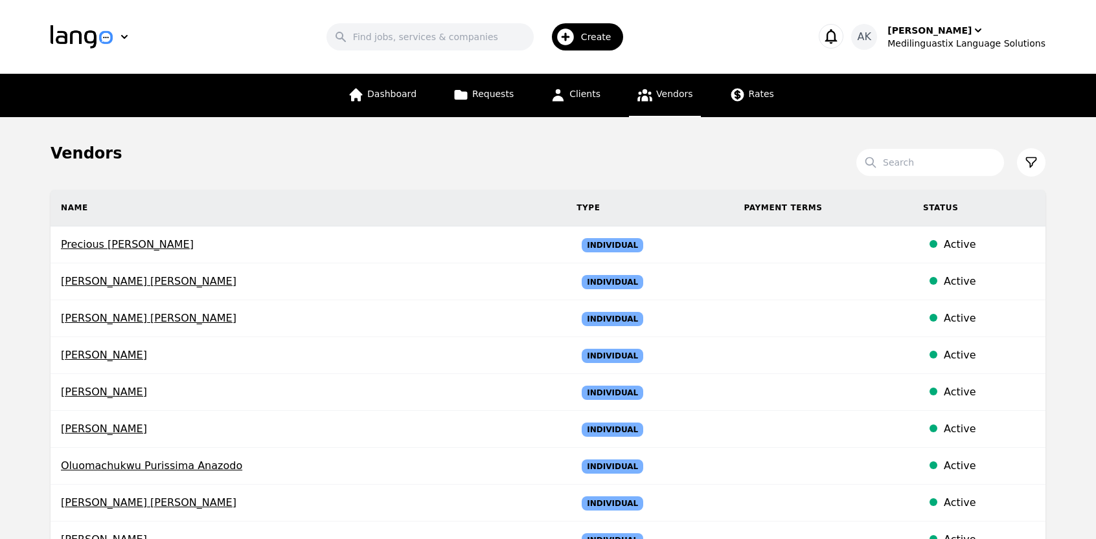
click at [0, 363] on main "Vendors Search Name Type Payment Terms Status Precious Chidinma Nwosu Individua…" at bounding box center [548, 488] width 1096 height 742
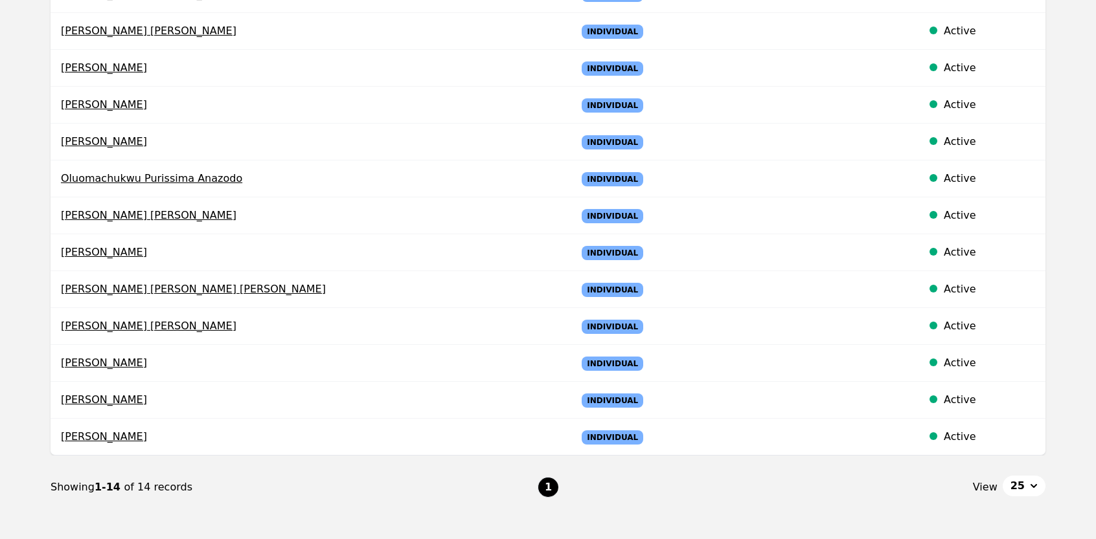
scroll to position [285, 0]
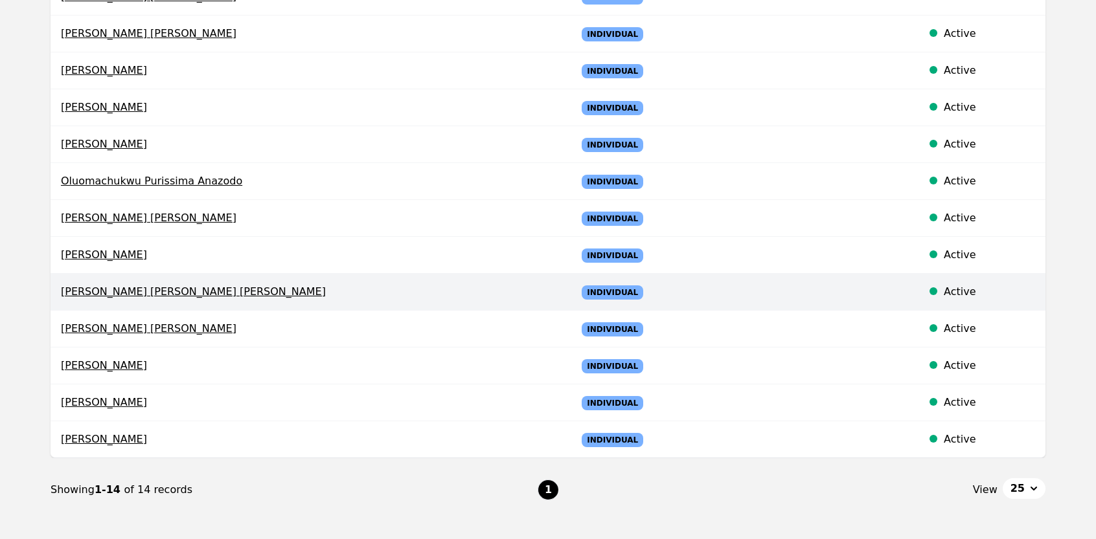
click at [147, 295] on span "[PERSON_NAME] [PERSON_NAME] [PERSON_NAME]" at bounding box center [308, 292] width 495 height 16
select select "active"
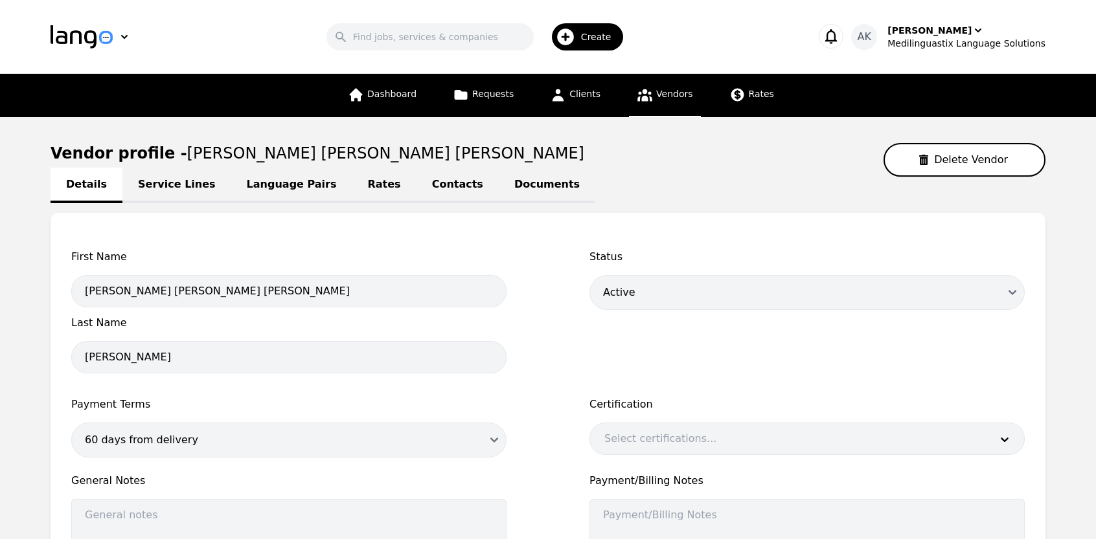
click at [499, 183] on link "Documents" at bounding box center [547, 186] width 96 height 36
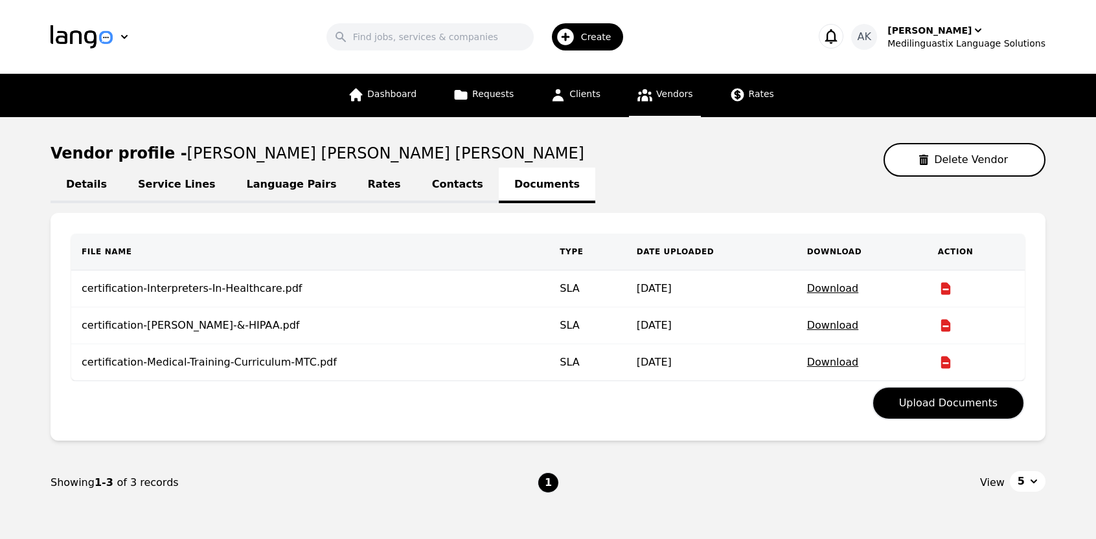
click at [656, 99] on span "Vendors" at bounding box center [674, 94] width 36 height 10
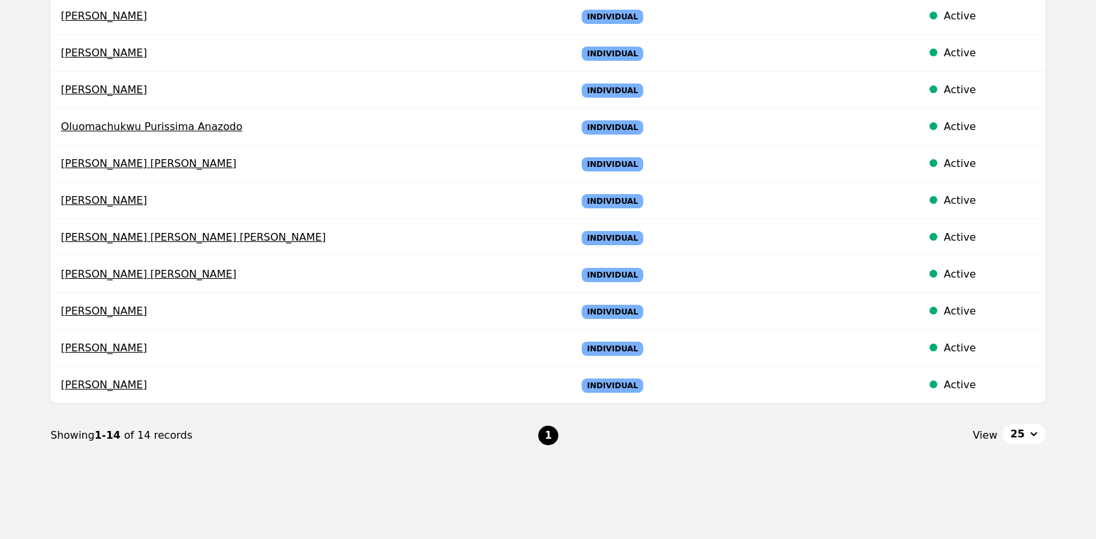
scroll to position [374, 0]
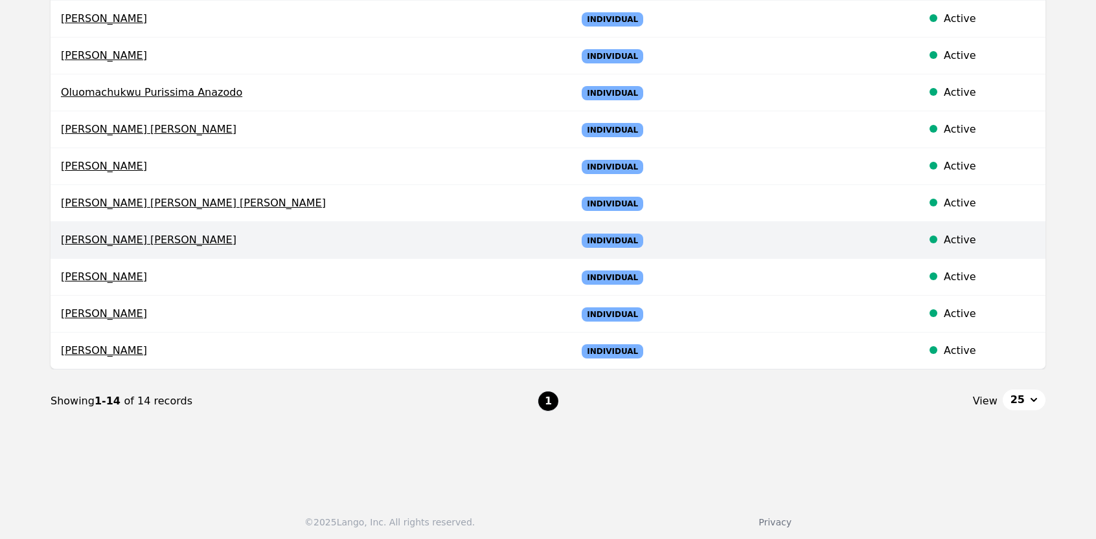
click at [103, 249] on td "[PERSON_NAME] [PERSON_NAME]" at bounding box center [309, 240] width 516 height 37
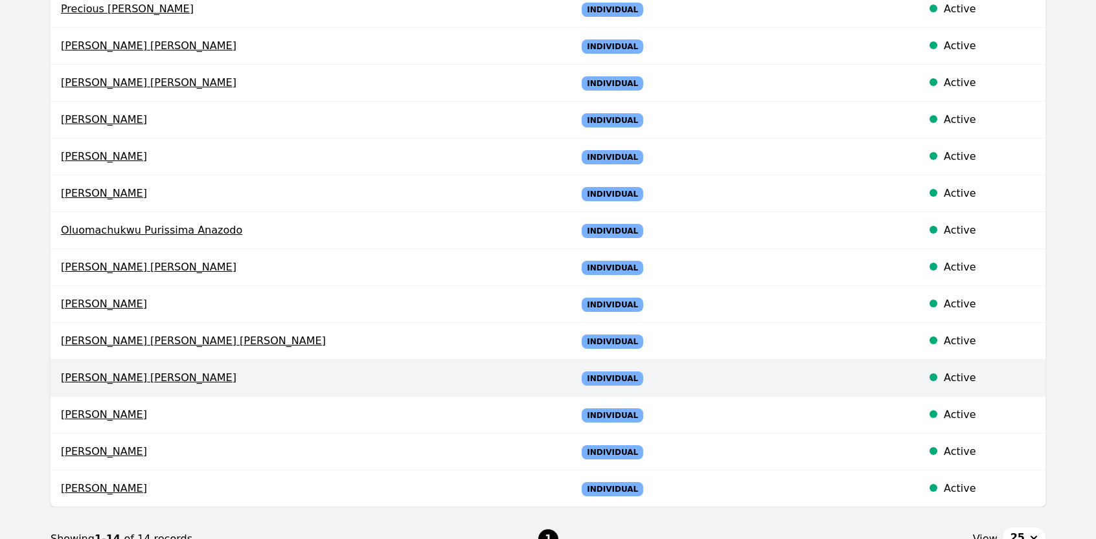
select select "active"
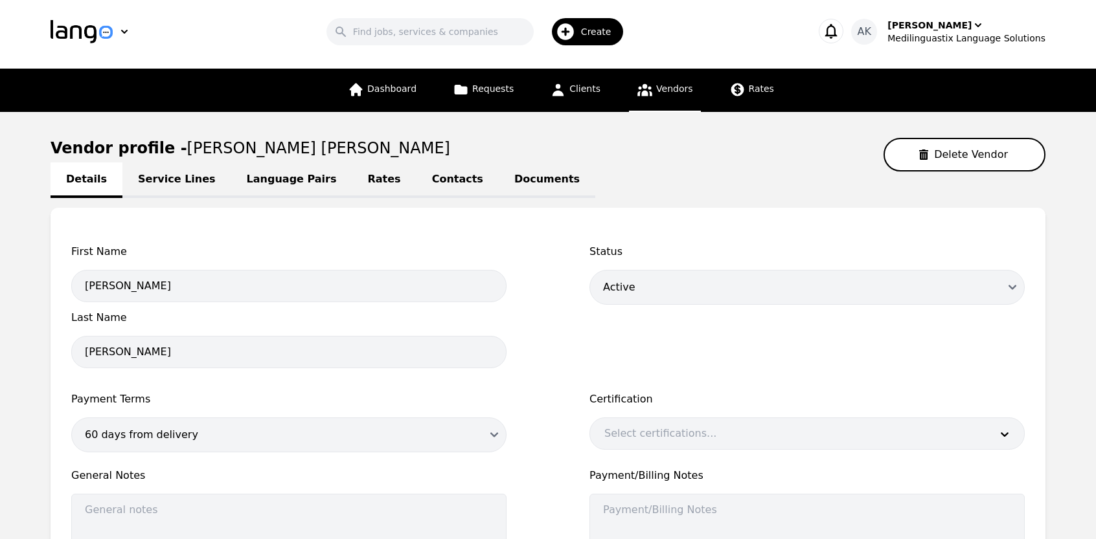
scroll to position [0, 0]
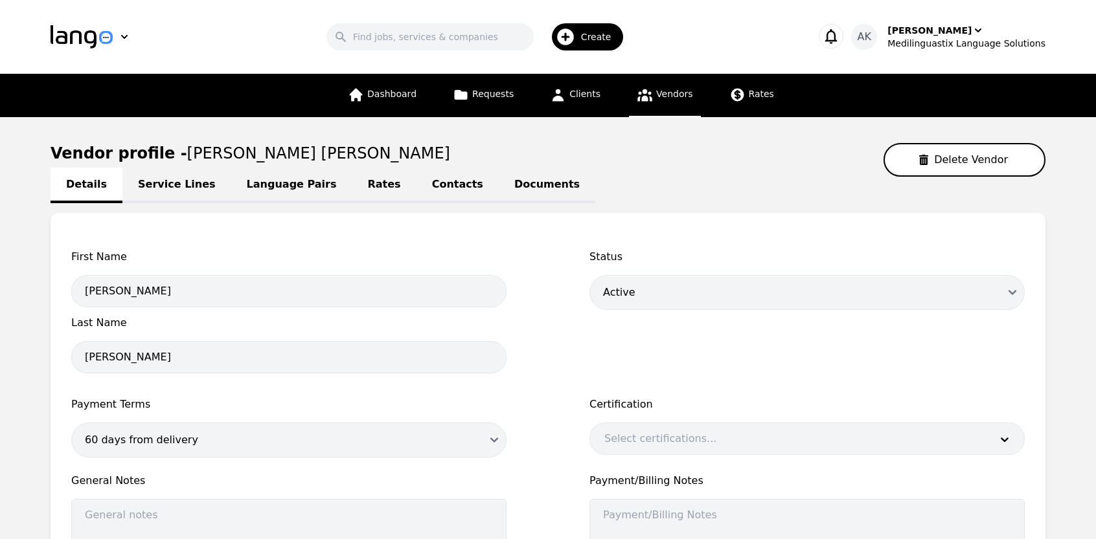
click at [499, 190] on link "Documents" at bounding box center [547, 186] width 96 height 36
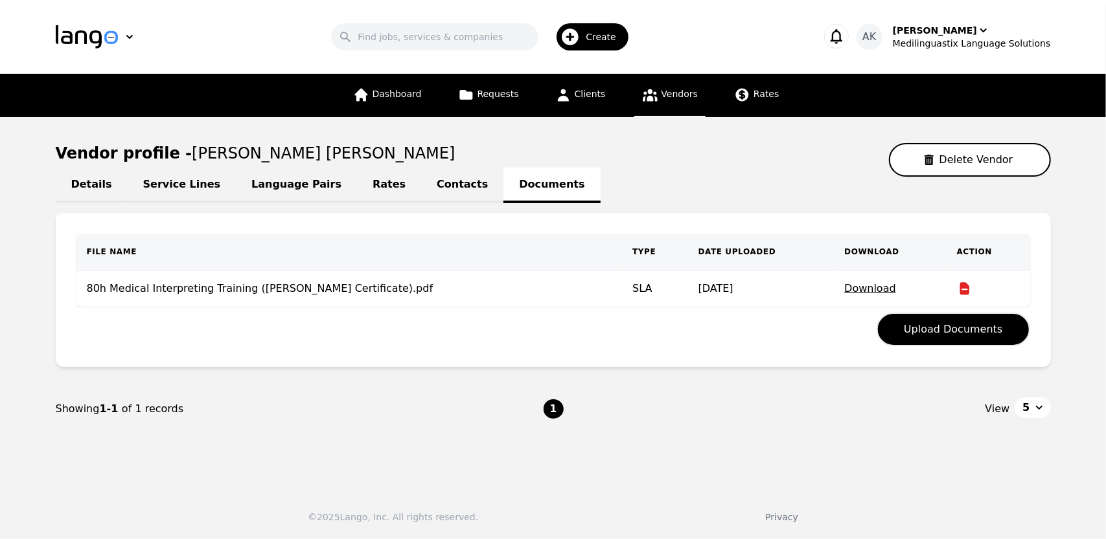
click at [656, 102] on link "Vendors" at bounding box center [669, 95] width 71 height 43
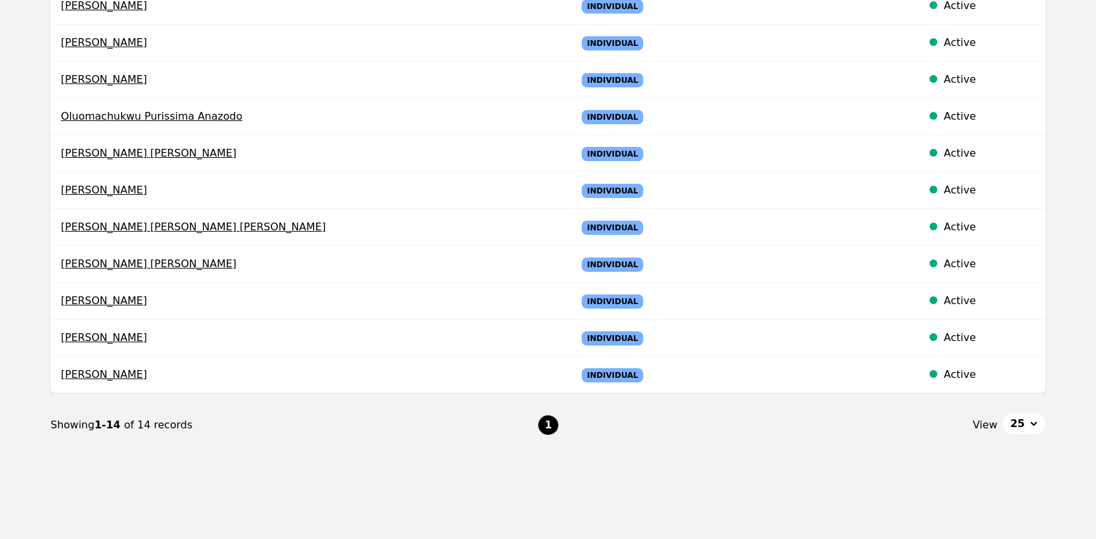
scroll to position [374, 0]
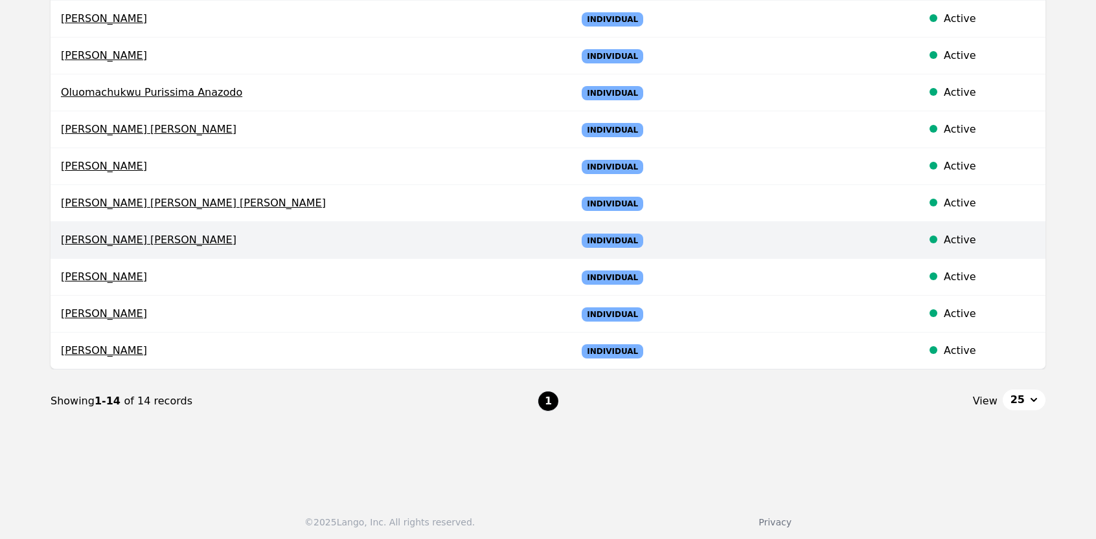
click at [102, 242] on span "[PERSON_NAME] [PERSON_NAME]" at bounding box center [308, 241] width 495 height 16
select select "active"
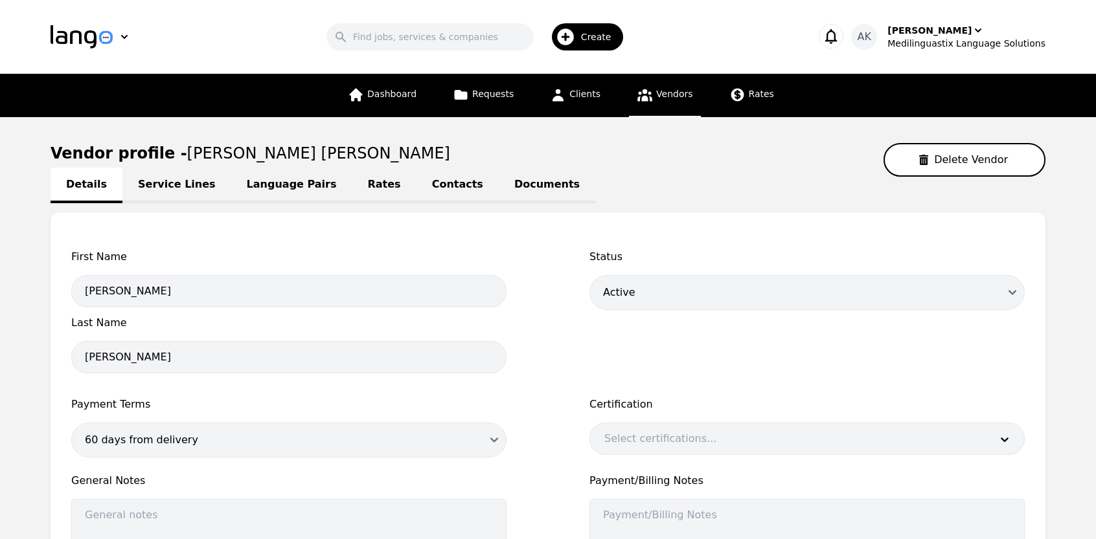
click at [499, 177] on link "Documents" at bounding box center [547, 186] width 96 height 36
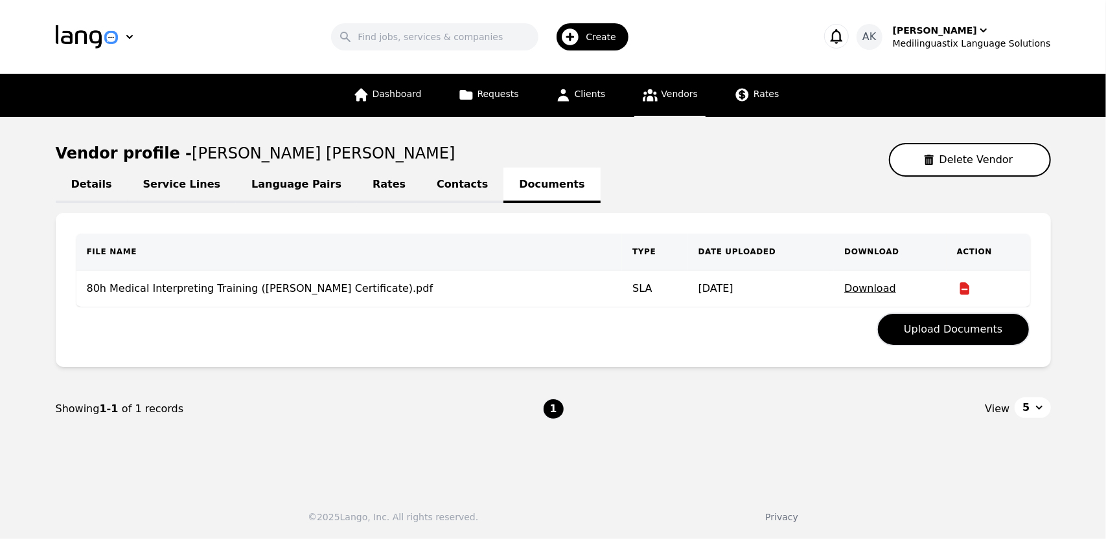
click at [672, 94] on span "Vendors" at bounding box center [679, 94] width 36 height 10
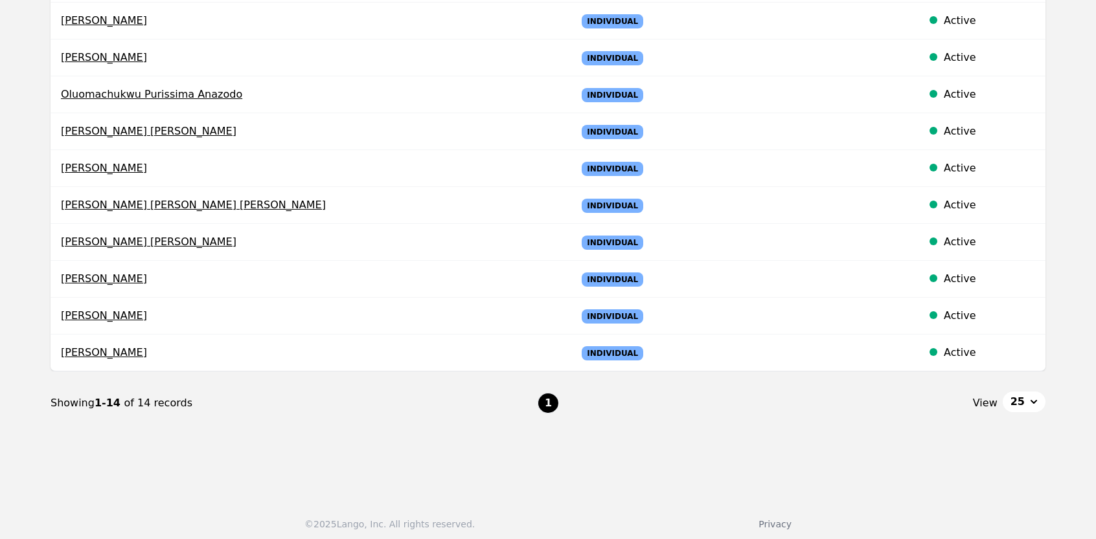
scroll to position [374, 0]
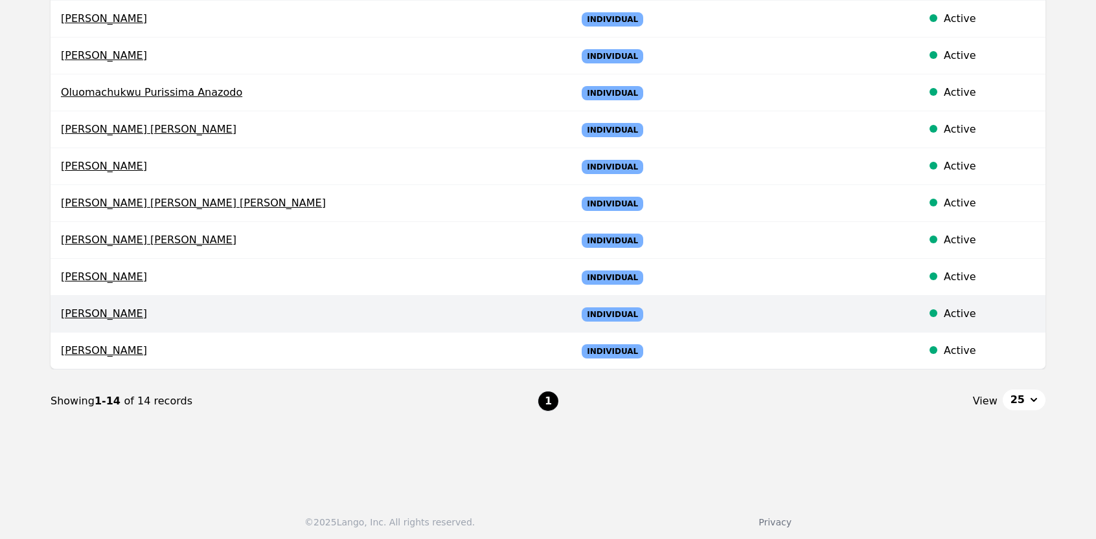
click at [104, 315] on span "[PERSON_NAME]" at bounding box center [308, 314] width 495 height 16
select select "active"
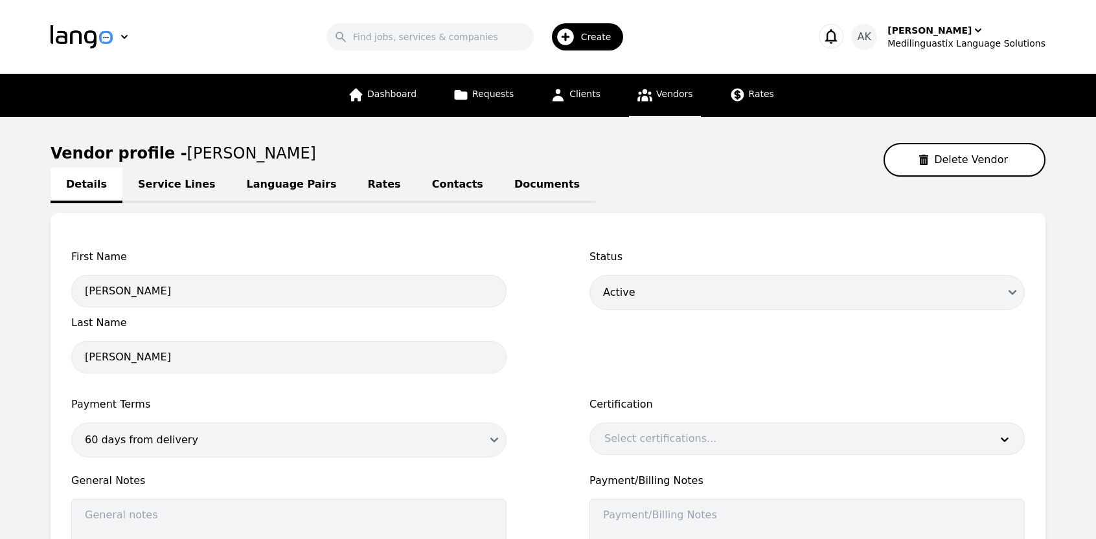
click at [499, 192] on link "Documents" at bounding box center [547, 186] width 96 height 36
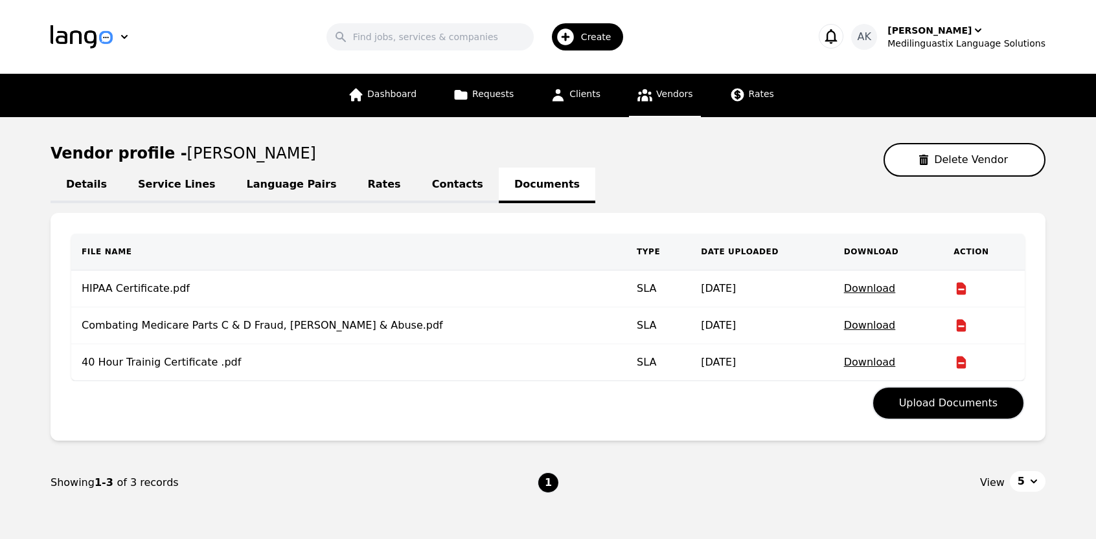
click at [663, 98] on span "Vendors" at bounding box center [674, 94] width 36 height 10
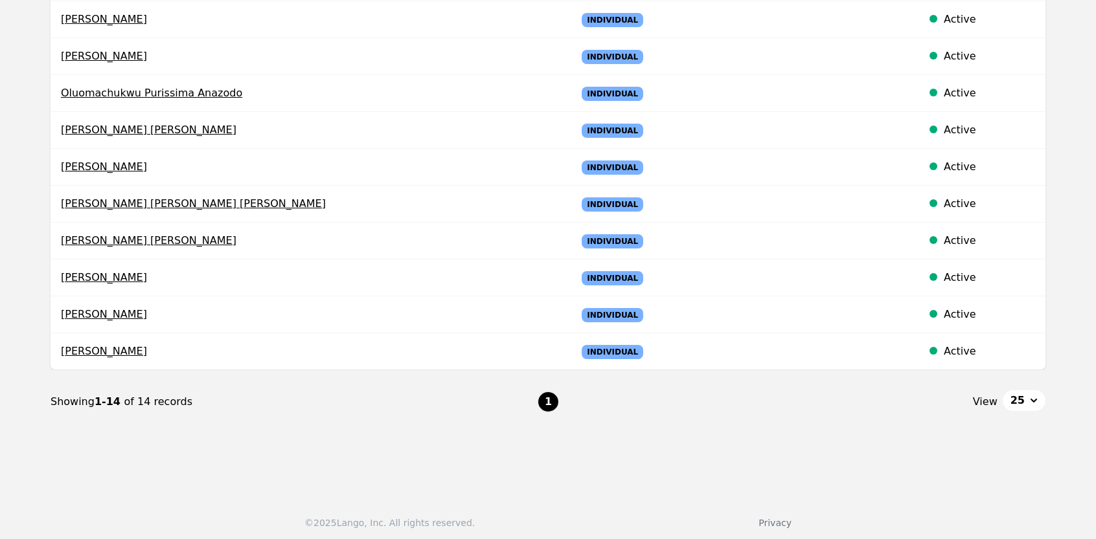
scroll to position [374, 0]
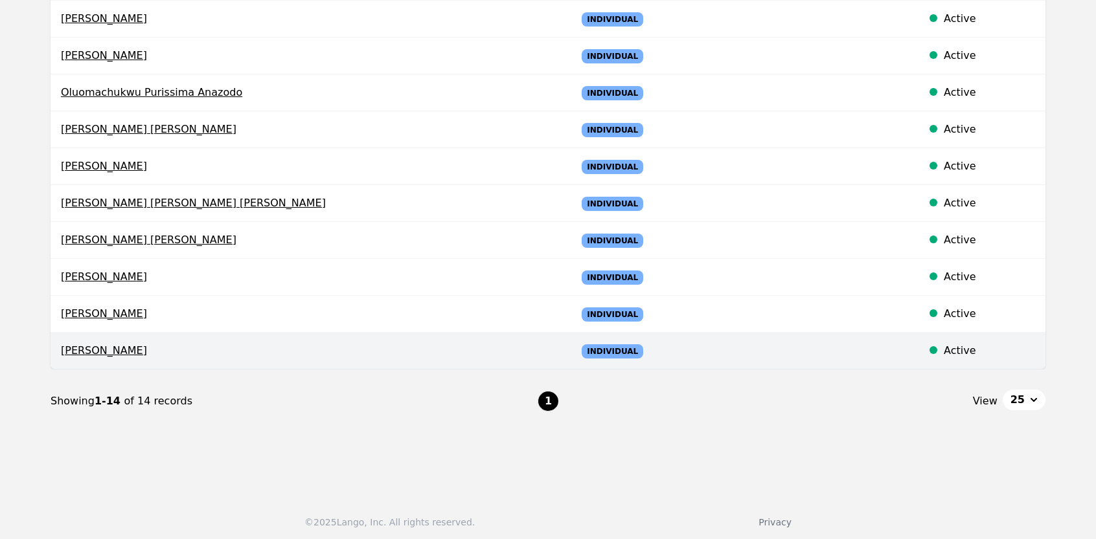
click at [87, 349] on span "[PERSON_NAME]" at bounding box center [308, 351] width 495 height 16
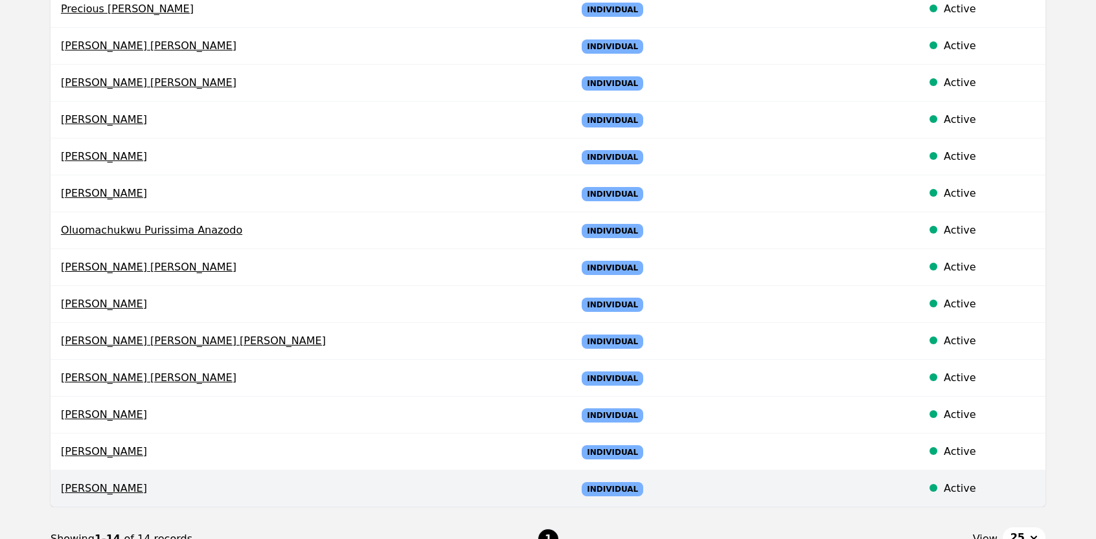
select select "active"
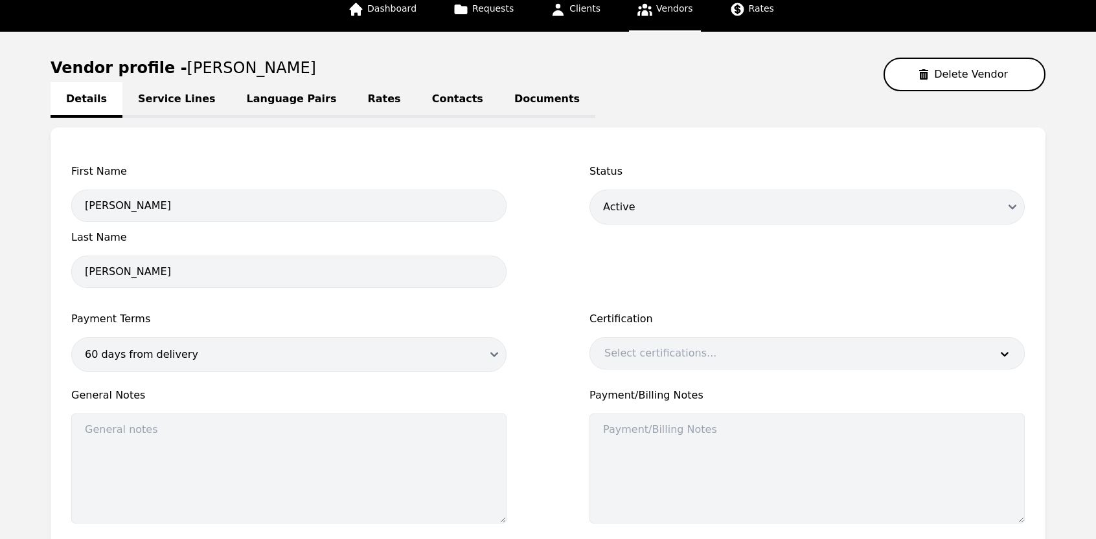
scroll to position [0, 0]
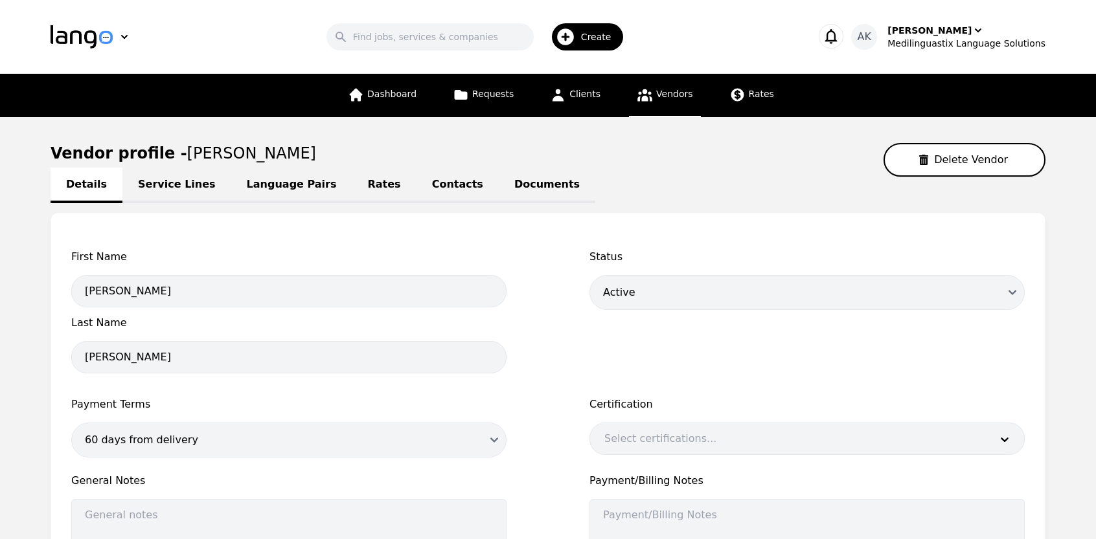
click at [505, 181] on link "Documents" at bounding box center [547, 186] width 96 height 36
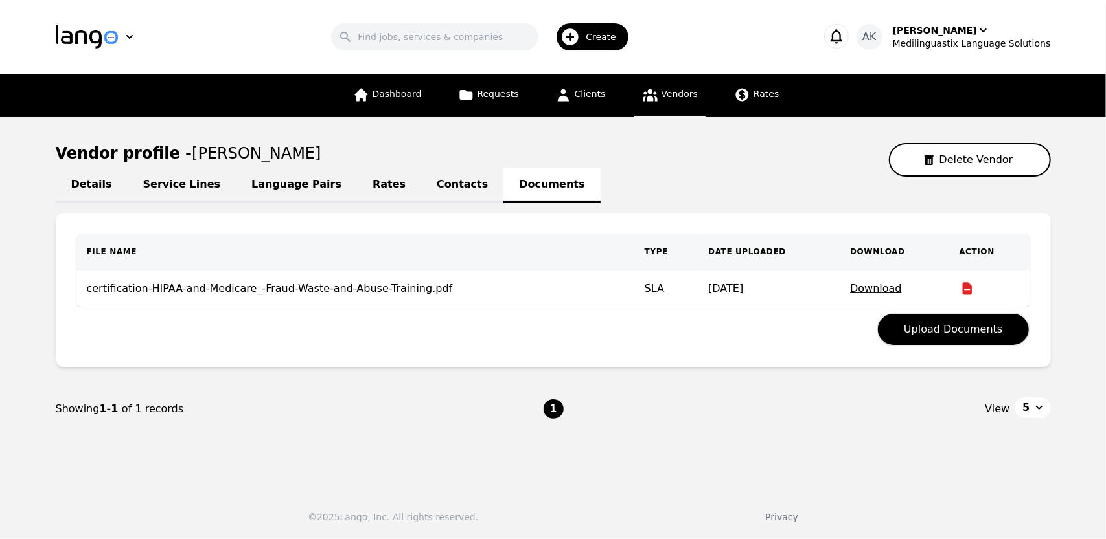
click at [652, 97] on icon at bounding box center [649, 95] width 15 height 12
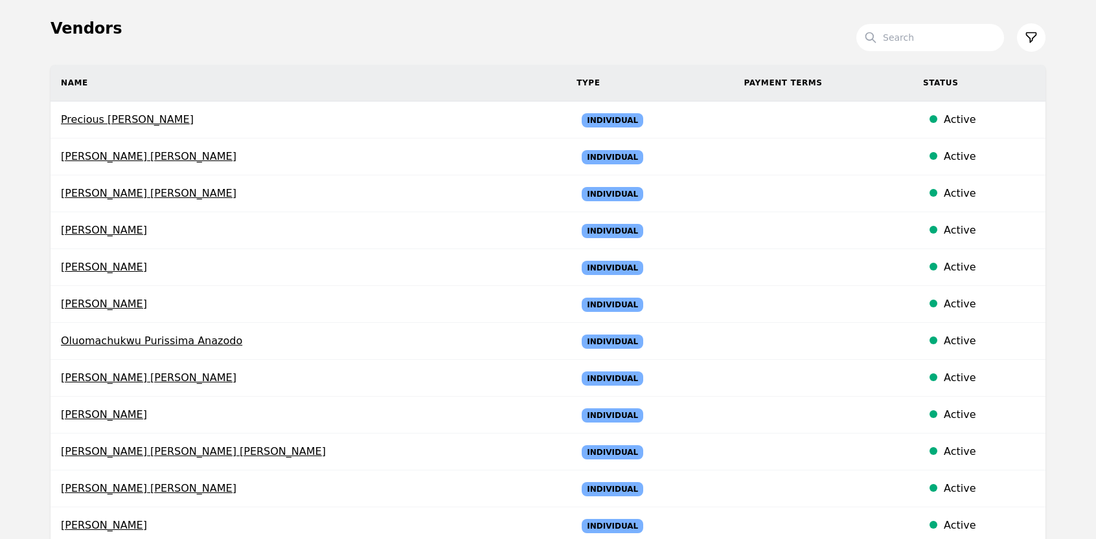
scroll to position [155, 0]
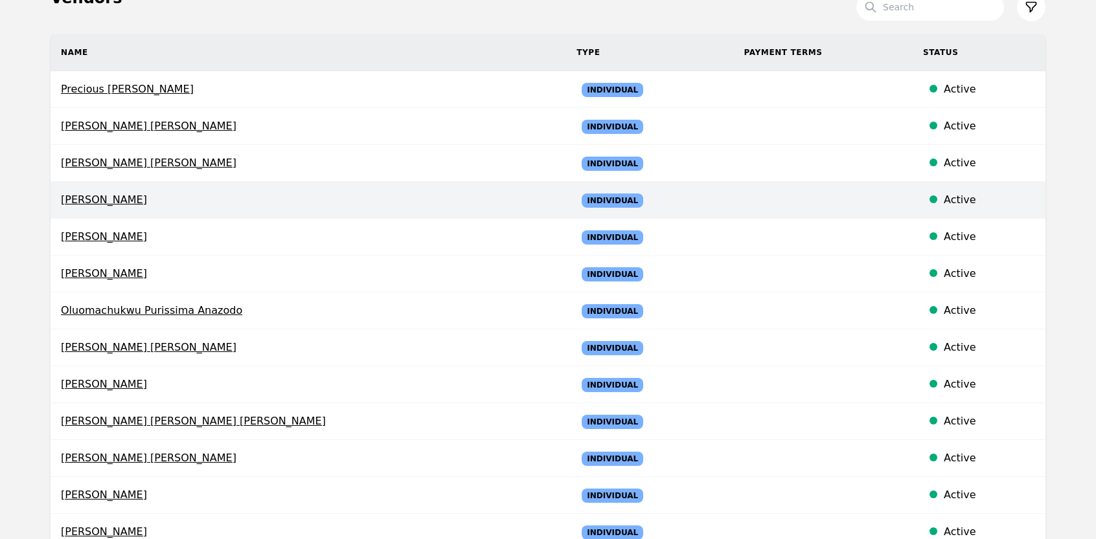
click at [133, 202] on span "[PERSON_NAME]" at bounding box center [308, 200] width 495 height 16
select select "active"
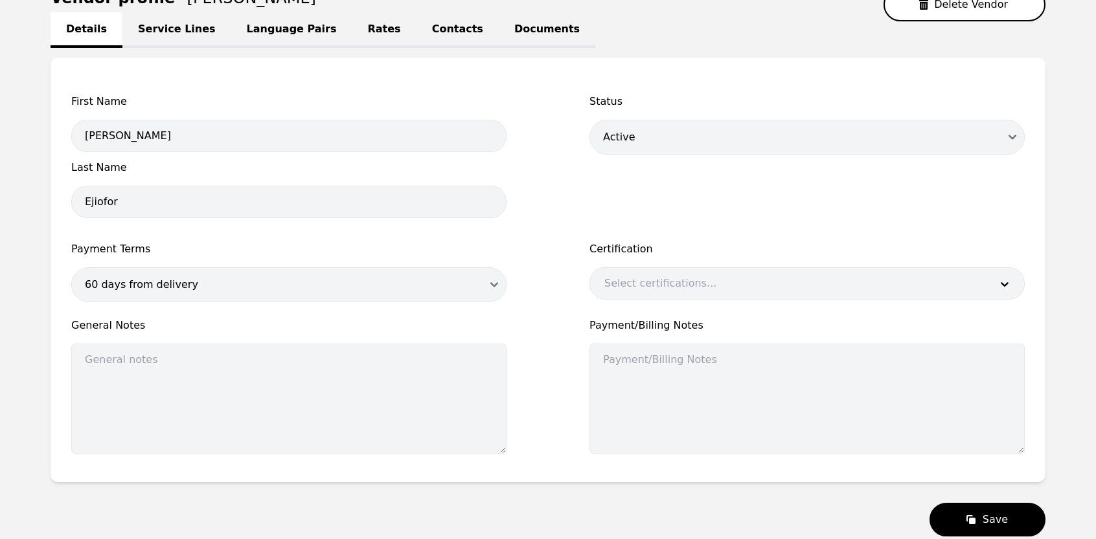
click at [499, 34] on link "Documents" at bounding box center [547, 30] width 96 height 36
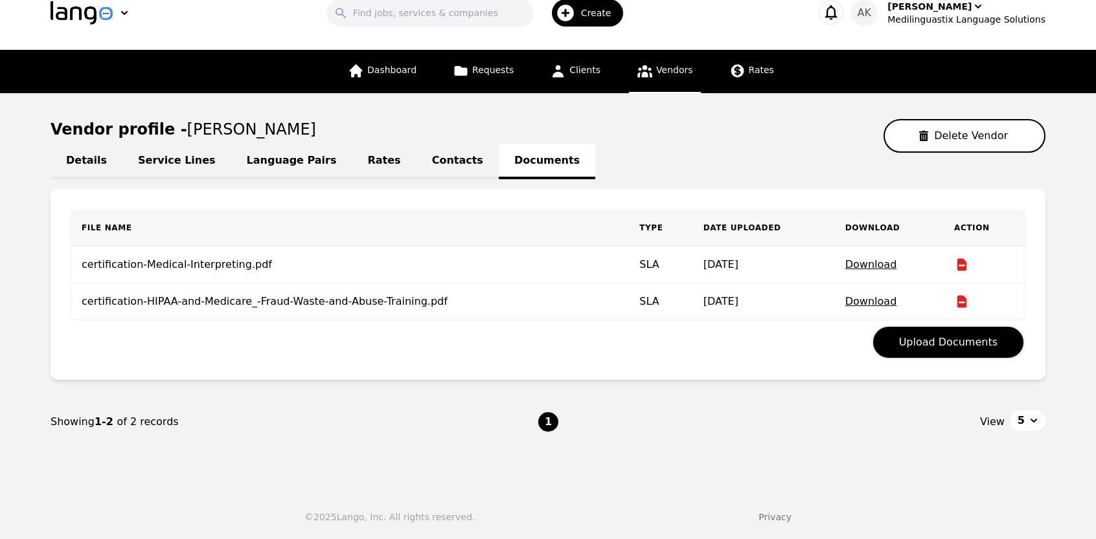
scroll to position [21, 0]
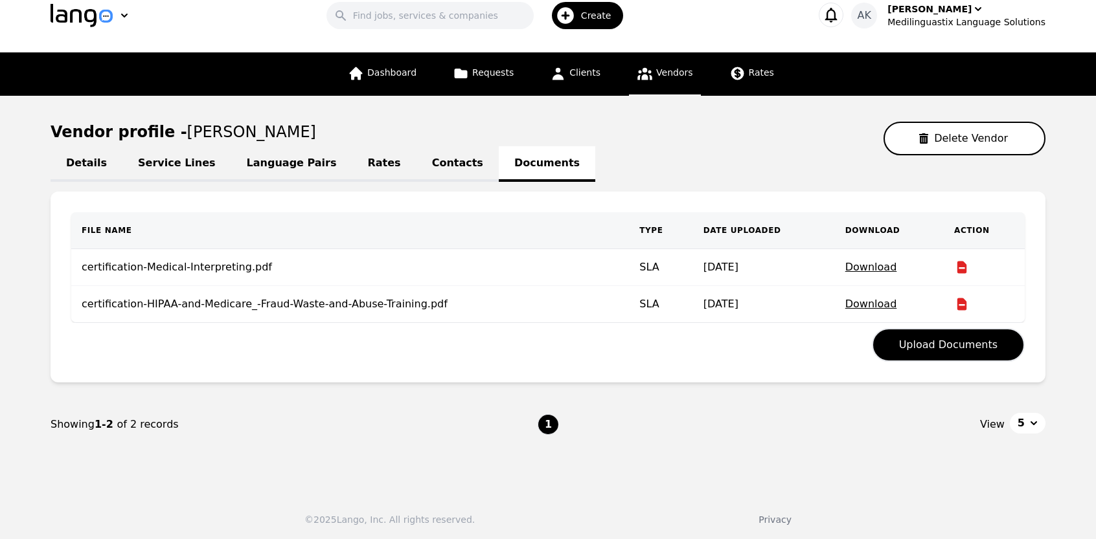
click at [663, 80] on link "Vendors" at bounding box center [664, 73] width 71 height 43
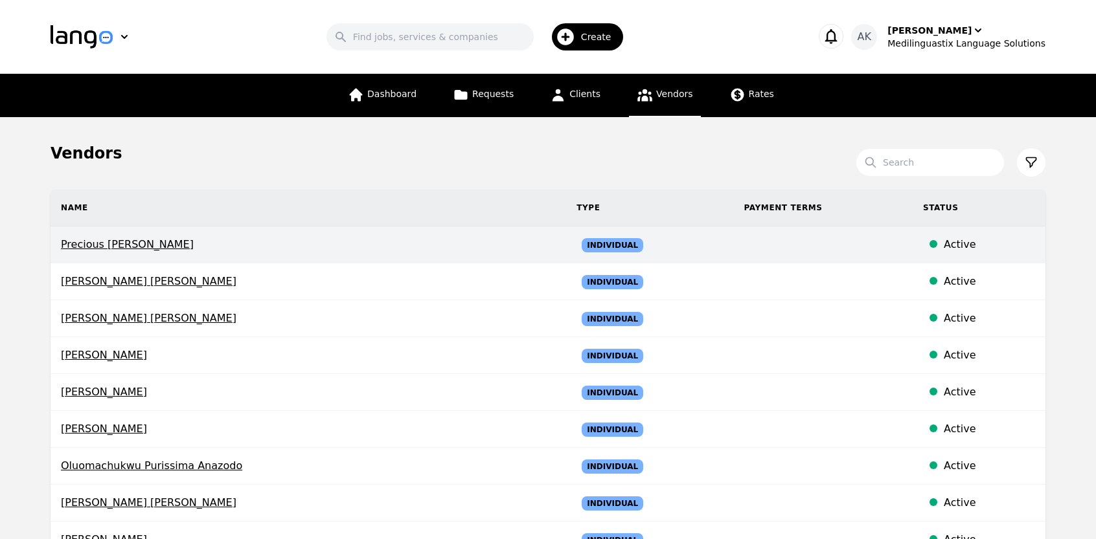
click at [142, 253] on td "Precious [PERSON_NAME]" at bounding box center [309, 245] width 516 height 37
select select "active"
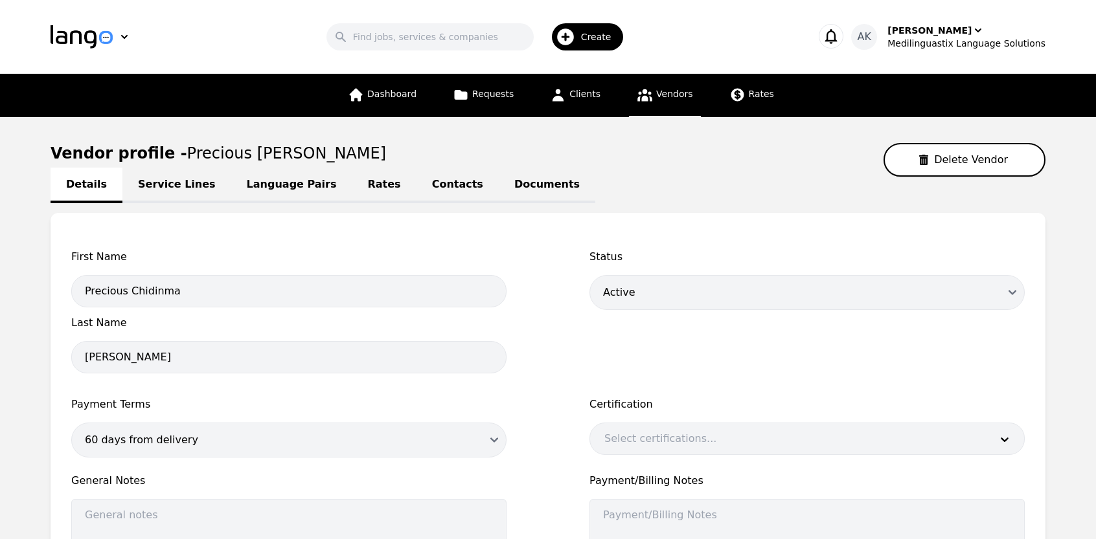
click at [499, 183] on link "Documents" at bounding box center [547, 186] width 96 height 36
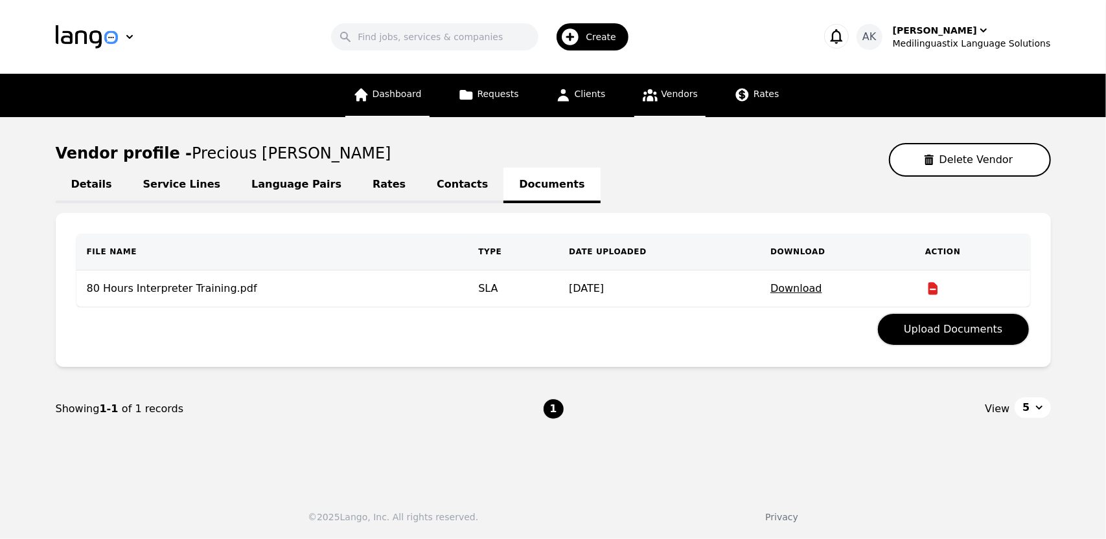
click at [395, 104] on link "Dashboard" at bounding box center [387, 95] width 84 height 43
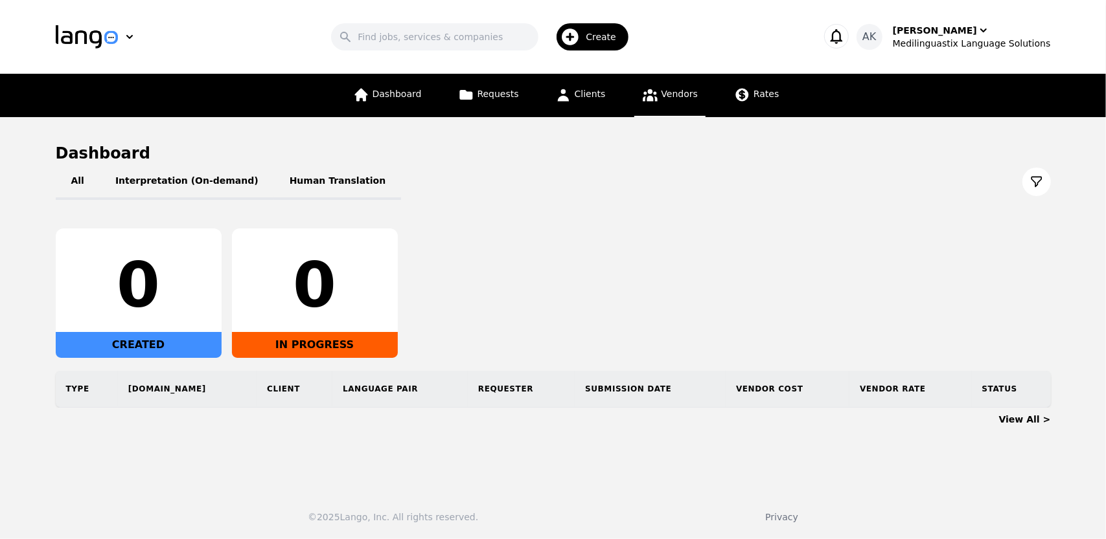
click at [661, 89] on span "Vendors" at bounding box center [679, 94] width 36 height 10
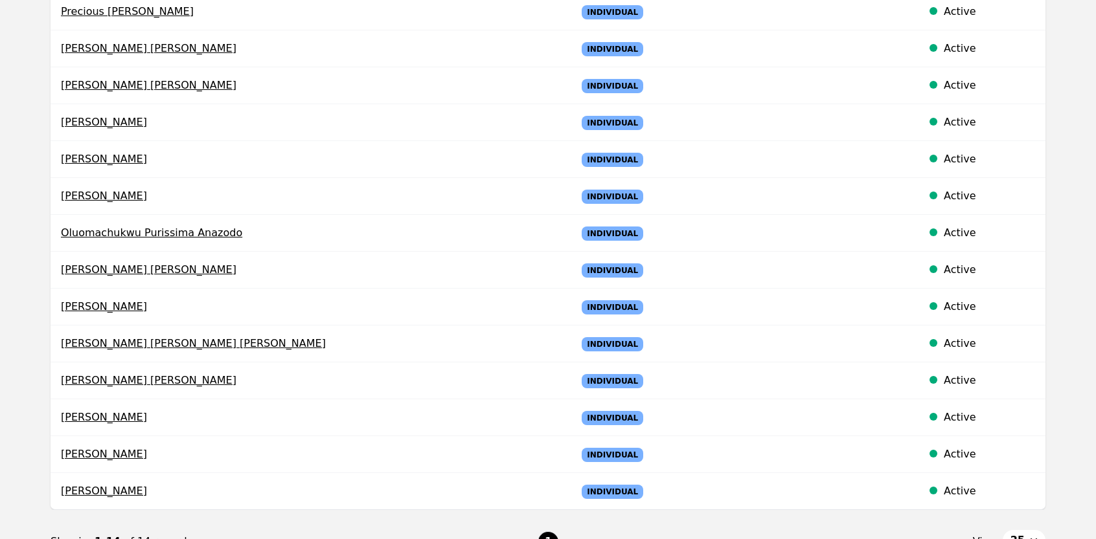
scroll to position [259, 0]
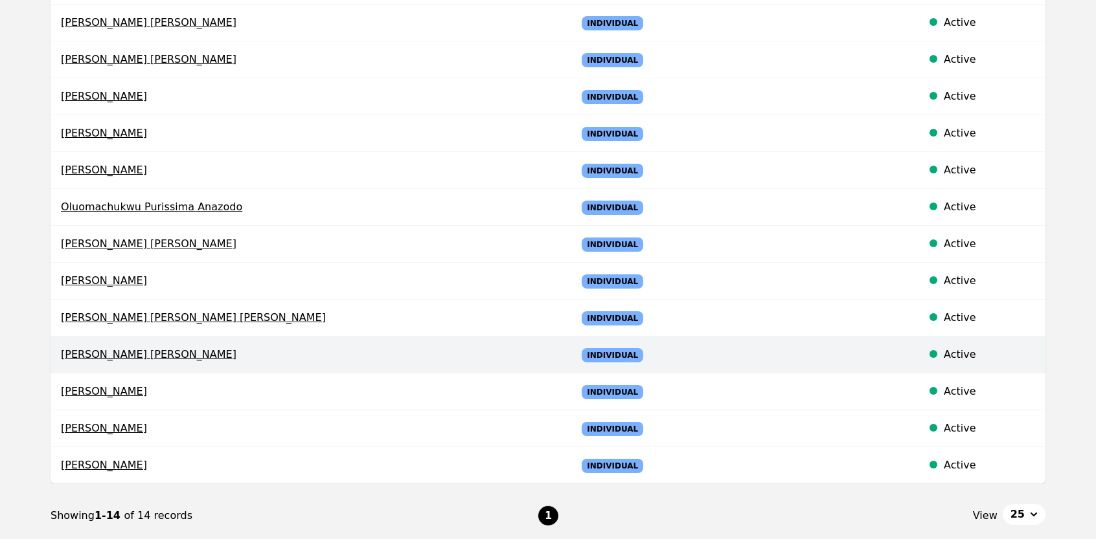
click at [105, 350] on span "[PERSON_NAME] [PERSON_NAME]" at bounding box center [308, 355] width 495 height 16
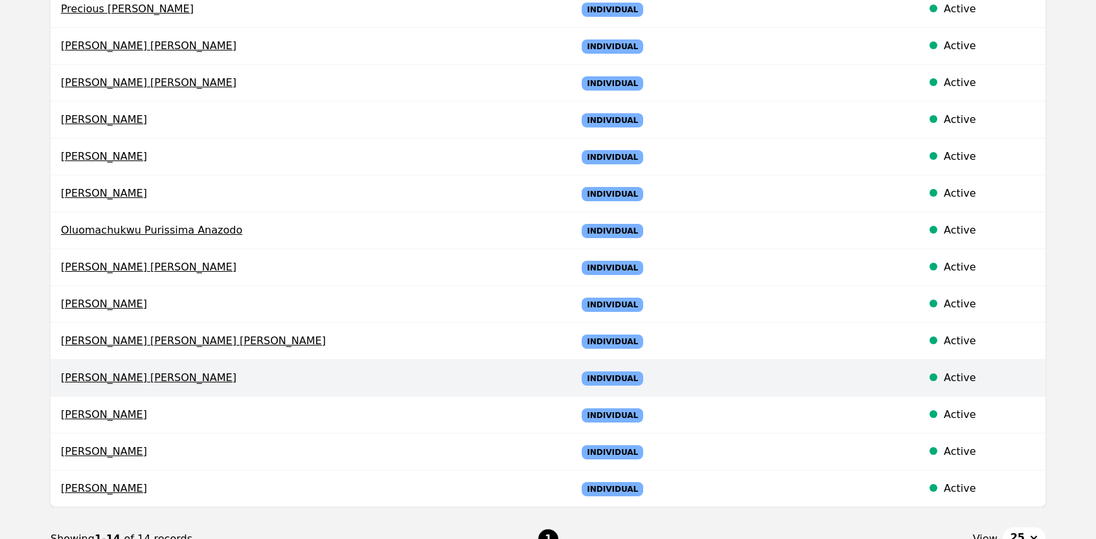
select select "active"
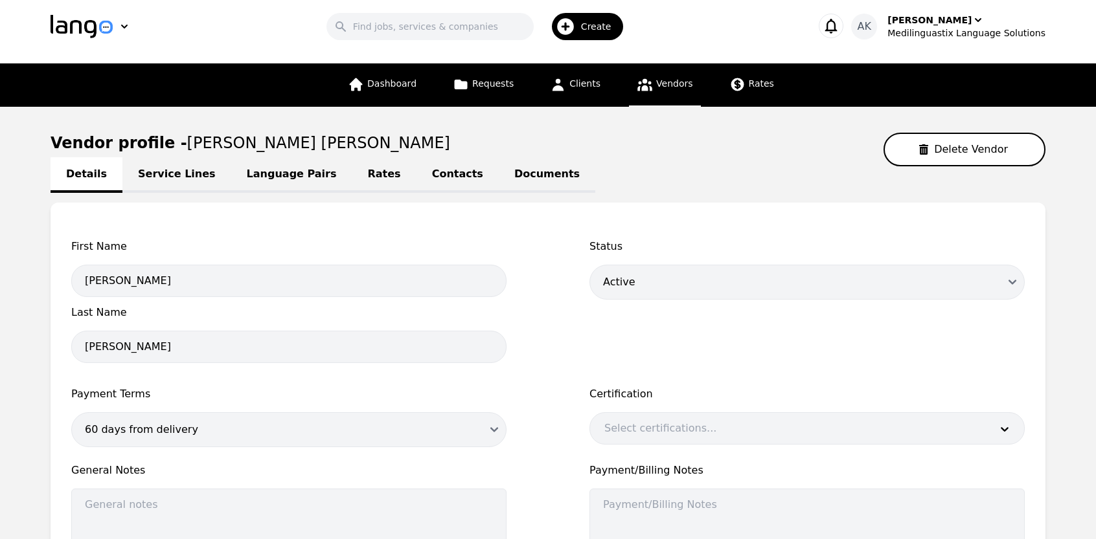
scroll to position [3, 0]
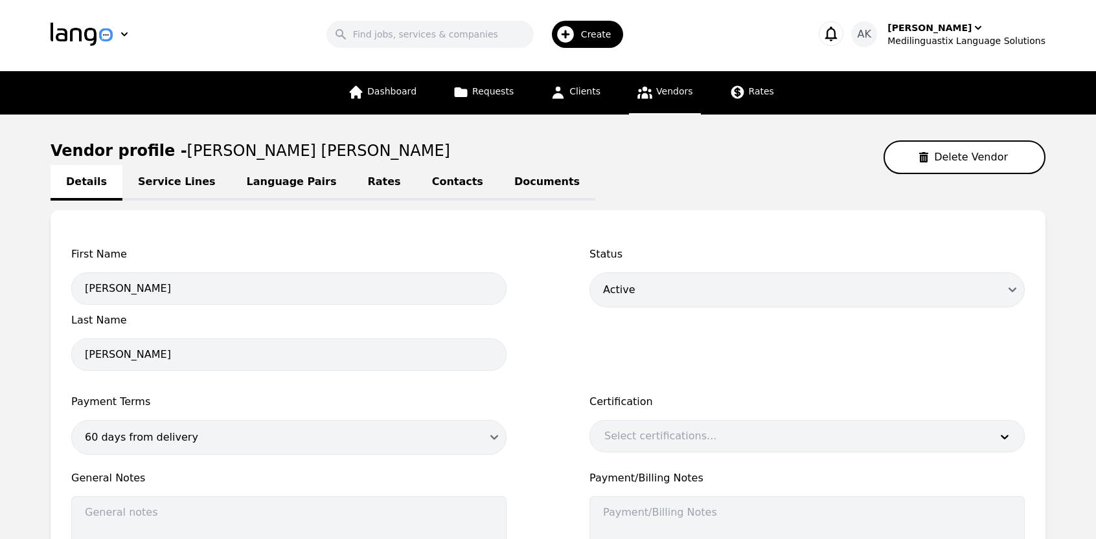
click at [499, 191] on link "Documents" at bounding box center [547, 183] width 96 height 36
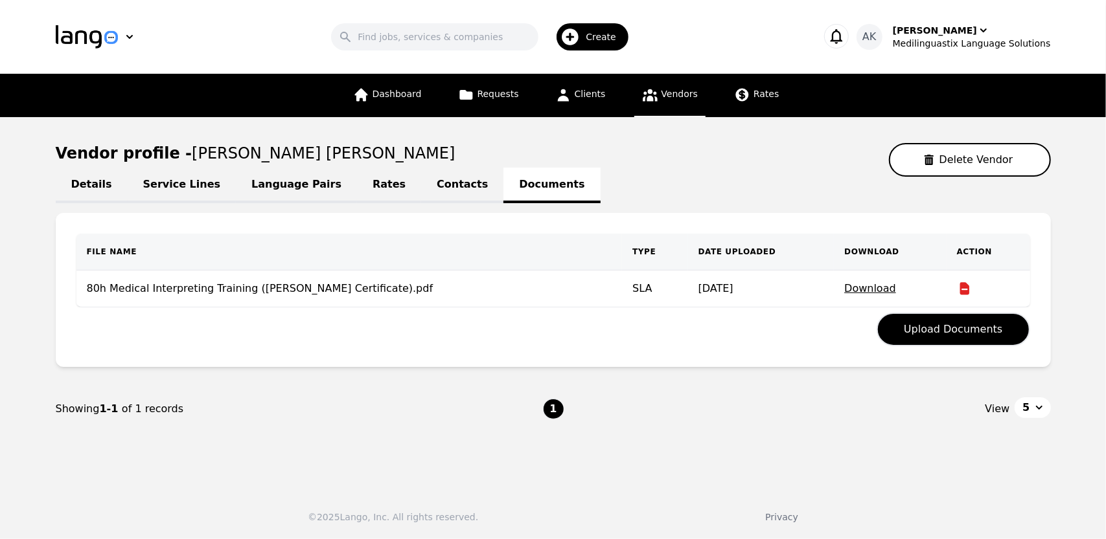
click at [665, 99] on span "Vendors" at bounding box center [679, 94] width 36 height 10
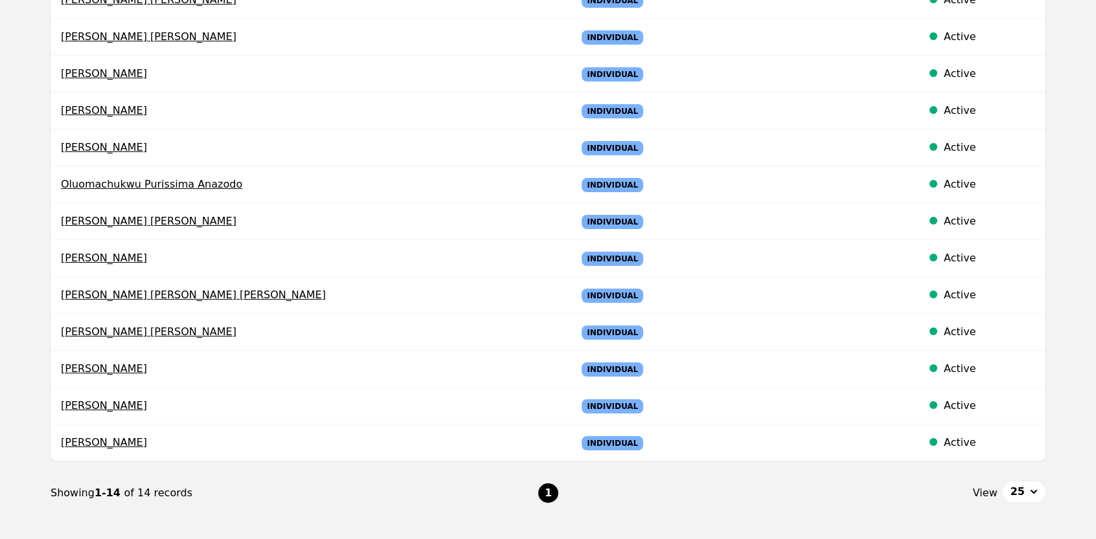
scroll to position [285, 0]
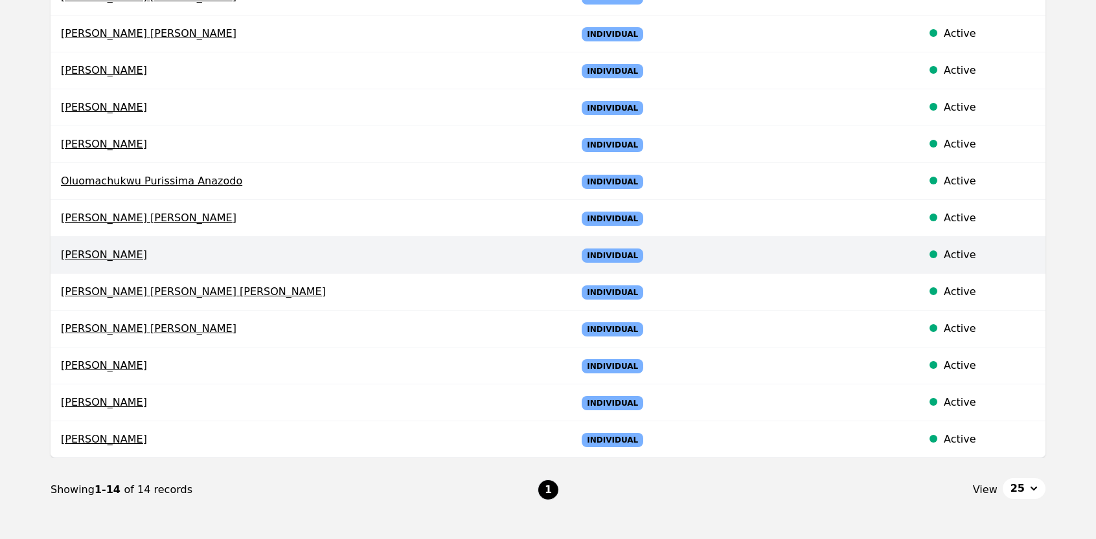
click at [111, 258] on span "[PERSON_NAME]" at bounding box center [308, 255] width 495 height 16
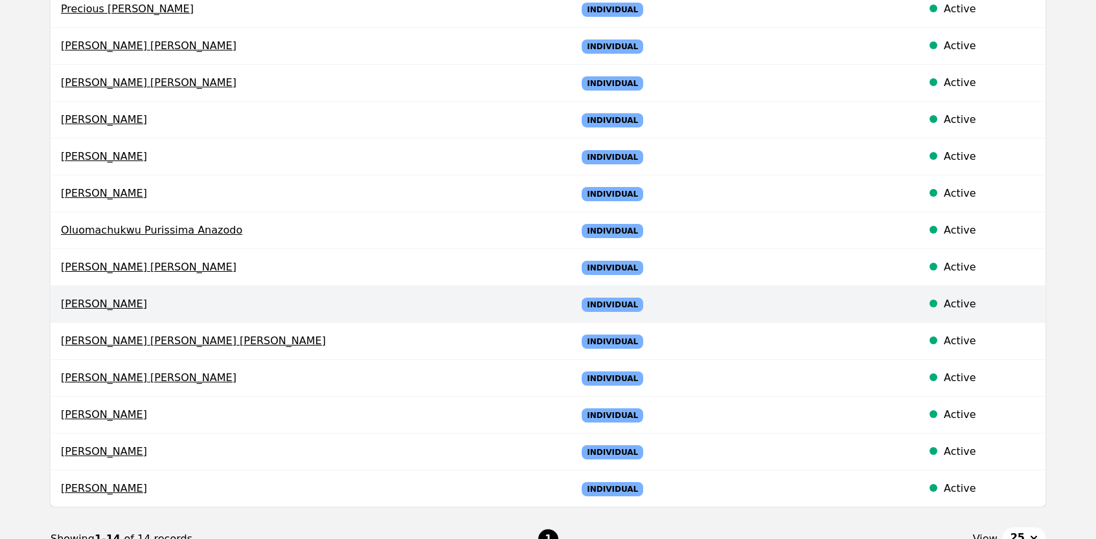
select select "active"
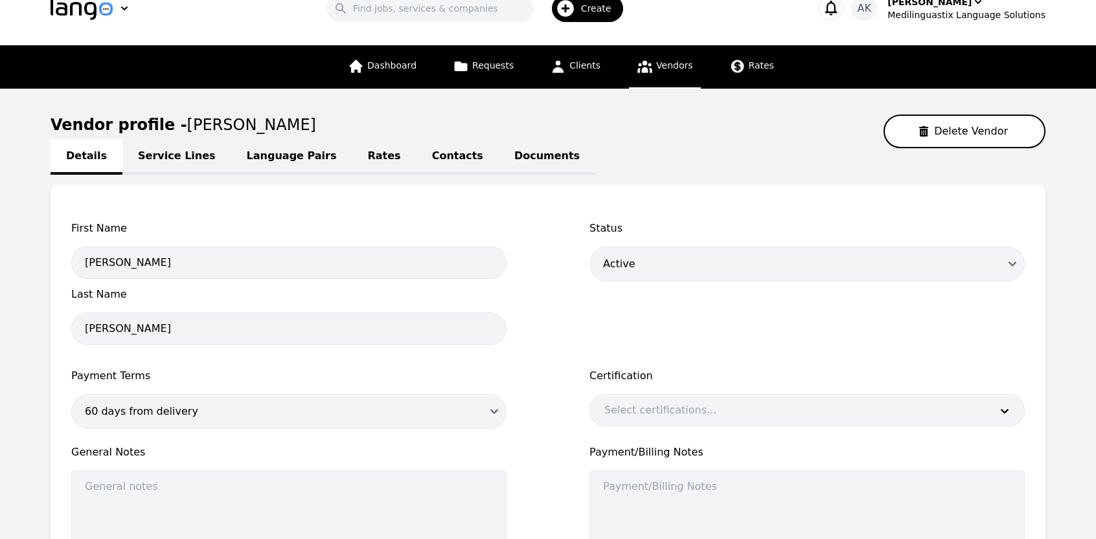
click at [499, 157] on link "Documents" at bounding box center [547, 157] width 96 height 36
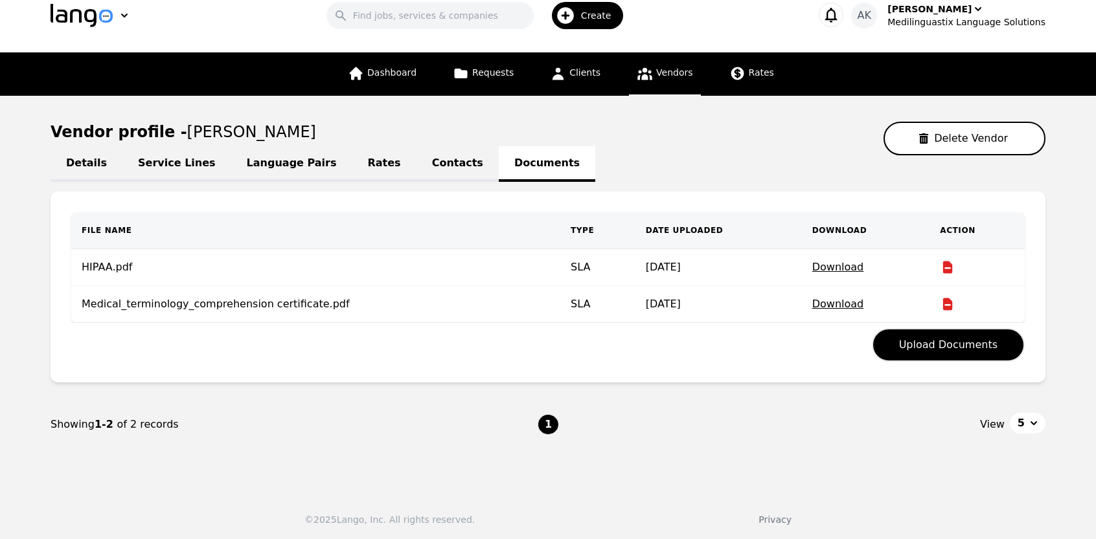
click at [650, 80] on link "Vendors" at bounding box center [664, 73] width 71 height 43
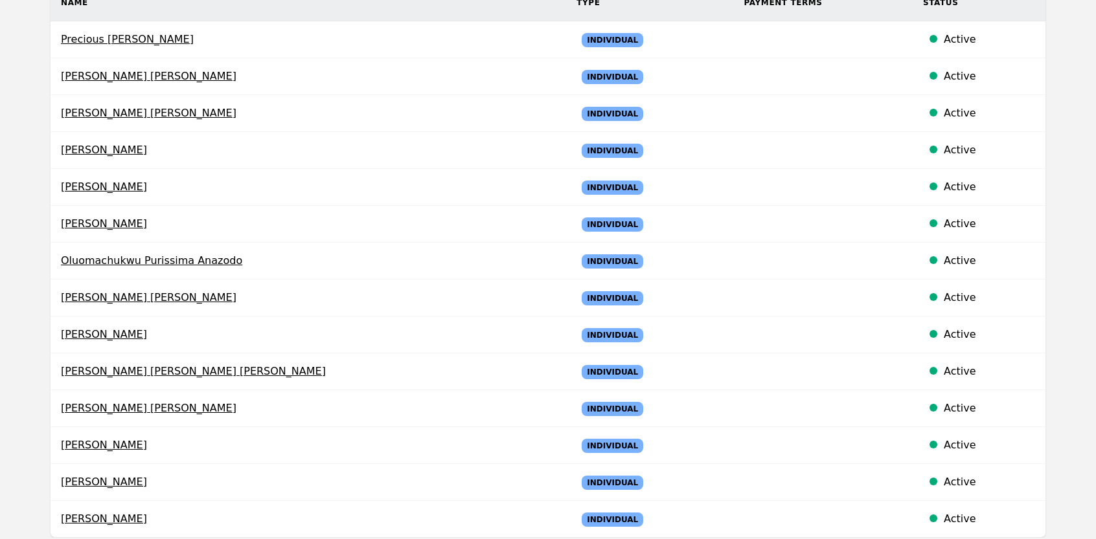
scroll to position [207, 0]
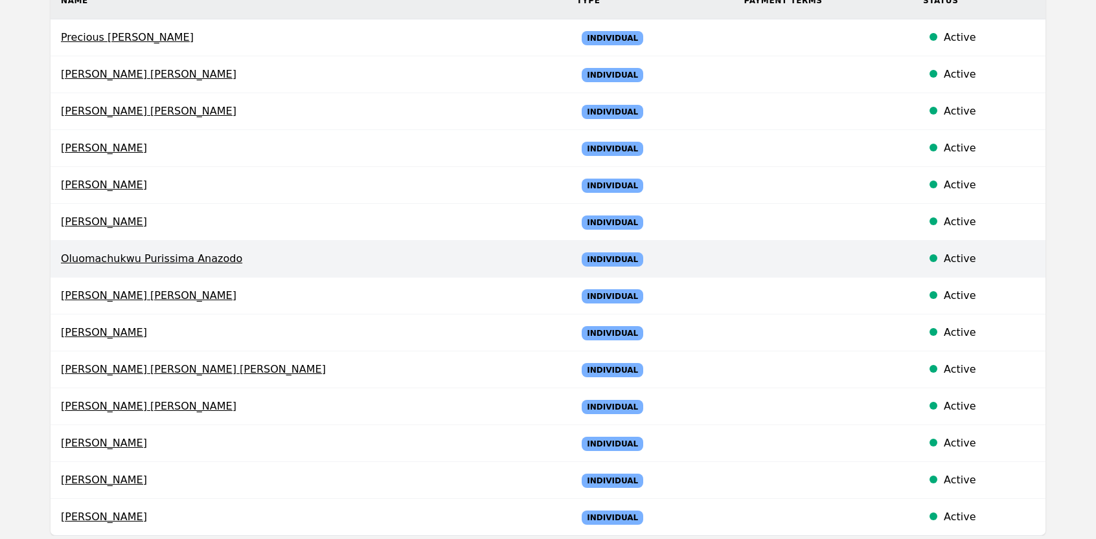
click at [151, 252] on span "Oluomachukwu Purissima Anazodo" at bounding box center [308, 259] width 495 height 16
select select "active"
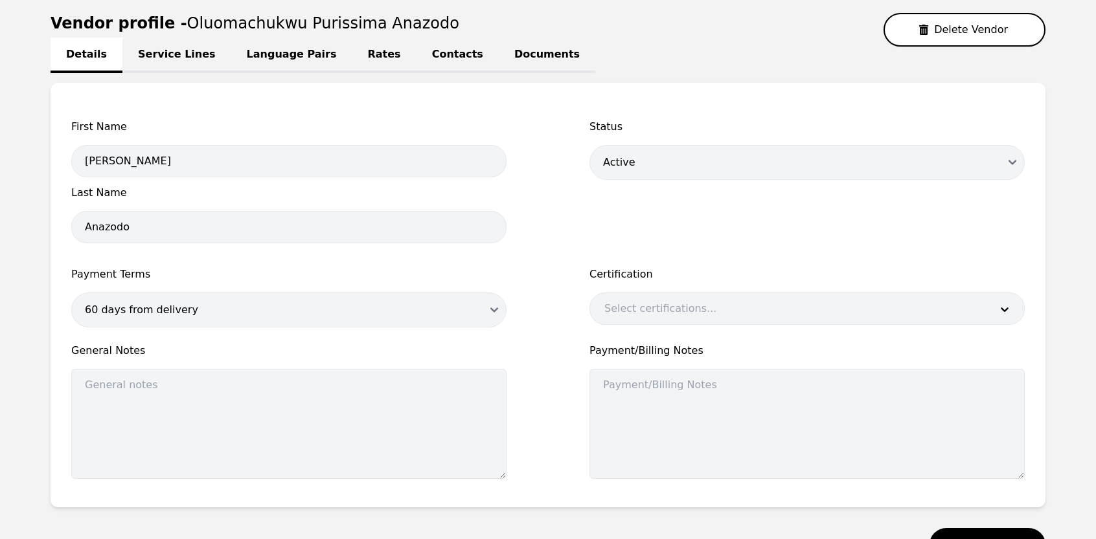
scroll to position [130, 0]
click at [499, 59] on link "Documents" at bounding box center [547, 56] width 96 height 36
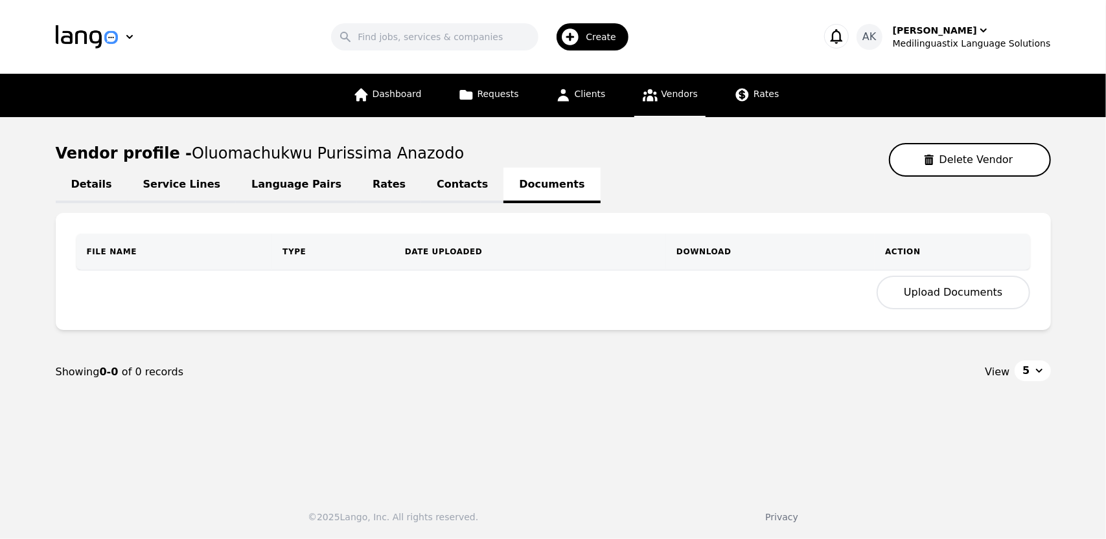
click at [914, 295] on button "Upload Documents" at bounding box center [952, 293] width 153 height 34
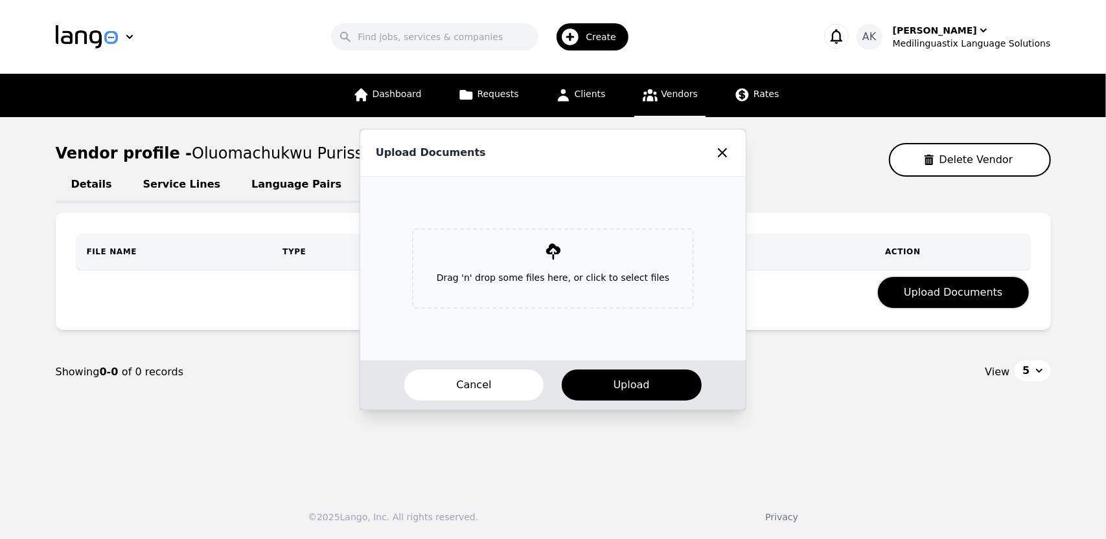
click at [541, 280] on p "Drag 'n' drop some files here, or click to select files" at bounding box center [552, 278] width 253 height 34
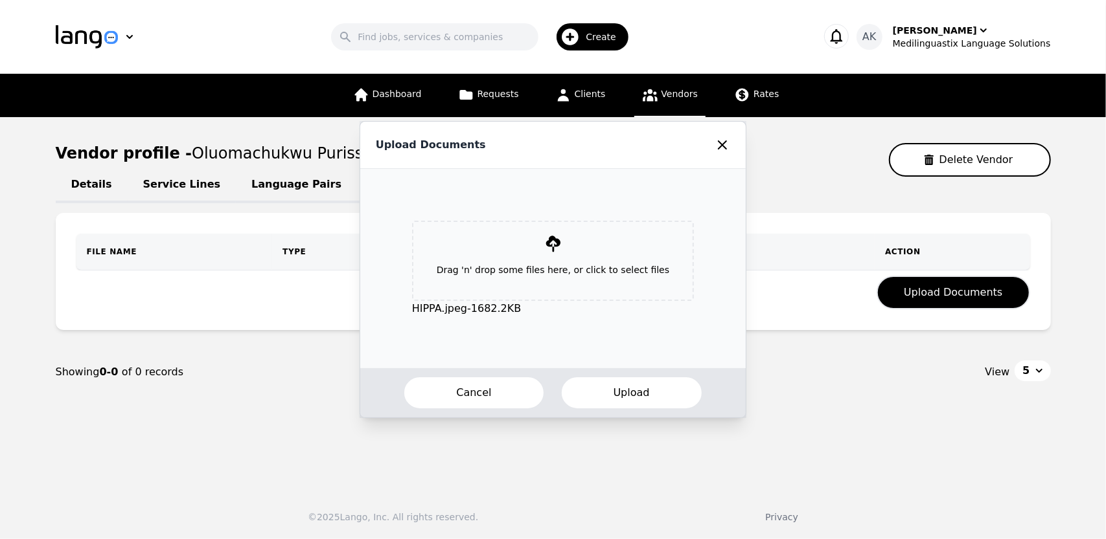
click at [597, 402] on button "Upload" at bounding box center [631, 393] width 142 height 34
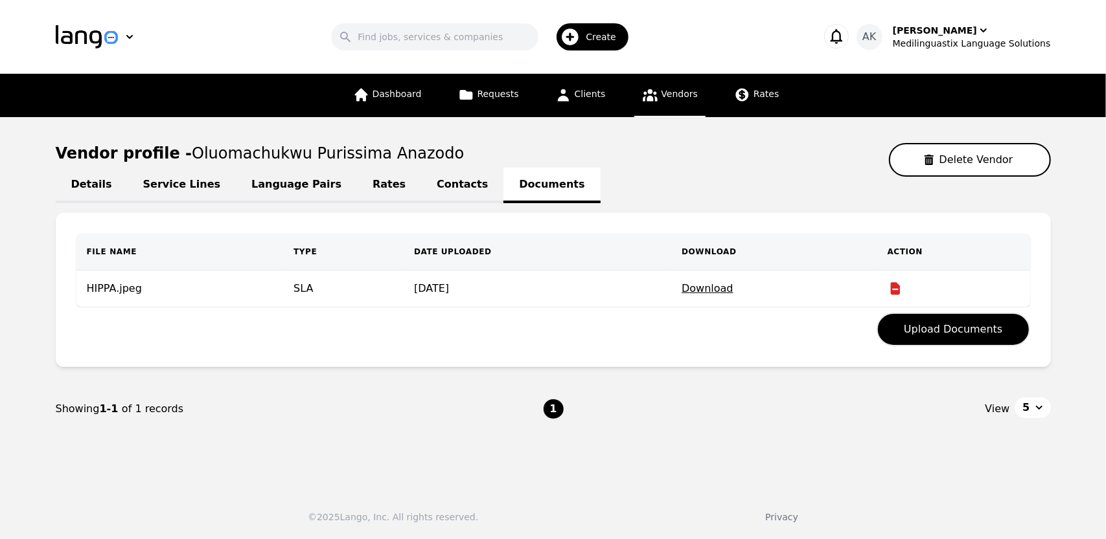
click at [663, 99] on span "Vendors" at bounding box center [679, 94] width 36 height 10
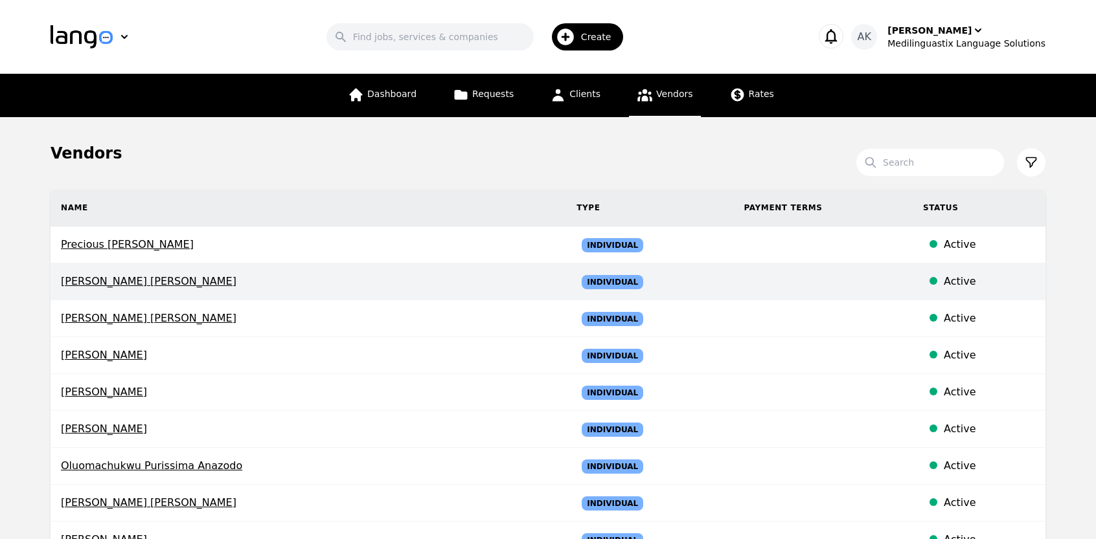
click at [82, 283] on span "[PERSON_NAME] [PERSON_NAME]" at bounding box center [308, 282] width 495 height 16
select select "active"
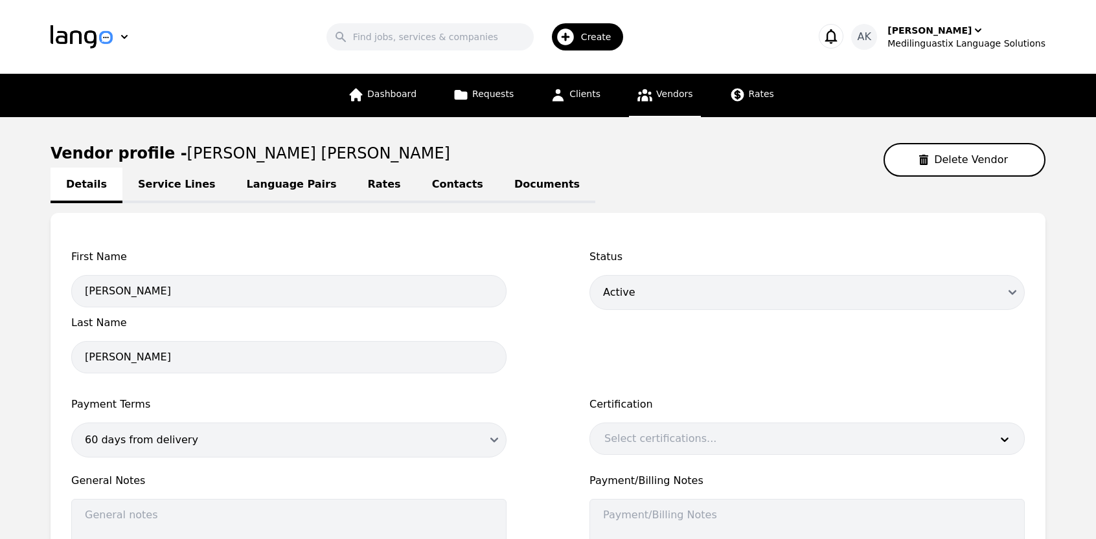
click at [499, 185] on link "Documents" at bounding box center [547, 186] width 96 height 36
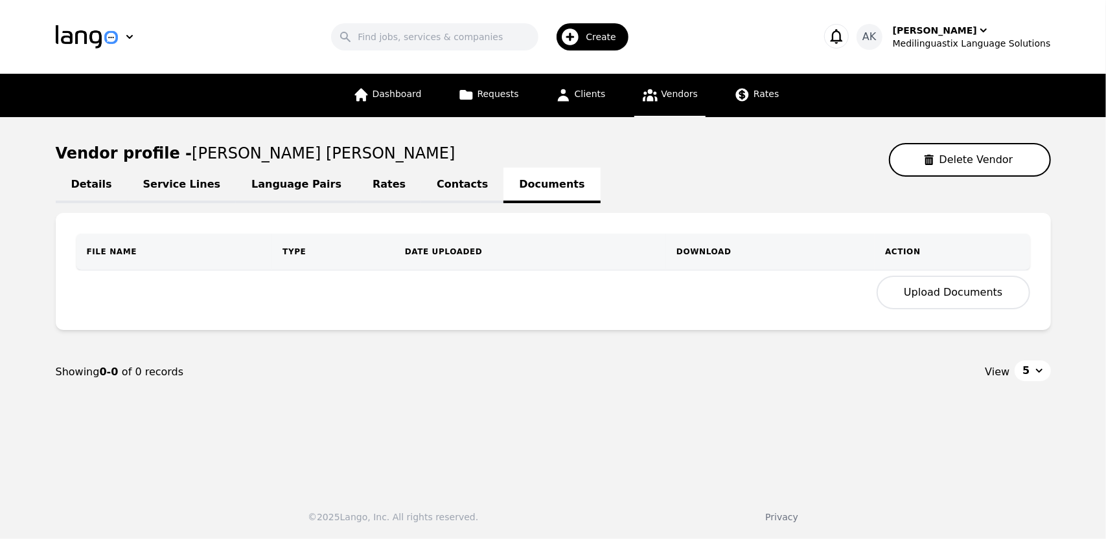
click at [922, 299] on button "Upload Documents" at bounding box center [952, 293] width 153 height 34
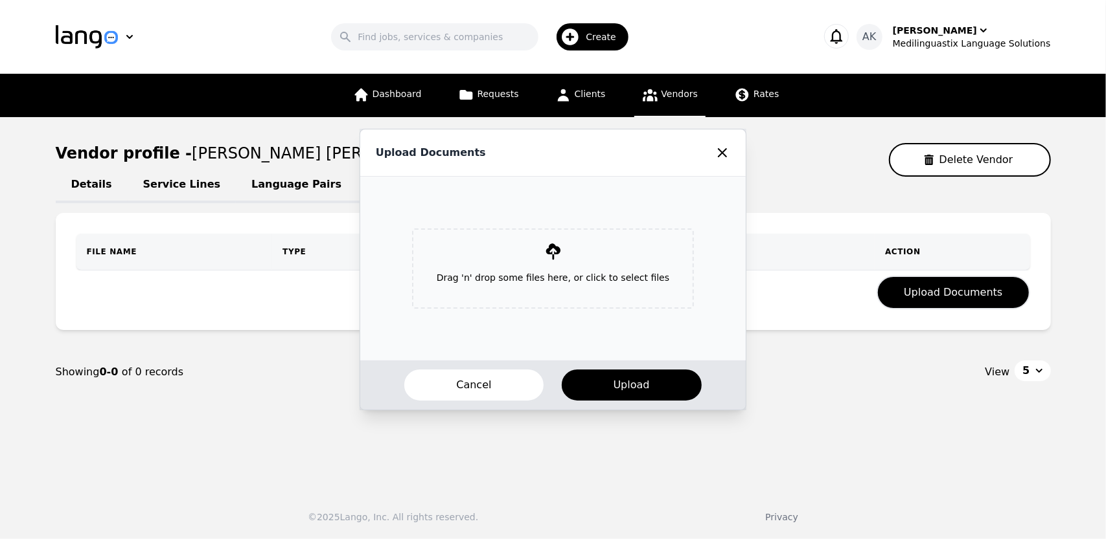
click at [560, 260] on icon at bounding box center [553, 252] width 18 height 18
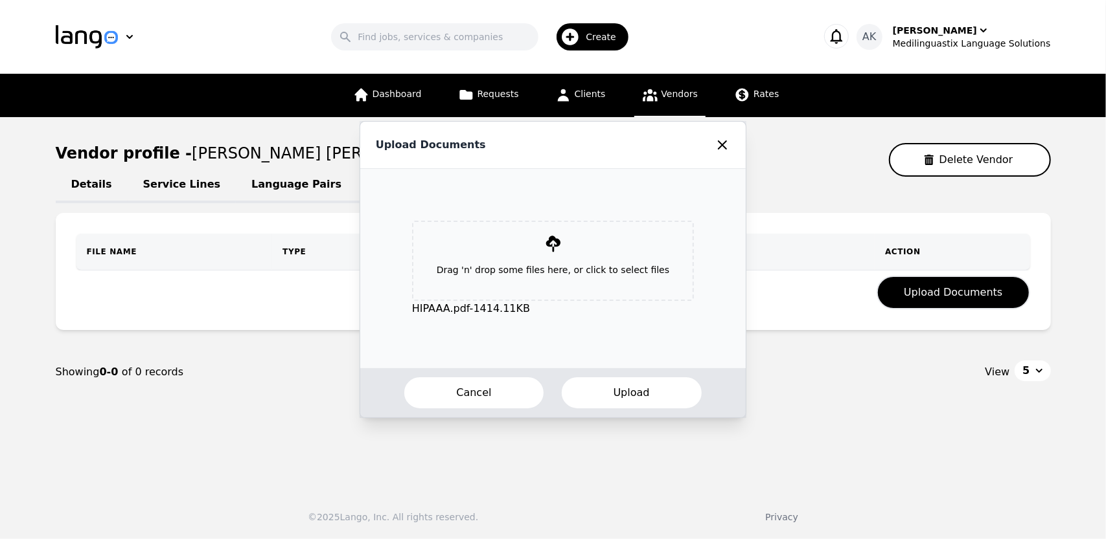
click at [598, 395] on button "Upload" at bounding box center [631, 393] width 142 height 34
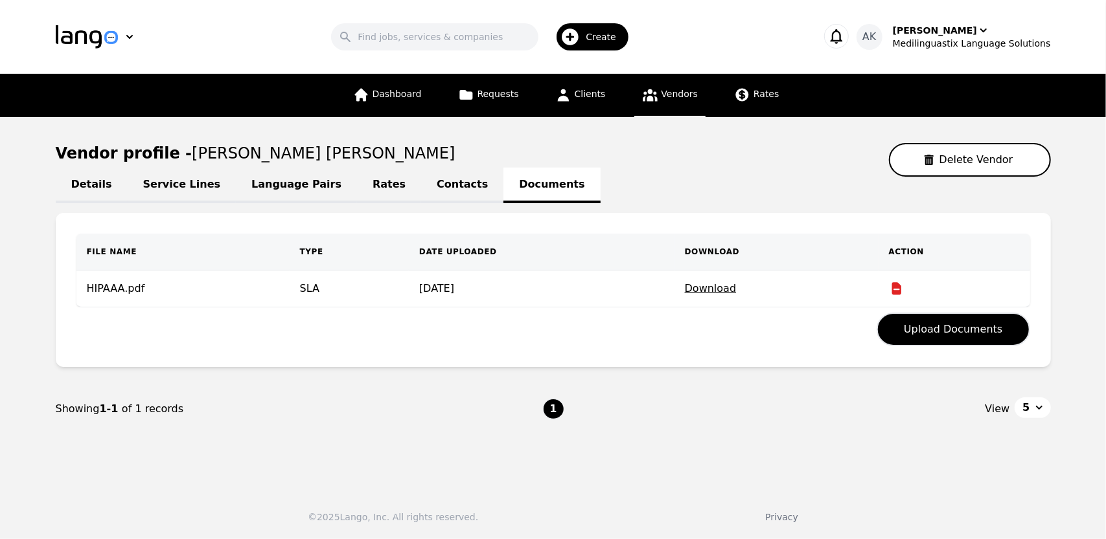
click at [664, 99] on span "Vendors" at bounding box center [679, 94] width 36 height 10
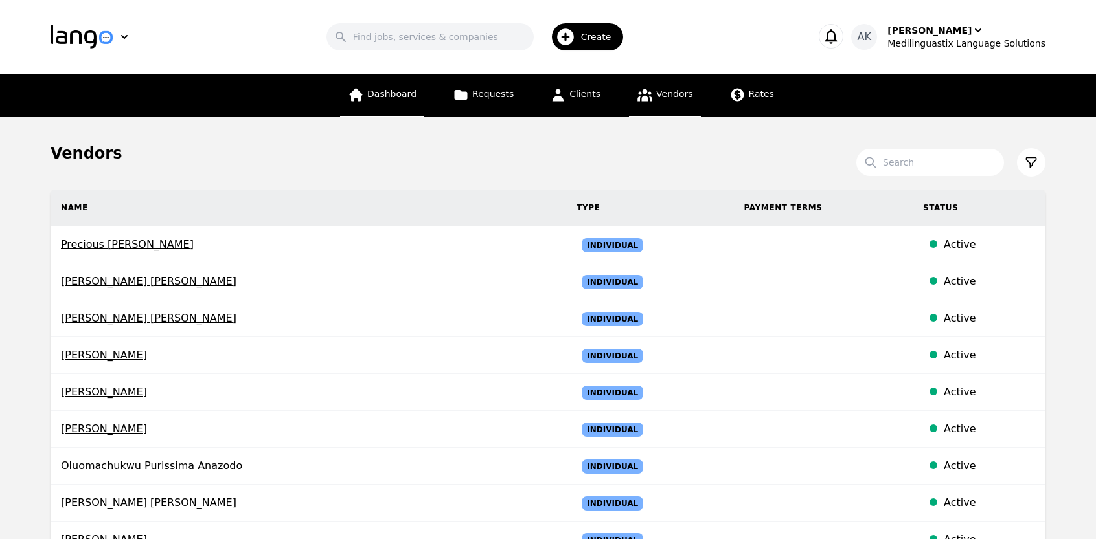
click at [391, 107] on link "Dashboard" at bounding box center [382, 95] width 84 height 43
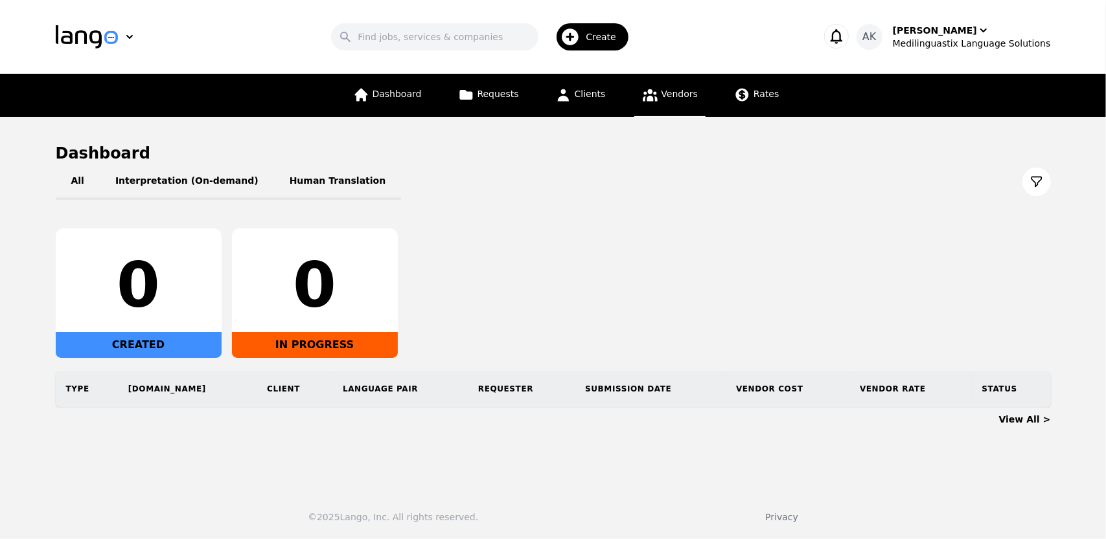
click at [650, 98] on icon at bounding box center [650, 95] width 16 height 16
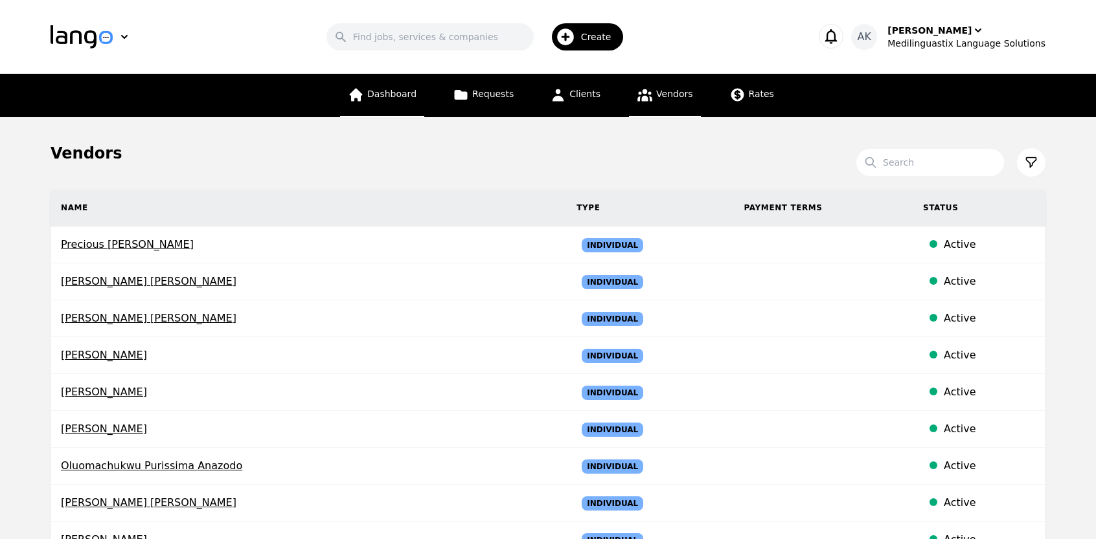
click at [403, 96] on span "Dashboard" at bounding box center [391, 94] width 49 height 10
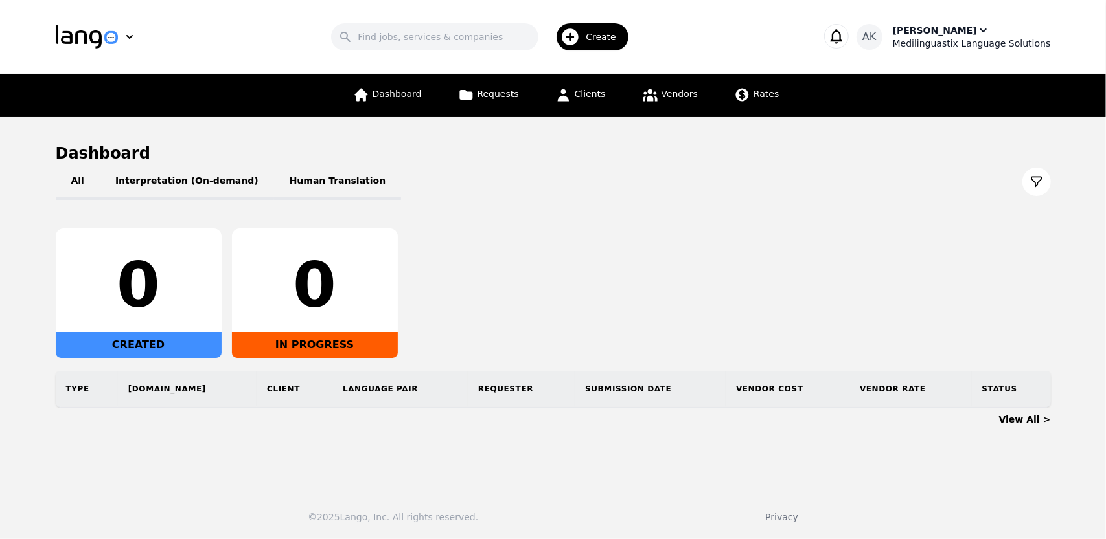
click at [984, 25] on div "Ameet Kumar Medilinguastix Language Solutions" at bounding box center [971, 37] width 158 height 26
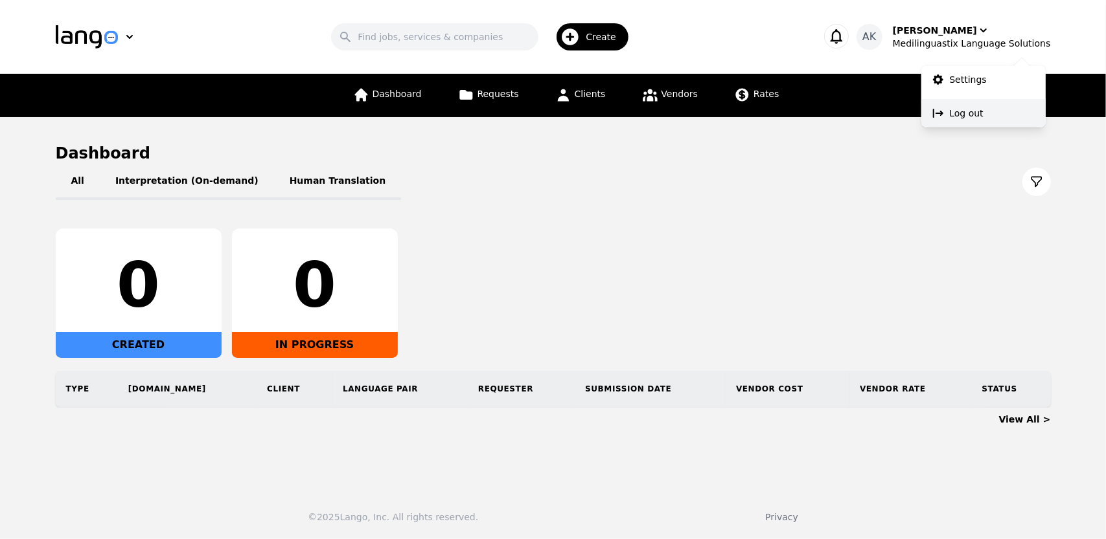
click at [957, 116] on p "Log out" at bounding box center [966, 113] width 34 height 13
